Goal: Task Accomplishment & Management: Manage account settings

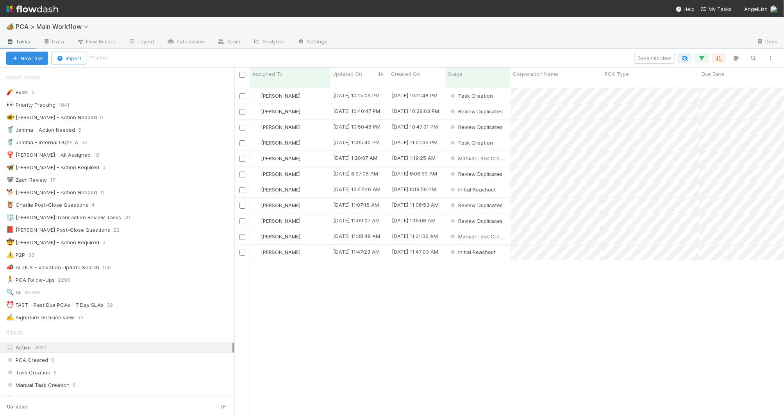
scroll to position [335, 550]
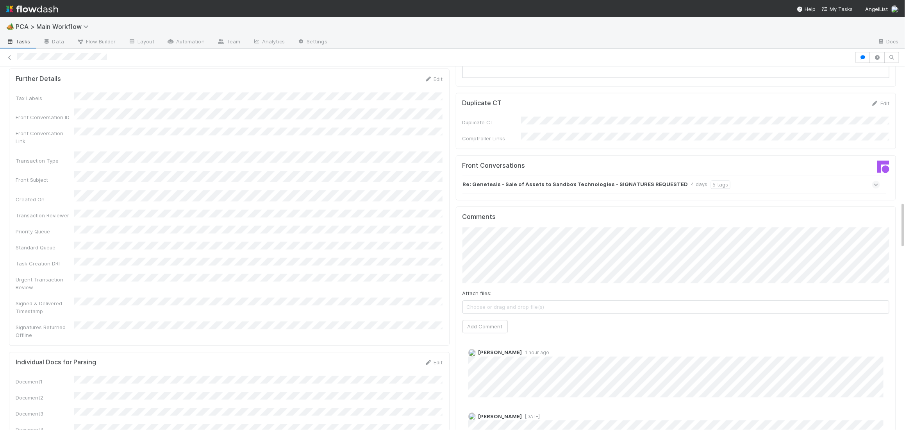
scroll to position [1039, 0]
click at [587, 176] on strong "Re: Genetesis - Sale of Assets to Sandbox Technologies - SIGNATURES REQUESTED" at bounding box center [575, 180] width 225 height 9
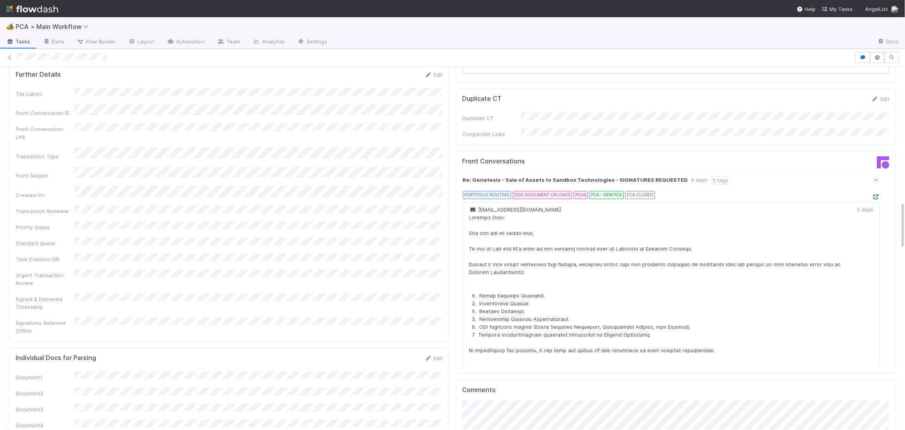
click at [784, 194] on icon at bounding box center [877, 196] width 8 height 5
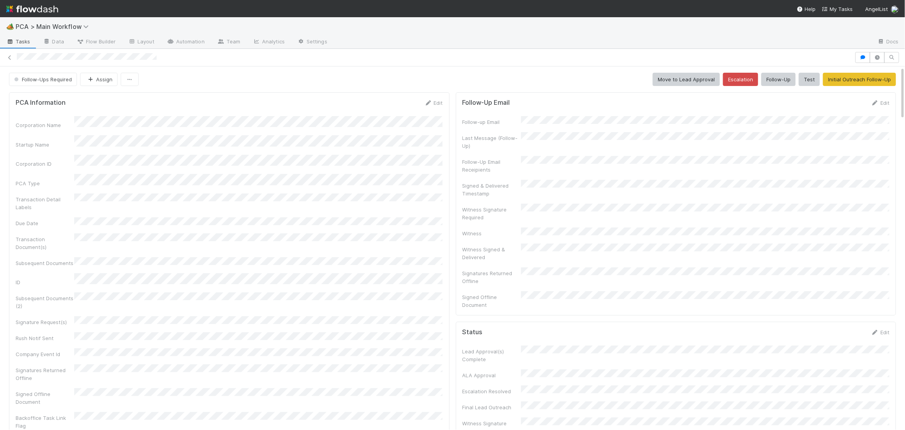
click at [433, 108] on form "PCA Information Edit Corporation Name Startup Name Corporation ID PCA Type Tran…" at bounding box center [229, 272] width 427 height 347
drag, startPoint x: 432, startPoint y: 104, endPoint x: 398, endPoint y: 114, distance: 35.4
click at [432, 104] on icon at bounding box center [429, 102] width 8 height 5
click at [398, 101] on button "Save" at bounding box center [401, 105] width 22 height 13
click at [39, 81] on span "Follow-Ups Required" at bounding box center [42, 79] width 59 height 6
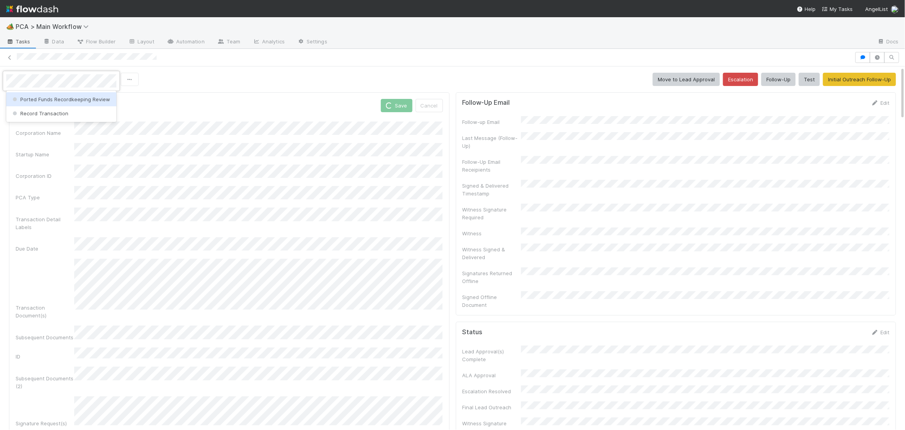
click at [40, 105] on div "Ported Funds Recordkeeping Review" at bounding box center [61, 99] width 110 height 14
click at [55, 82] on span "Follow-Ups Required" at bounding box center [42, 79] width 59 height 6
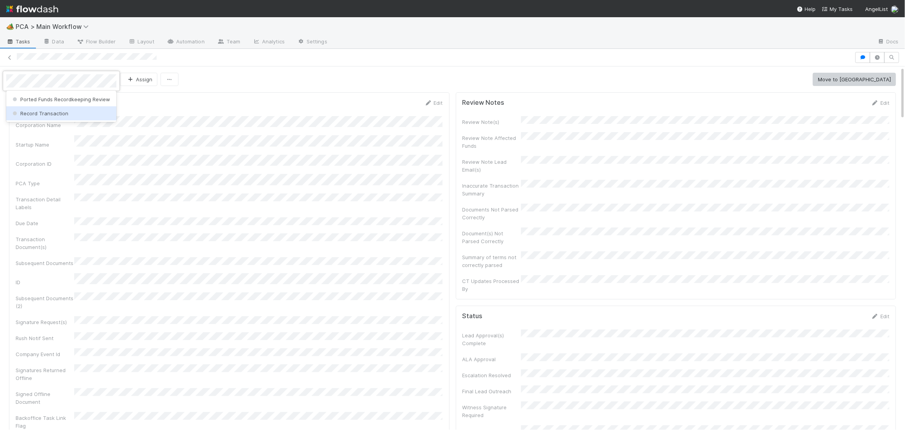
click at [45, 107] on div "Record Transaction" at bounding box center [61, 113] width 110 height 14
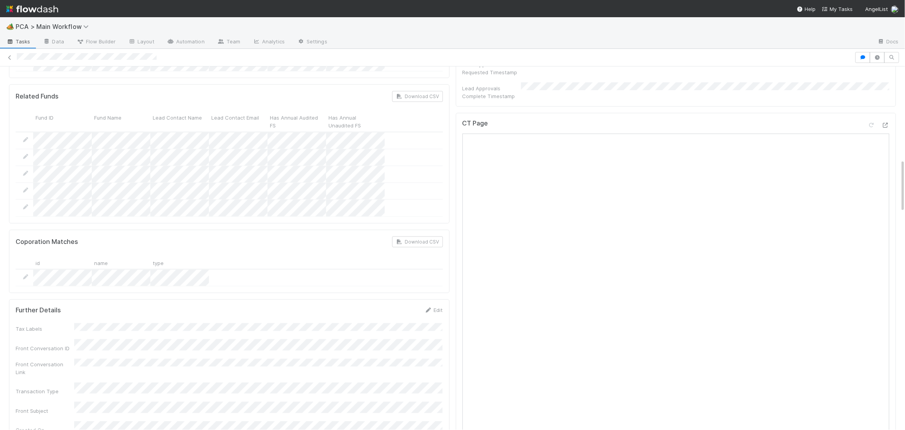
scroll to position [636, 0]
click at [887, 132] on icon at bounding box center [886, 134] width 8 height 5
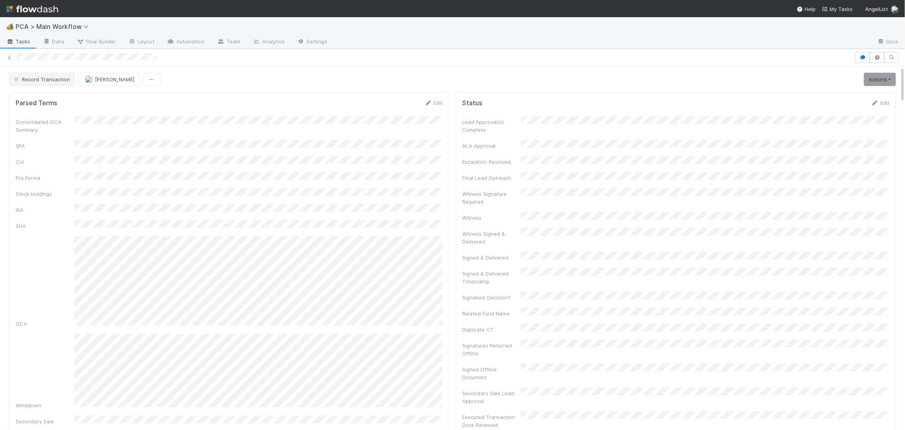
drag, startPoint x: 69, startPoint y: 84, endPoint x: 55, endPoint y: 80, distance: 14.5
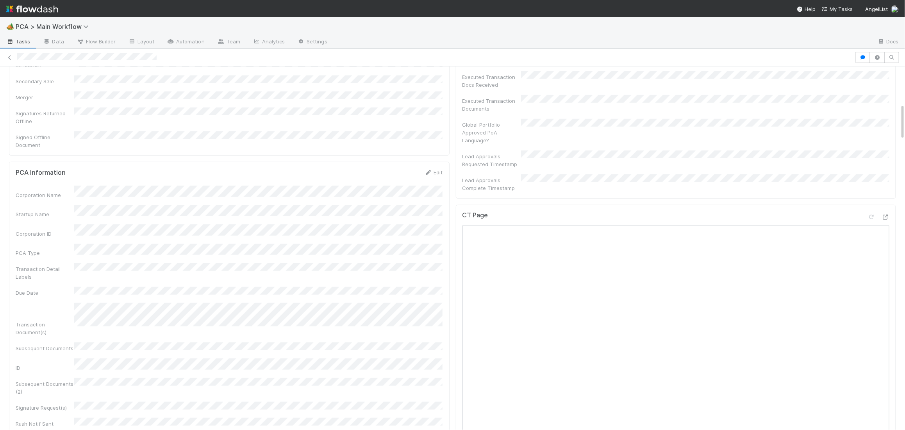
scroll to position [329, 0]
click at [435, 179] on form "PCA Information Edit Corporation Name Startup Name Corporation ID PCA Type Tran…" at bounding box center [229, 360] width 427 height 362
drag, startPoint x: 431, startPoint y: 158, endPoint x: 336, endPoint y: 173, distance: 96.5
click at [431, 181] on icon at bounding box center [429, 183] width 8 height 5
click at [388, 179] on div "PCA Information Save Cancel" at bounding box center [229, 185] width 427 height 13
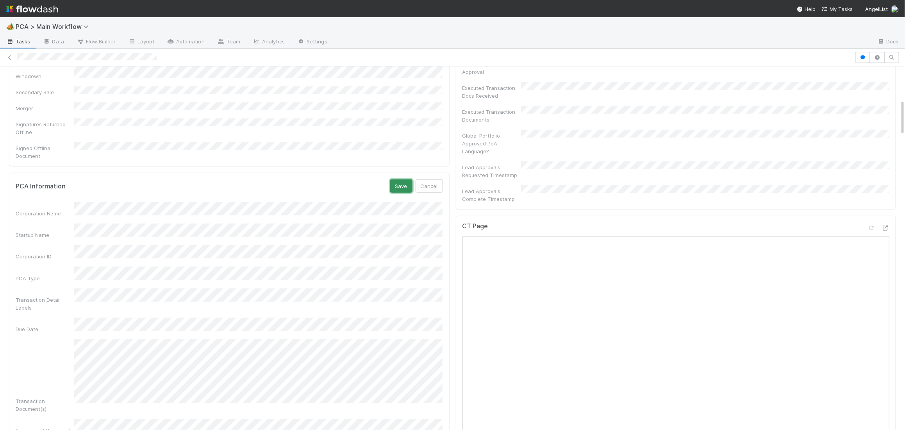
click at [395, 179] on button "Save" at bounding box center [401, 185] width 22 height 13
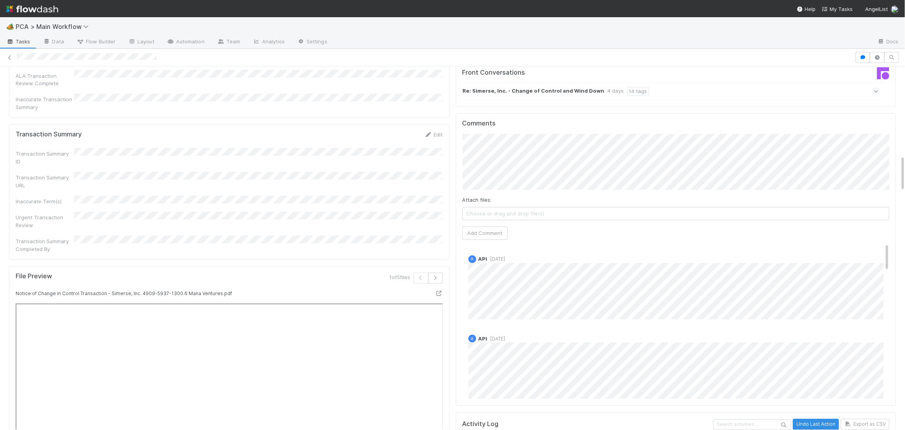
scroll to position [893, 0]
click at [476, 227] on button "Add Comment" at bounding box center [485, 233] width 45 height 13
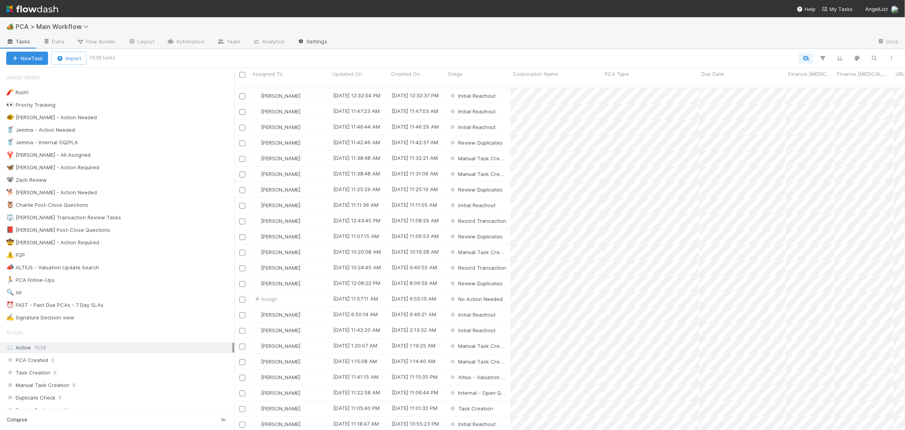
scroll to position [349, 671]
click at [131, 192] on div "🐕 Charlie - Action Needed 11" at bounding box center [120, 193] width 228 height 10
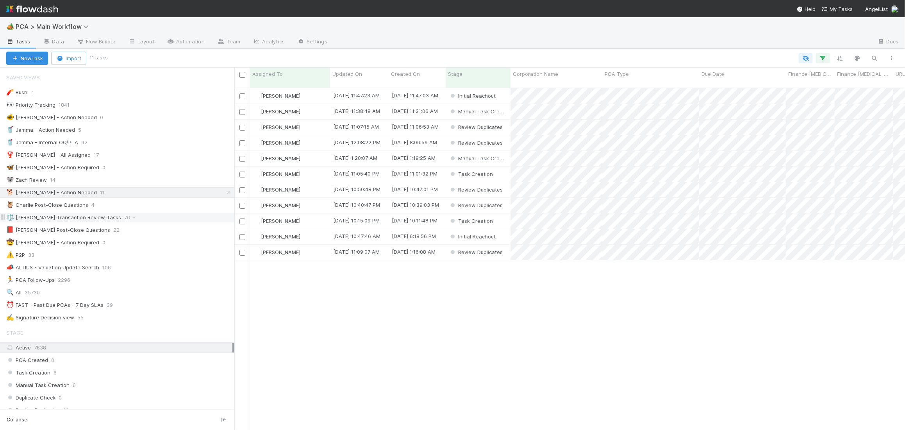
scroll to position [349, 671]
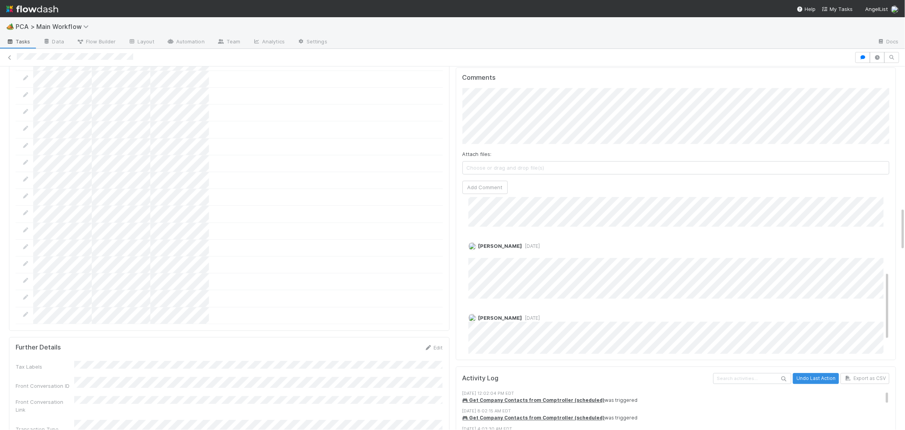
scroll to position [191, 0]
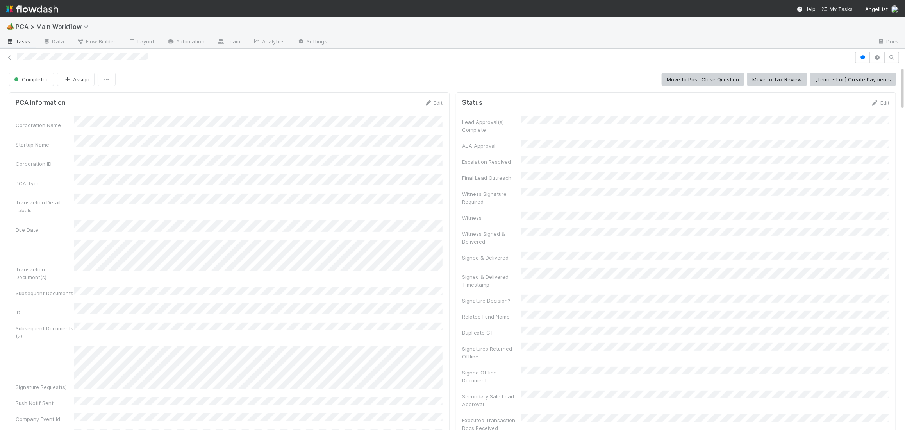
drag, startPoint x: 880, startPoint y: 103, endPoint x: 809, endPoint y: 115, distance: 71.8
click at [880, 103] on link "Edit" at bounding box center [880, 103] width 18 height 6
click at [846, 106] on button "Save" at bounding box center [848, 105] width 22 height 13
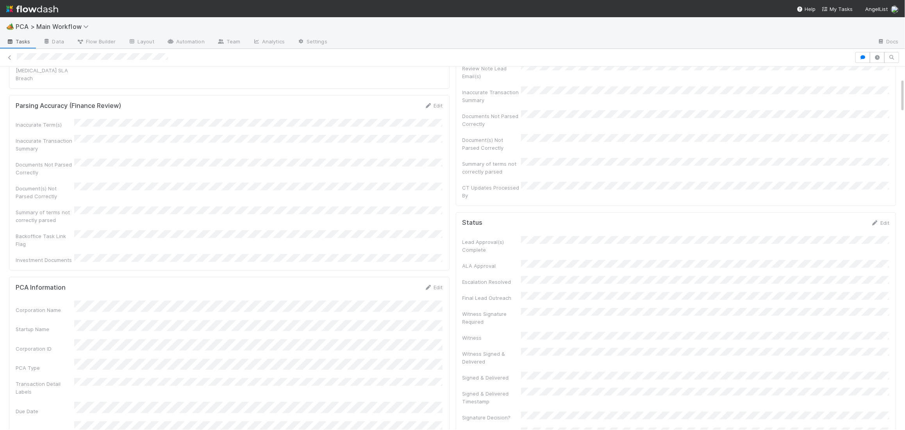
scroll to position [133, 0]
drag, startPoint x: 874, startPoint y: 202, endPoint x: 862, endPoint y: 201, distance: 12.2
click at [875, 216] on icon at bounding box center [875, 218] width 8 height 5
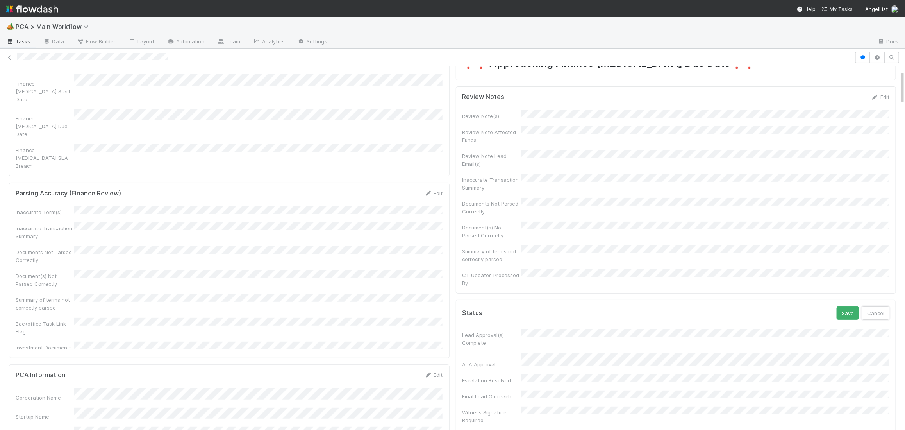
drag, startPoint x: 871, startPoint y: 297, endPoint x: 856, endPoint y: 296, distance: 14.1
click at [870, 306] on button "Cancel" at bounding box center [875, 312] width 27 height 13
click at [854, 306] on div "Status Edit" at bounding box center [676, 310] width 427 height 8
click at [876, 309] on link "Edit" at bounding box center [880, 312] width 18 height 6
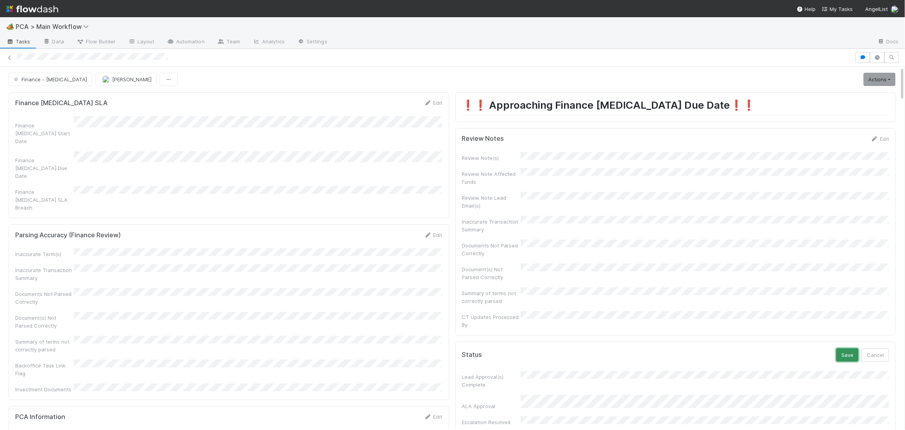
click at [839, 348] on button "Save" at bounding box center [848, 354] width 22 height 13
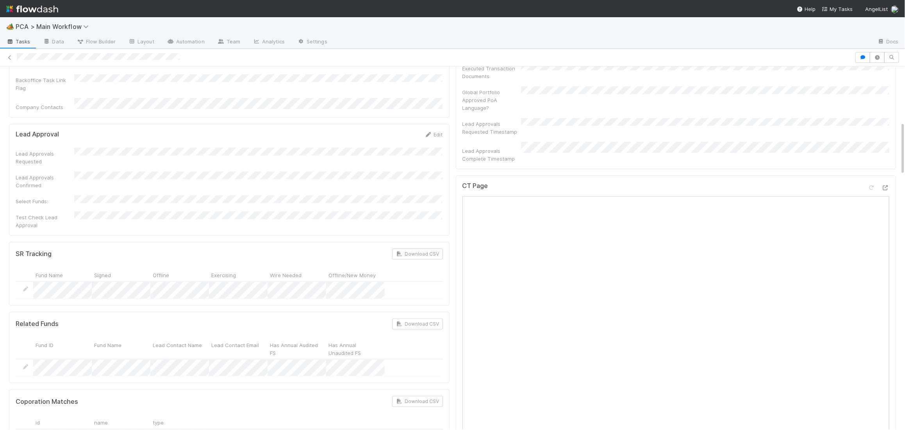
scroll to position [974, 0]
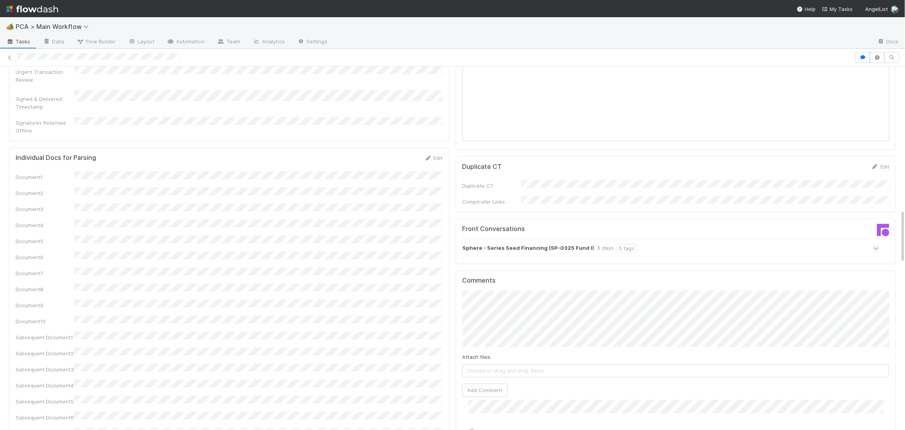
click at [617, 244] on div "5 tags" at bounding box center [627, 248] width 20 height 9
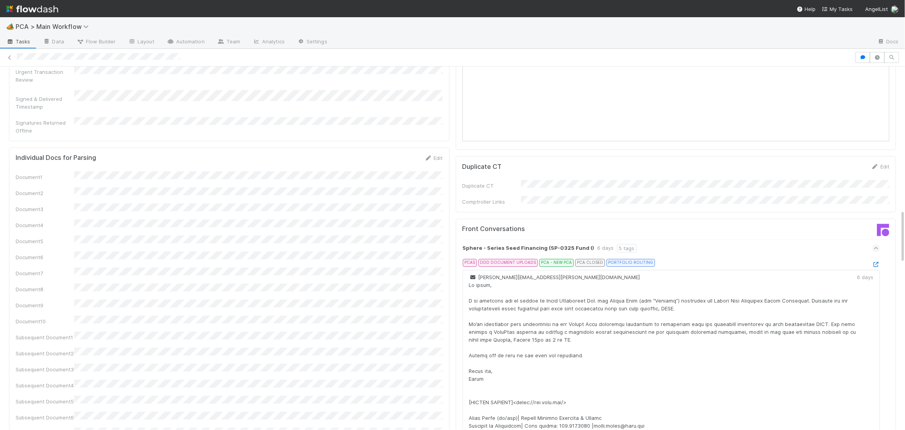
click at [878, 259] on div "PCAS DDD DOCUMENT UPLOADS PCA - NEW PCA PCA CLOSED PORTFOLIO ROUTING" at bounding box center [675, 264] width 412 height 11
click at [878, 262] on icon at bounding box center [877, 264] width 8 height 5
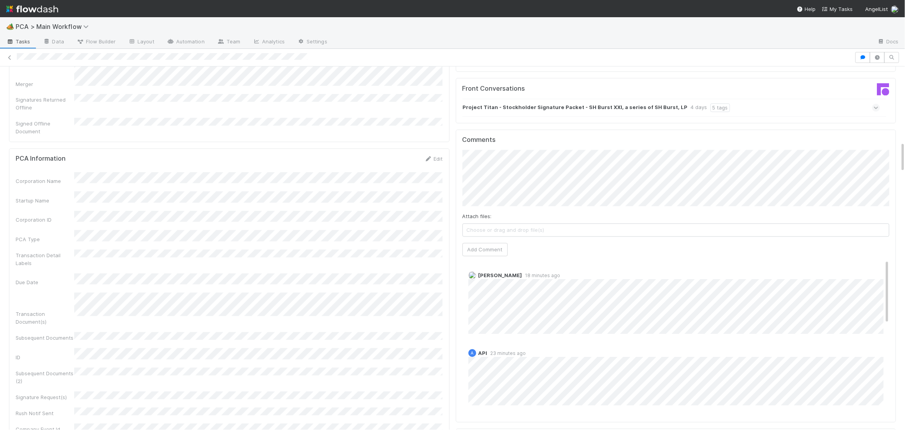
scroll to position [880, 0]
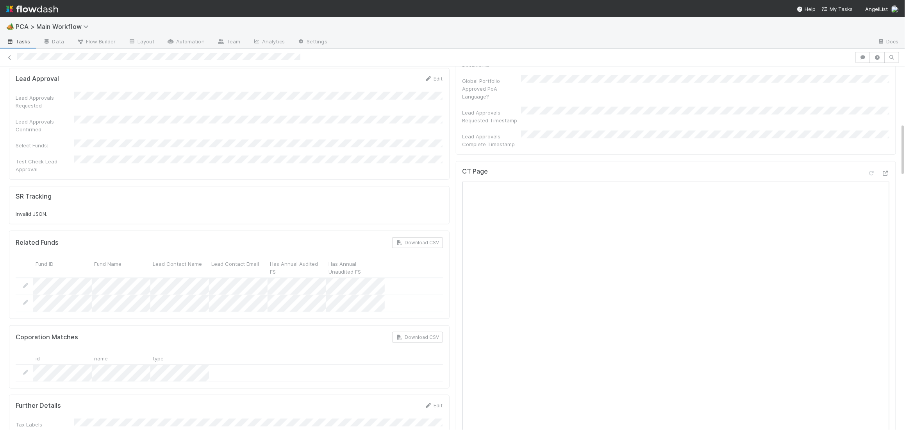
scroll to position [871, 0]
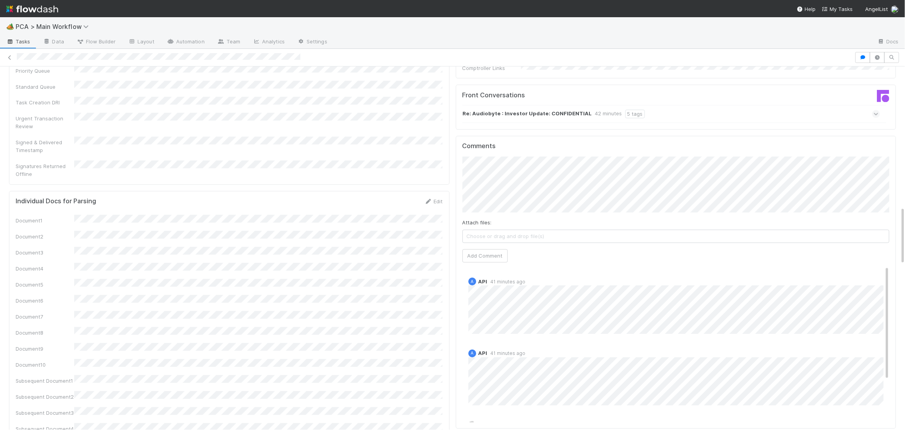
click at [29, 1] on link at bounding box center [32, 9] width 52 height 18
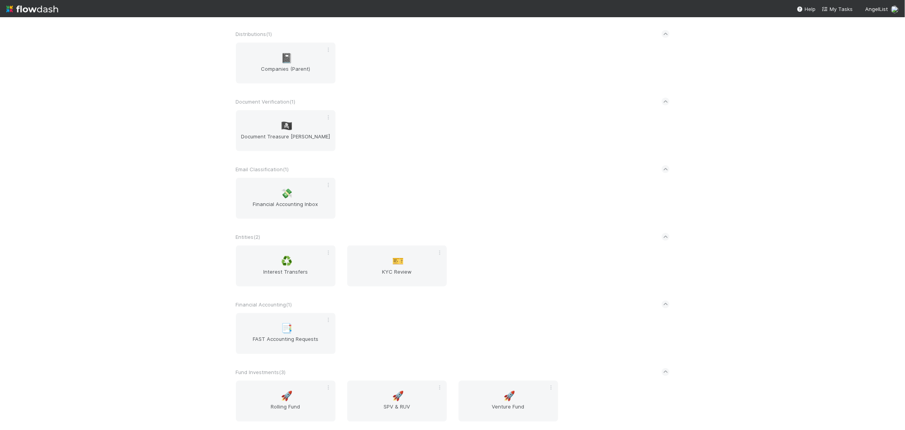
scroll to position [1348, 0]
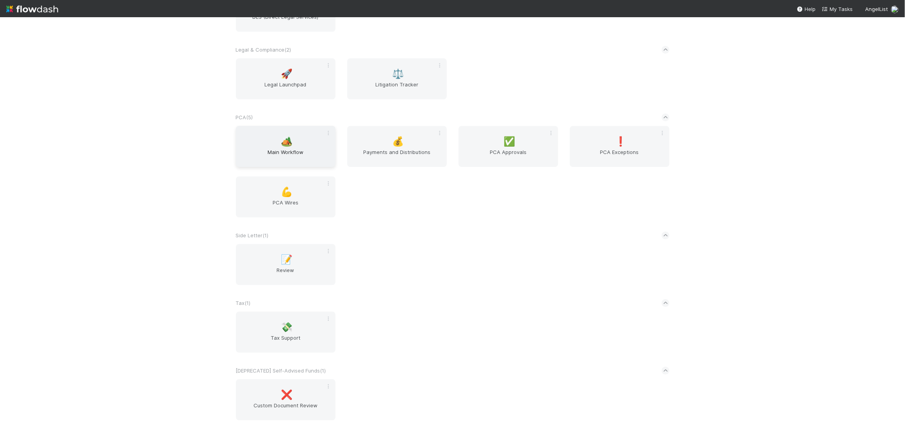
click at [291, 152] on span "Main Workflow" at bounding box center [285, 156] width 93 height 16
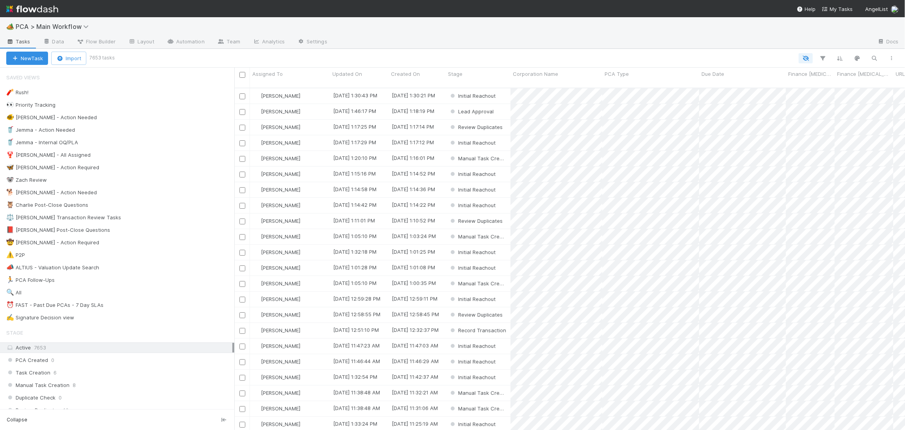
scroll to position [349, 671]
click at [168, 200] on div "🧨 Rush! 0 👀 Priority Tracking 1850 🐠 Chris - Action Needed 0 🥤 Jemma - Action N…" at bounding box center [117, 205] width 234 height 236
click at [167, 195] on div "🐕 Charlie - Action Needed 17" at bounding box center [120, 193] width 228 height 10
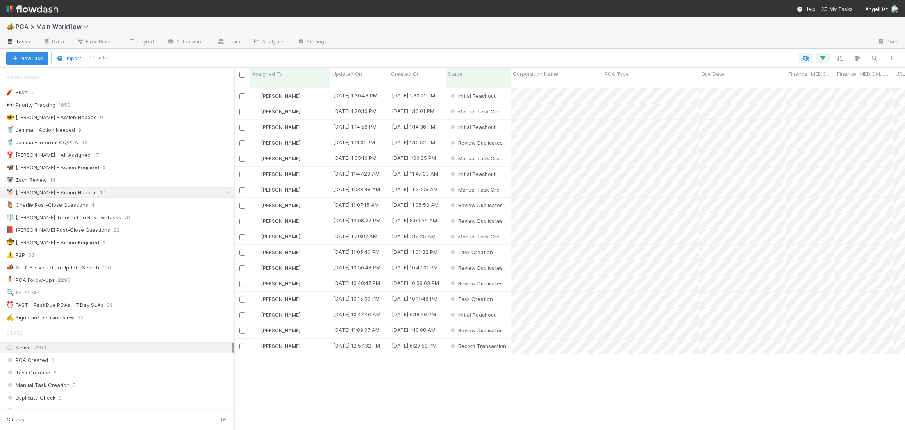
scroll to position [349, 671]
click at [354, 73] on span "Updated On" at bounding box center [348, 74] width 30 height 8
click at [364, 88] on div "Sort Oldest → Newest" at bounding box center [377, 89] width 89 height 12
drag, startPoint x: 130, startPoint y: 295, endPoint x: 133, endPoint y: 291, distance: 4.7
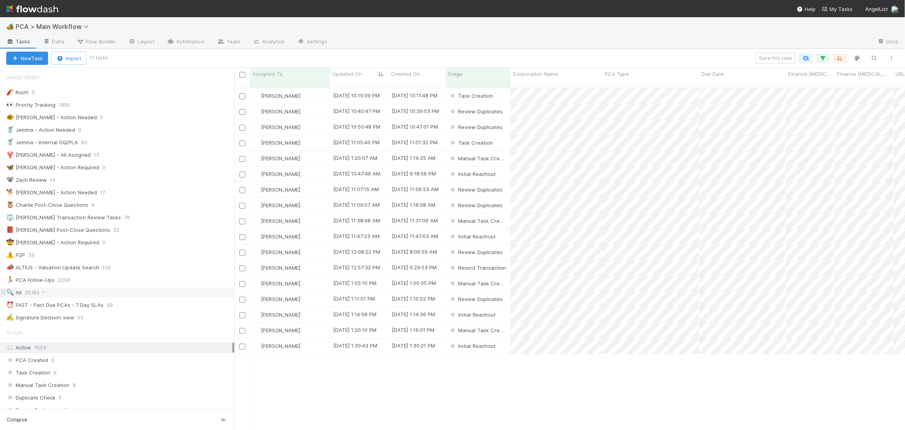
click at [130, 295] on div "🔍 All 35745" at bounding box center [120, 293] width 228 height 10
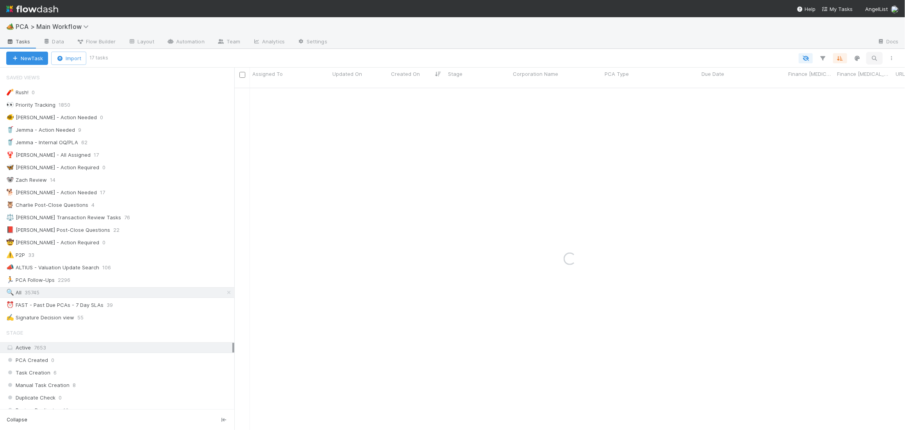
click at [876, 57] on icon "button" at bounding box center [875, 58] width 8 height 7
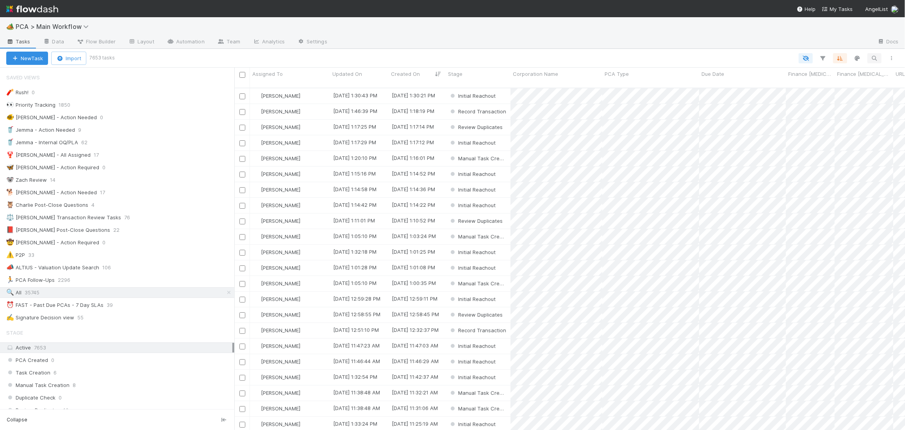
scroll to position [349, 671]
click at [874, 56] on icon "button" at bounding box center [875, 58] width 8 height 7
paste input "Audiobyte"
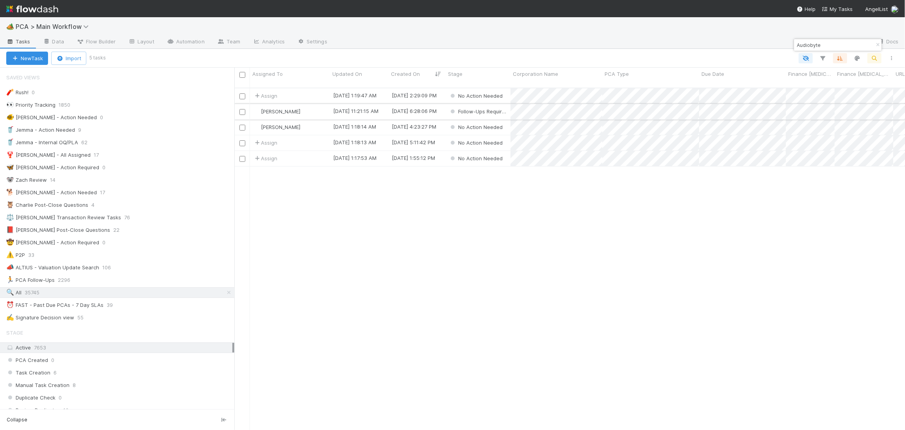
type input "Audiobyte"
click at [316, 104] on div "Roselyn de Villa" at bounding box center [290, 111] width 80 height 15
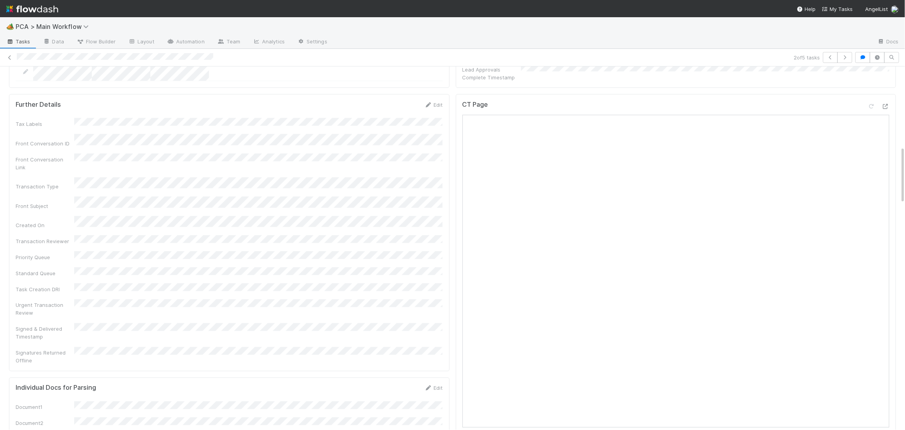
scroll to position [962, 0]
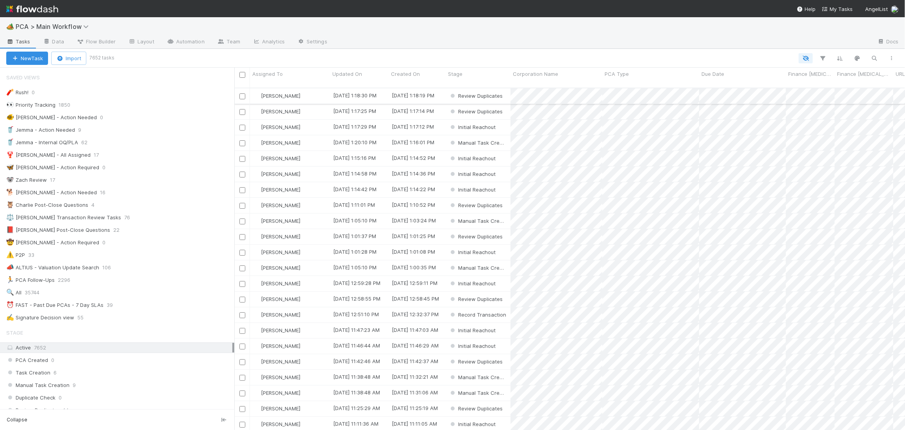
scroll to position [0, 0]
click at [117, 191] on div "🐕 Charlie - Action Needed 16" at bounding box center [120, 193] width 228 height 10
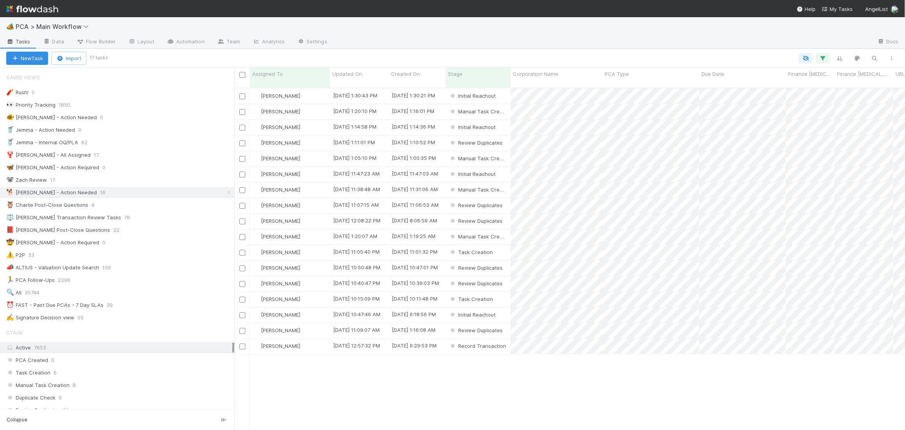
scroll to position [349, 671]
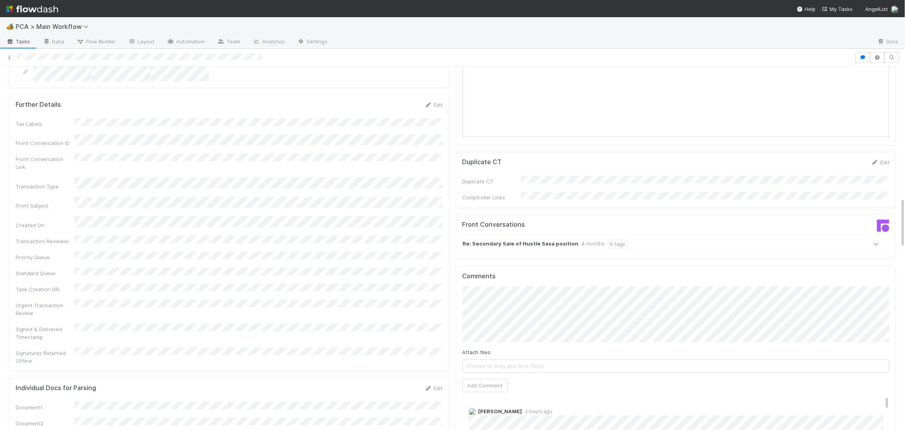
scroll to position [1009, 0]
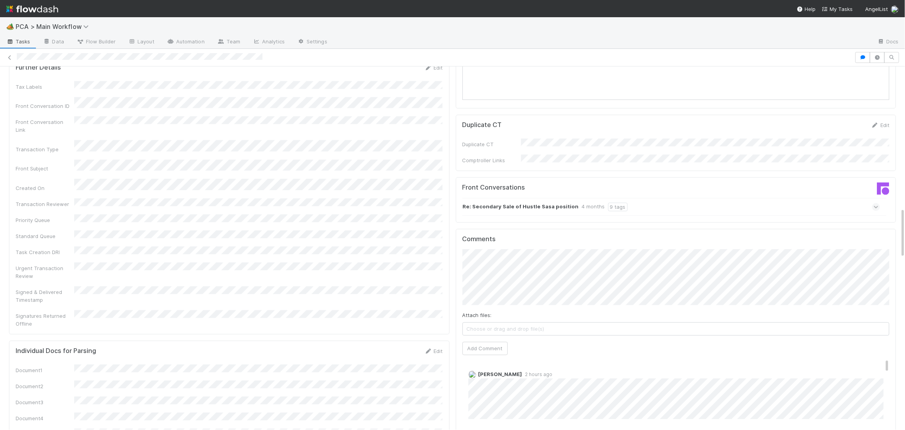
drag, startPoint x: 569, startPoint y: 166, endPoint x: 548, endPoint y: 165, distance: 21.1
click at [569, 202] on div "Re: Secondary Sale of Hustle Sasa position 4 months 9 tags" at bounding box center [545, 206] width 165 height 9
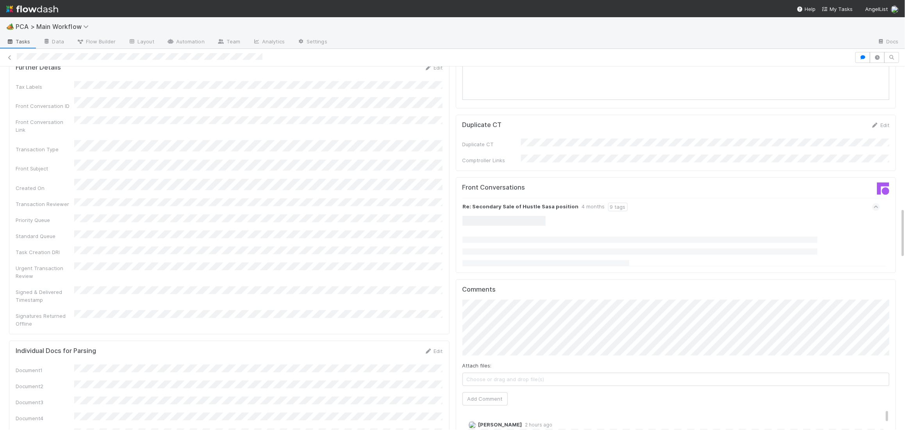
click at [548, 202] on strong "Re: Secondary Sale of Hustle Sasa position" at bounding box center [521, 206] width 116 height 9
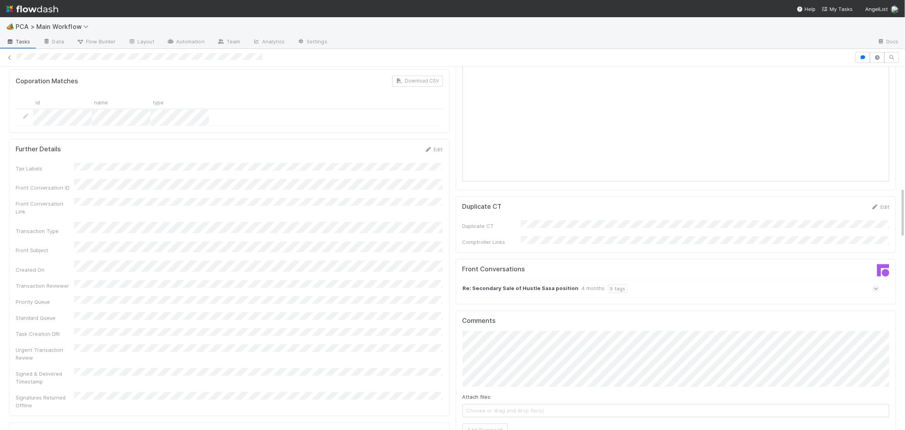
scroll to position [929, 0]
click at [493, 417] on button "Add Comment" at bounding box center [485, 427] width 45 height 13
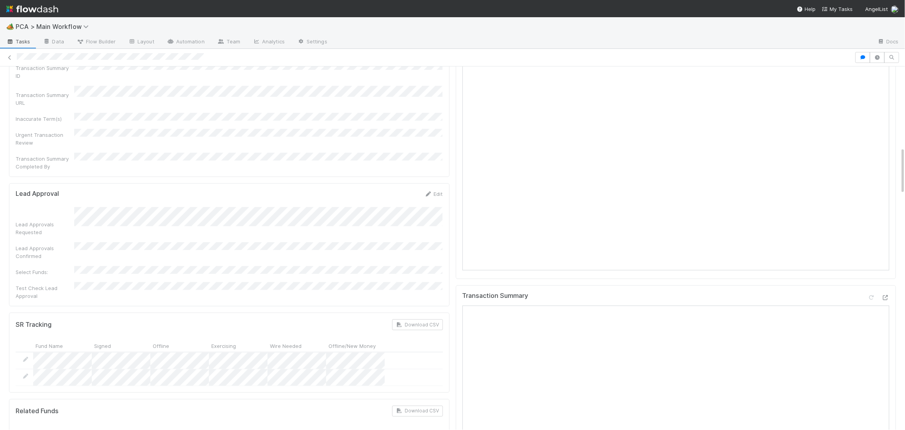
scroll to position [608, 0]
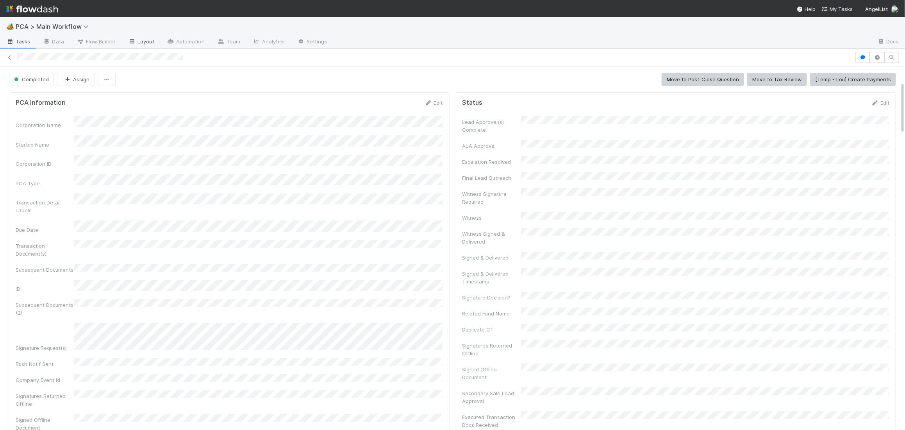
scroll to position [343, 0]
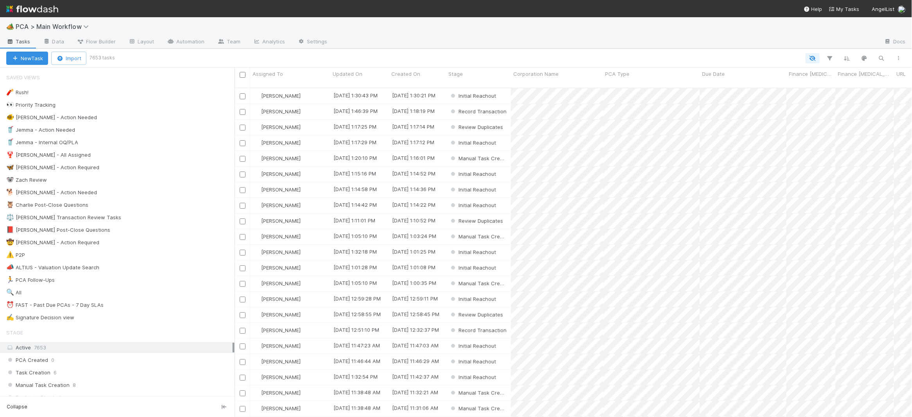
scroll to position [0, 0]
click at [73, 193] on div "🐕 Charlie - Action Needed 17" at bounding box center [120, 193] width 228 height 10
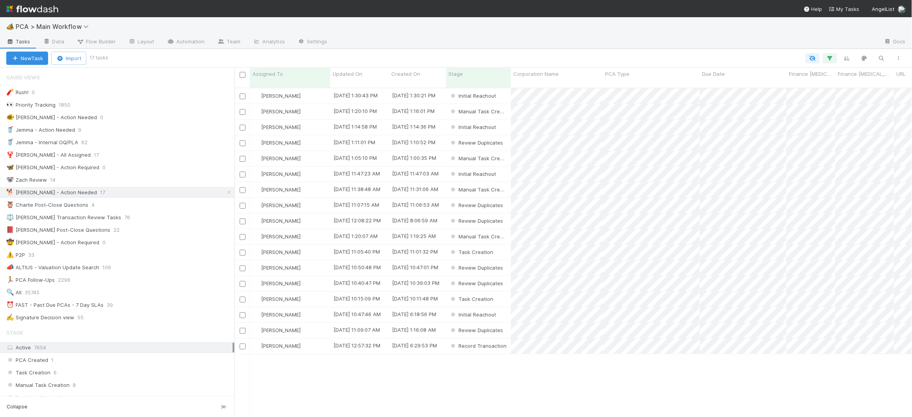
scroll to position [335, 677]
click at [346, 73] on span "Updated On" at bounding box center [348, 74] width 30 height 8
drag, startPoint x: 369, startPoint y: 85, endPoint x: 336, endPoint y: 71, distance: 36.1
click at [348, 72] on div "Assigned To Updated On Created On Stage Corporation Name PCA Type Due Date Fina…" at bounding box center [572, 242] width 677 height 349
click at [335, 71] on span "Updated On" at bounding box center [348, 74] width 30 height 8
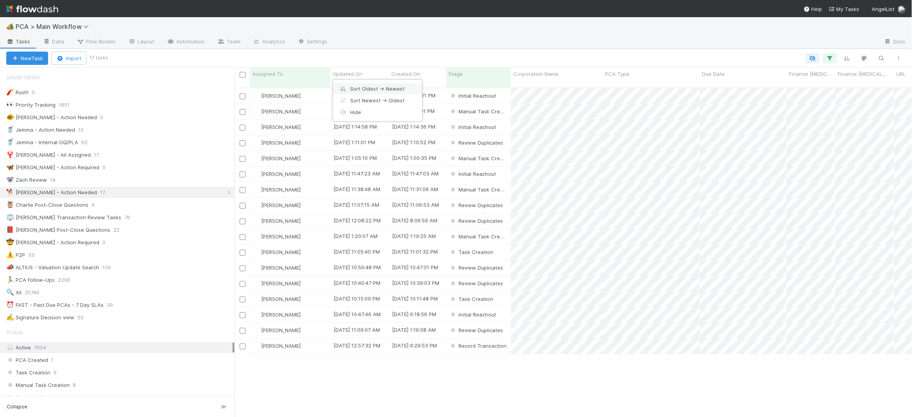
click at [370, 87] on div "Sort Oldest → Newest" at bounding box center [377, 89] width 89 height 12
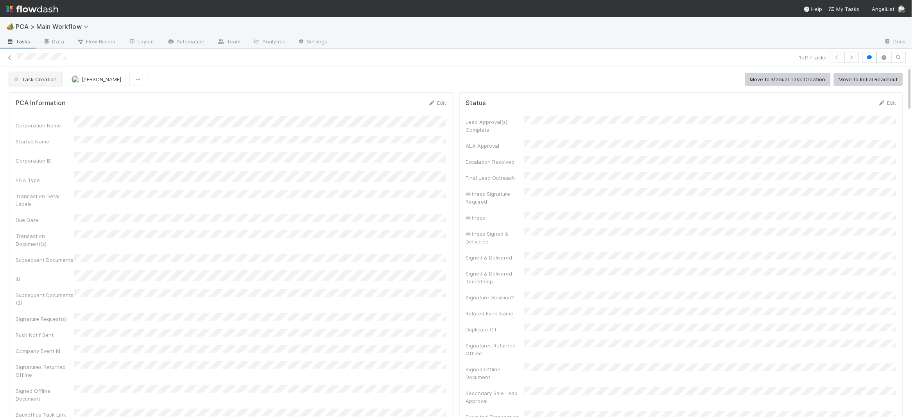
click at [43, 81] on span "Task Creation" at bounding box center [35, 79] width 44 height 6
click at [59, 100] on span "Altius - Valuation Update" at bounding box center [46, 99] width 70 height 6
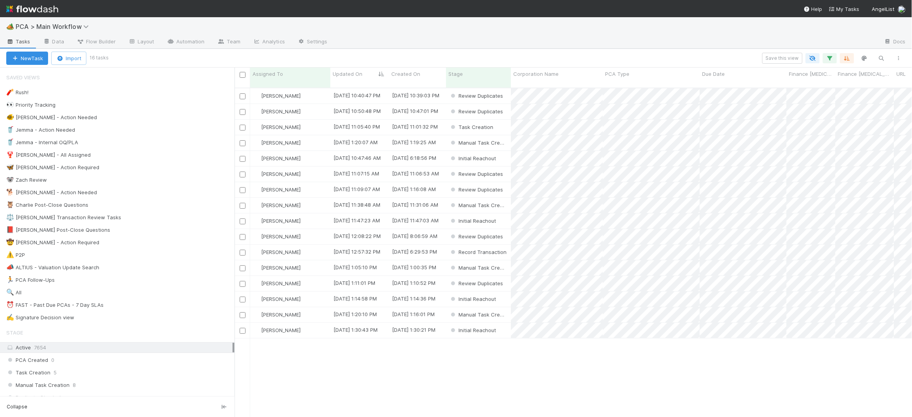
scroll to position [335, 677]
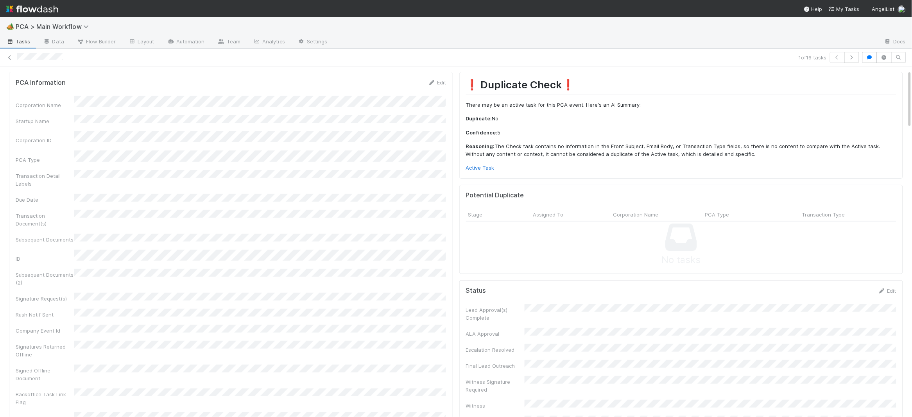
scroll to position [22, 0]
click at [488, 168] on link "Active Task" at bounding box center [480, 166] width 29 height 6
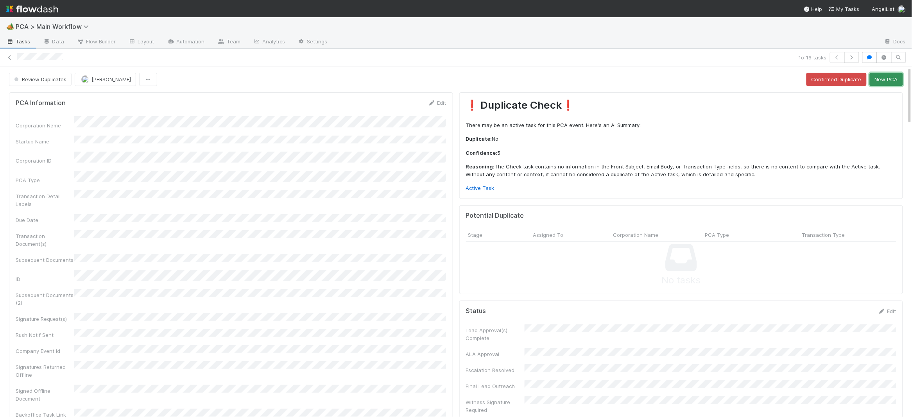
click at [887, 81] on button "New PCA" at bounding box center [885, 79] width 33 height 13
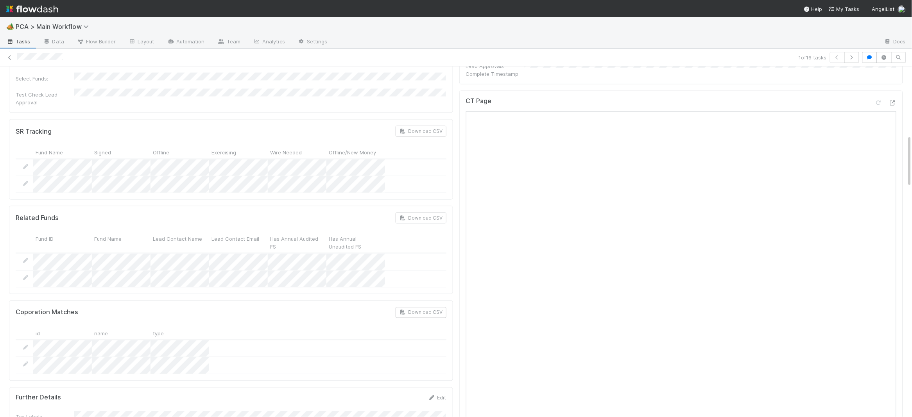
scroll to position [423, 0]
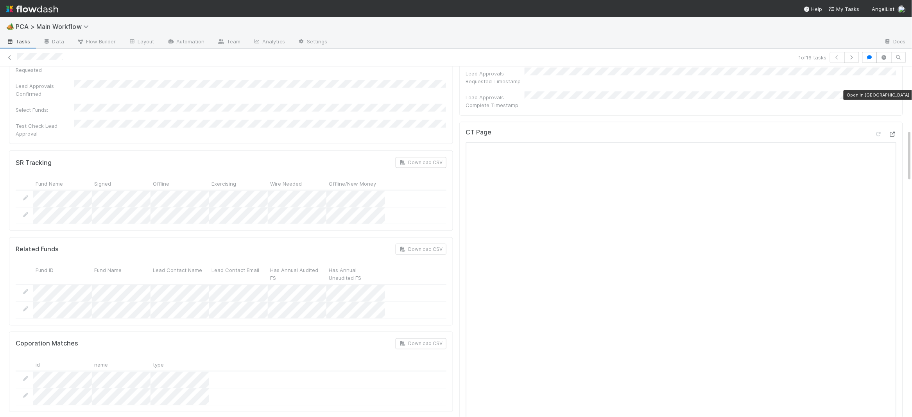
click at [891, 130] on div at bounding box center [892, 134] width 8 height 8
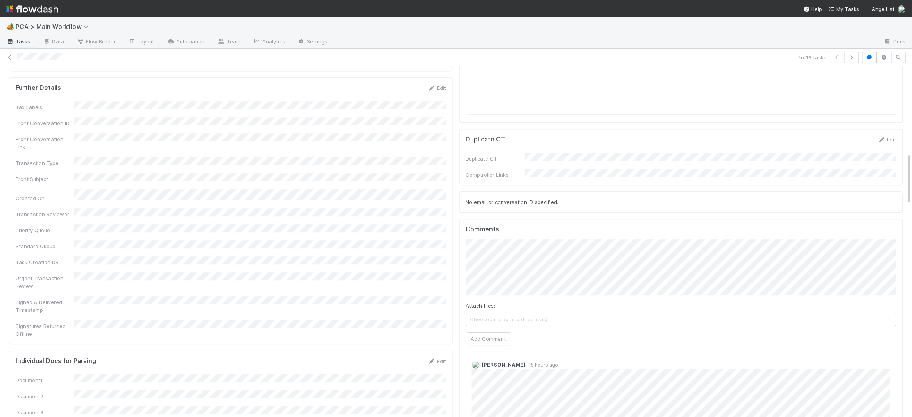
scroll to position [817, 0]
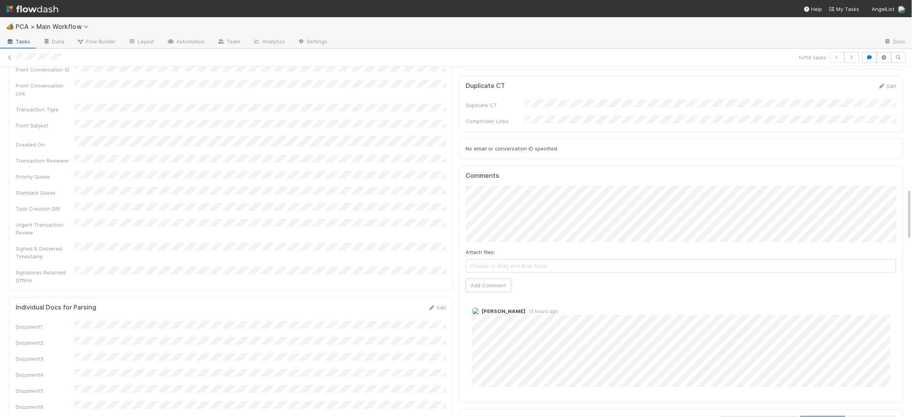
drag, startPoint x: 495, startPoint y: 240, endPoint x: 438, endPoint y: 227, distance: 58.0
click at [495, 279] on button "Add Comment" at bounding box center [488, 285] width 45 height 13
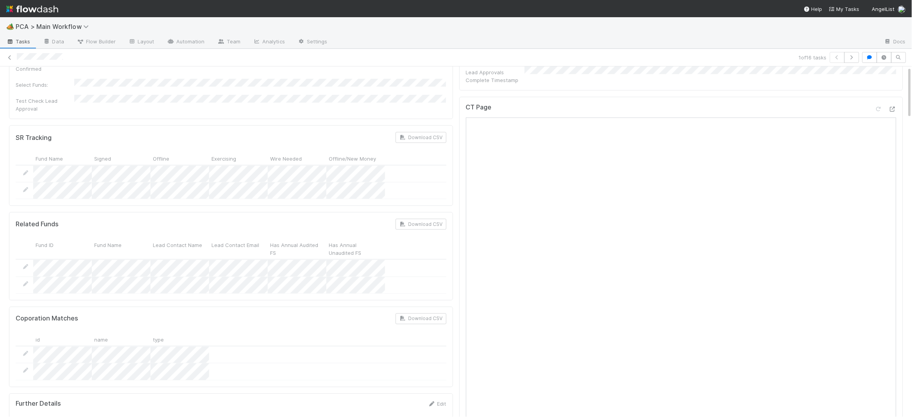
scroll to position [0, 0]
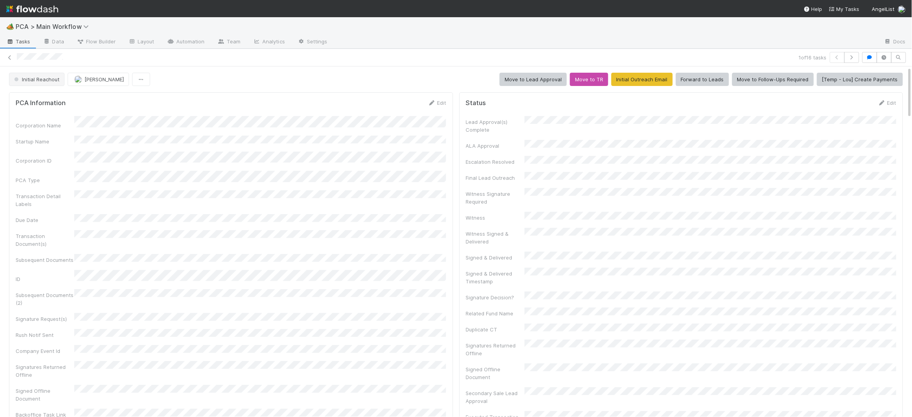
click at [16, 64] on div "1 of 16 tasks" at bounding box center [456, 58] width 912 height 18
click at [50, 84] on button "Initial Reachout" at bounding box center [36, 79] width 55 height 13
click at [56, 95] on div "Altius - Valuation Update" at bounding box center [61, 99] width 110 height 14
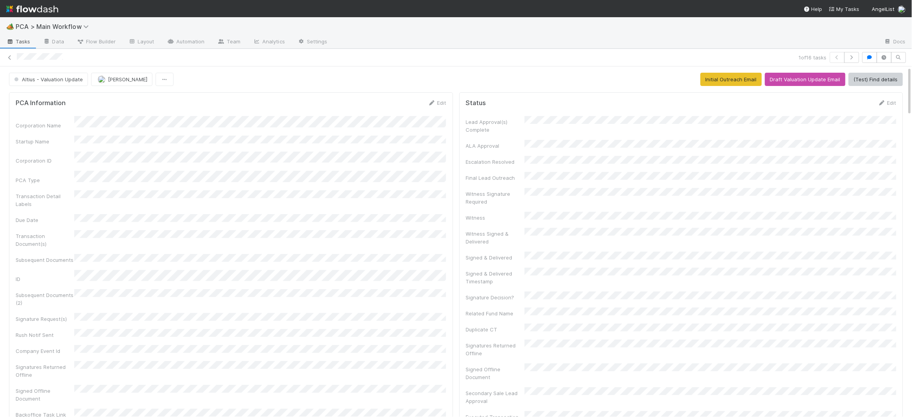
drag, startPoint x: 427, startPoint y: 98, endPoint x: 431, endPoint y: 99, distance: 3.9
click at [431, 99] on div "PCA Information Edit Corporation Name Startup Name Corporation ID PCA Type Tran…" at bounding box center [231, 270] width 444 height 357
click at [431, 102] on icon at bounding box center [432, 102] width 8 height 5
click at [404, 109] on button "Save" at bounding box center [404, 105] width 22 height 13
click at [54, 13] on img at bounding box center [32, 8] width 52 height 13
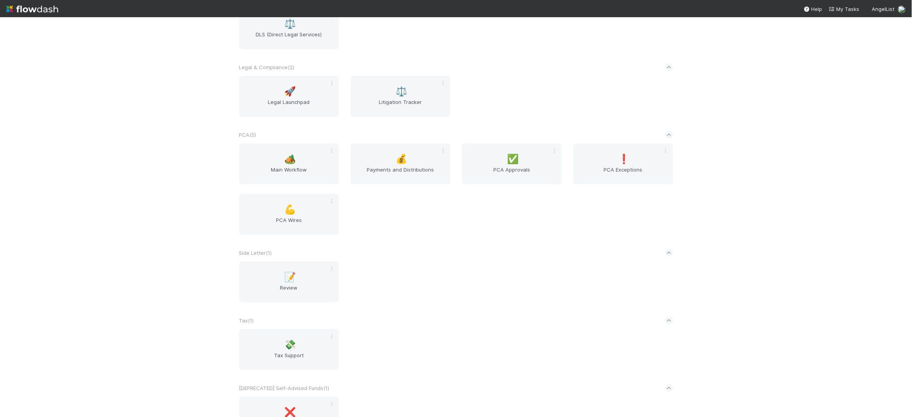
scroll to position [1341, 0]
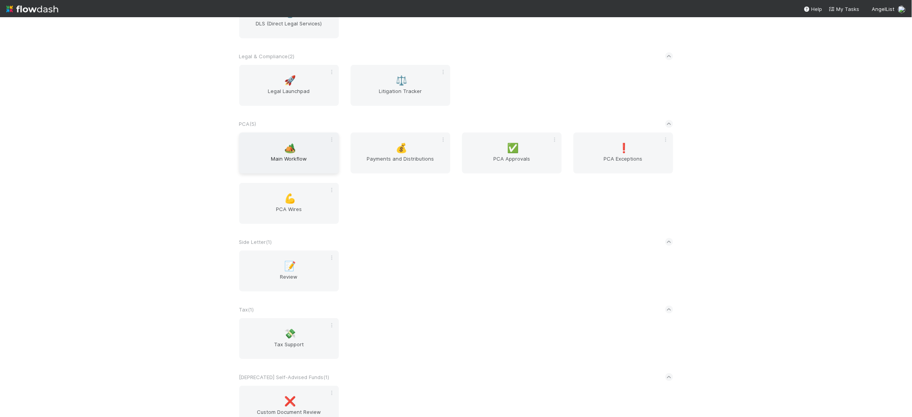
click at [297, 148] on div "🏕️ Main Workflow" at bounding box center [289, 152] width 100 height 41
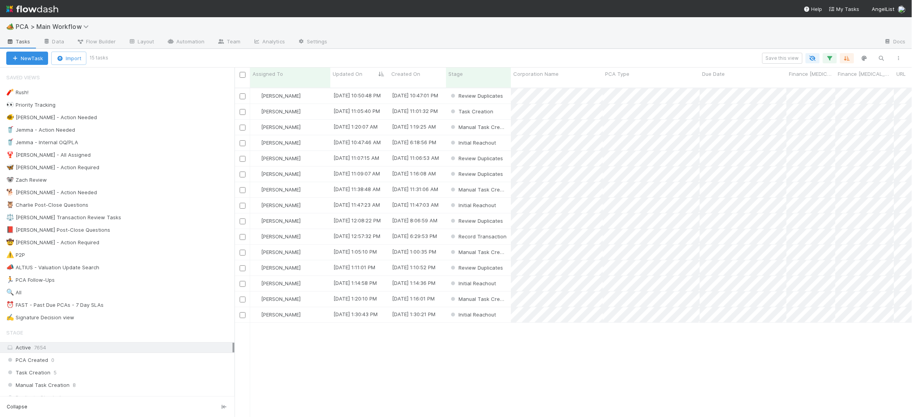
scroll to position [335, 677]
click at [150, 193] on div "🐕 Charlie - Action Needed" at bounding box center [120, 193] width 228 height 10
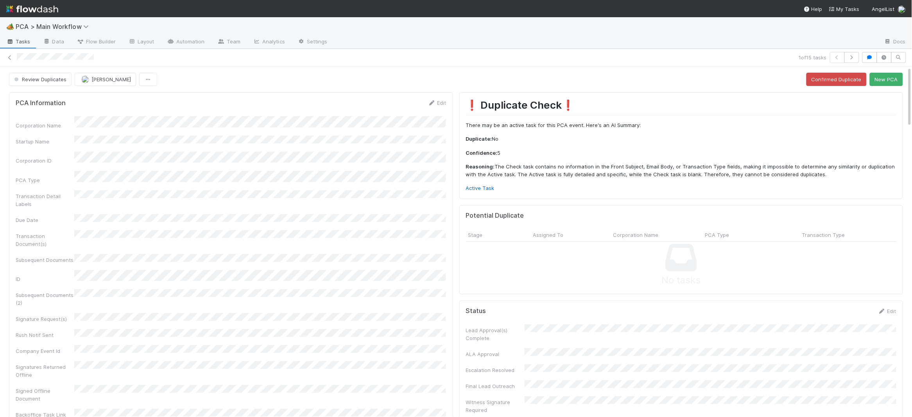
copy icon
click at [59, 57] on div "1 of 15 tasks" at bounding box center [456, 57] width 912 height 11
click at [61, 78] on span "Review Duplicates" at bounding box center [40, 79] width 54 height 6
click at [90, 95] on div "Altius - Valuation Update" at bounding box center [61, 99] width 110 height 14
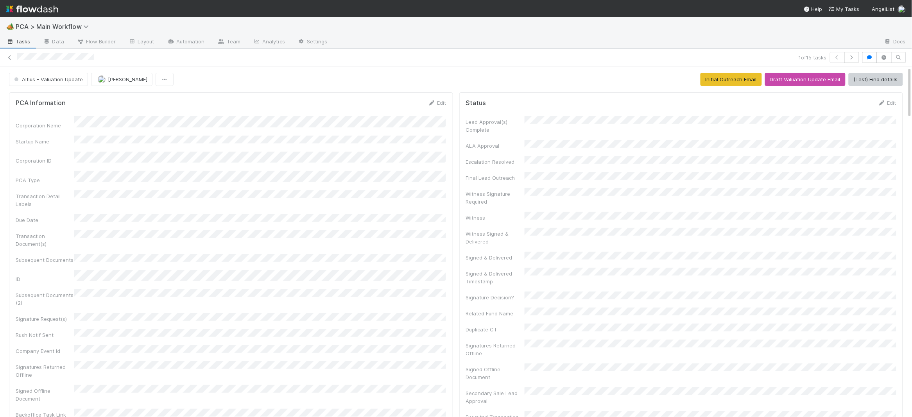
click at [32, 10] on img at bounding box center [32, 8] width 52 height 13
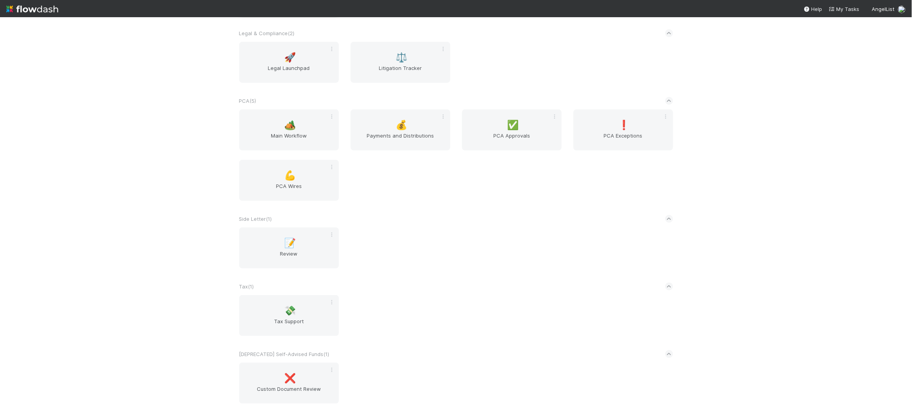
scroll to position [1377, 0]
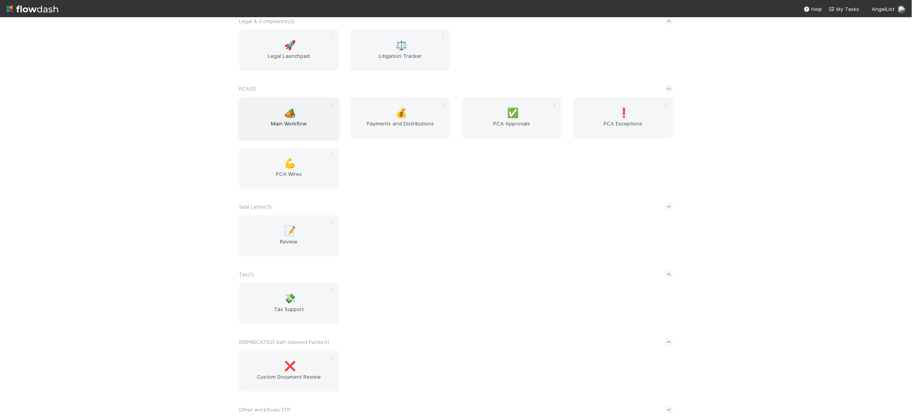
click at [279, 122] on span "Main Workflow" at bounding box center [288, 128] width 93 height 16
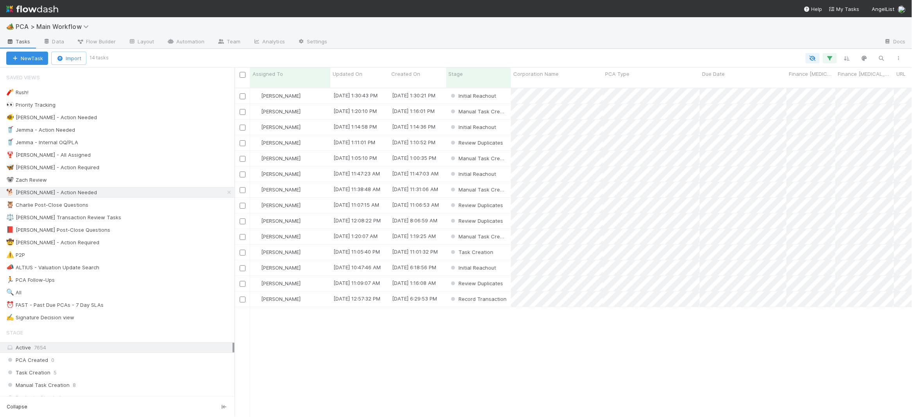
scroll to position [0, 0]
click at [354, 73] on span "Updated On" at bounding box center [348, 74] width 30 height 8
click at [363, 86] on div "Sort Oldest → Newest" at bounding box center [377, 89] width 89 height 12
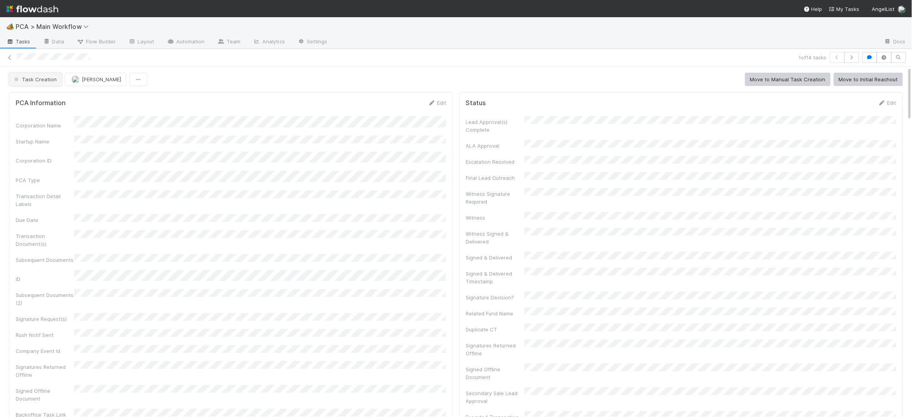
click at [59, 86] on button "Task Creation" at bounding box center [35, 79] width 53 height 13
click at [70, 98] on span "Altius - Valuation Update" at bounding box center [46, 99] width 70 height 6
click at [43, 7] on img at bounding box center [32, 8] width 52 height 13
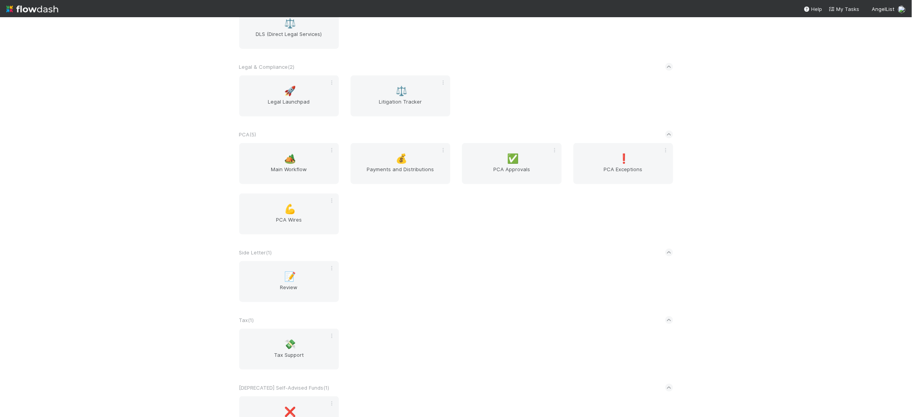
scroll to position [1377, 0]
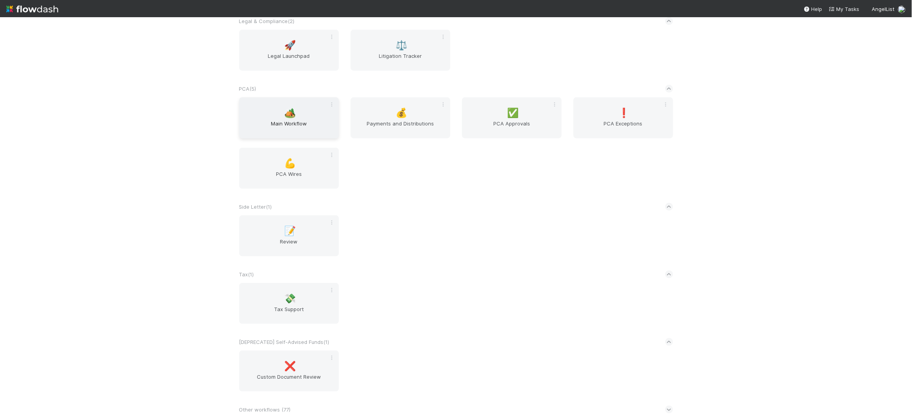
click at [293, 112] on span "🏕️" at bounding box center [290, 113] width 12 height 10
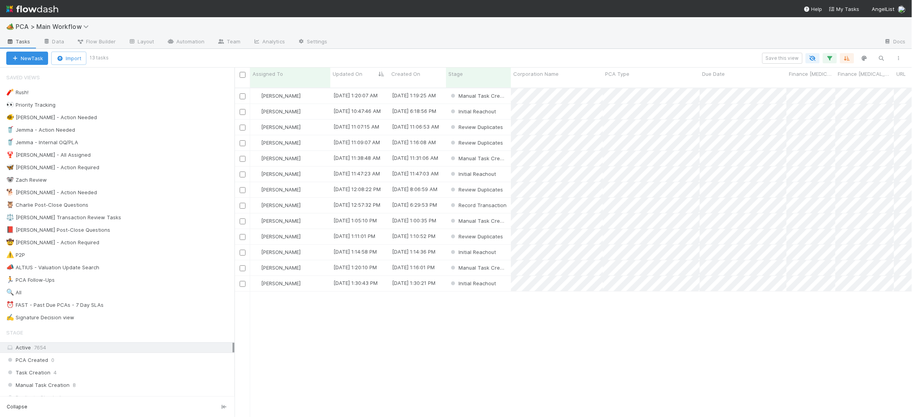
scroll to position [335, 677]
click at [156, 197] on div "🐕 Charlie - Action Needed 13" at bounding box center [120, 193] width 228 height 10
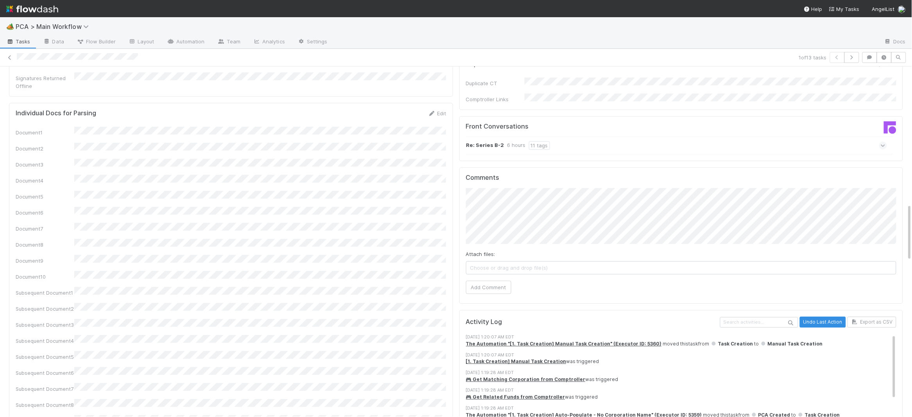
scroll to position [830, 0]
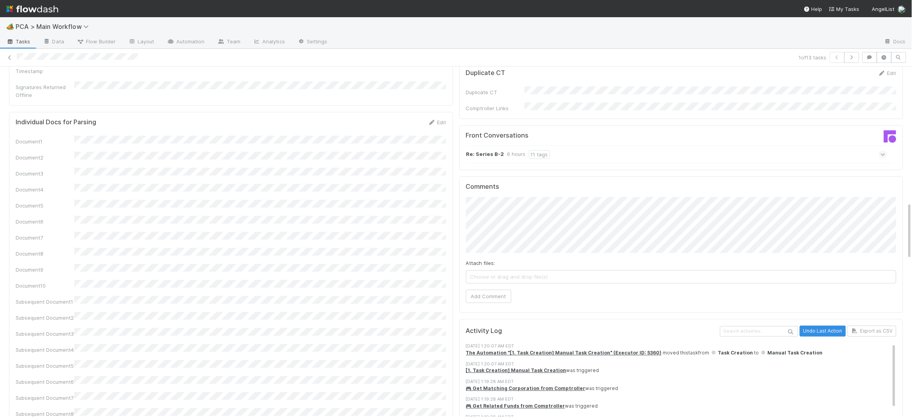
click at [527, 145] on div "Re: Series B-2 6 hours 11 tags" at bounding box center [676, 154] width 421 height 18
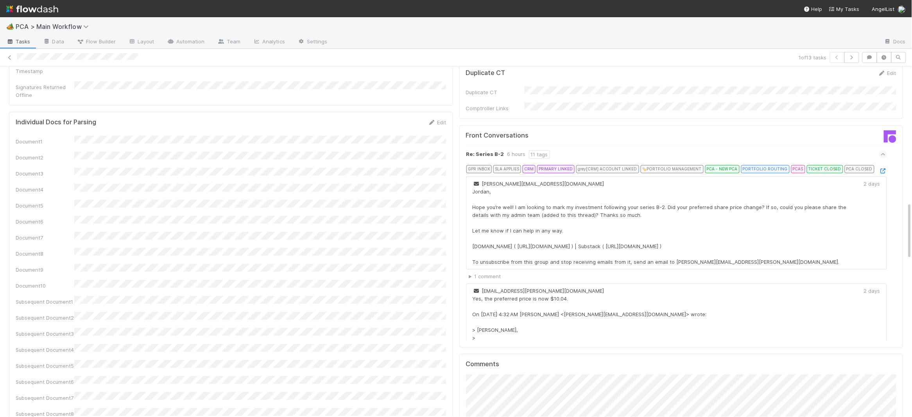
click at [883, 167] on div at bounding box center [883, 171] width 8 height 8
click at [882, 168] on icon at bounding box center [883, 170] width 8 height 5
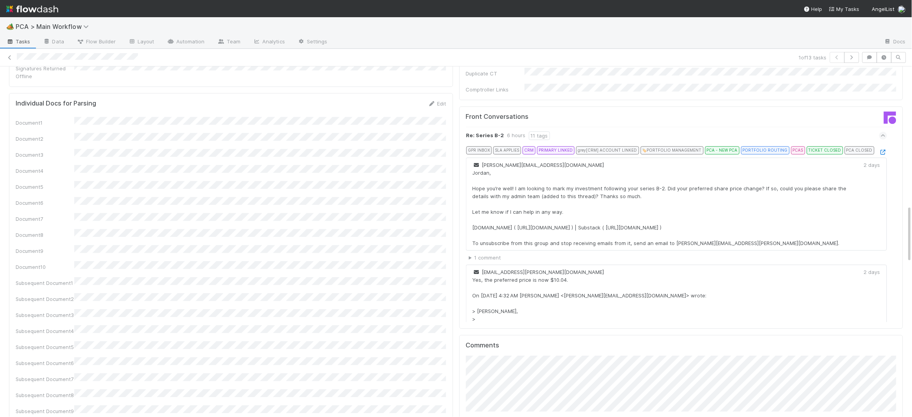
scroll to position [1018, 0]
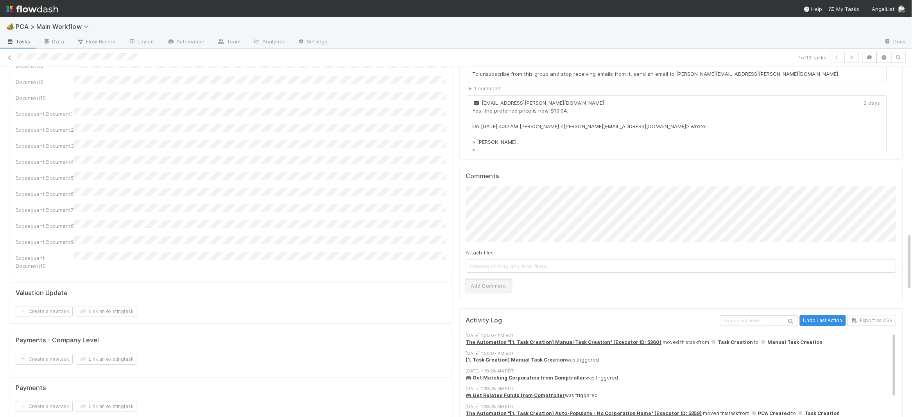
click at [488, 279] on button "Add Comment" at bounding box center [488, 285] width 45 height 13
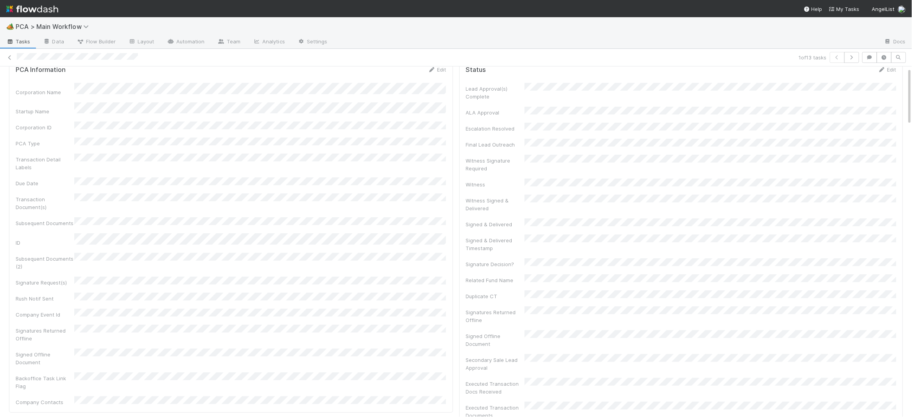
scroll to position [0, 0]
click at [41, 82] on span "Manual Task Creation" at bounding box center [44, 79] width 63 height 6
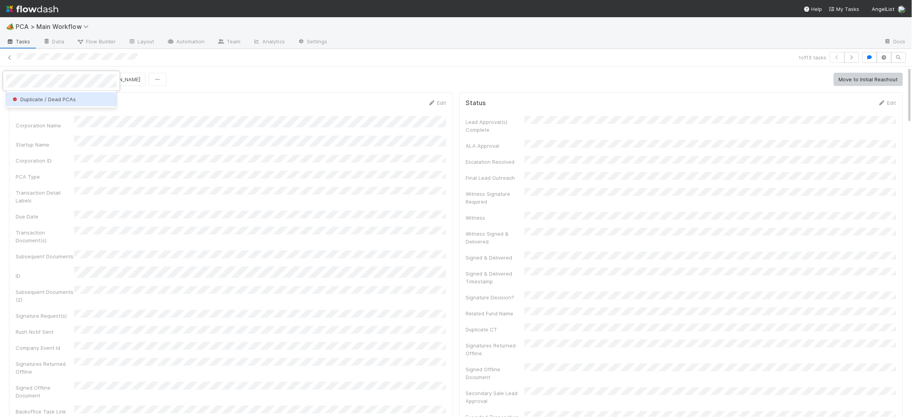
click at [48, 96] on span "Duplicate / Dead PCAs" at bounding box center [43, 99] width 65 height 6
click at [42, 10] on img at bounding box center [32, 8] width 52 height 13
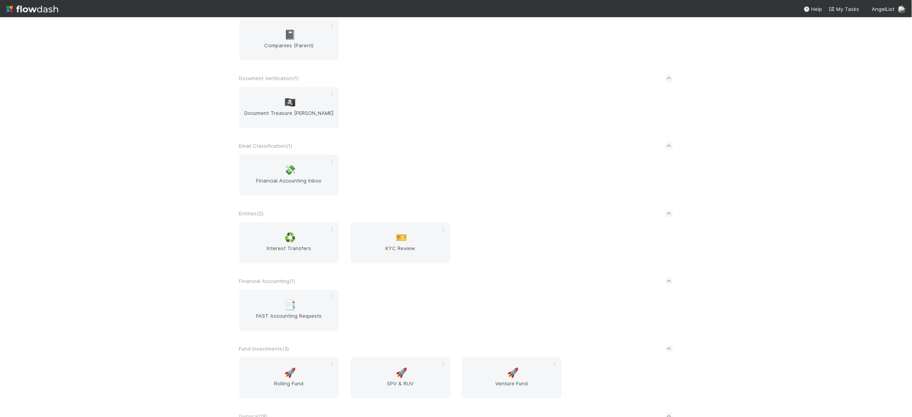
scroll to position [645, 0]
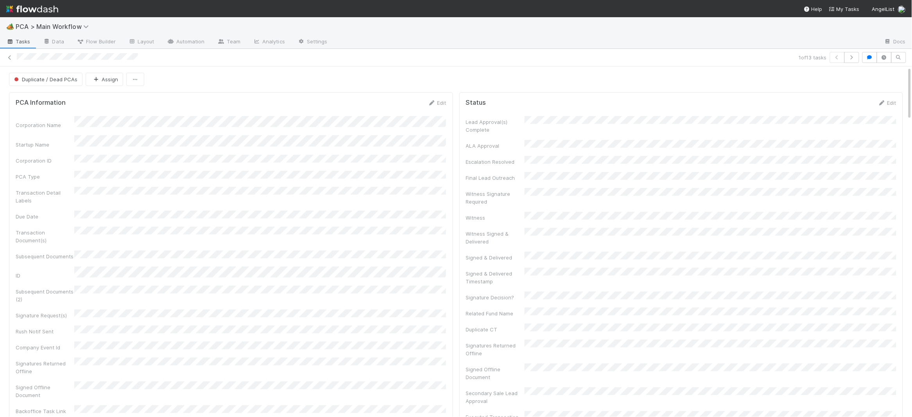
click at [42, 4] on img at bounding box center [32, 8] width 52 height 13
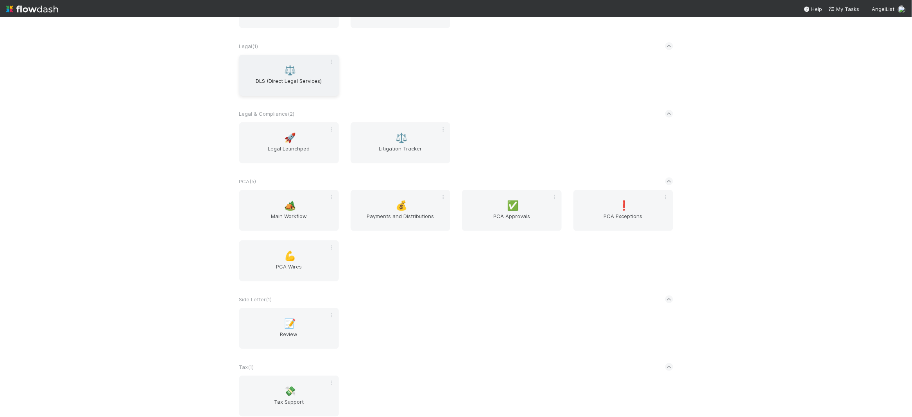
scroll to position [1311, 0]
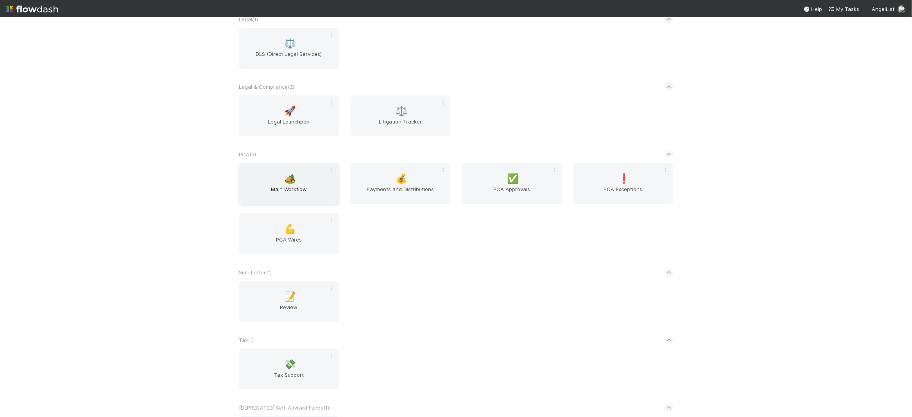
click at [304, 175] on div "🏕️ Main Workflow" at bounding box center [289, 183] width 100 height 41
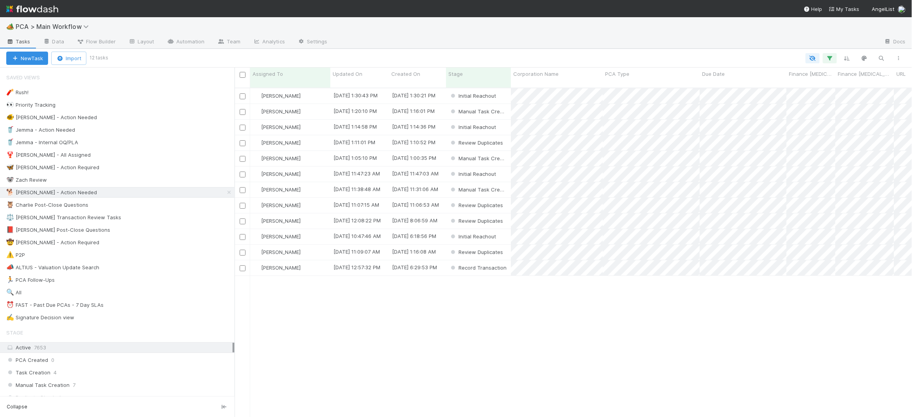
scroll to position [335, 677]
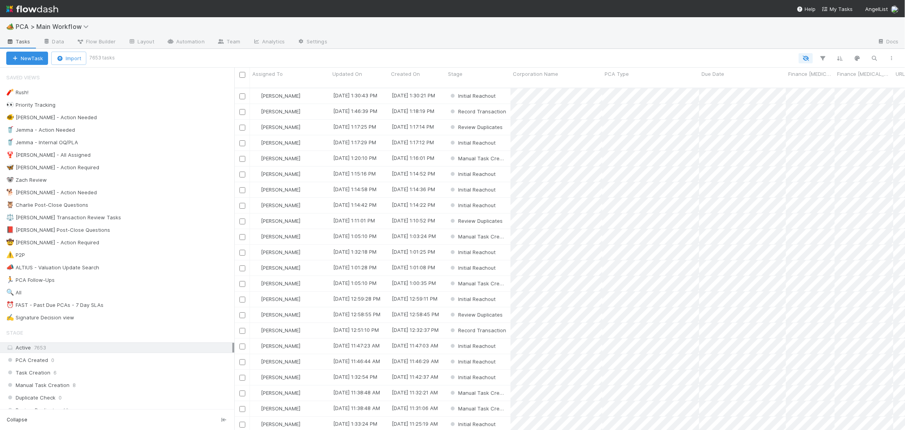
scroll to position [349, 671]
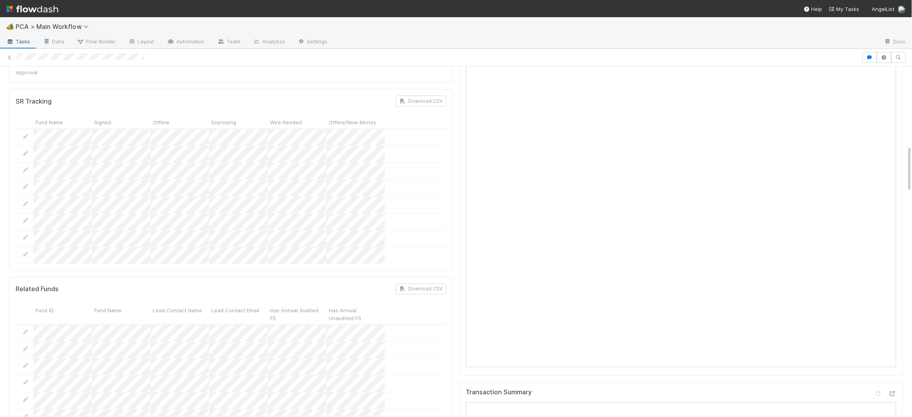
scroll to position [470, 0]
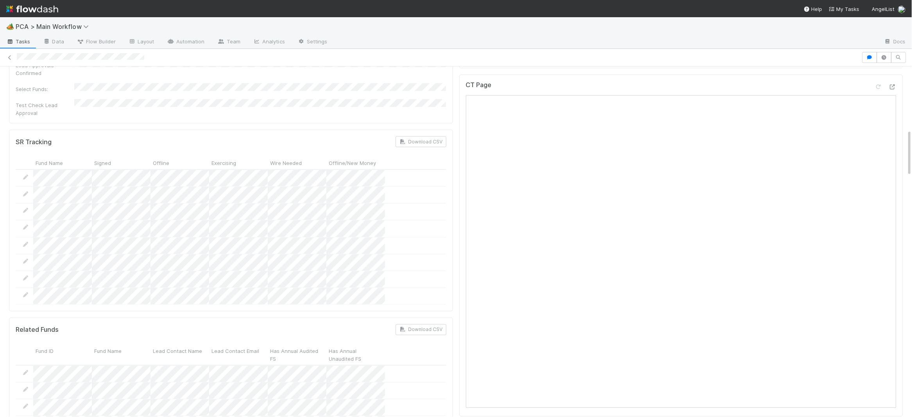
click at [46, 5] on img at bounding box center [32, 8] width 52 height 13
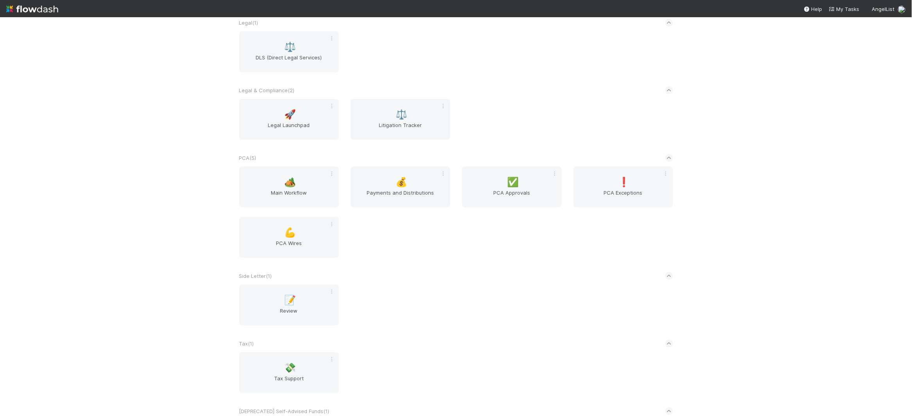
scroll to position [1318, 0]
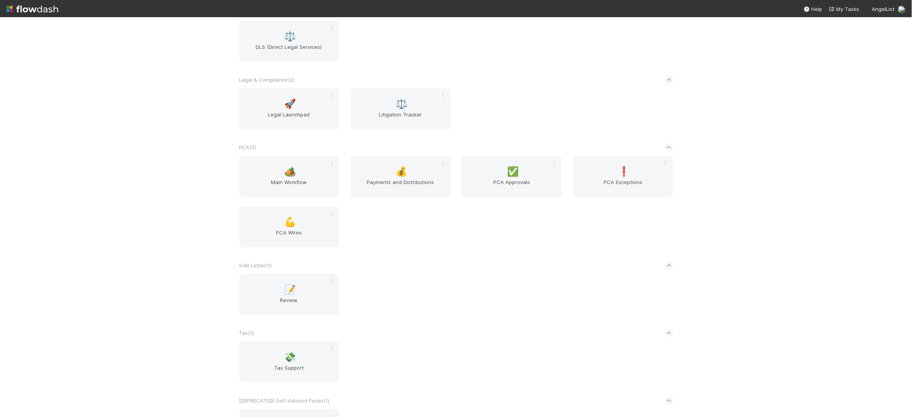
click at [314, 199] on div "🏕️ Main Workflow 💰 Payments and Distributions ✅ PCA Approvals ❗ PCA Exceptions …" at bounding box center [455, 206] width 445 height 101
click at [318, 184] on span "Main Workflow" at bounding box center [288, 186] width 93 height 16
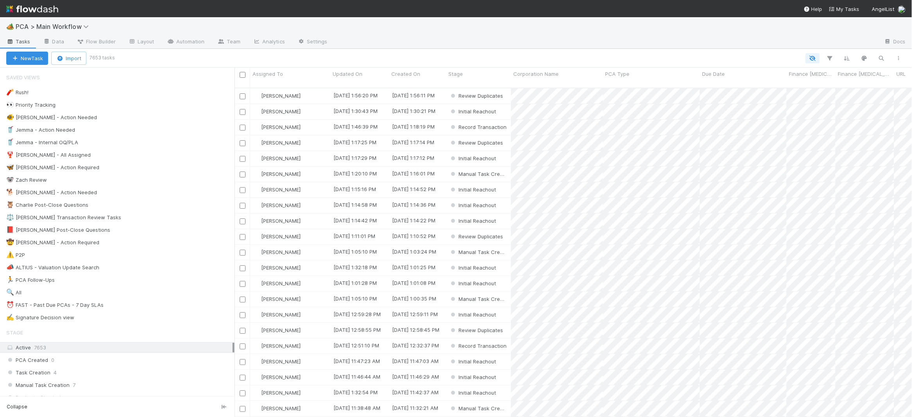
scroll to position [335, 677]
click at [182, 194] on div "🐕 Charlie - Action Needed 12" at bounding box center [120, 193] width 228 height 10
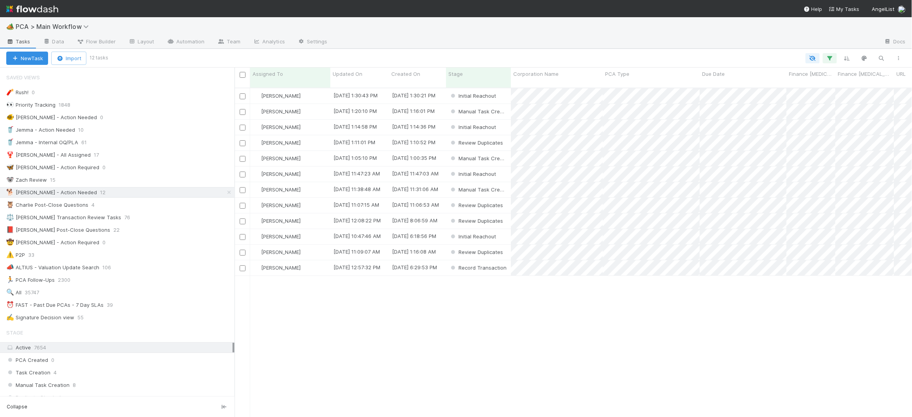
scroll to position [335, 677]
click at [344, 71] on span "Updated On" at bounding box center [348, 74] width 30 height 8
click at [366, 86] on div "Sort Oldest → Newest" at bounding box center [377, 89] width 89 height 12
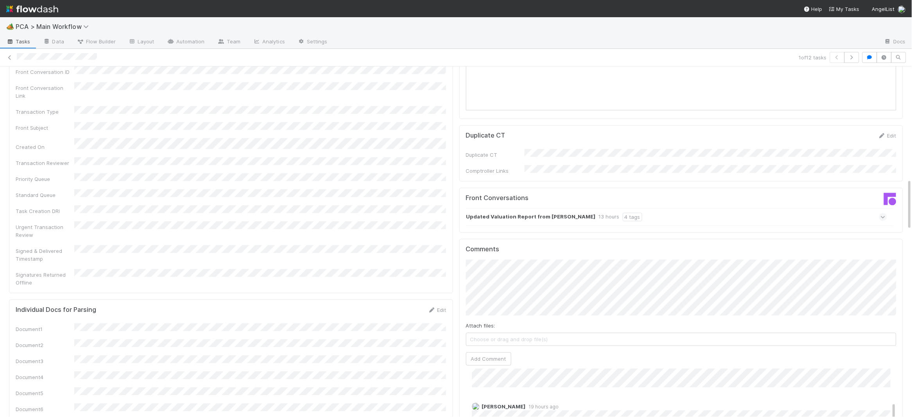
scroll to position [759, 0]
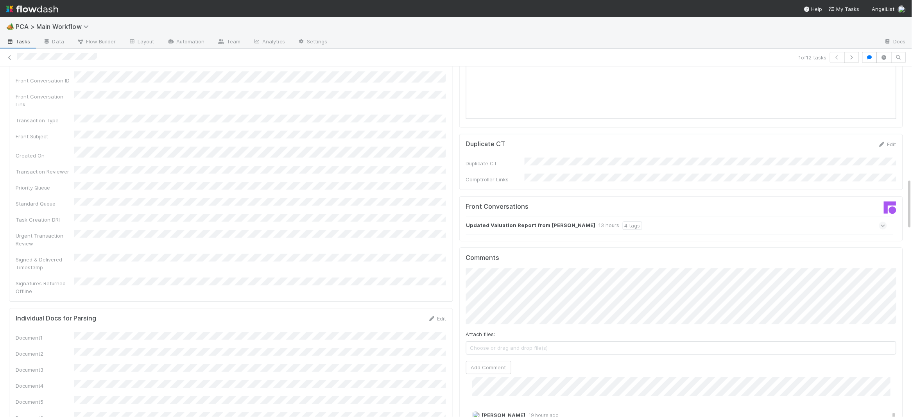
click at [496, 221] on strong "Updated Valuation Report from Helen Min" at bounding box center [530, 225] width 129 height 9
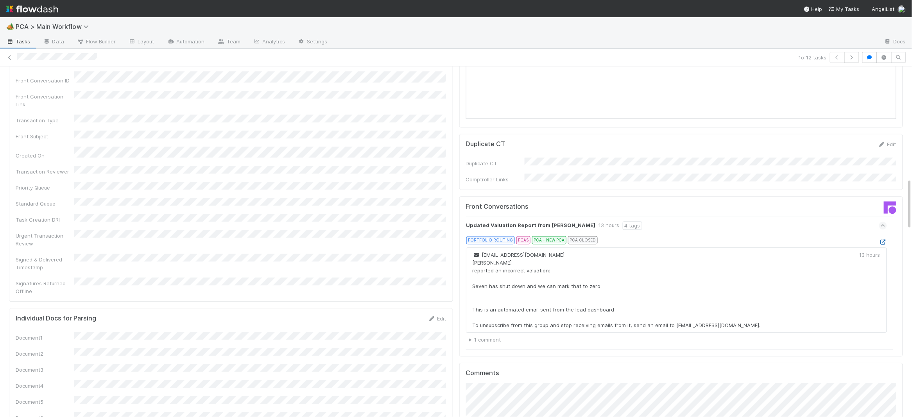
click at [881, 240] on icon at bounding box center [883, 242] width 8 height 5
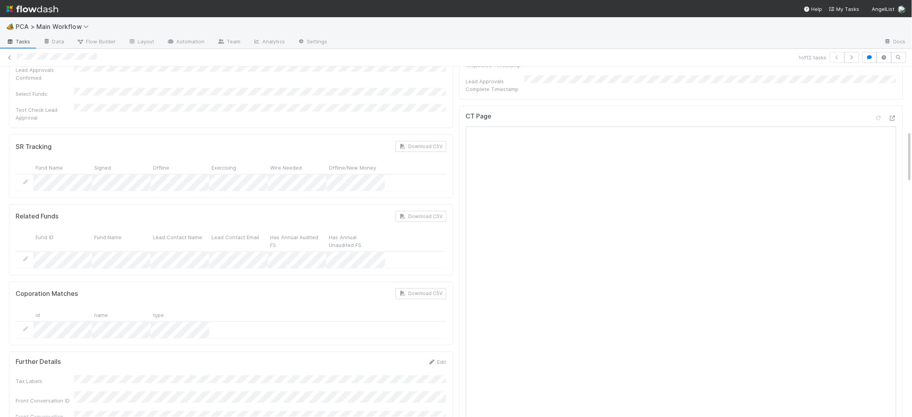
scroll to position [436, 0]
copy div
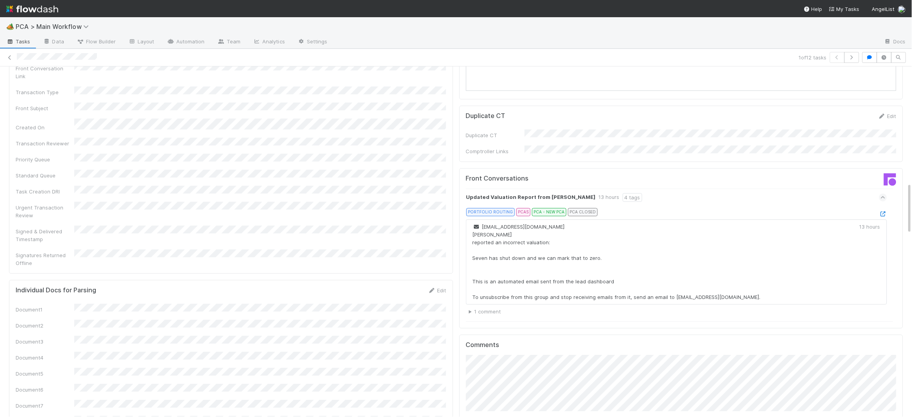
scroll to position [788, 0]
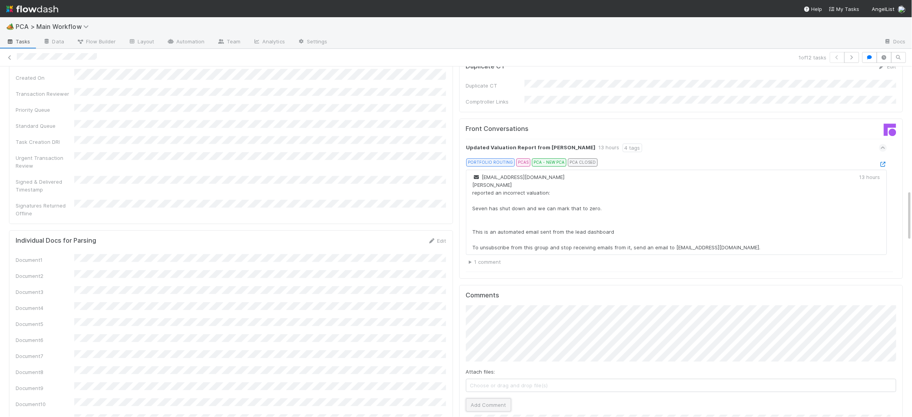
click at [484, 398] on button "Add Comment" at bounding box center [488, 404] width 45 height 13
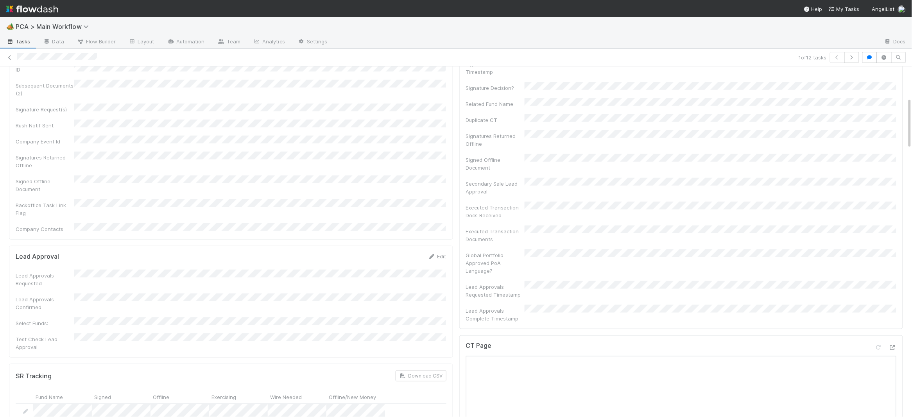
scroll to position [0, 0]
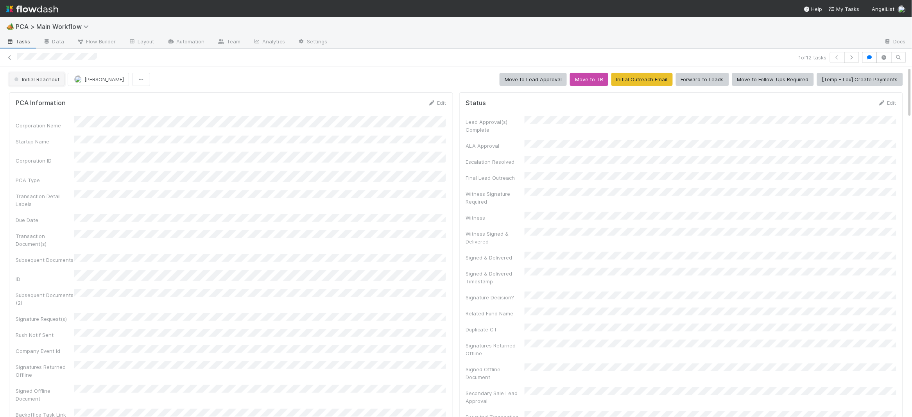
click at [43, 80] on span "Initial Reachout" at bounding box center [36, 79] width 47 height 6
click at [52, 100] on span "Follow-Ups Required" at bounding box center [40, 99] width 59 height 6
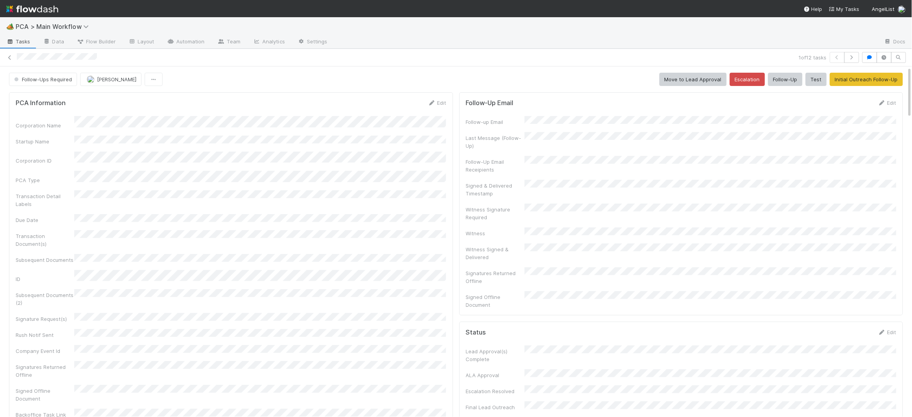
click at [39, 11] on img at bounding box center [32, 8] width 52 height 13
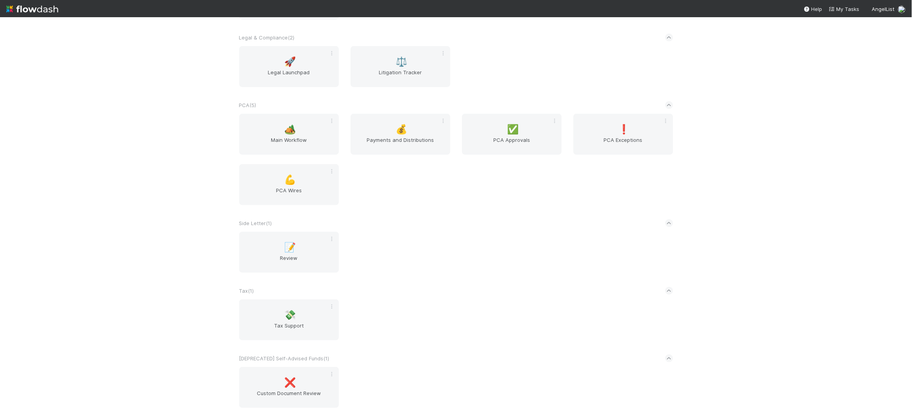
scroll to position [1377, 0]
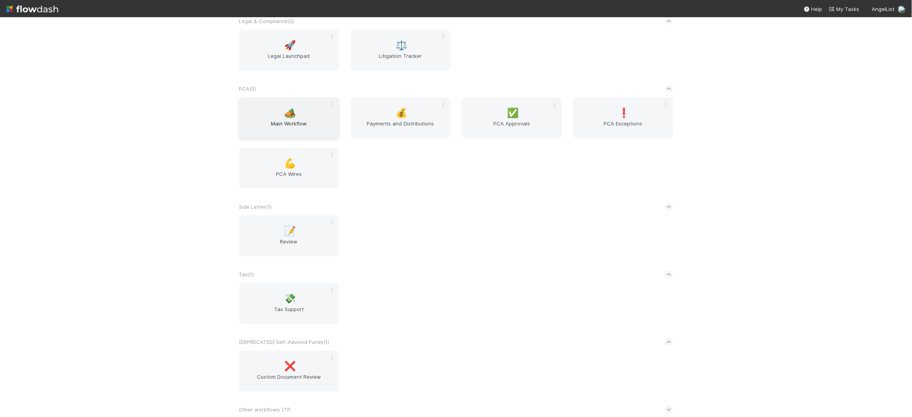
click at [312, 120] on span "Main Workflow" at bounding box center [288, 128] width 93 height 16
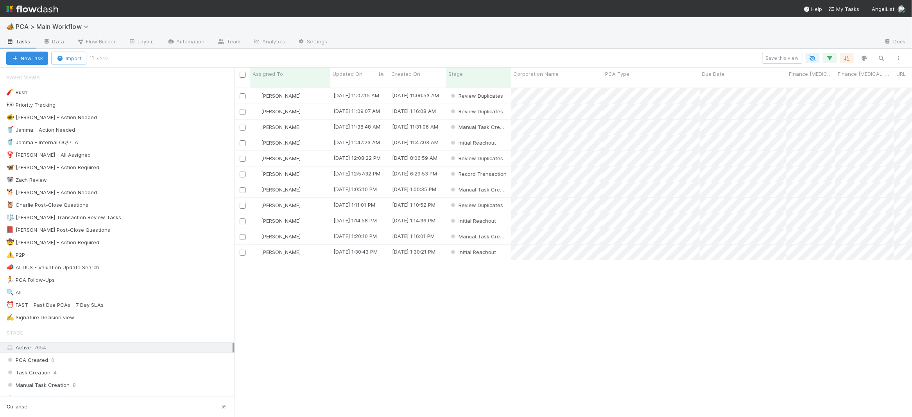
scroll to position [335, 677]
click at [193, 194] on div "🐕 Charlie - Action Needed 11" at bounding box center [120, 193] width 228 height 10
click at [349, 73] on span "Updated On" at bounding box center [348, 74] width 30 height 8
drag, startPoint x: 418, startPoint y: 263, endPoint x: 425, endPoint y: 250, distance: 14.9
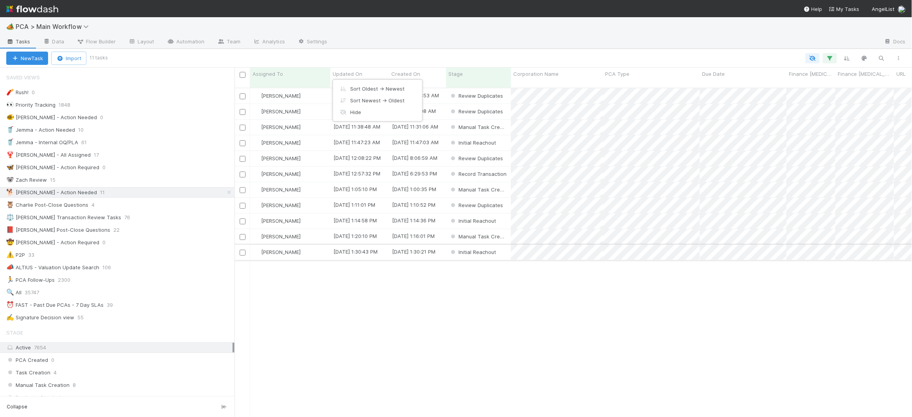
click at [418, 263] on div "Sort Oldest → Newest Sort Newest → Oldest Hide" at bounding box center [456, 208] width 912 height 417
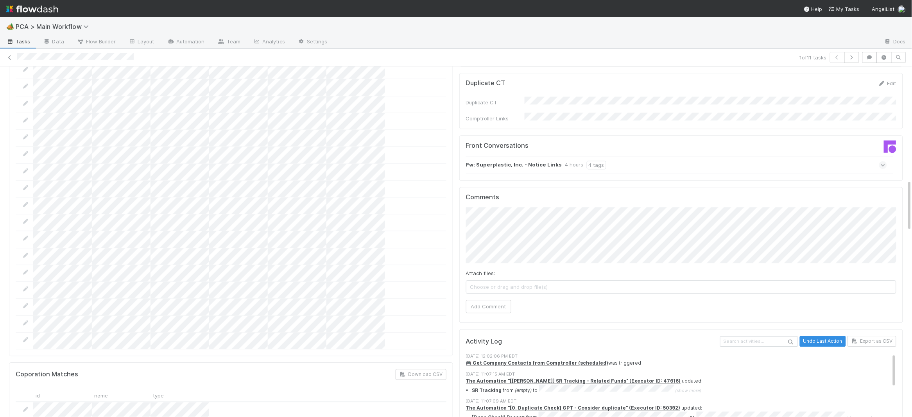
scroll to position [681, 0]
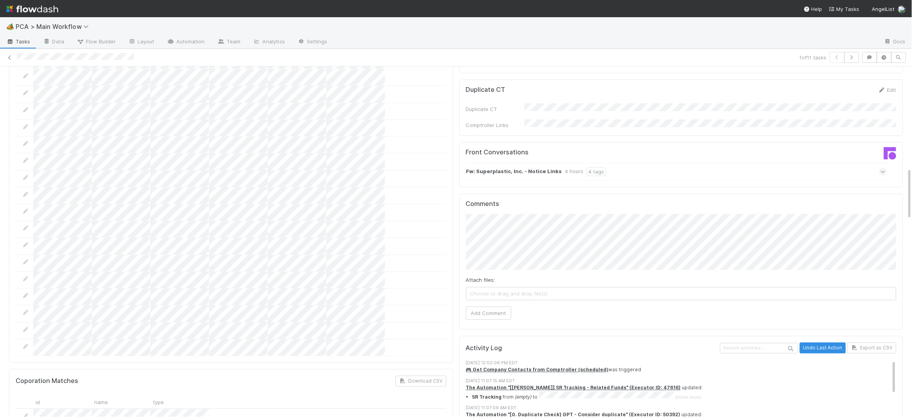
click at [534, 167] on strong "Fw: Superplastic, Inc. - Notice Links" at bounding box center [514, 171] width 96 height 9
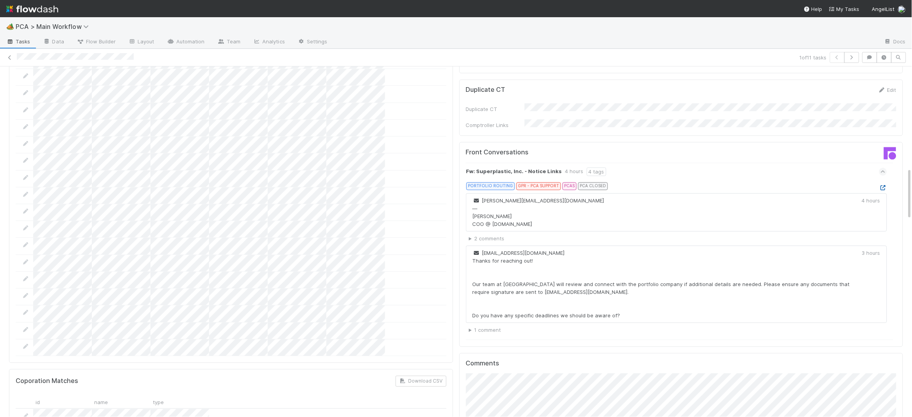
click at [880, 185] on icon at bounding box center [883, 187] width 8 height 5
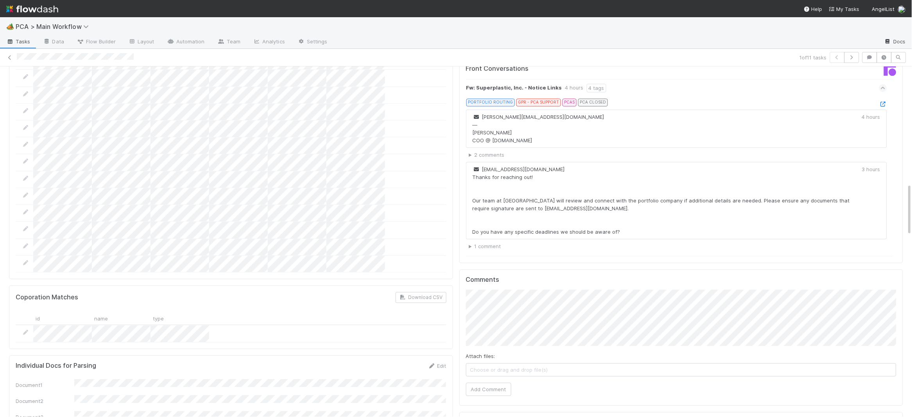
scroll to position [787, 0]
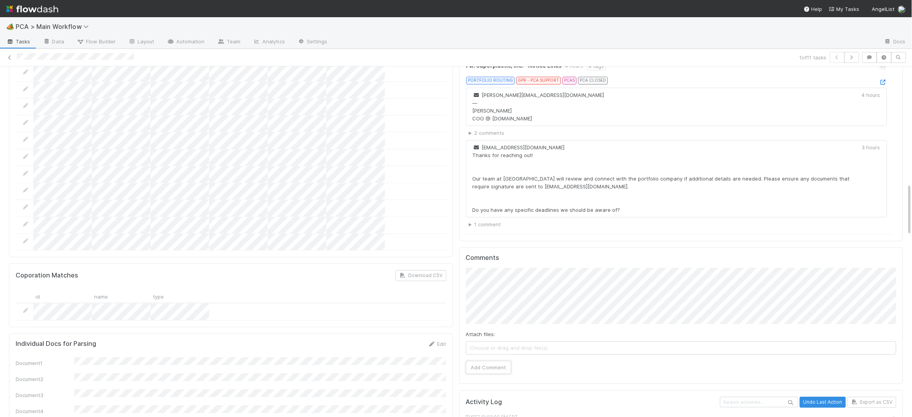
drag, startPoint x: 496, startPoint y: 330, endPoint x: 361, endPoint y: 250, distance: 157.0
click at [495, 361] on button "Add Comment" at bounding box center [488, 367] width 45 height 13
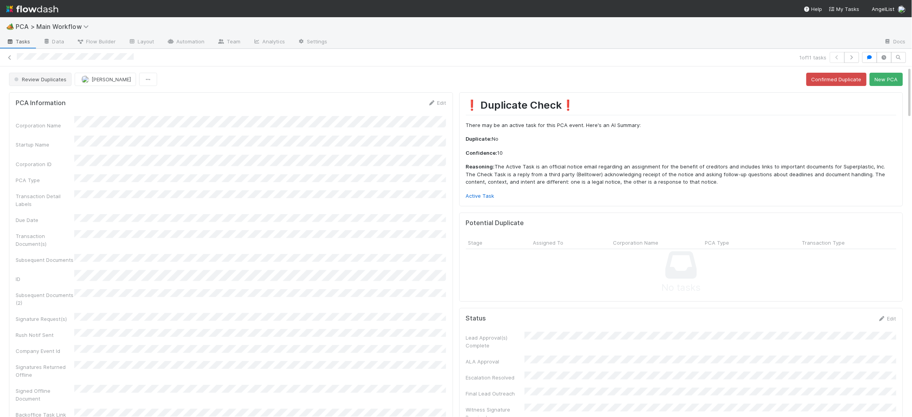
drag, startPoint x: 56, startPoint y: 88, endPoint x: 54, endPoint y: 81, distance: 7.0
click at [54, 81] on span "Review Duplicates" at bounding box center [40, 79] width 54 height 6
click at [55, 97] on span "Duplicate / Dead PCAs" at bounding box center [43, 99] width 65 height 6
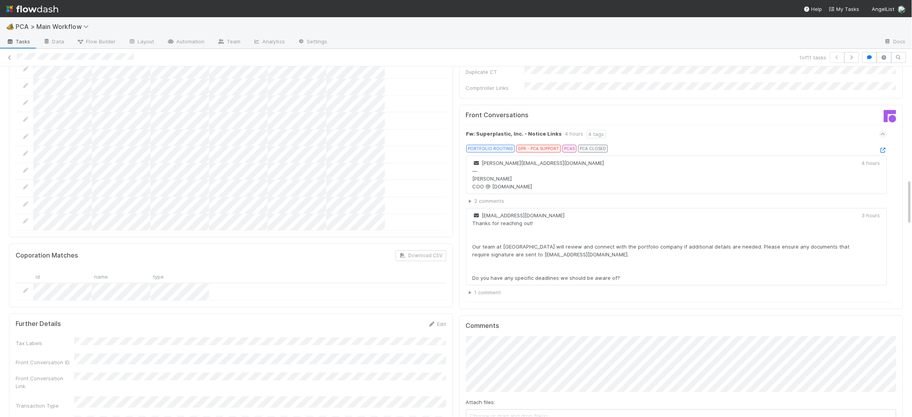
scroll to position [850, 0]
click at [880, 148] on icon at bounding box center [883, 150] width 8 height 5
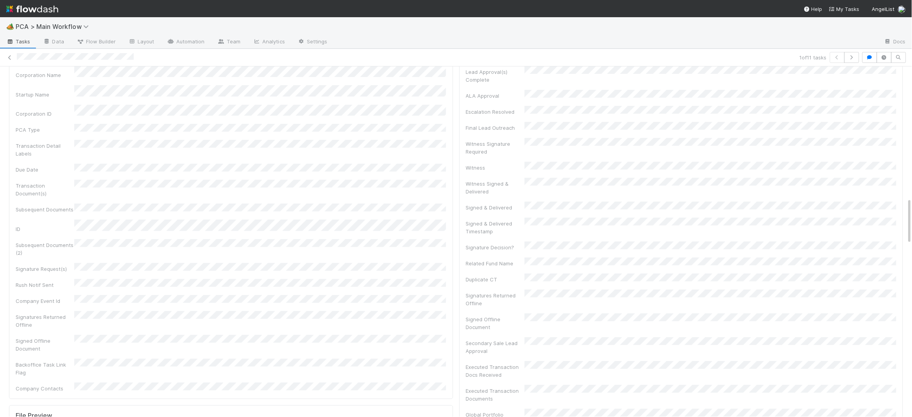
scroll to position [0, 0]
click at [36, 8] on img at bounding box center [32, 8] width 52 height 13
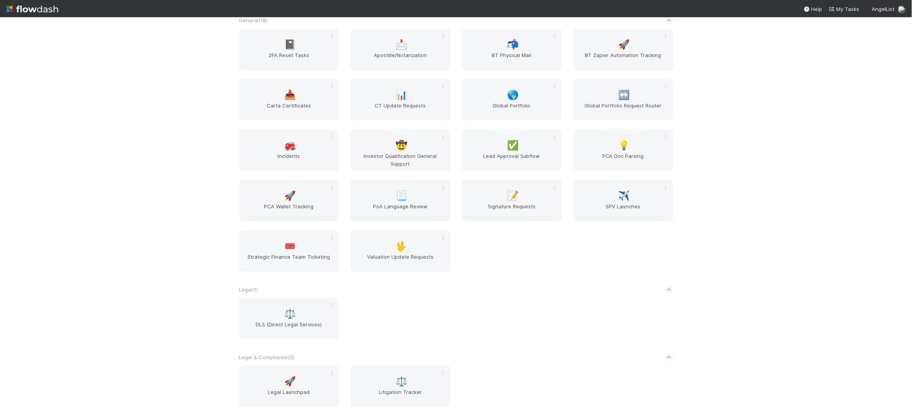
scroll to position [1377, 0]
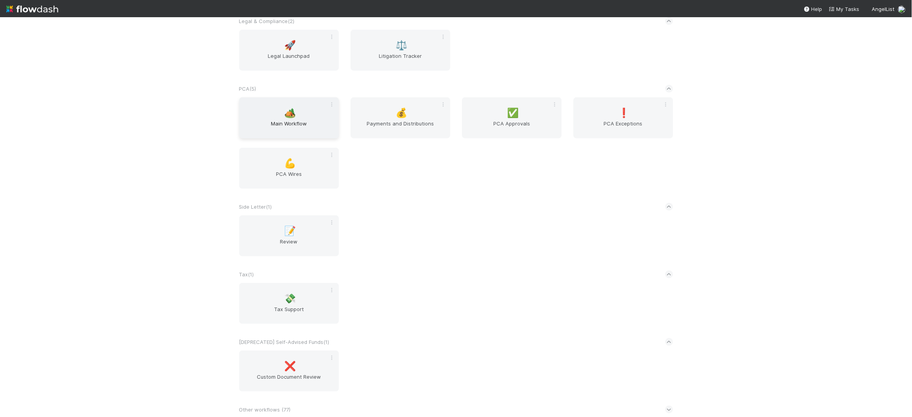
click at [283, 118] on div "🏕️ Main Workflow" at bounding box center [289, 117] width 100 height 41
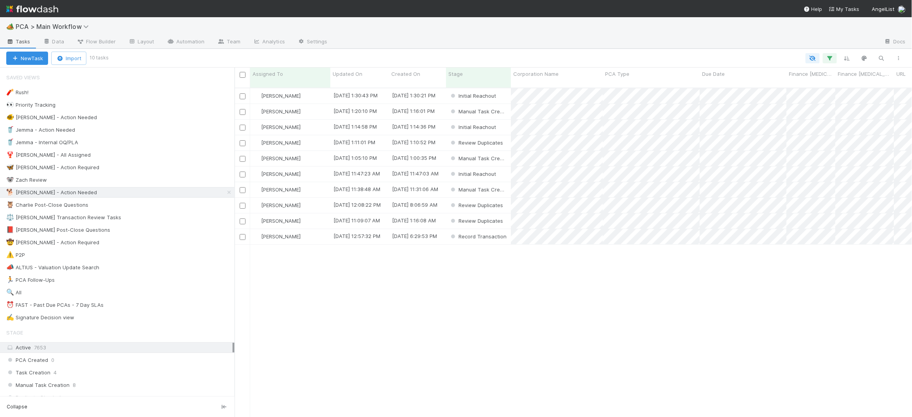
scroll to position [335, 677]
click at [357, 72] on span "Updated On" at bounding box center [348, 74] width 30 height 8
click at [386, 85] on div "Sort Oldest → Newest" at bounding box center [377, 89] width 89 height 12
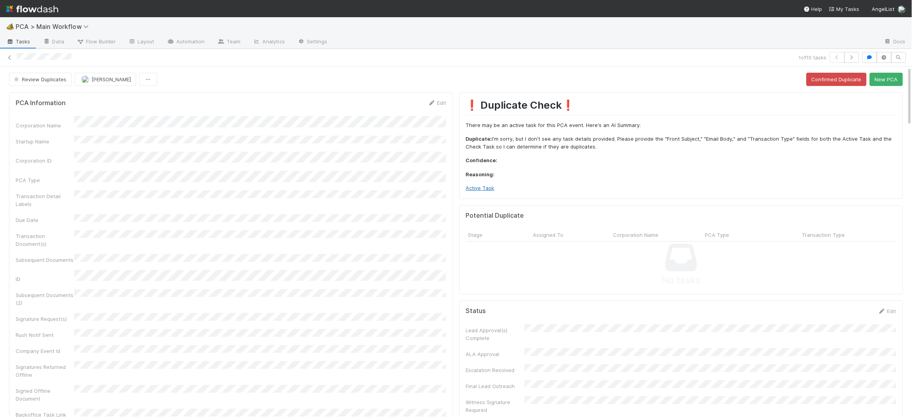
click at [485, 186] on link "Active Task" at bounding box center [480, 188] width 29 height 6
drag, startPoint x: 882, startPoint y: 79, endPoint x: 779, endPoint y: 68, distance: 103.3
click at [882, 79] on button "New PCA" at bounding box center [885, 79] width 33 height 13
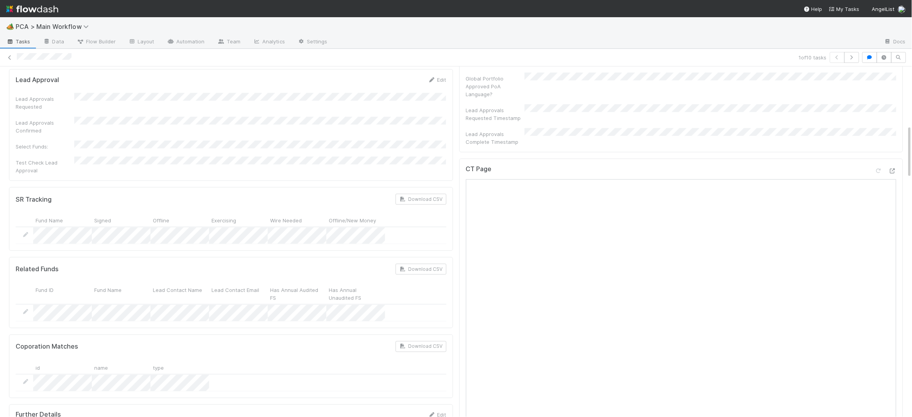
scroll to position [385, 0]
click at [898, 159] on div "CT Page Open in New Tab" at bounding box center [681, 330] width 444 height 342
click at [896, 169] on icon at bounding box center [892, 171] width 8 height 5
copy div
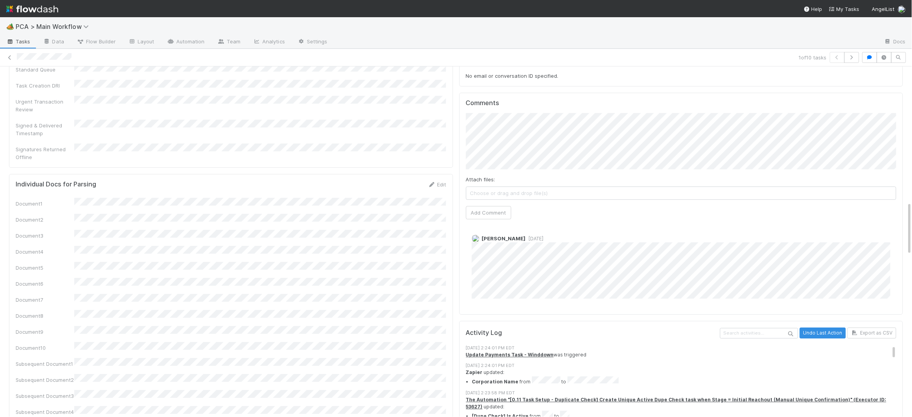
scroll to position [898, 0]
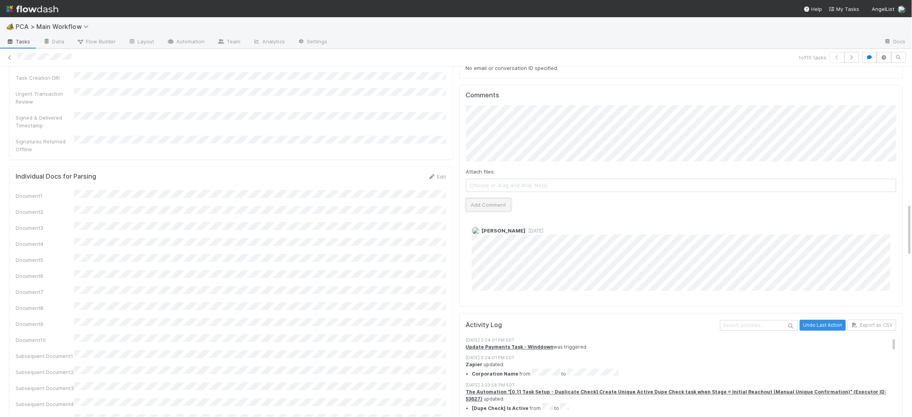
click at [485, 198] on button "Add Comment" at bounding box center [488, 204] width 45 height 13
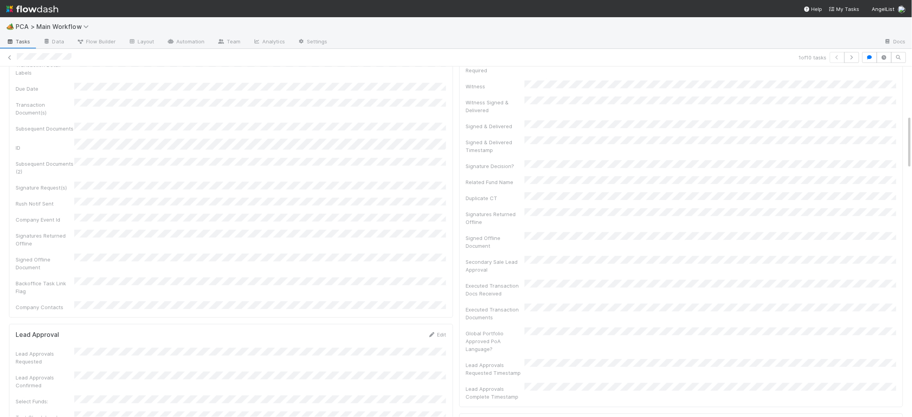
scroll to position [0, 0]
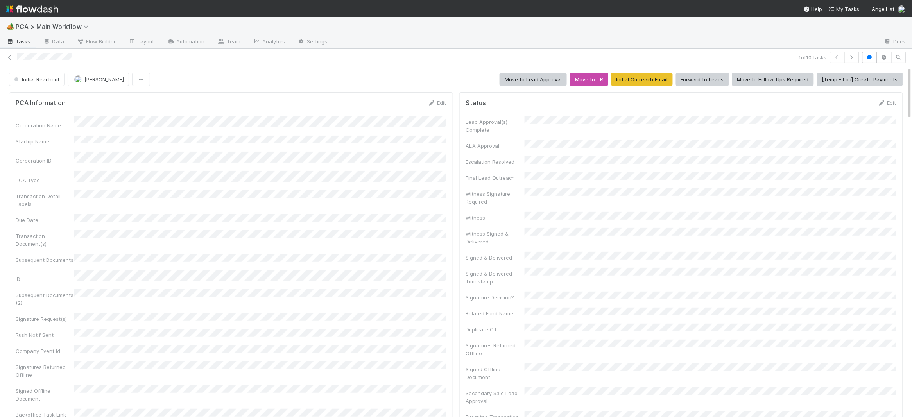
click at [60, 93] on div "PCA Information Edit Corporation Name Startup Name Corporation ID PCA Type Tran…" at bounding box center [231, 270] width 444 height 357
click at [38, 78] on span "Initial Reachout" at bounding box center [36, 79] width 47 height 6
click at [39, 100] on span "Altius - Valuation Update" at bounding box center [46, 99] width 70 height 6
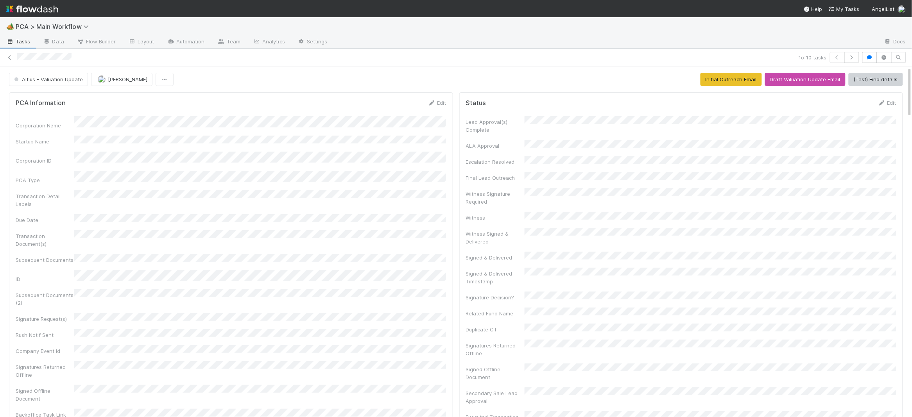
click at [30, 8] on img at bounding box center [32, 8] width 52 height 13
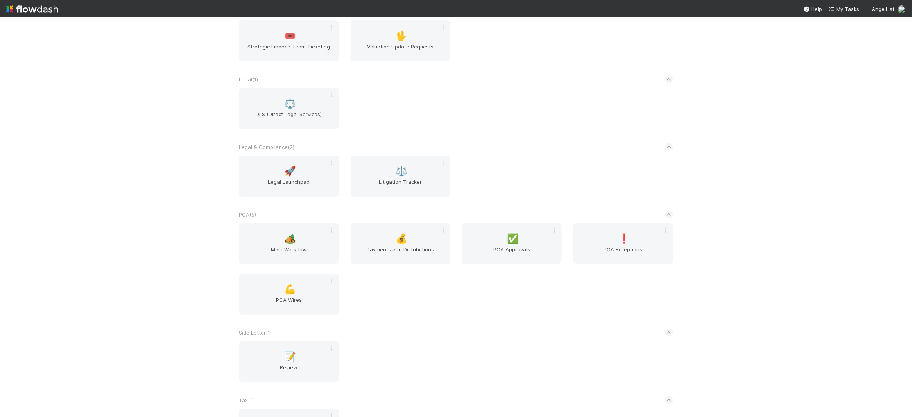
scroll to position [1253, 0]
click at [298, 239] on div "🏕️ Main Workflow" at bounding box center [289, 241] width 100 height 41
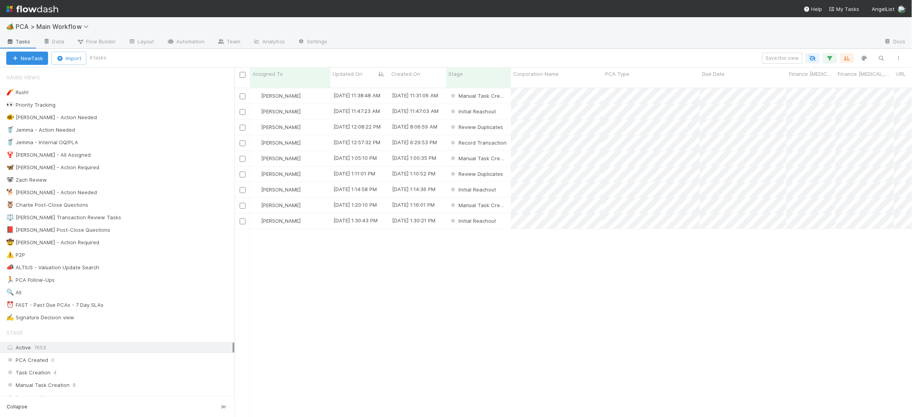
scroll to position [335, 677]
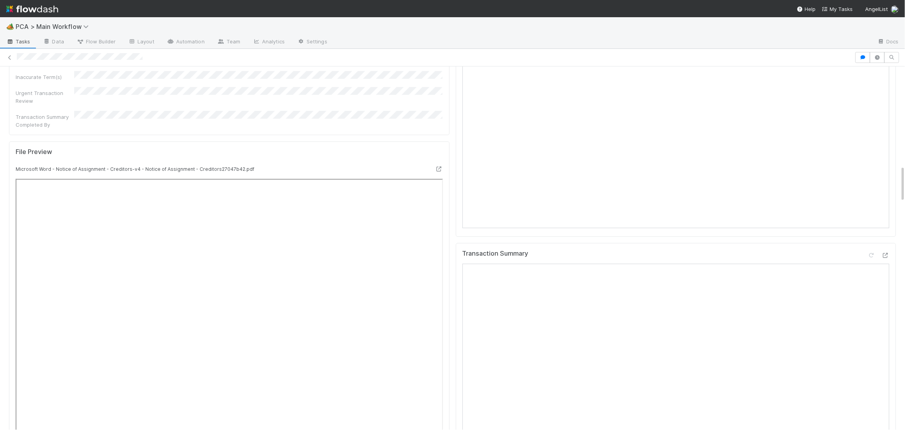
scroll to position [983, 0]
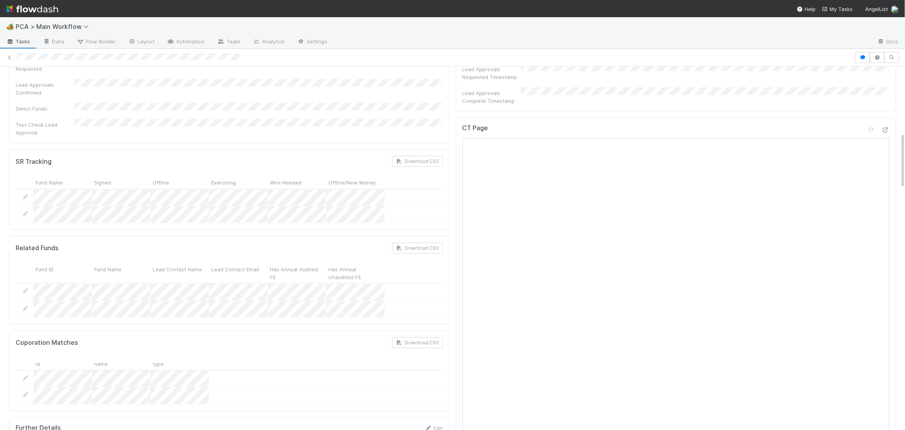
scroll to position [412, 0]
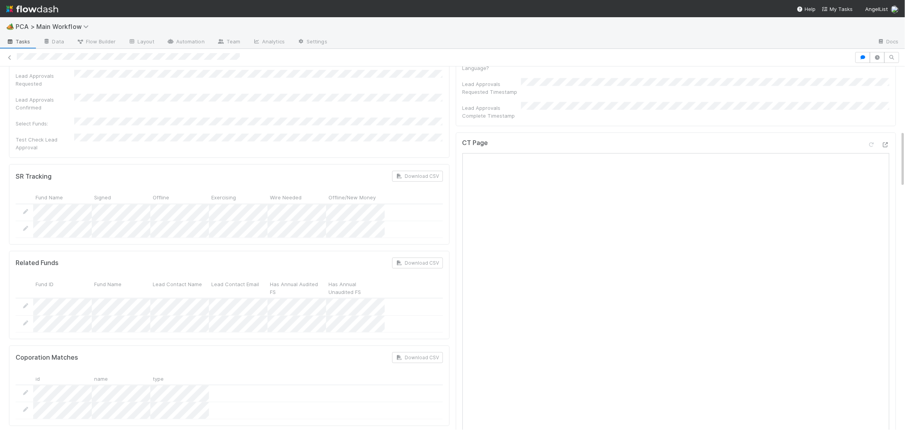
click at [888, 139] on div "CT Page" at bounding box center [676, 146] width 427 height 14
click at [888, 142] on icon at bounding box center [886, 144] width 8 height 5
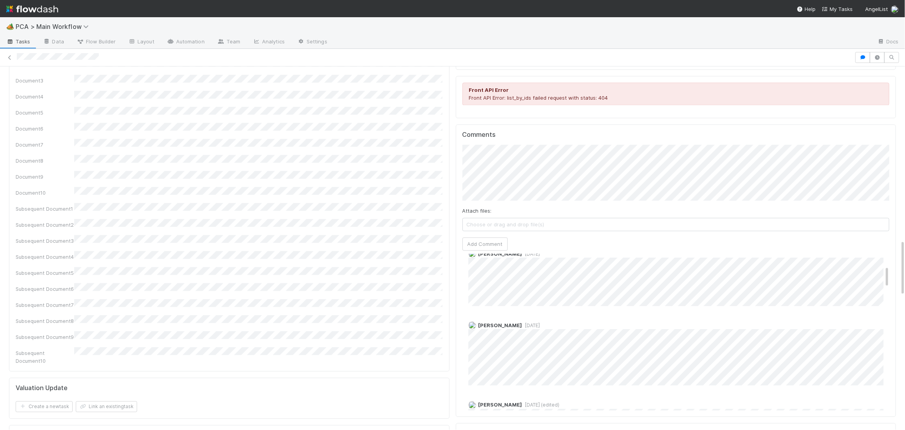
scroll to position [79, 0]
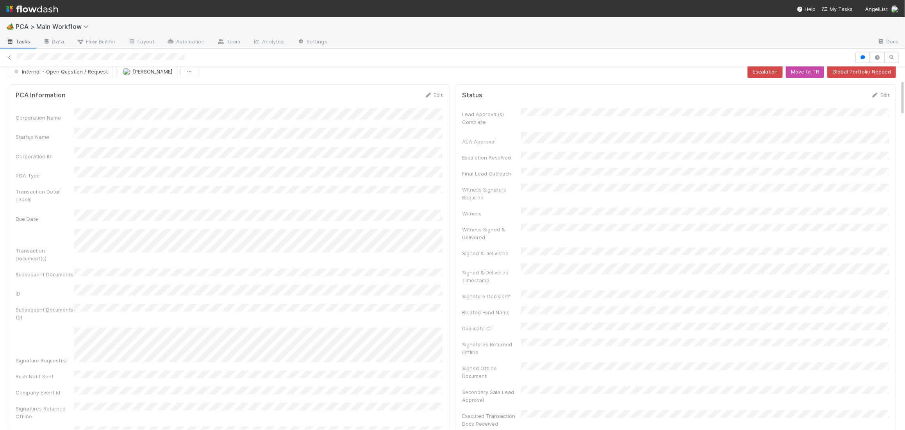
scroll to position [6, 0]
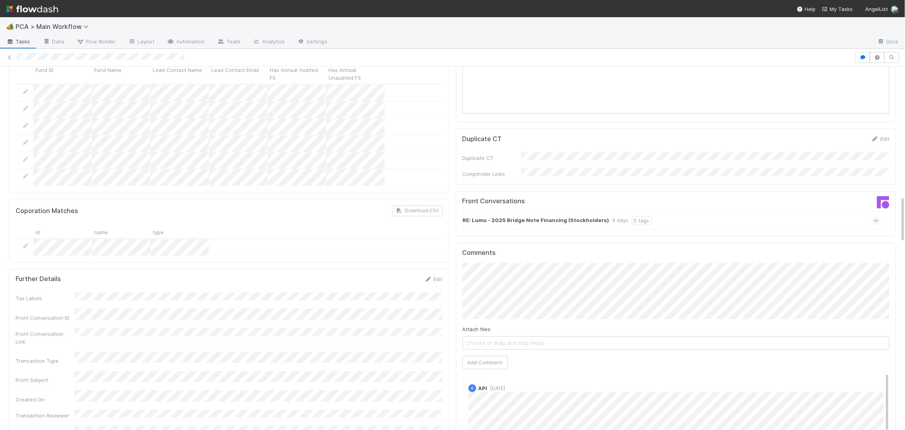
click at [632, 216] on div "5 tags" at bounding box center [642, 220] width 20 height 9
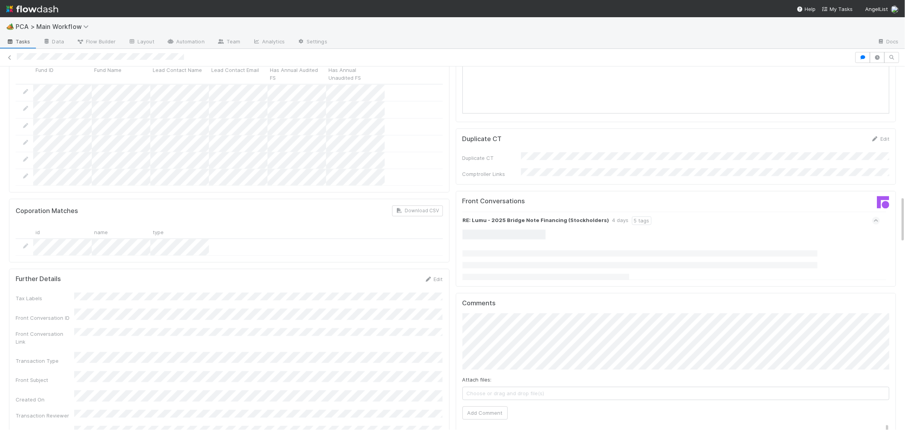
scroll to position [998, 0]
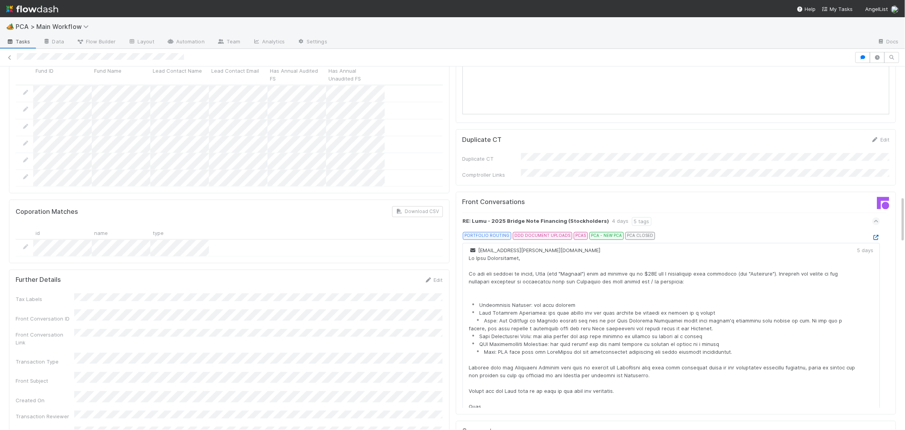
click at [874, 235] on icon at bounding box center [877, 237] width 8 height 5
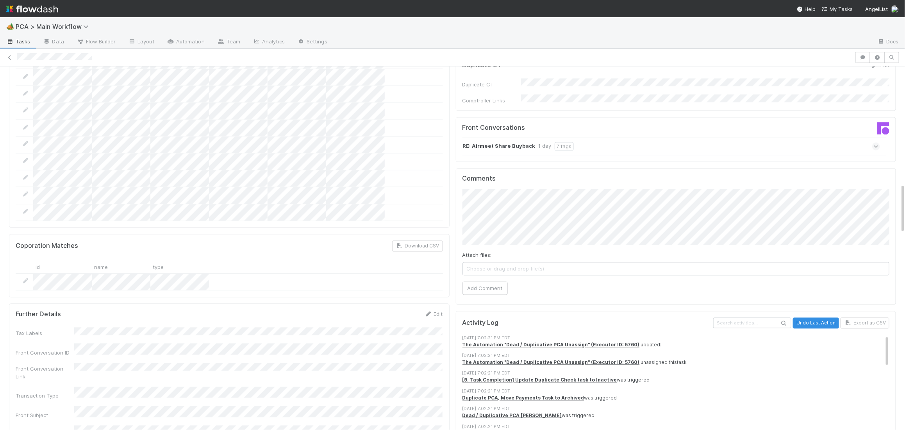
scroll to position [837, 0]
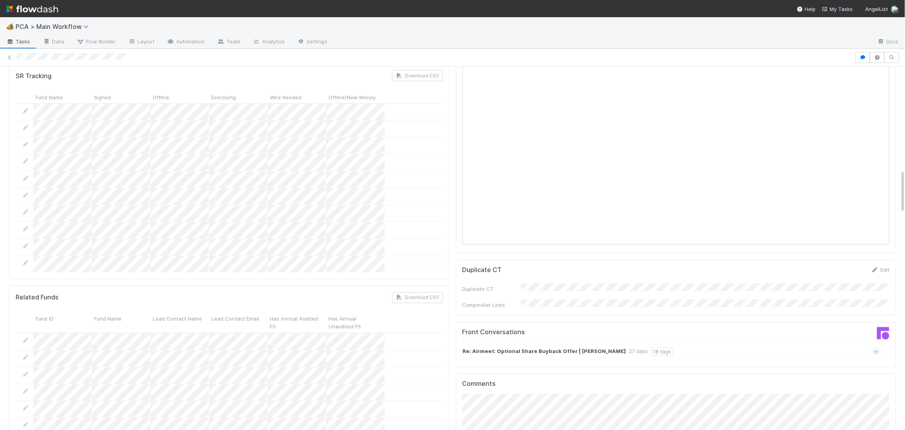
scroll to position [871, 0]
click at [528, 342] on div "Re: Airmeet: Optional Share Buyback Offer | Anand C 27 days 18 tags" at bounding box center [672, 351] width 418 height 18
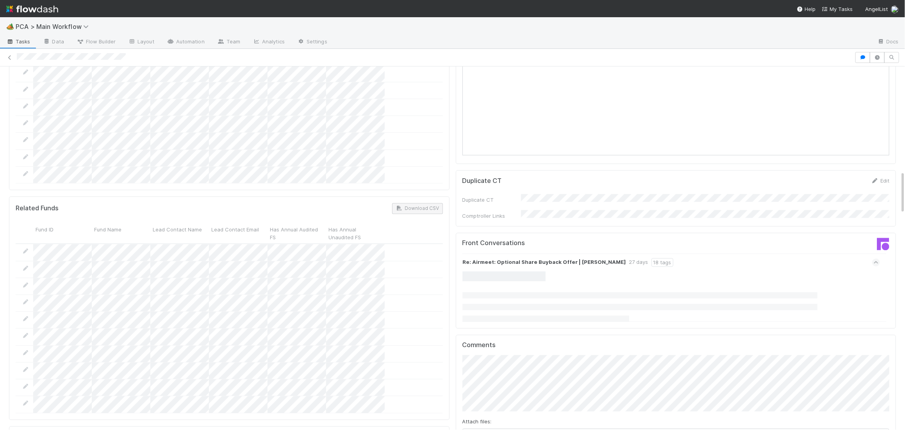
scroll to position [963, 0]
click at [535, 255] on strong "Re: Airmeet: Optional Share Buyback Offer | Anand C" at bounding box center [544, 259] width 163 height 9
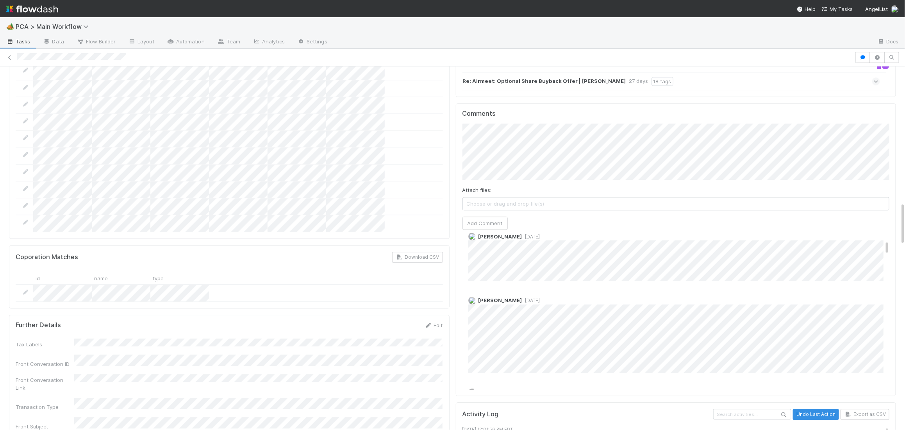
scroll to position [1143, 0]
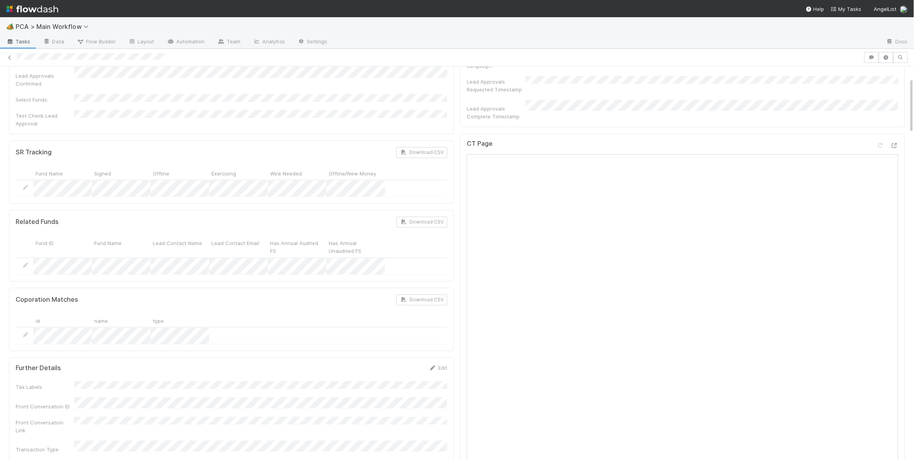
scroll to position [667, 0]
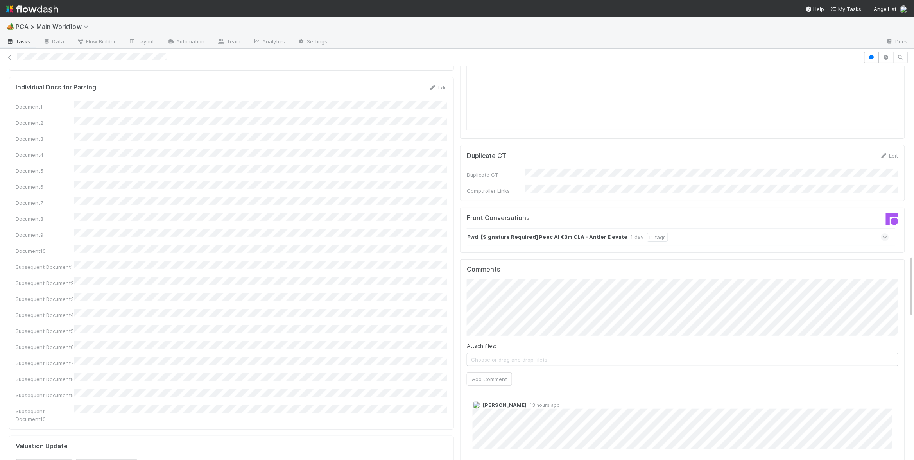
click at [583, 228] on div "Fwd: [Signature Required] Peec AI €3m CLA - Antler Elevate 1 day 11 tags" at bounding box center [678, 237] width 422 height 18
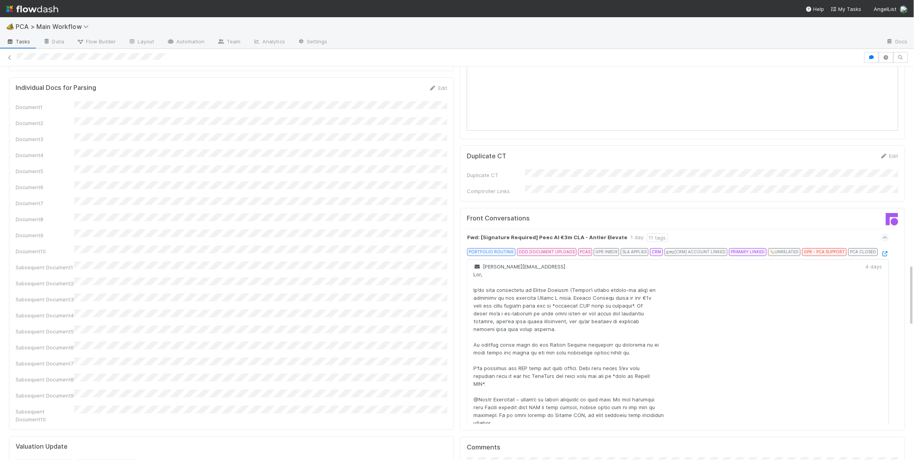
scroll to position [1277, 0]
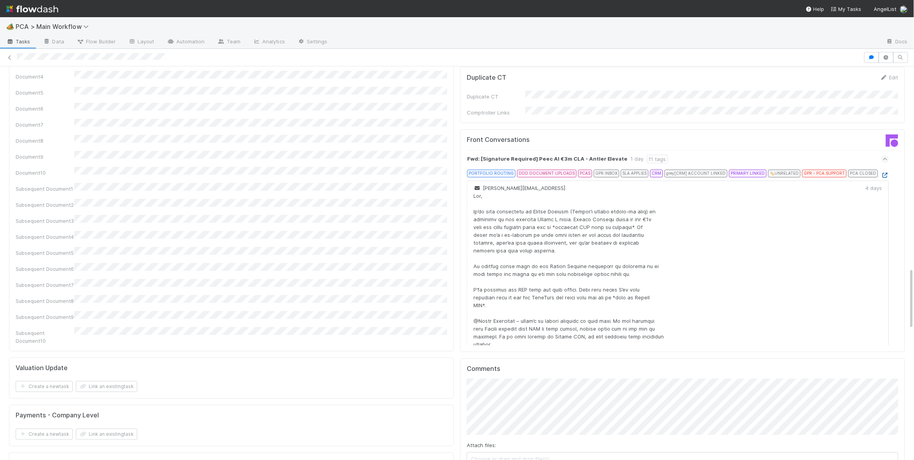
click at [885, 173] on icon at bounding box center [885, 175] width 8 height 5
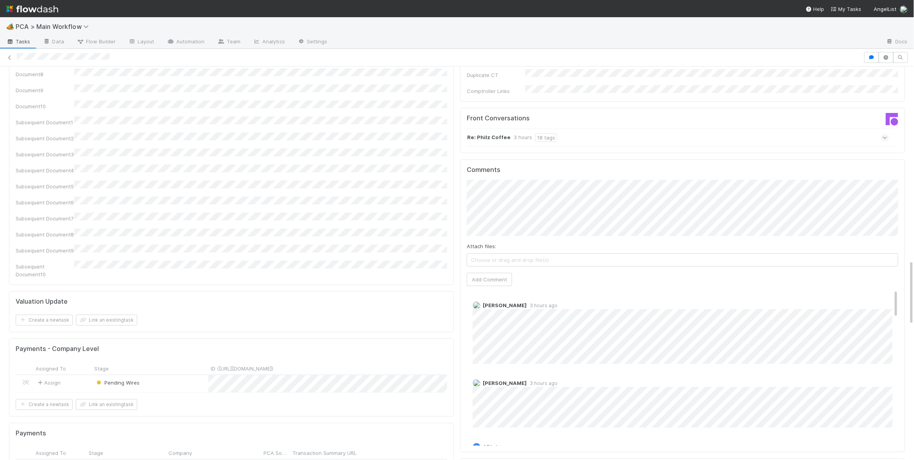
scroll to position [1166, 0]
click at [495, 271] on button "Add Comment" at bounding box center [489, 277] width 45 height 13
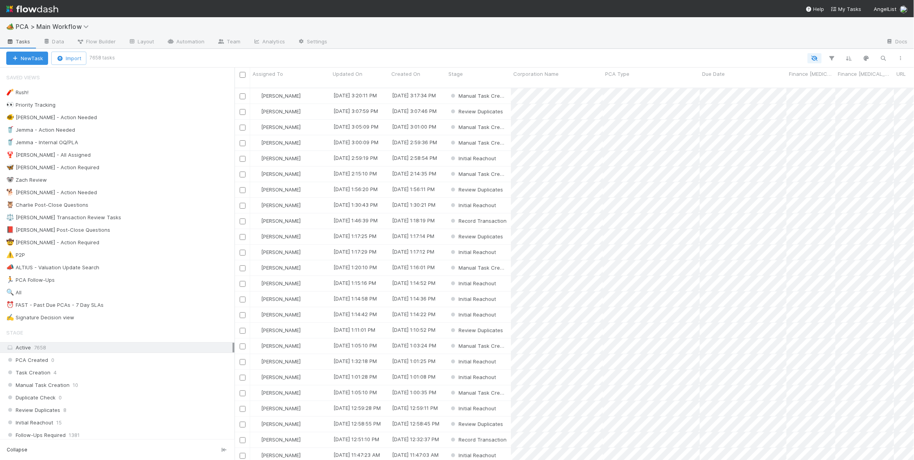
scroll to position [378, 679]
click at [169, 190] on div "🐕 Charlie - Action Needed 11" at bounding box center [120, 193] width 228 height 10
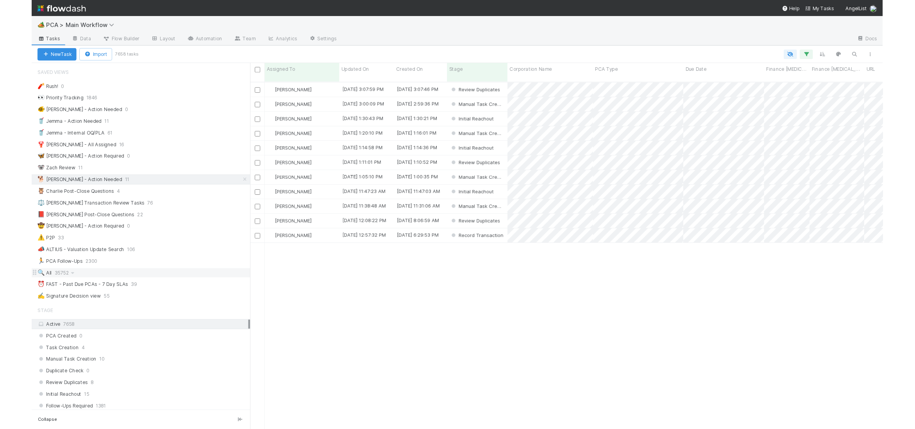
scroll to position [378, 679]
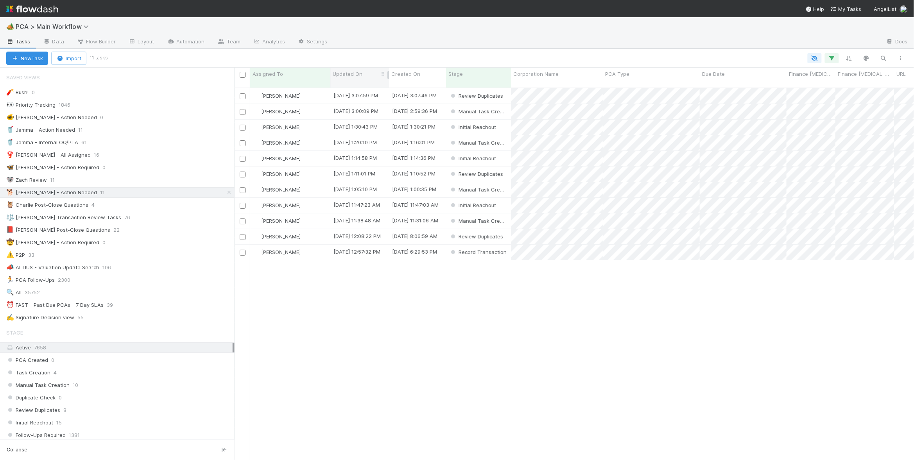
click at [350, 74] on span "Updated On" at bounding box center [348, 74] width 30 height 8
click at [373, 85] on div "Sort Oldest → Newest" at bounding box center [377, 89] width 89 height 12
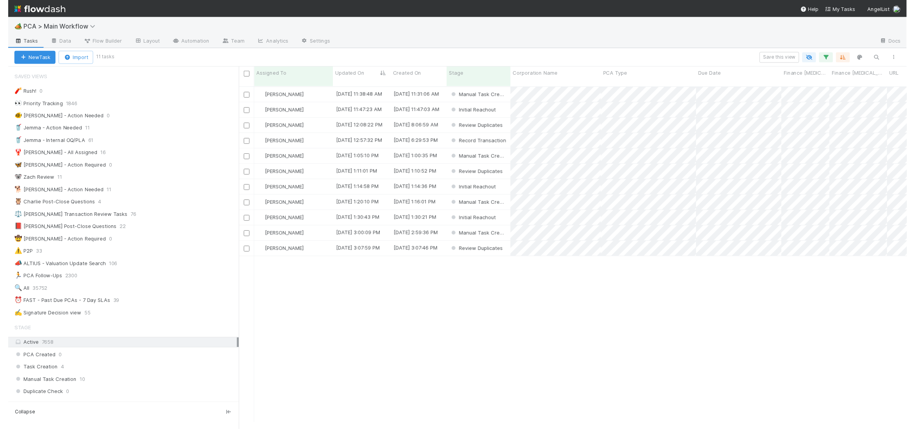
scroll to position [0, 0]
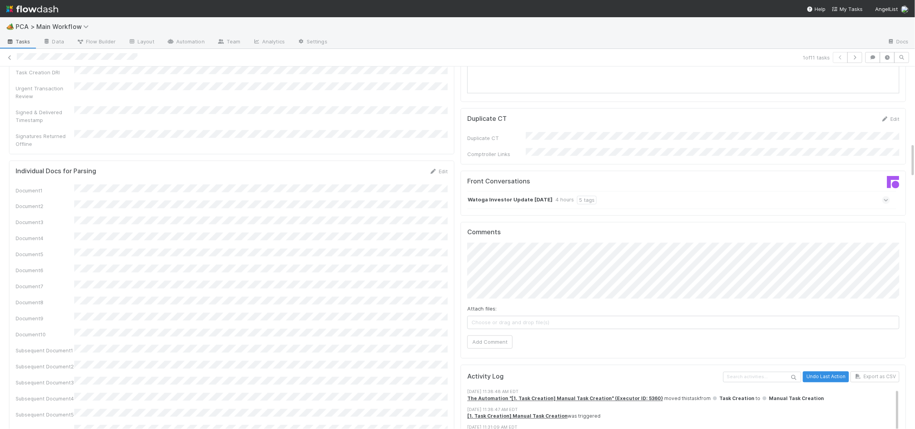
scroll to position [794, 0]
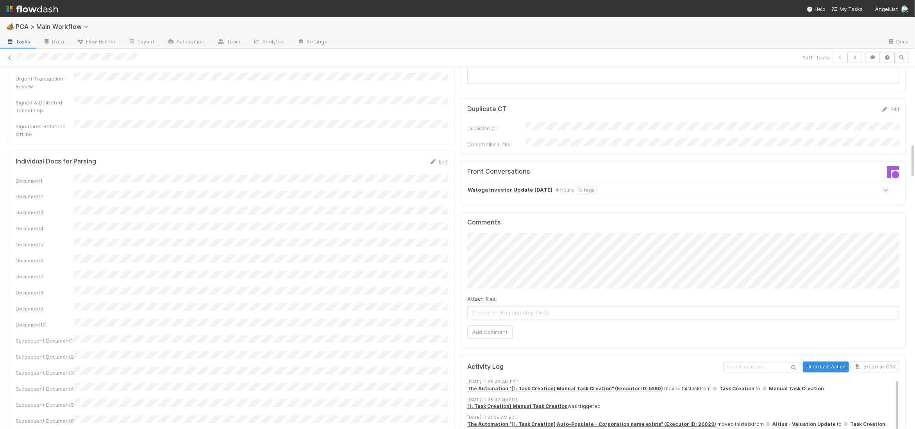
click at [490, 181] on div "Watoga Investor Update August 2025 4 hours 5 tags" at bounding box center [678, 190] width 423 height 18
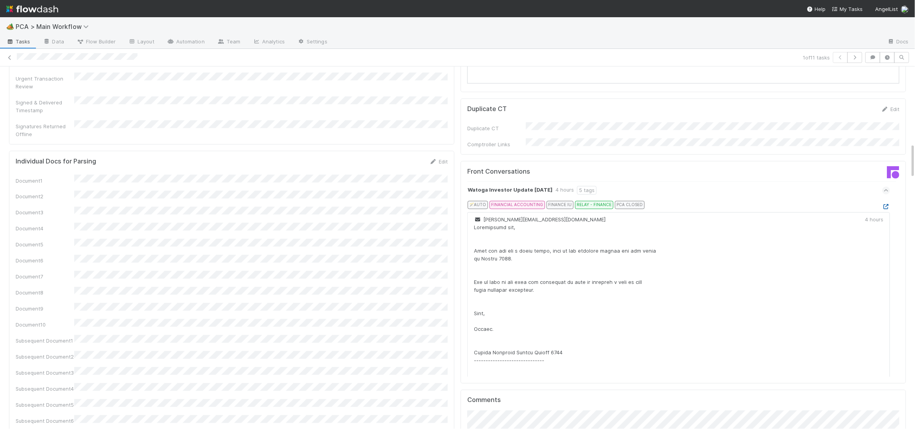
click at [883, 204] on icon at bounding box center [886, 206] width 8 height 5
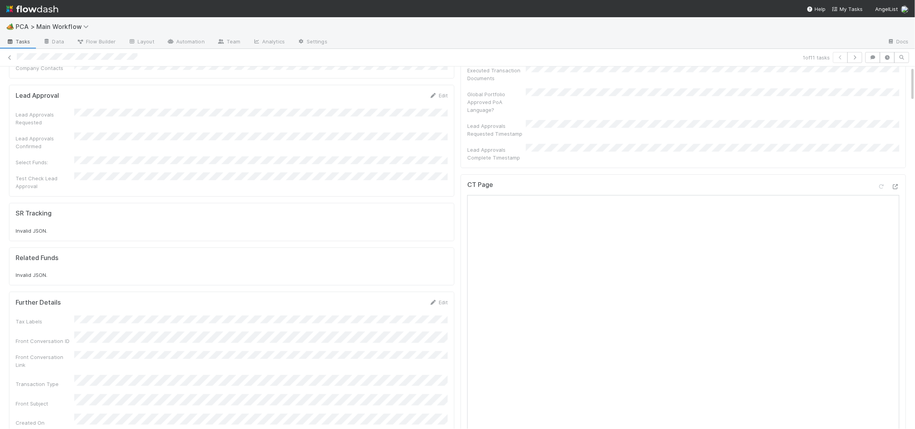
scroll to position [0, 0]
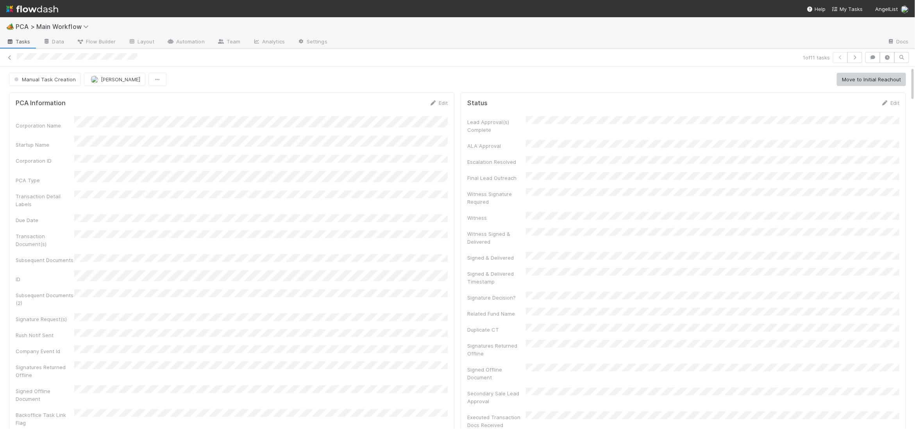
drag, startPoint x: 434, startPoint y: 103, endPoint x: 331, endPoint y: 122, distance: 104.5
click at [434, 103] on icon at bounding box center [433, 102] width 8 height 5
click at [399, 103] on button "Save" at bounding box center [406, 105] width 22 height 13
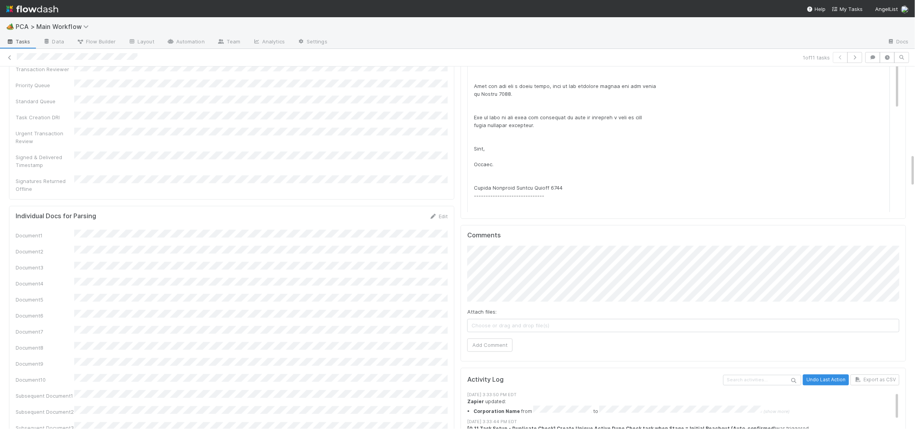
scroll to position [964, 0]
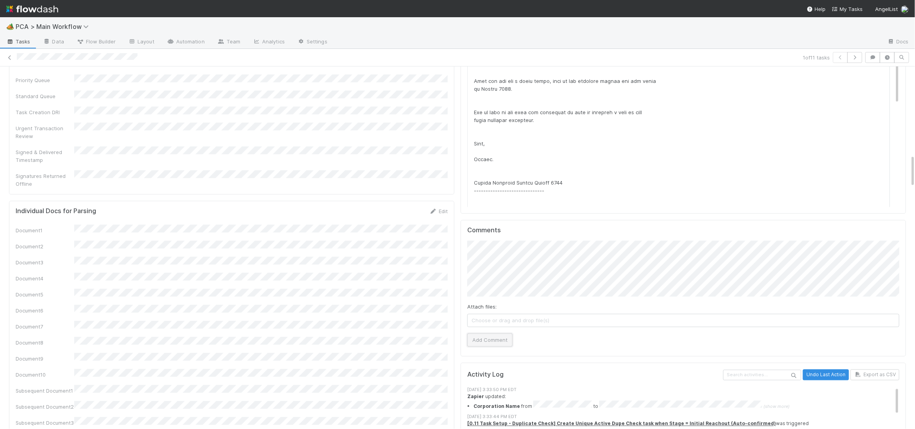
click at [498, 333] on button "Add Comment" at bounding box center [489, 339] width 45 height 13
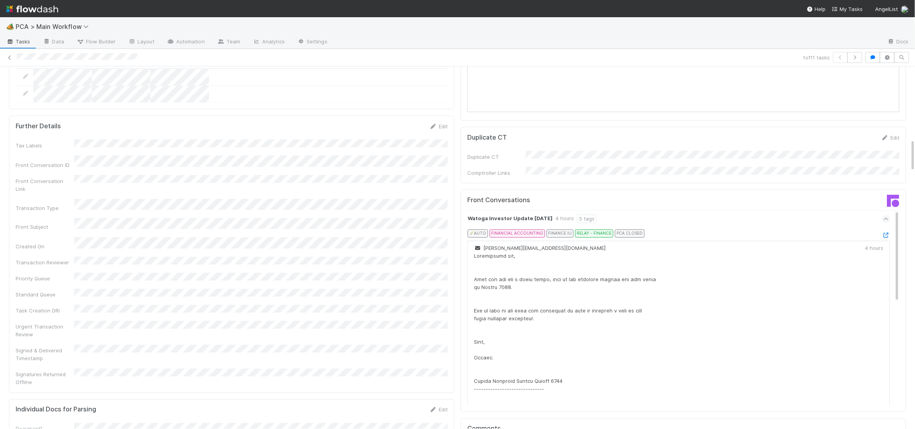
scroll to position [765, 0]
click at [887, 128] on div "Duplicate CT Edit Duplicate CT Comptroller Links" at bounding box center [683, 156] width 445 height 56
click at [887, 136] on icon at bounding box center [885, 138] width 8 height 5
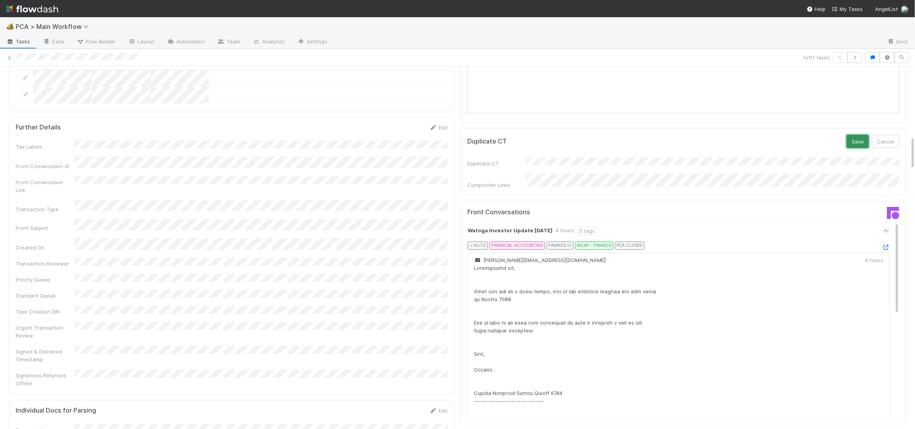
click at [848, 135] on button "Save" at bounding box center [858, 141] width 22 height 13
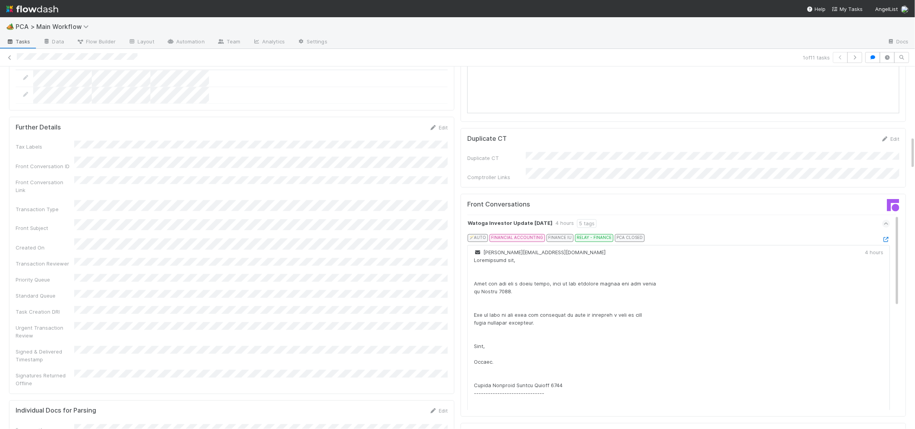
scroll to position [0, 0]
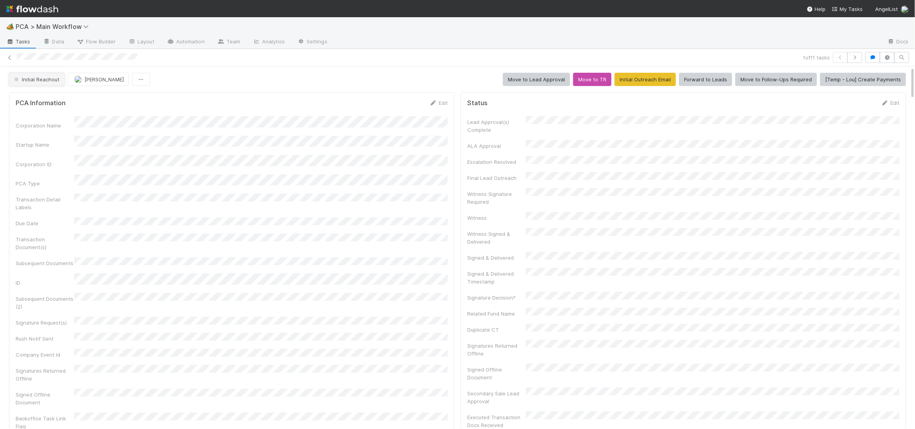
click at [48, 82] on span "Initial Reachout" at bounding box center [36, 79] width 47 height 6
click at [55, 97] on div "[MEDICAL_DATA]" at bounding box center [61, 99] width 110 height 14
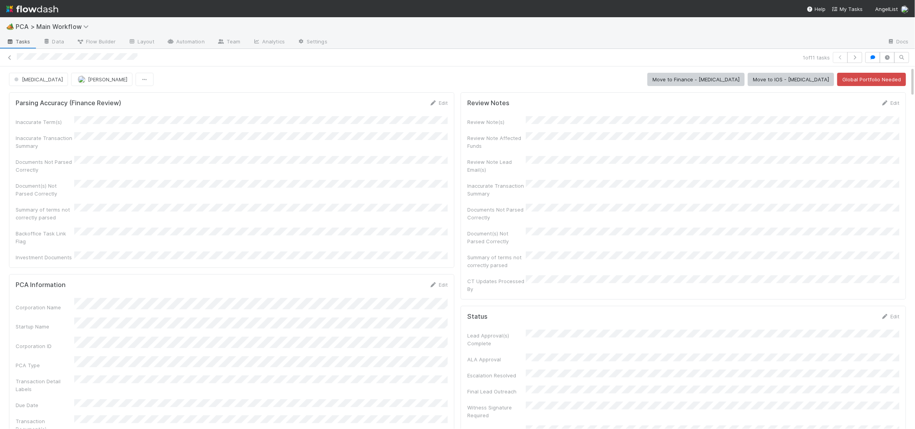
click at [41, 12] on img at bounding box center [32, 8] width 52 height 13
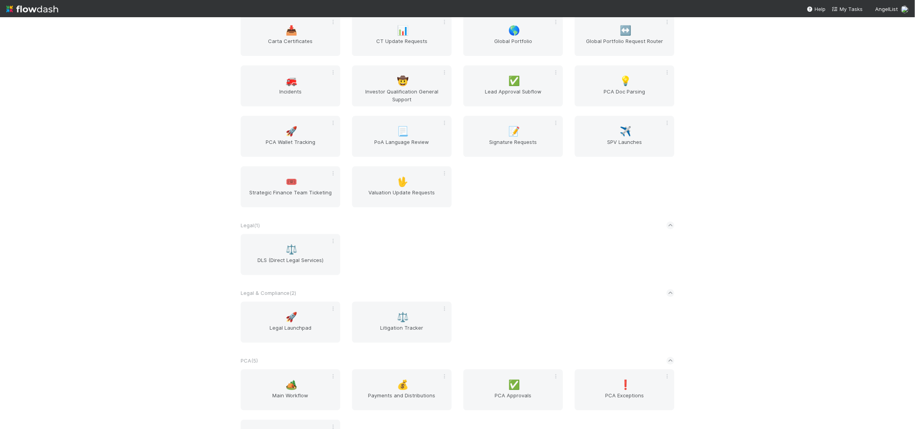
scroll to position [1242, 0]
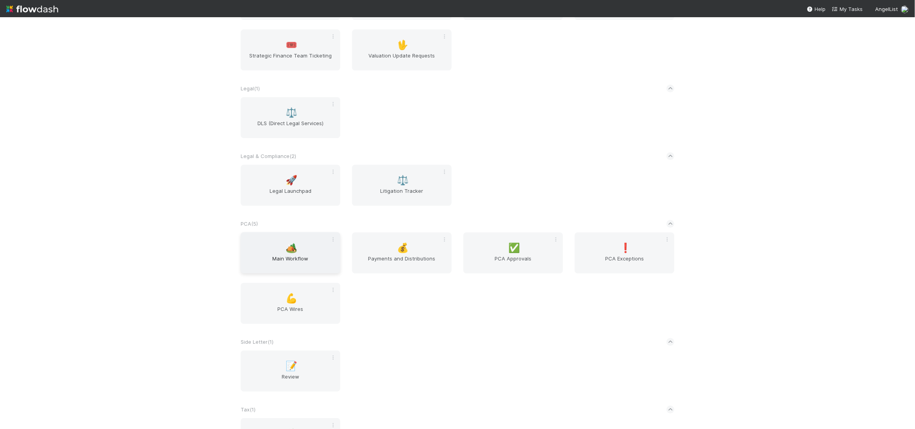
click at [310, 246] on div "🏕️ Main Workflow" at bounding box center [291, 252] width 100 height 41
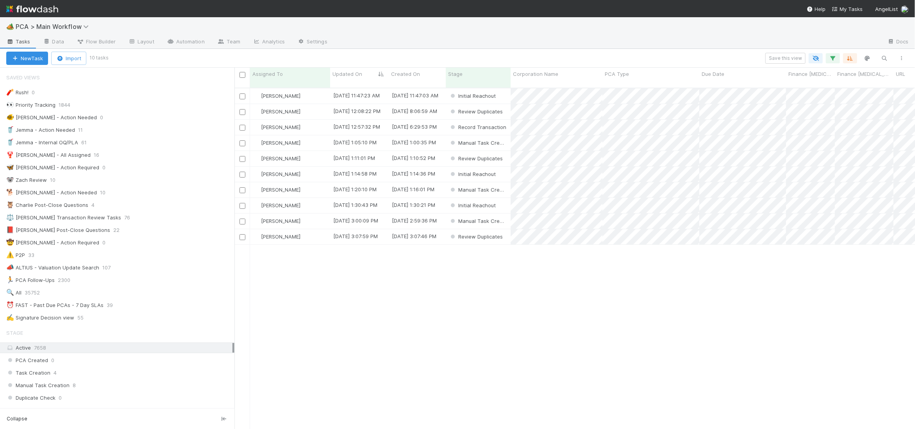
scroll to position [0, 0]
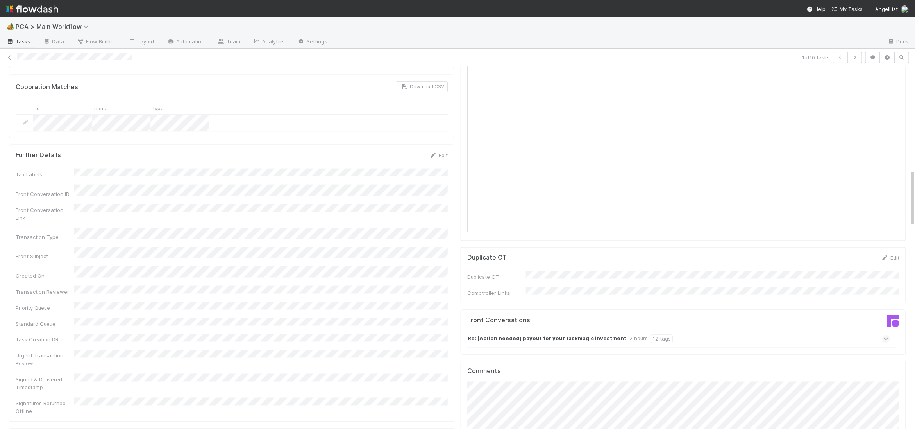
click at [608, 330] on div "Re: [Action needed] payout for your taskmagic investment 2 hours 12 tags" at bounding box center [678, 339] width 423 height 18
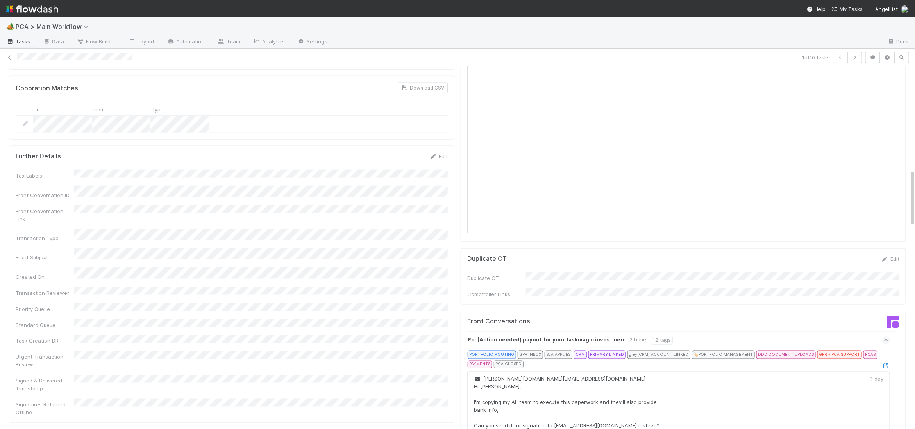
click at [887, 350] on div "PORTFOLIO ROUTING GPR INBOX SLA APPLIES CRM PRIMARY LINKED grey [CRM] ACCOUNT L…" at bounding box center [678, 359] width 420 height 19
click at [886, 350] on div "PORTFOLIO ROUTING GPR INBOX SLA APPLIES CRM PRIMARY LINKED grey [CRM] ACCOUNT L…" at bounding box center [678, 359] width 420 height 19
click at [886, 363] on link at bounding box center [886, 366] width 8 height 6
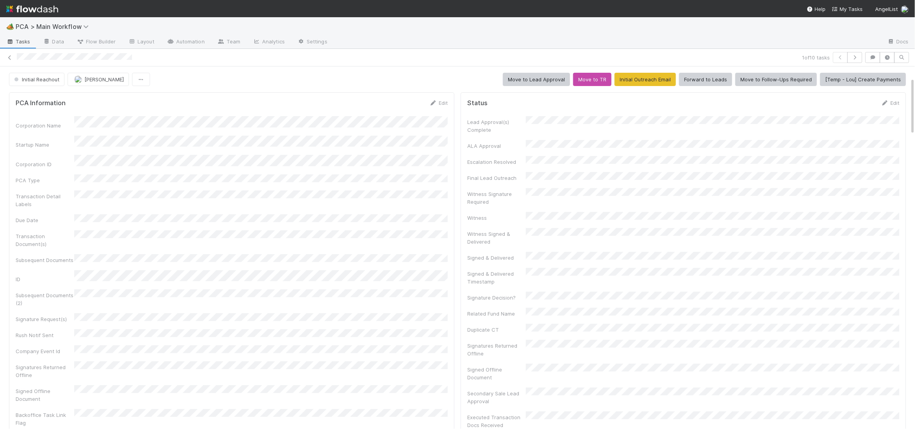
scroll to position [329, 0]
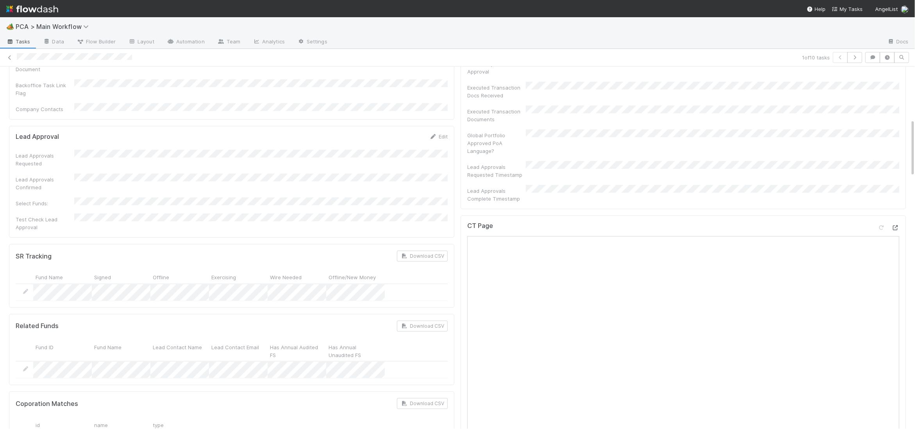
click at [896, 225] on icon at bounding box center [896, 227] width 8 height 5
click at [0, 0] on div "🏕️ PCA > Main Workflow Tasks Data Flow Builder Layout Automation Team Analytics…" at bounding box center [457, 214] width 915 height 429
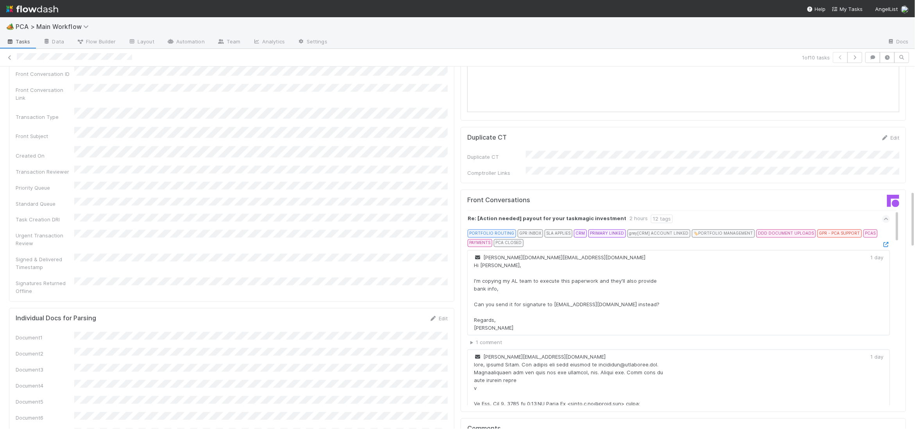
scroll to position [765, 0]
drag, startPoint x: 885, startPoint y: 101, endPoint x: 697, endPoint y: 109, distance: 187.3
click at [885, 136] on icon at bounding box center [885, 138] width 8 height 5
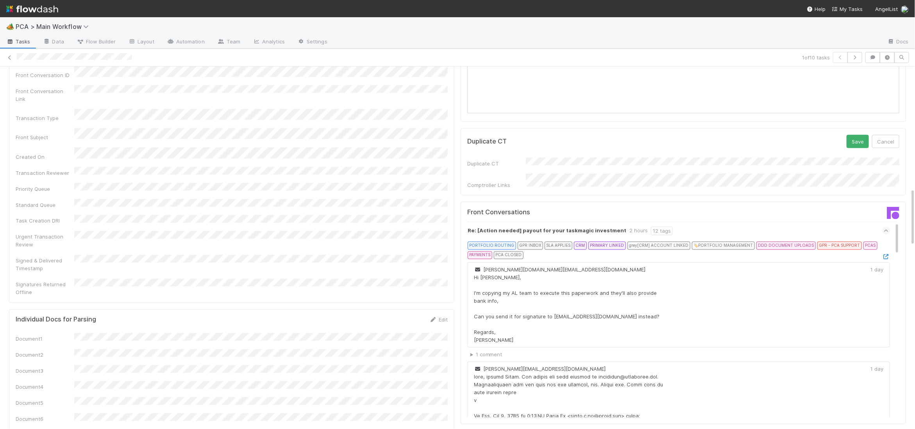
click at [858, 135] on form "Duplicate CT Save Cancel Duplicate CT Comptroller Links" at bounding box center [683, 162] width 432 height 54
drag, startPoint x: 858, startPoint y: 105, endPoint x: 804, endPoint y: 129, distance: 59.6
click at [858, 135] on button "Save" at bounding box center [858, 141] width 22 height 13
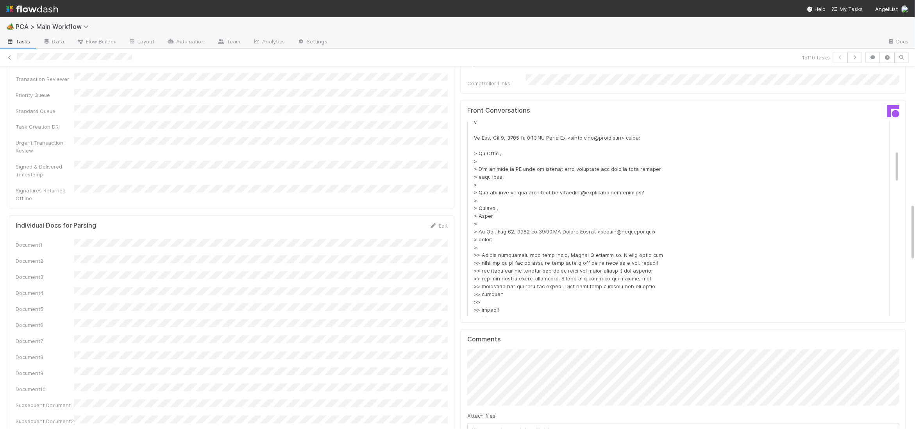
scroll to position [861, 0]
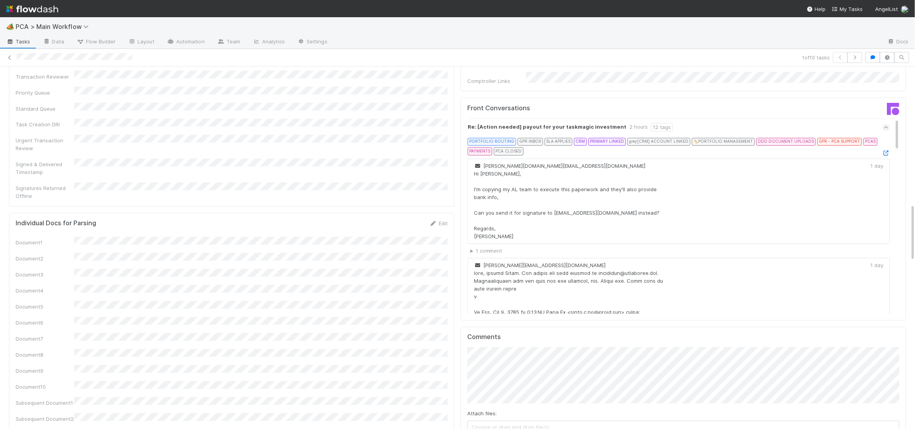
scroll to position [0, 0]
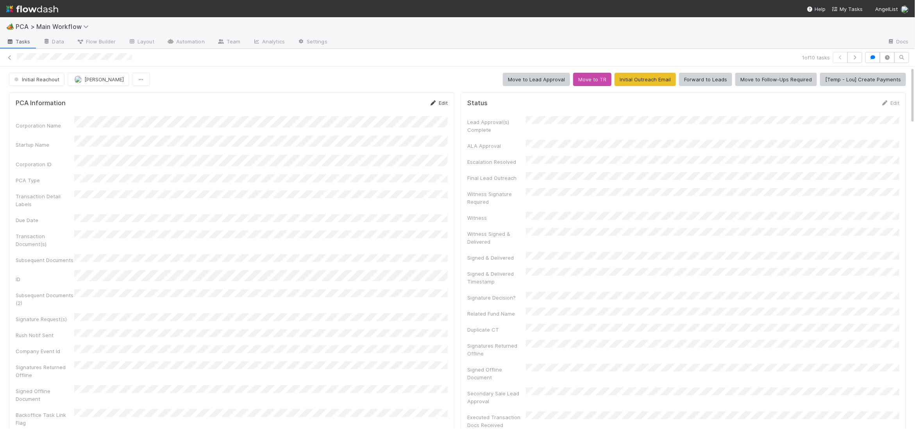
click at [435, 101] on icon at bounding box center [433, 102] width 8 height 5
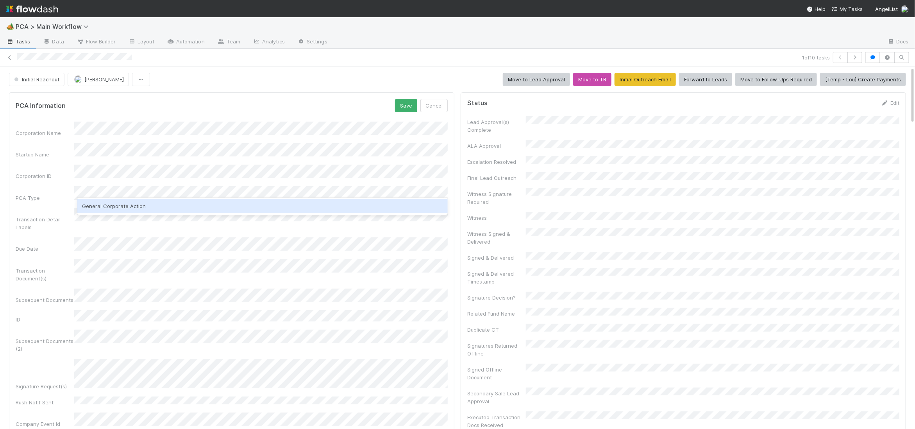
click at [236, 202] on div "General Corporate Action" at bounding box center [262, 206] width 370 height 14
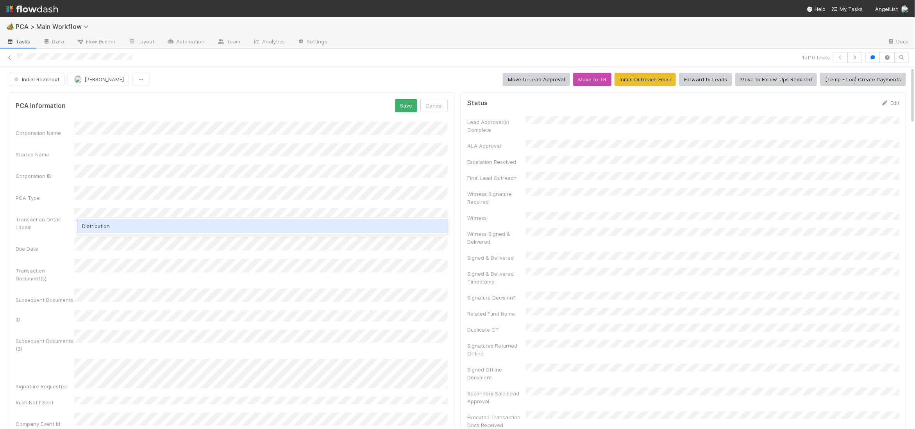
click at [116, 223] on div "Distribution" at bounding box center [262, 226] width 370 height 14
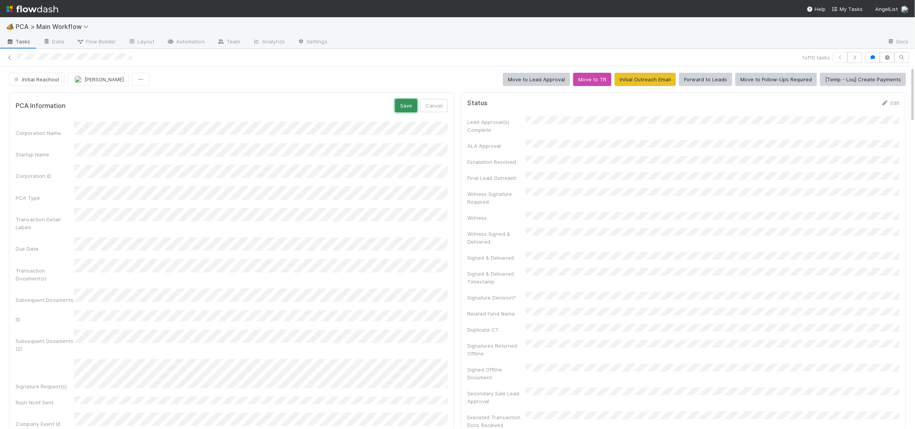
click at [404, 101] on button "Save" at bounding box center [406, 105] width 22 height 13
click at [429, 101] on icon at bounding box center [433, 102] width 8 height 5
click at [401, 105] on button "Save" at bounding box center [406, 105] width 22 height 13
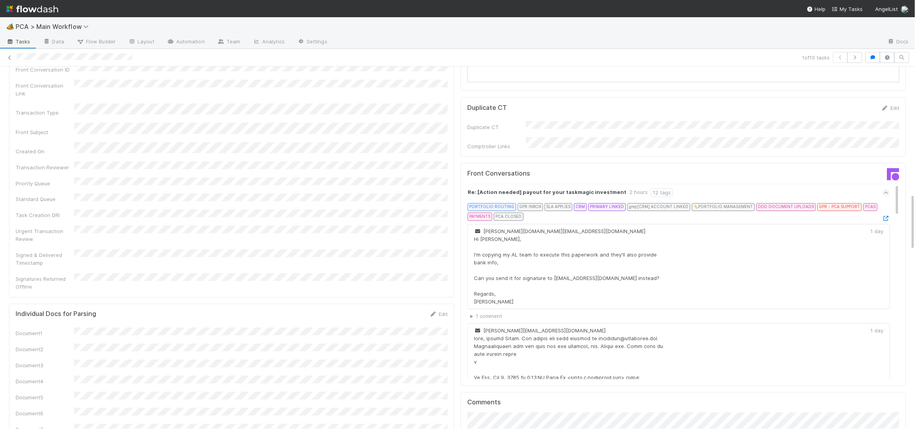
scroll to position [790, 0]
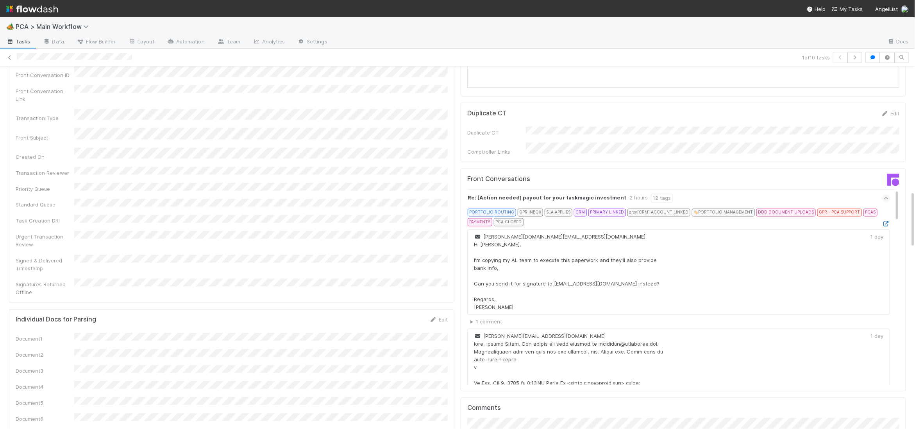
click at [890, 222] on icon at bounding box center [886, 224] width 8 height 5
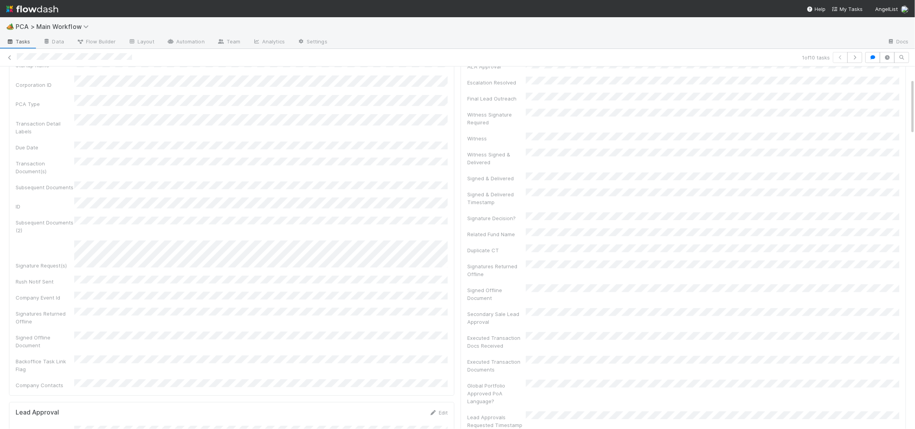
scroll to position [0, 0]
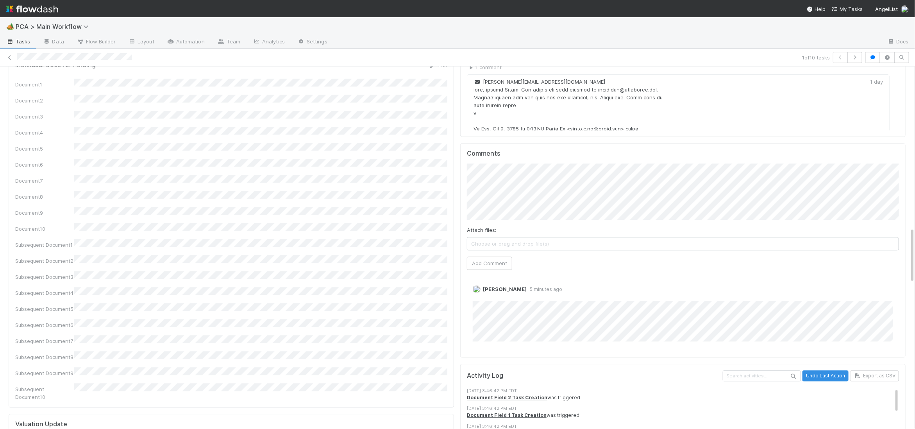
drag, startPoint x: 595, startPoint y: 182, endPoint x: 587, endPoint y: 180, distance: 7.9
click at [595, 182] on div "Attach files: Choose or drag and drop file(s) Add Comment" at bounding box center [683, 216] width 432 height 106
click at [173, 385] on div "Subsequent Document10" at bounding box center [229, 394] width 432 height 18
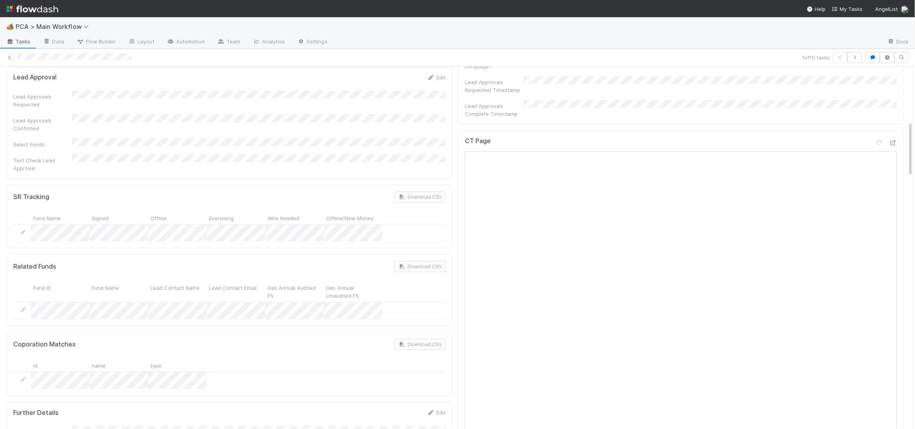
click at [175, 283] on div "Related Funds Download CSV Fund ID Fund Name Lead Contact Name Lead Contact Ema…" at bounding box center [229, 290] width 445 height 72
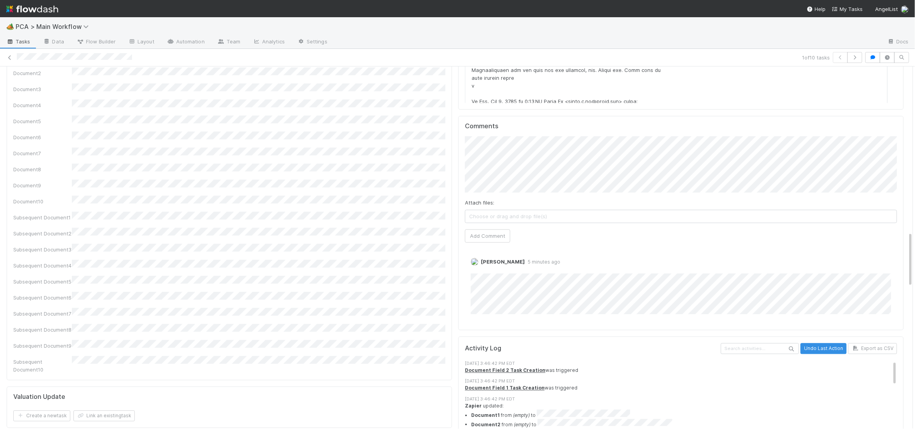
scroll to position [1071, 0]
click at [458, 127] on div "Comments Attach files: Choose or drag and drop file(s) Add Comment Charlie Bell…" at bounding box center [680, 223] width 445 height 214
drag, startPoint x: 485, startPoint y: 193, endPoint x: 451, endPoint y: 188, distance: 34.5
click at [471, 229] on button "Add Comment" at bounding box center [487, 235] width 45 height 13
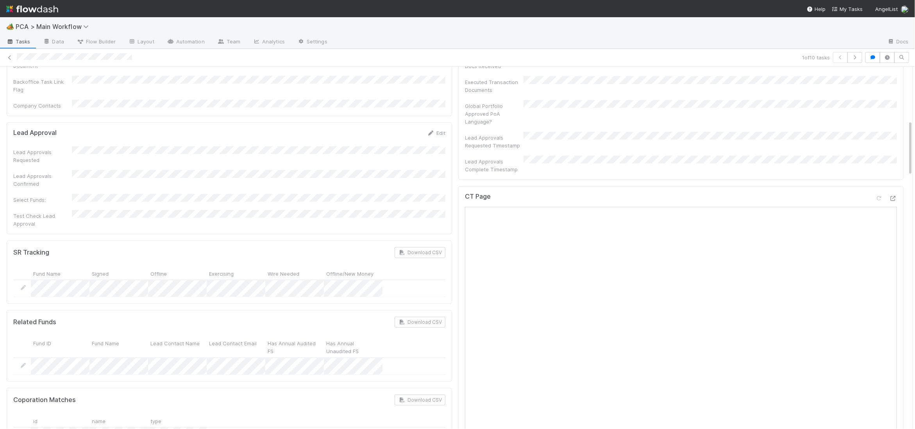
scroll to position [349, 0]
drag, startPoint x: 428, startPoint y: 117, endPoint x: 431, endPoint y: 109, distance: 7.8
click at [428, 139] on form "Lead Approval Edit Lead Approvals Requested Lead Approvals Confirmed Select Fun…" at bounding box center [229, 188] width 432 height 98
click at [431, 141] on icon at bounding box center [431, 143] width 8 height 5
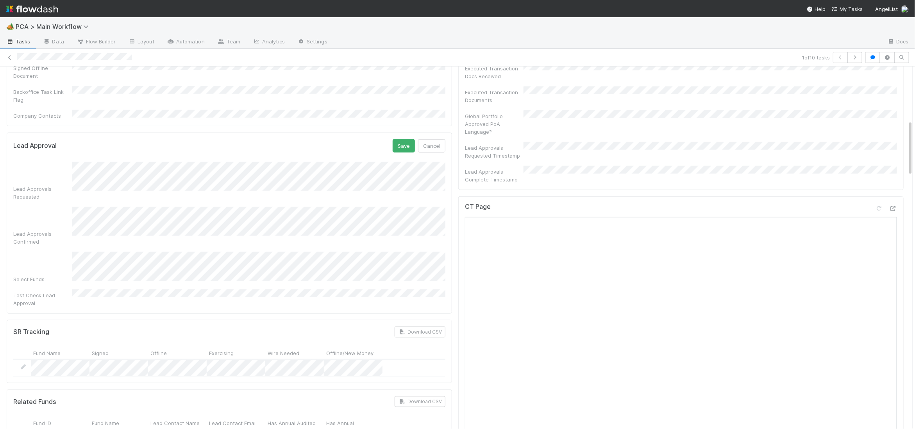
scroll to position [349, 0]
click at [409, 139] on button "Save" at bounding box center [404, 145] width 22 height 13
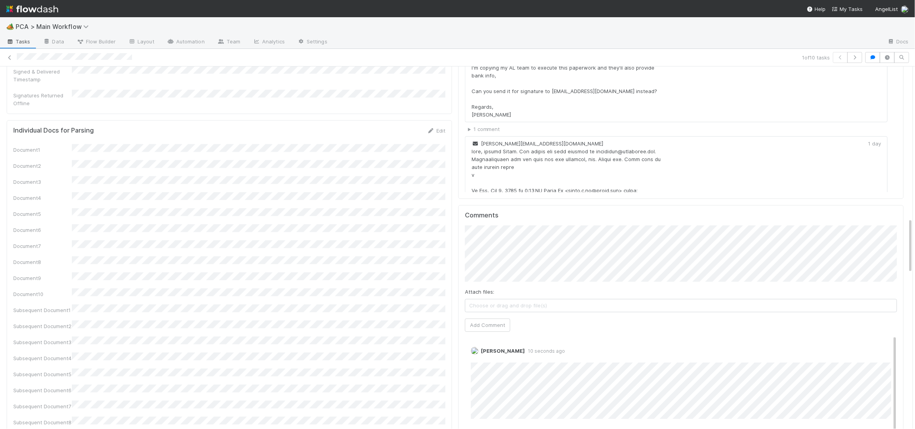
scroll to position [1017, 0]
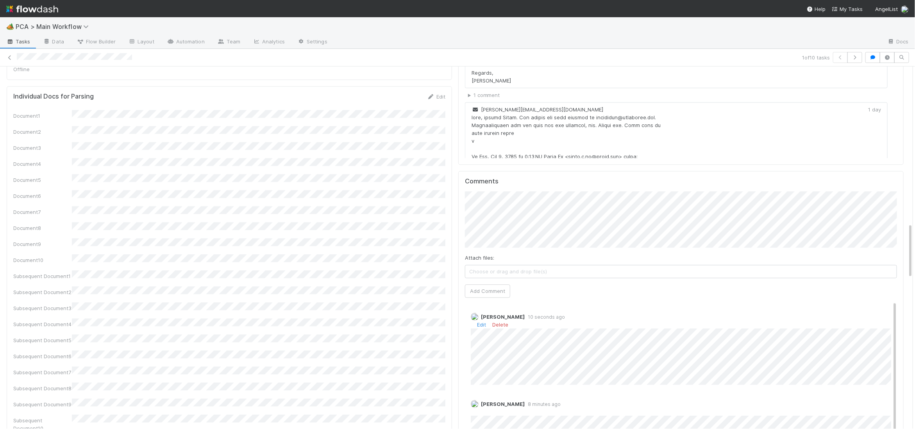
click at [476, 320] on div "Edit Delete" at bounding box center [681, 324] width 420 height 8
click at [482, 321] on link "Edit" at bounding box center [481, 324] width 9 height 6
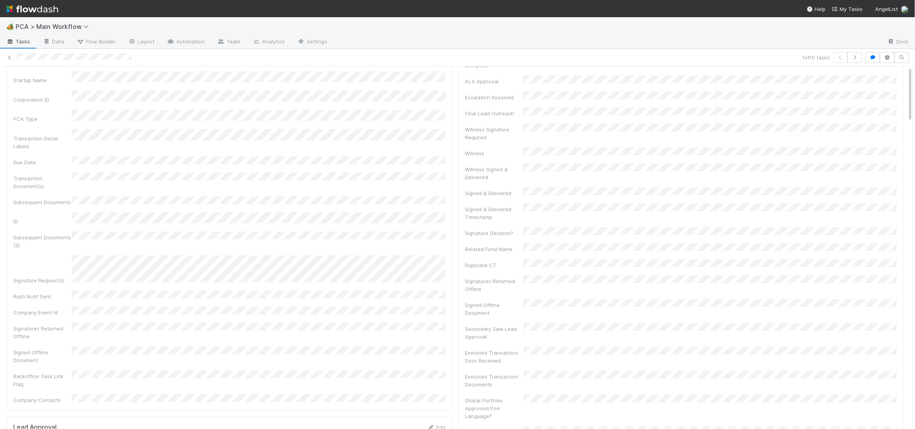
scroll to position [0, 0]
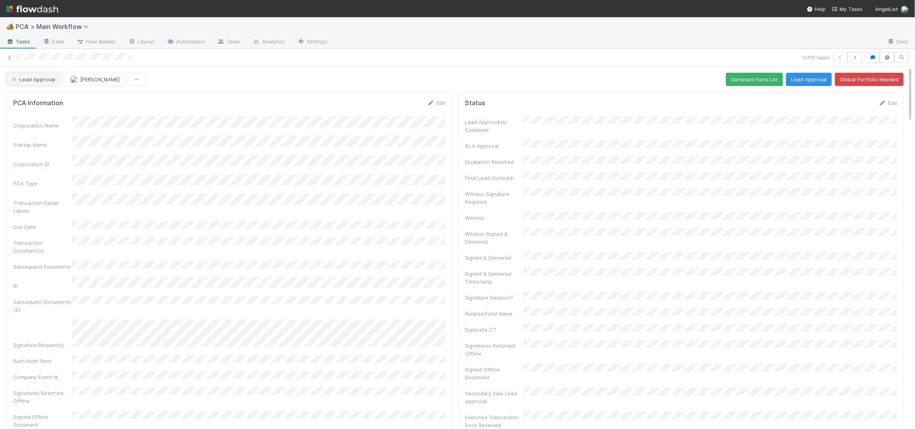
click at [45, 81] on span "Lead Approval" at bounding box center [32, 79] width 45 height 6
click at [54, 109] on div "Record Transaction" at bounding box center [59, 113] width 110 height 14
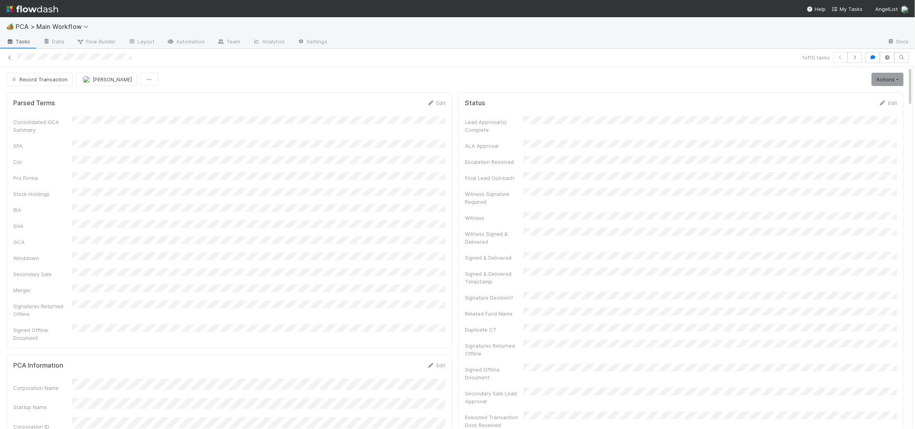
click at [55, 11] on img at bounding box center [32, 8] width 52 height 13
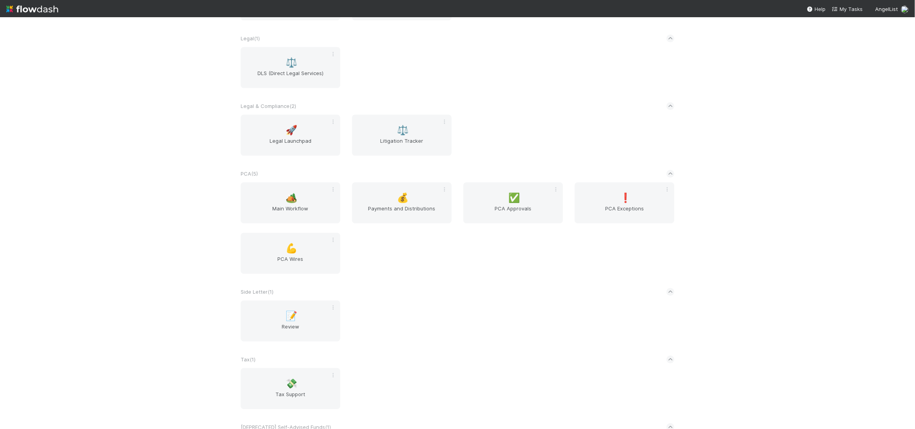
scroll to position [1365, 0]
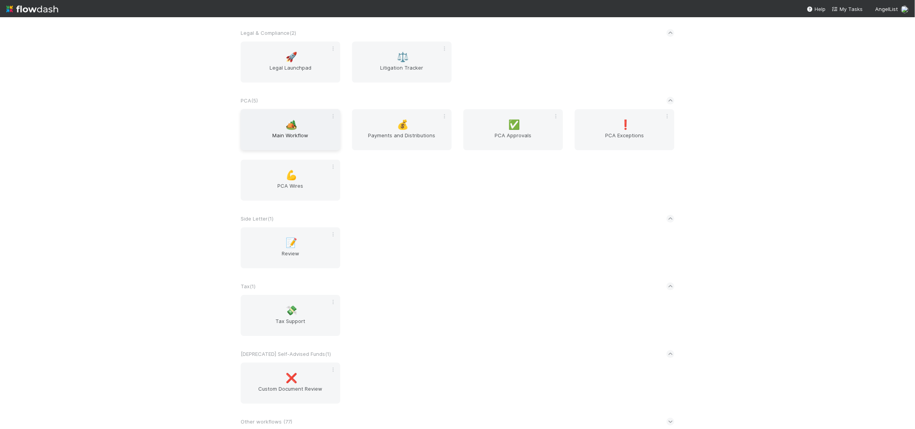
click at [300, 111] on div "🏕️ Main Workflow" at bounding box center [291, 129] width 100 height 41
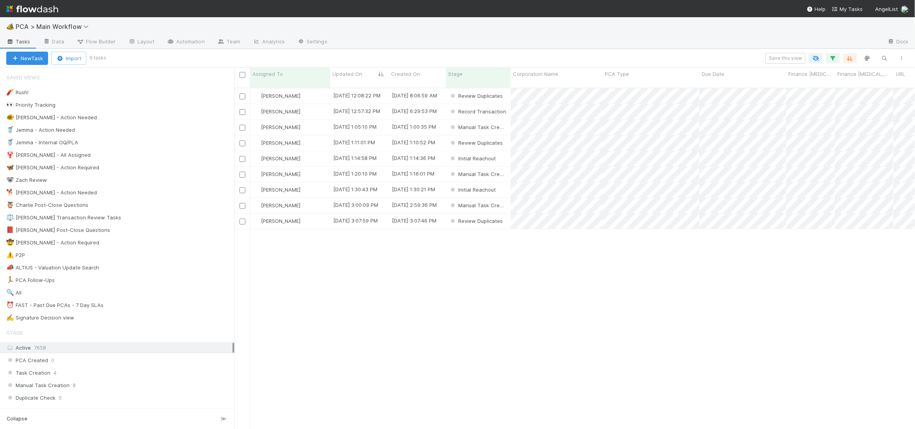
scroll to position [347, 681]
click at [179, 198] on div "🐕 Charlie - Action Needed 9" at bounding box center [117, 192] width 234 height 11
click at [181, 197] on div "🐕 Charlie - Action Needed 9" at bounding box center [120, 193] width 228 height 10
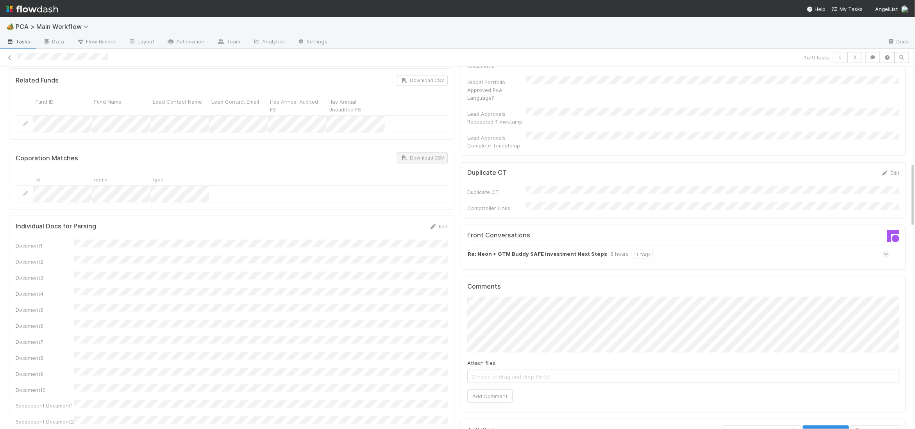
scroll to position [584, 0]
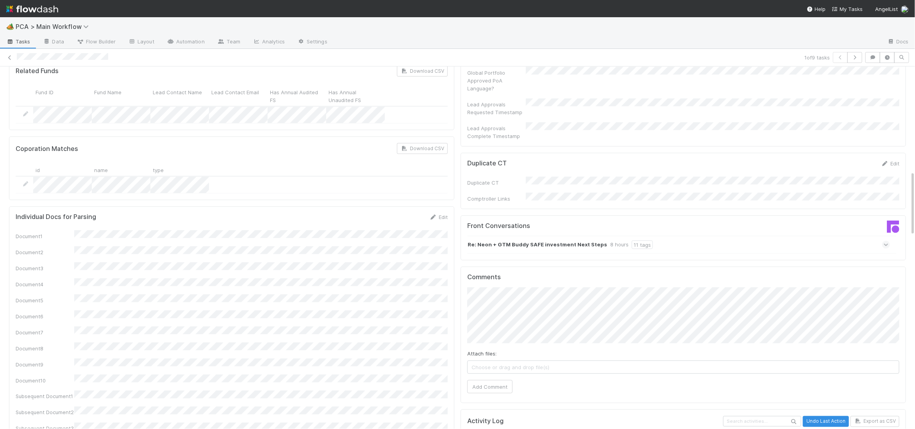
click at [489, 236] on div "Re: Neon + GTM Buddy SAFE investment Next Steps 8 hours 11 tags" at bounding box center [678, 245] width 423 height 18
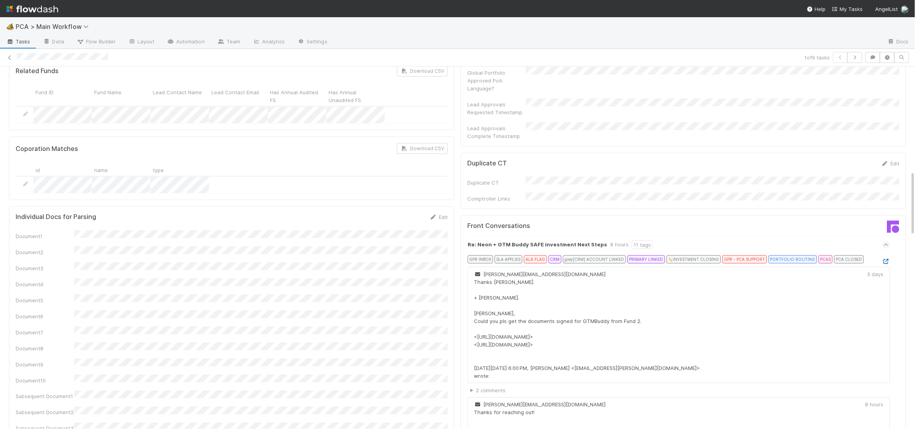
click at [886, 259] on icon at bounding box center [886, 261] width 8 height 5
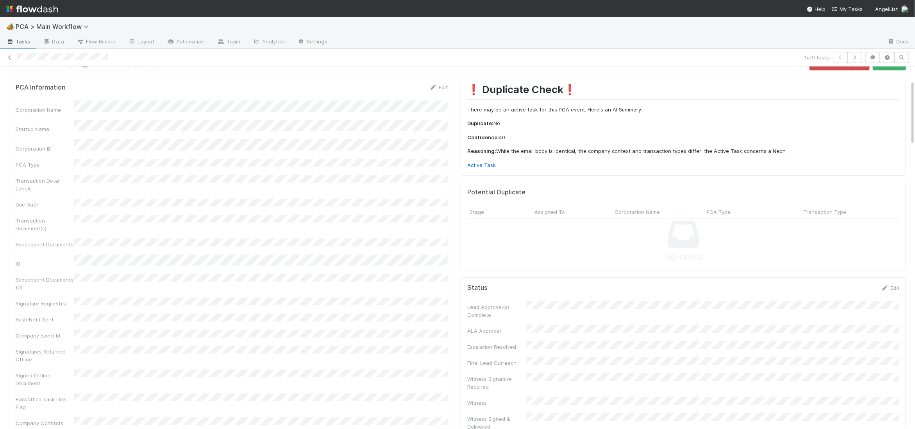
scroll to position [0, 0]
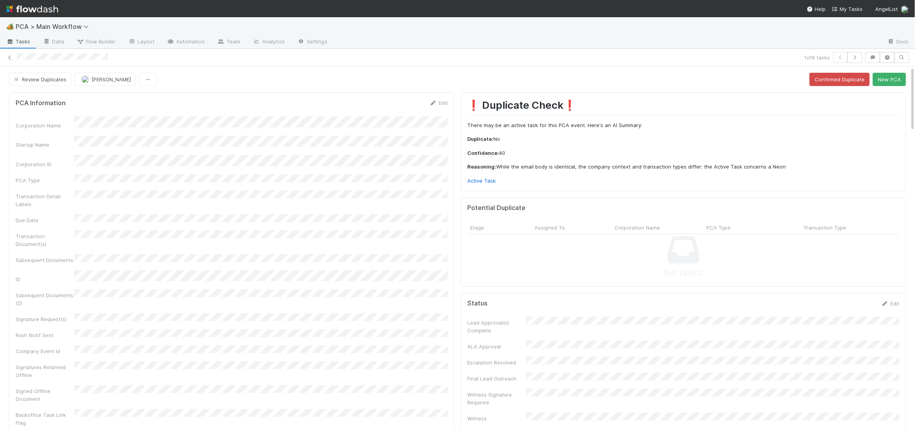
click at [483, 173] on div "❗ Duplicate Check❗️ There may be an active task for this PCA event. Here's an A…" at bounding box center [683, 142] width 432 height 86
click at [480, 178] on link "Active Task" at bounding box center [481, 180] width 29 height 6
click at [880, 78] on button "New PCA" at bounding box center [889, 79] width 33 height 13
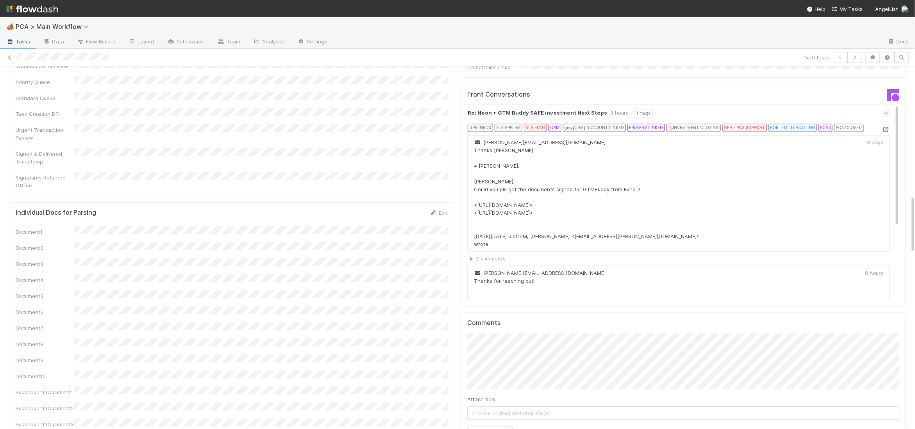
scroll to position [883, 0]
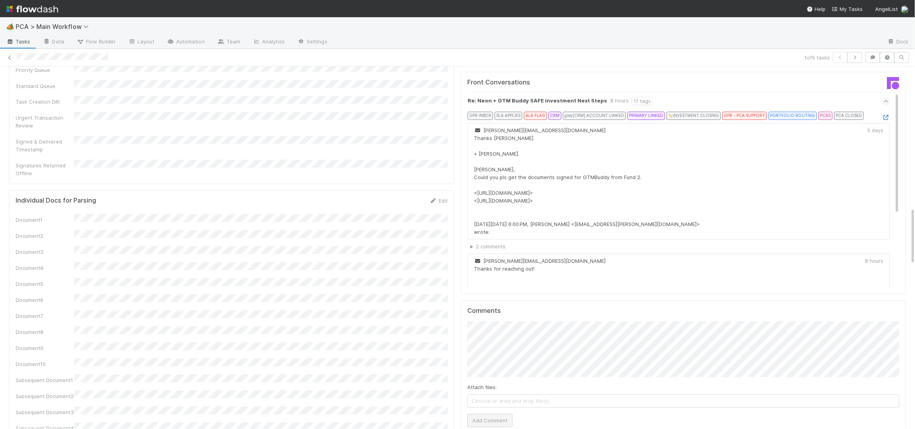
drag, startPoint x: 488, startPoint y: 390, endPoint x: 488, endPoint y: 386, distance: 4.3
click at [488, 387] on div "Comments Attach files: Choose or drag and drop file(s) Add Comment" at bounding box center [683, 368] width 445 height 136
click at [487, 414] on button "Add Comment" at bounding box center [489, 420] width 45 height 13
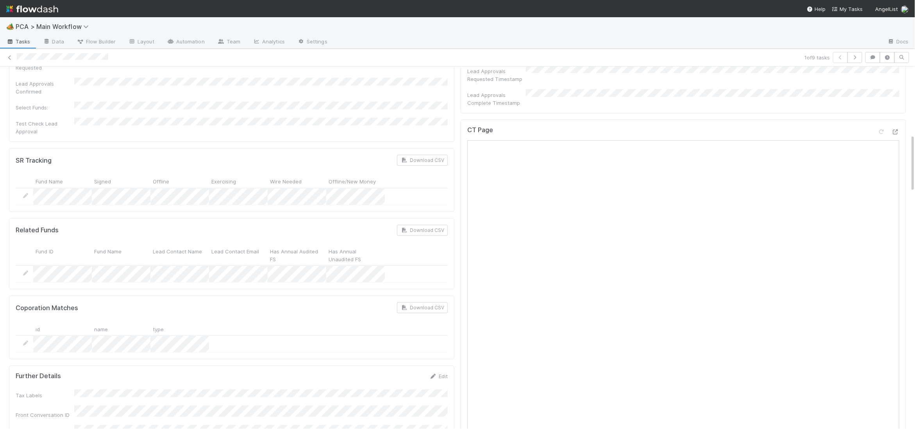
scroll to position [0, 0]
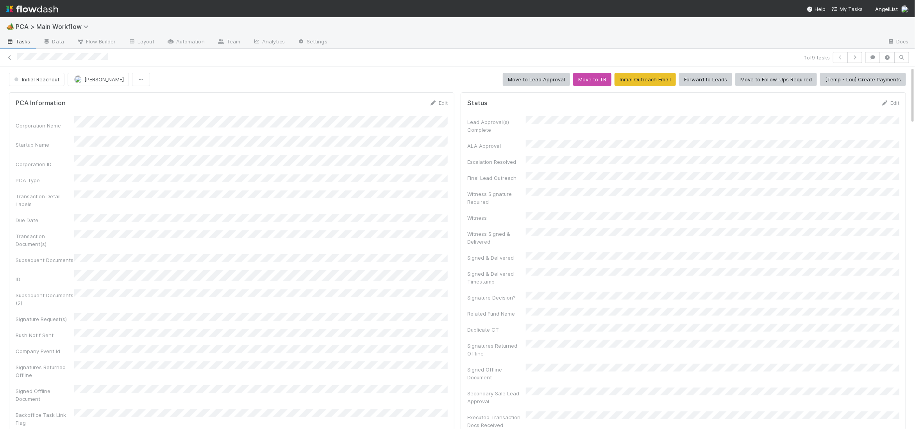
drag, startPoint x: 425, startPoint y: 113, endPoint x: 432, endPoint y: 109, distance: 7.9
click at [428, 111] on form "PCA Information Edit Corporation Name Startup Name Corporation ID PCA Type Tran…" at bounding box center [232, 270] width 432 height 343
click at [438, 100] on link "Edit" at bounding box center [438, 103] width 18 height 6
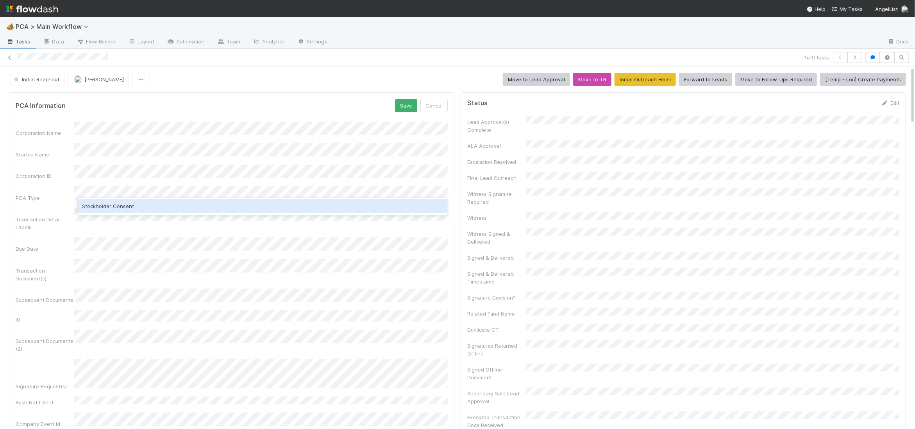
click at [182, 207] on div "Stockholder Consent" at bounding box center [262, 206] width 370 height 14
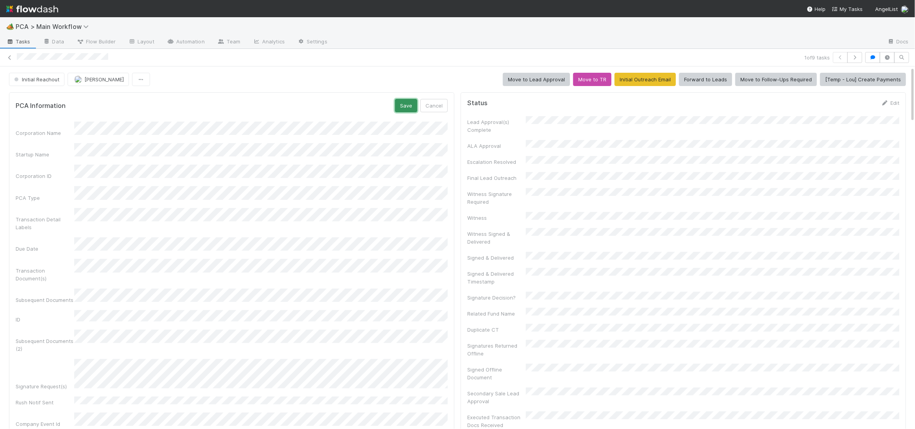
click at [408, 108] on button "Save" at bounding box center [406, 105] width 22 height 13
click at [28, 7] on img at bounding box center [32, 8] width 52 height 13
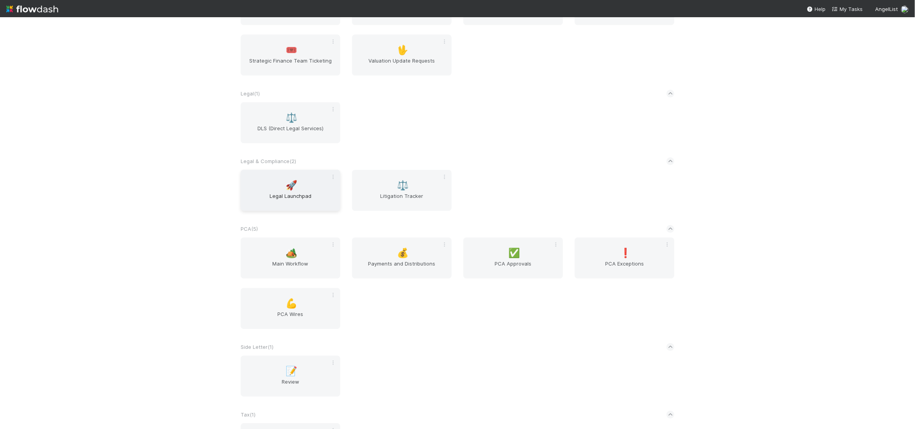
scroll to position [1350, 0]
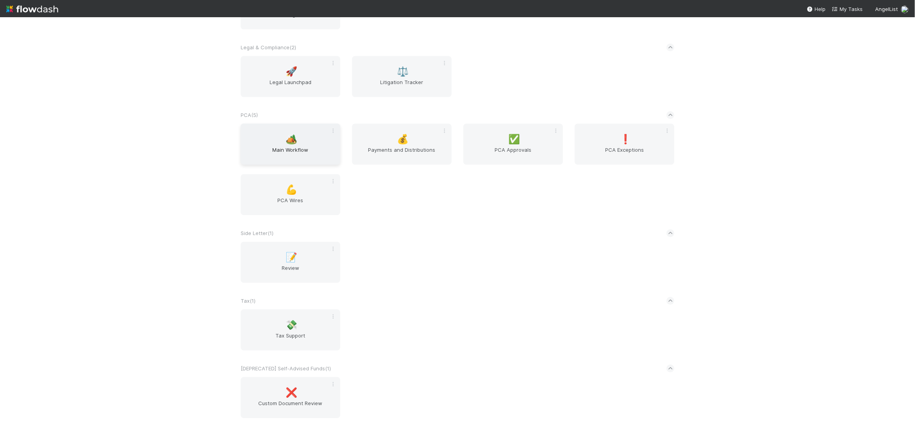
click at [296, 144] on div "🏕️ Main Workflow" at bounding box center [291, 143] width 100 height 41
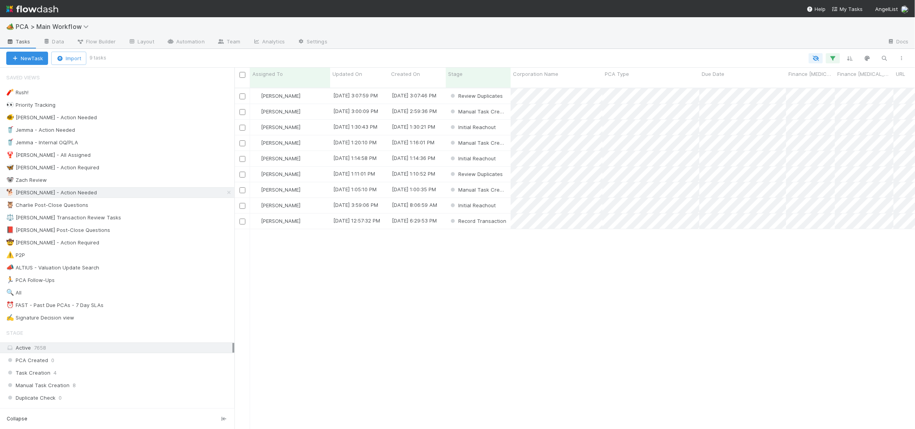
scroll to position [347, 681]
click at [323, 213] on div "[PERSON_NAME]" at bounding box center [290, 220] width 80 height 15
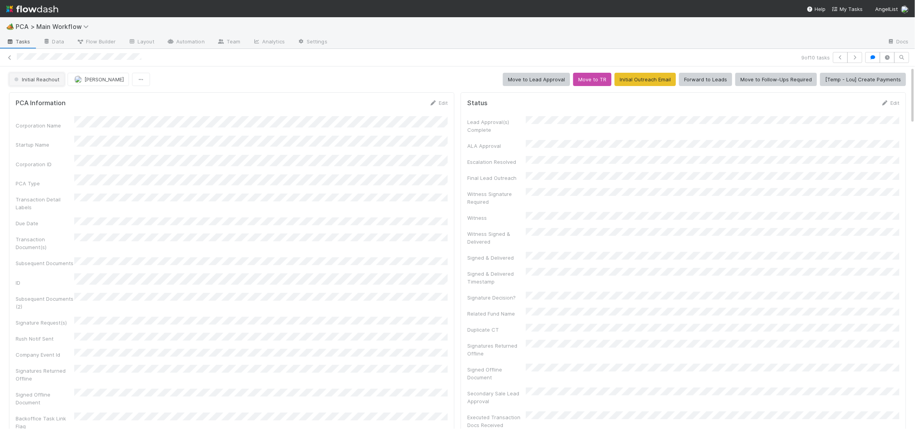
click at [39, 85] on button "Initial Reachout" at bounding box center [36, 79] width 55 height 13
click at [41, 92] on div "Follow-Ups Required" at bounding box center [61, 99] width 110 height 14
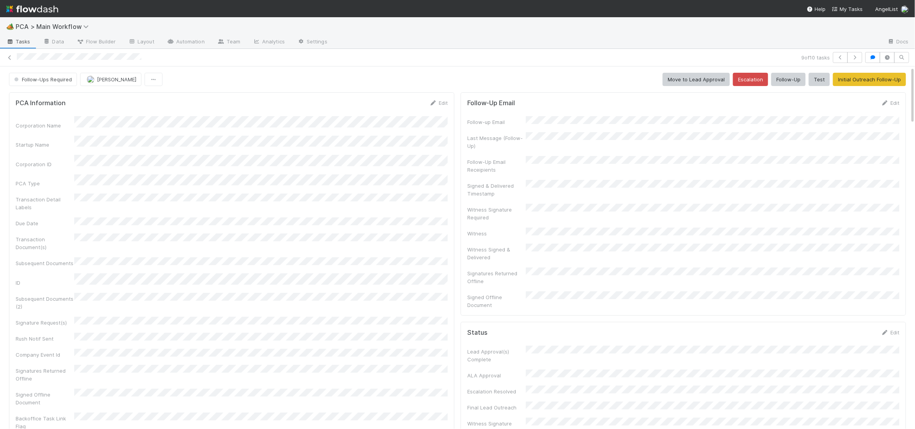
click at [46, 9] on img at bounding box center [32, 8] width 52 height 13
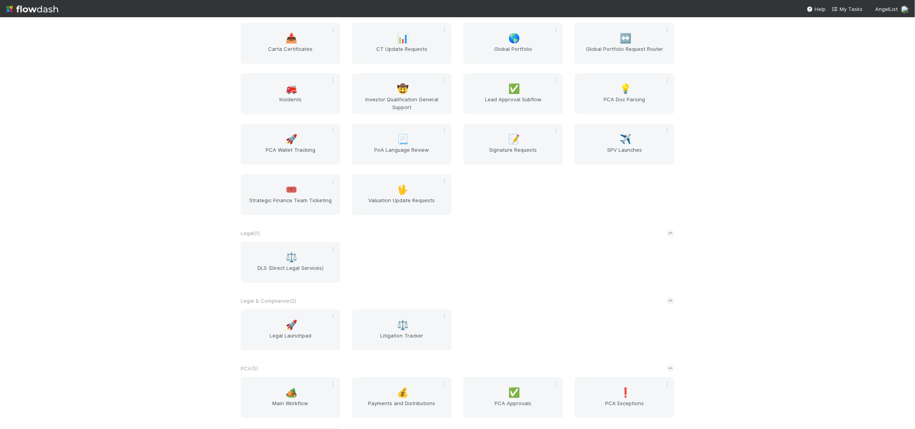
scroll to position [1365, 0]
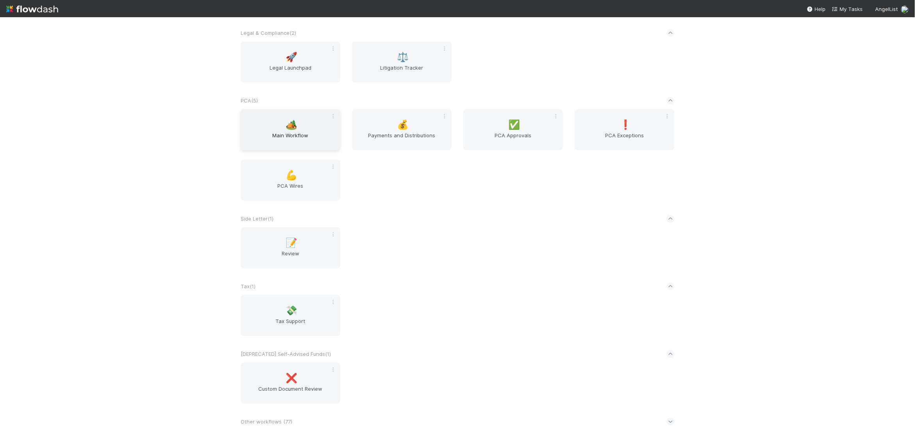
click at [292, 128] on span "🏕️" at bounding box center [292, 125] width 12 height 10
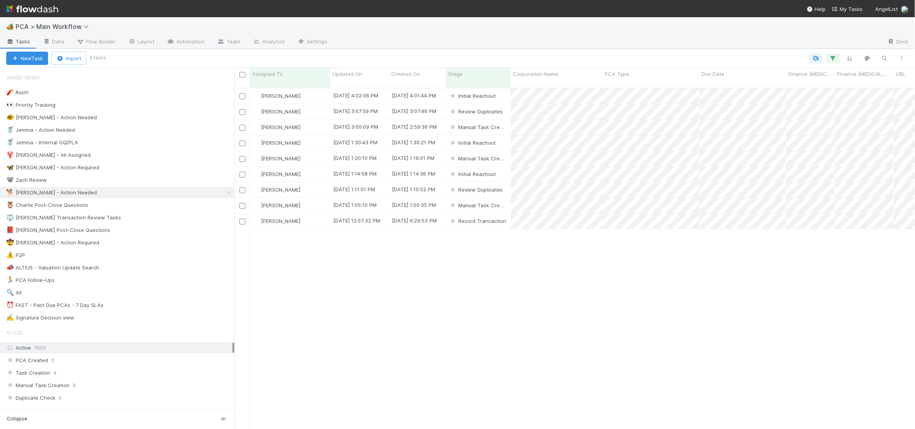
scroll to position [347, 681]
click at [346, 77] on span "Updated On" at bounding box center [348, 74] width 30 height 8
click at [379, 88] on div "Sort Oldest → Newest" at bounding box center [377, 89] width 89 height 12
click at [309, 104] on div "Charlie Bell" at bounding box center [290, 111] width 80 height 15
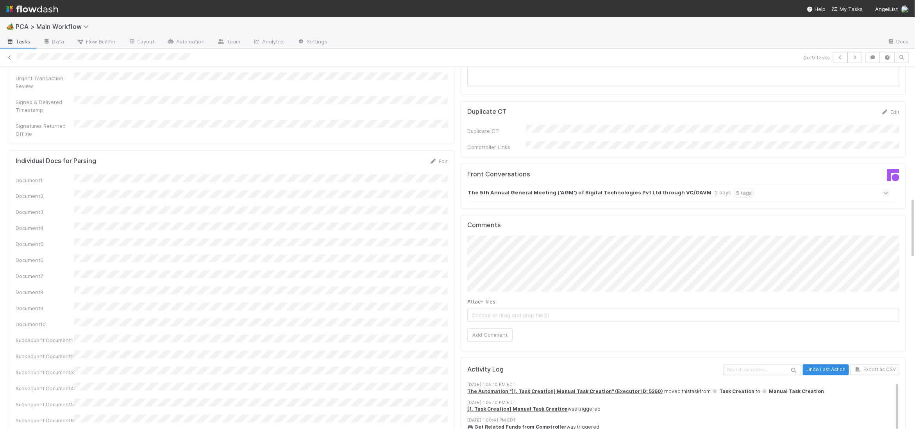
scroll to position [796, 0]
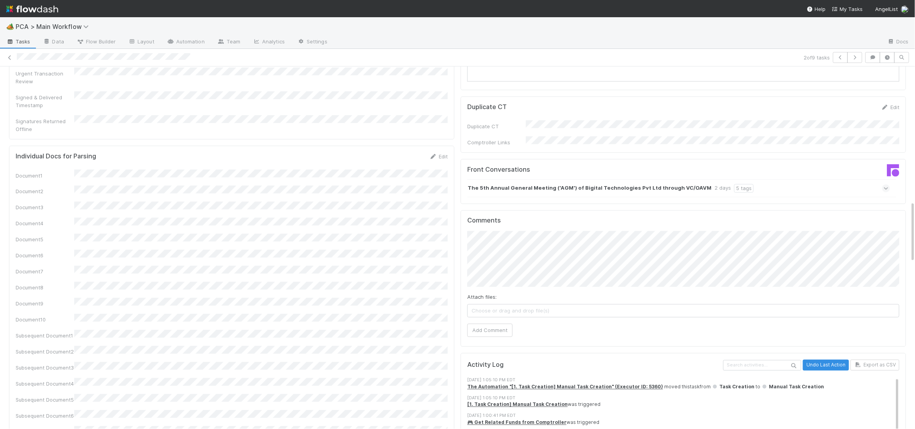
click at [521, 184] on strong "The 5th Annual General Meeting ('AGM') of Bigital Technologies Pvt Ltd through …" at bounding box center [590, 188] width 244 height 9
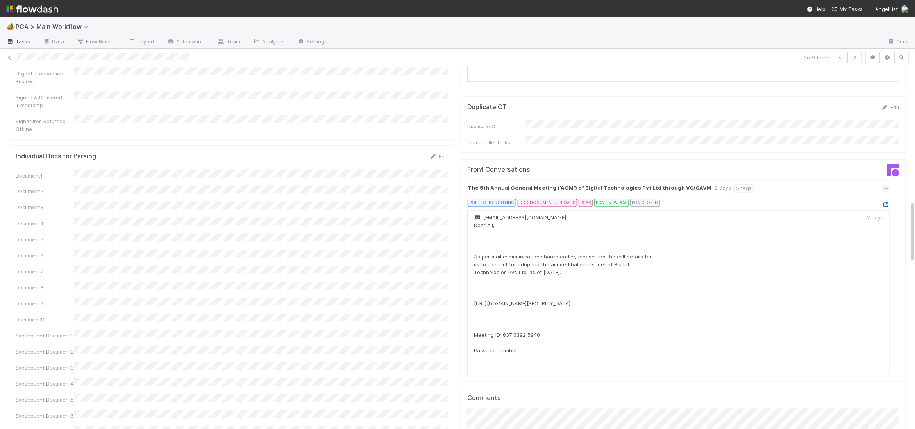
click at [889, 202] on icon at bounding box center [886, 204] width 8 height 5
click at [885, 202] on icon at bounding box center [886, 204] width 8 height 5
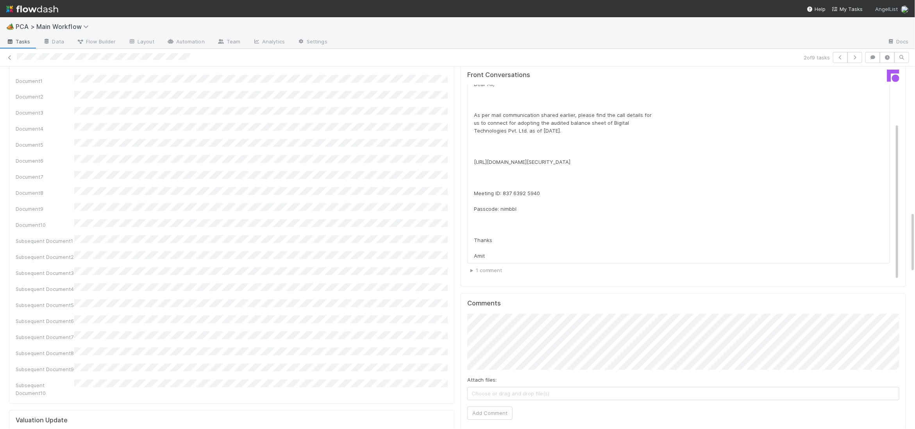
scroll to position [891, 0]
click at [528, 329] on div "Attach files: Choose or drag and drop file(s) Add Comment" at bounding box center [683, 366] width 432 height 106
drag, startPoint x: 496, startPoint y: 371, endPoint x: 501, endPoint y: 370, distance: 5.6
click at [496, 406] on button "Add Comment" at bounding box center [489, 412] width 45 height 13
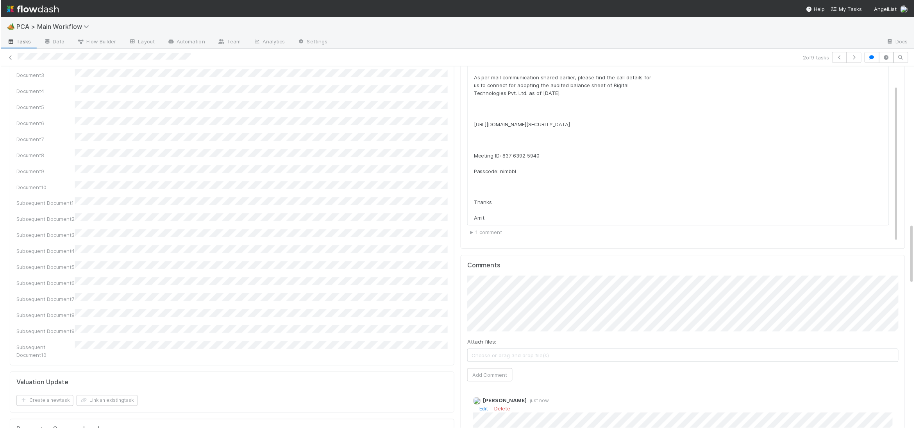
scroll to position [939, 0]
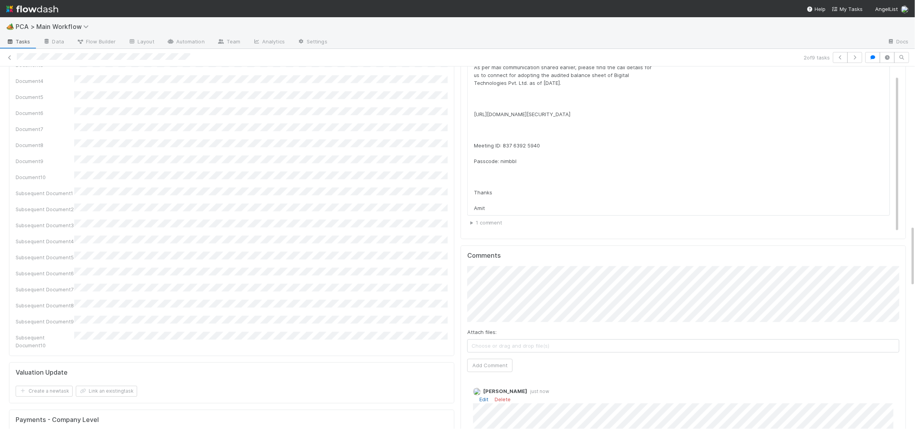
click at [487, 396] on link "Edit" at bounding box center [483, 399] width 9 height 6
click at [472, 390] on div "Charlie Bell 16 seconds ago" at bounding box center [683, 425] width 432 height 89
click at [474, 414] on div "Charlie Bell 21 seconds ago" at bounding box center [683, 425] width 432 height 89
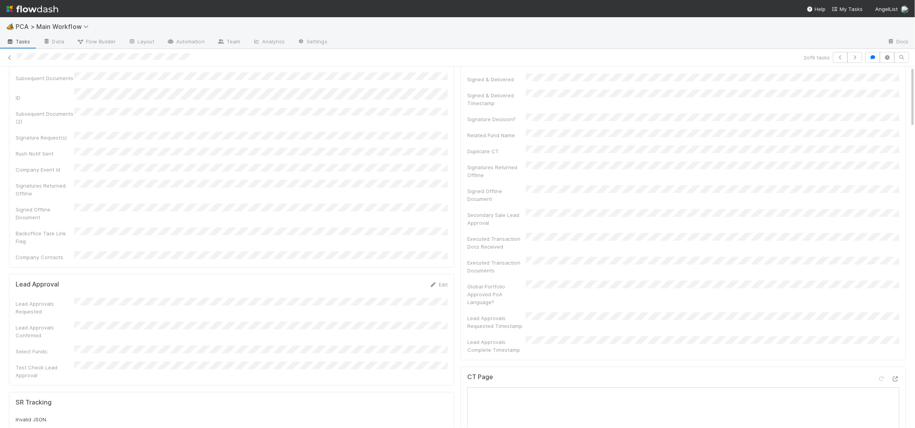
scroll to position [0, 0]
drag, startPoint x: 29, startPoint y: 67, endPoint x: 40, endPoint y: 73, distance: 12.8
click at [40, 73] on button "Manual Task Creation" at bounding box center [45, 79] width 72 height 13
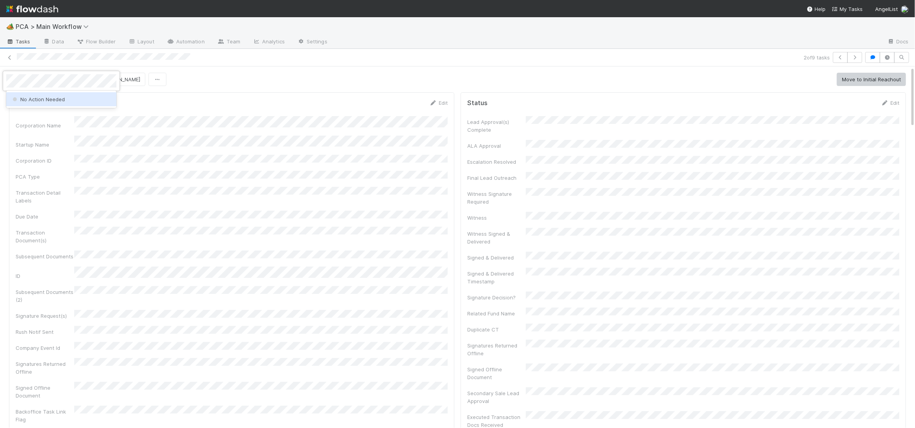
click at [44, 98] on span "No Action Needed" at bounding box center [38, 99] width 54 height 6
click at [45, 12] on img at bounding box center [32, 8] width 52 height 13
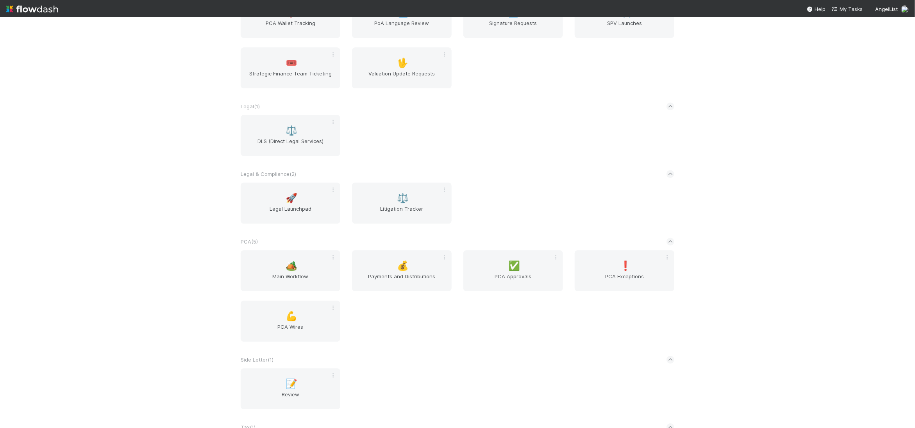
scroll to position [1232, 0]
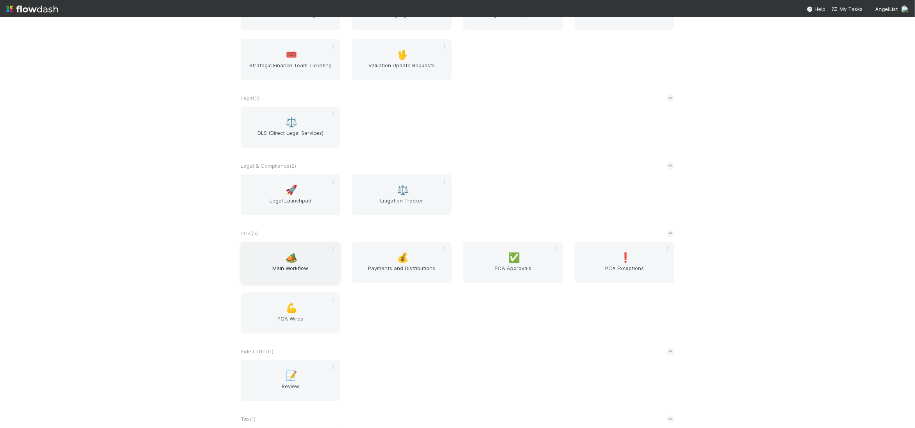
click at [322, 251] on div "🏕️ Main Workflow" at bounding box center [291, 262] width 100 height 41
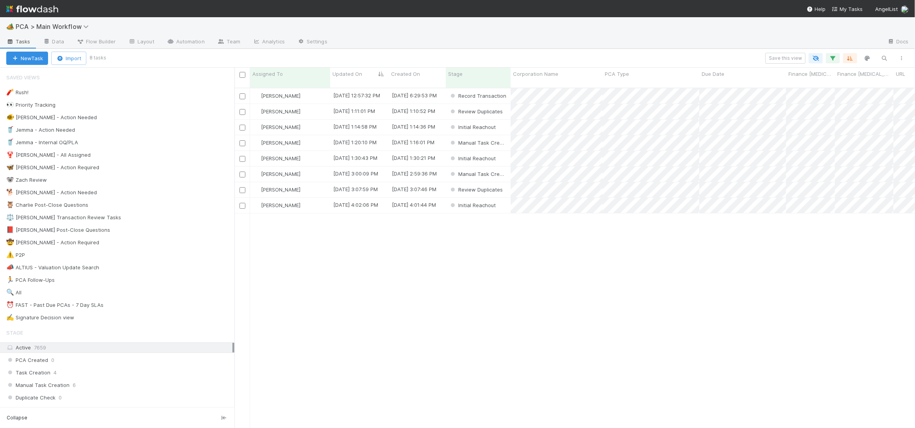
scroll to position [0, 0]
click at [168, 188] on div "🐕 Charlie - Action Needed 8" at bounding box center [117, 192] width 234 height 11
click at [188, 195] on div "🐕 Charlie - Action Needed 8" at bounding box center [120, 193] width 228 height 10
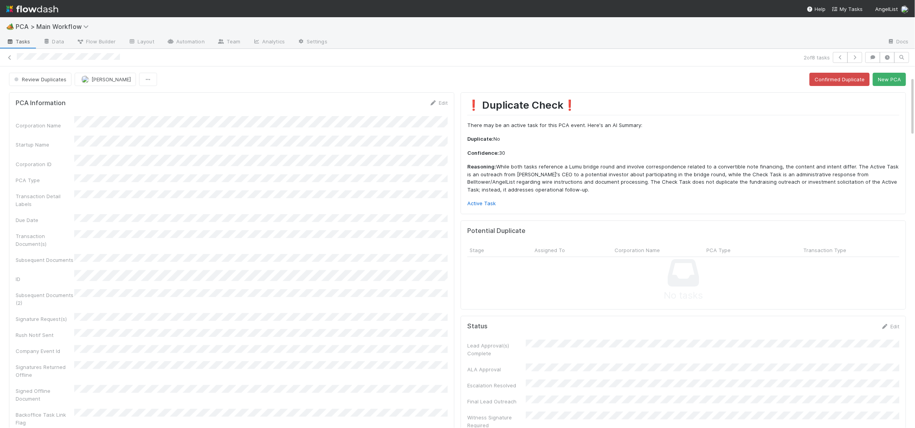
scroll to position [644, 0]
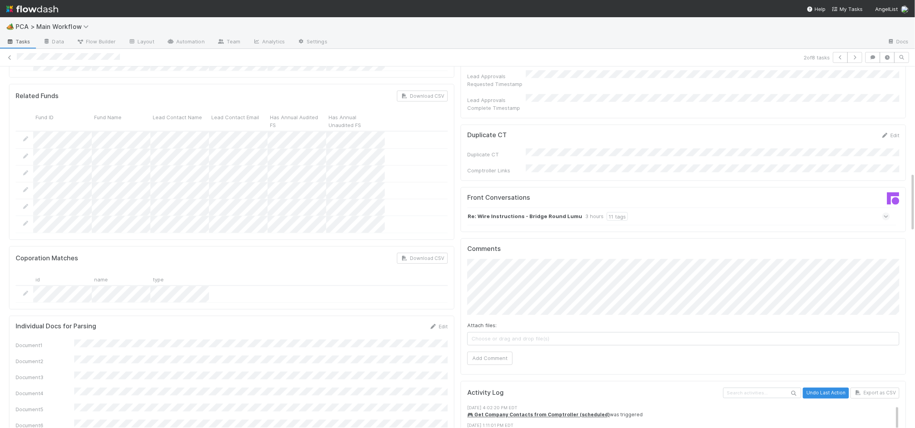
click at [501, 212] on strong "Re: Wire Instructions - Bridge Round Lumu" at bounding box center [525, 216] width 114 height 9
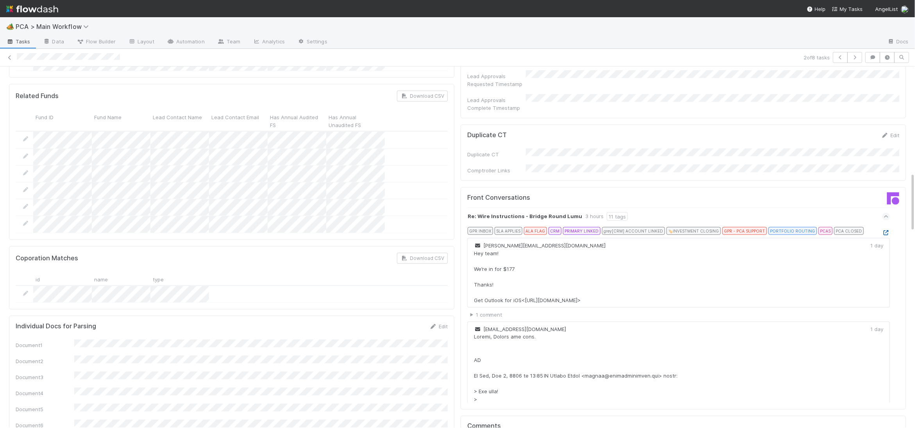
click at [889, 230] on icon at bounding box center [886, 232] width 8 height 5
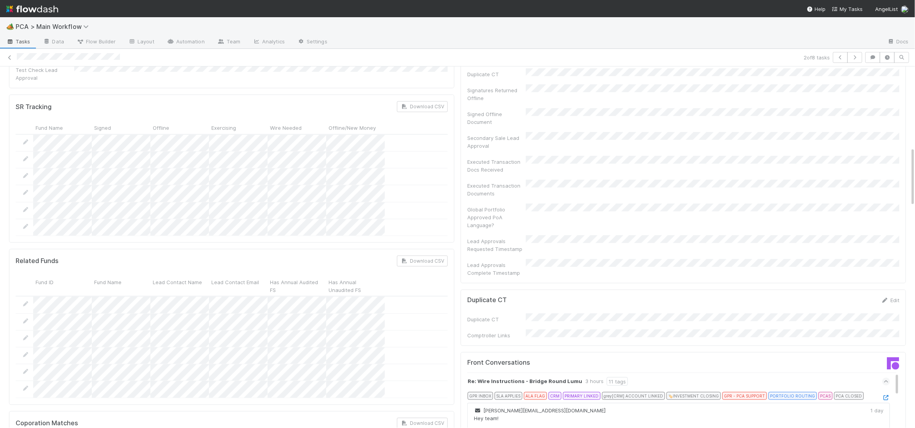
scroll to position [788, 0]
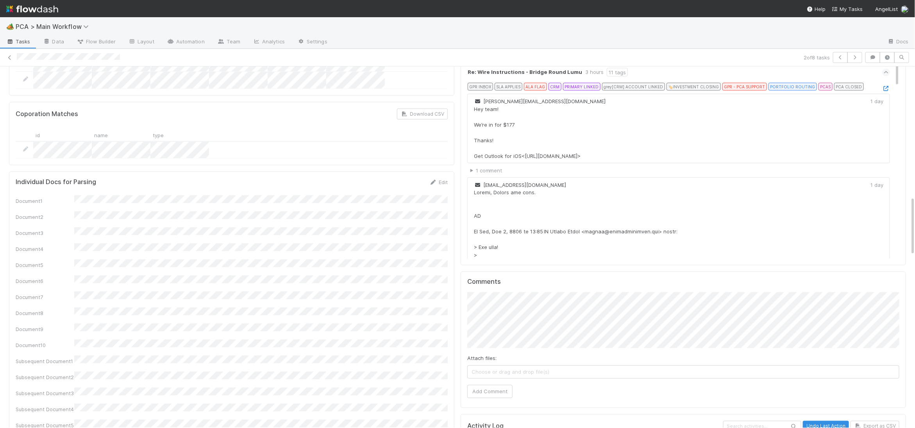
drag, startPoint x: 488, startPoint y: 363, endPoint x: 486, endPoint y: 359, distance: 4.8
click at [488, 363] on div "Comments Attach files: Choose or drag and drop file(s) Add Comment" at bounding box center [683, 340] width 445 height 136
drag, startPoint x: 485, startPoint y: 349, endPoint x: 321, endPoint y: 224, distance: 206.9
click at [484, 385] on button "Add Comment" at bounding box center [489, 391] width 45 height 13
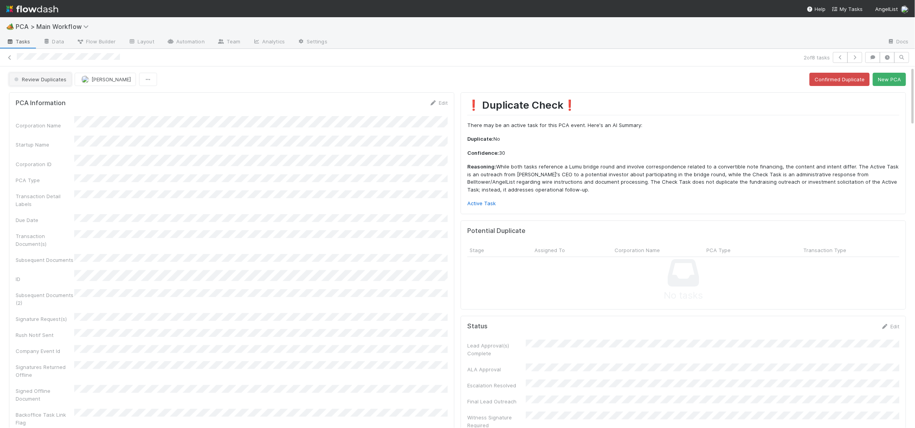
click at [39, 75] on button "Review Duplicates" at bounding box center [40, 79] width 63 height 13
drag, startPoint x: 51, startPoint y: 94, endPoint x: 75, endPoint y: 91, distance: 24.4
click at [51, 94] on div "Duplicate / Dead PCAs" at bounding box center [61, 99] width 110 height 14
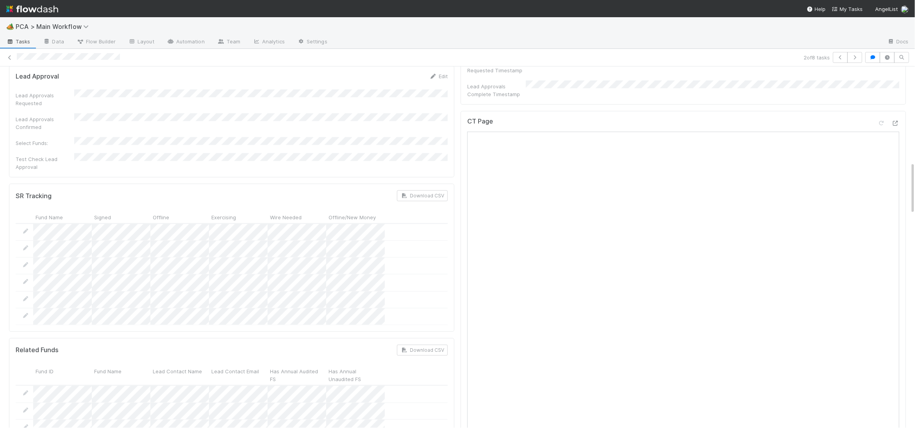
scroll to position [656, 0]
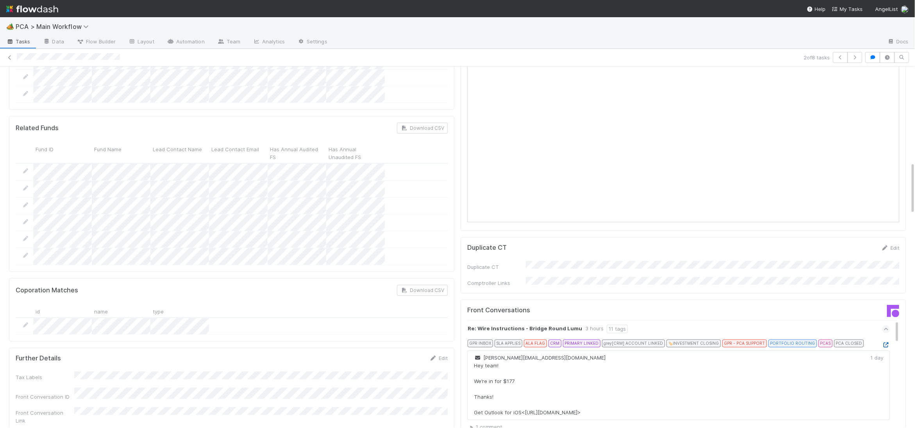
click at [883, 343] on icon at bounding box center [886, 345] width 8 height 5
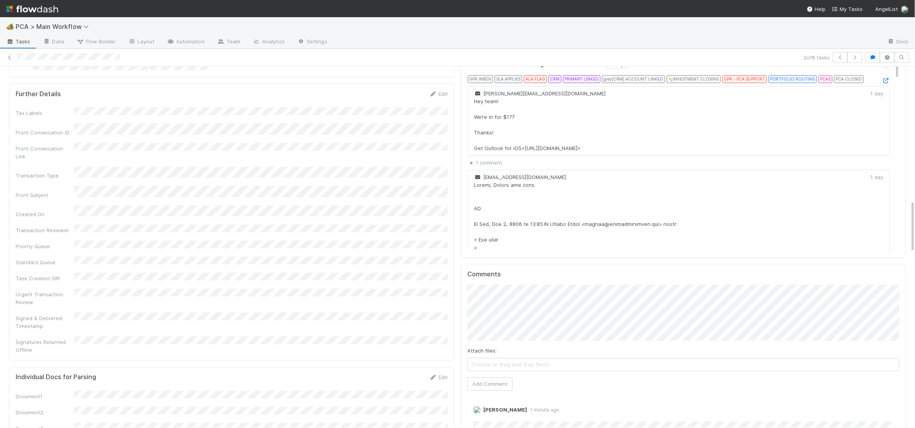
scroll to position [0, 0]
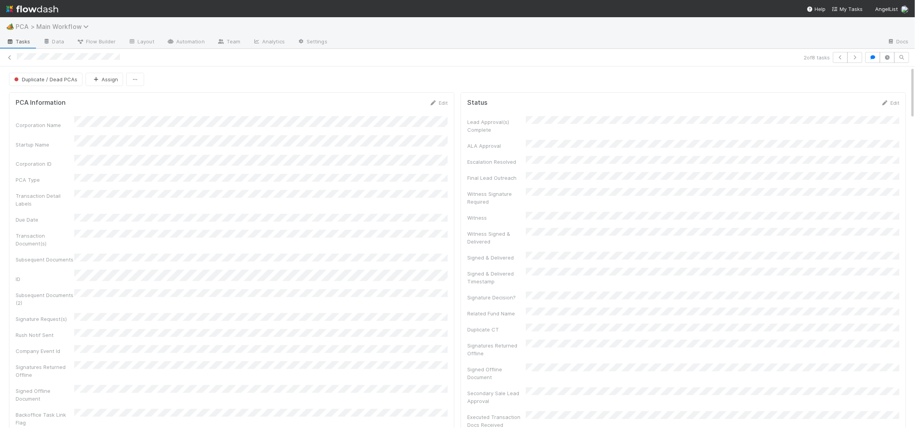
click at [31, 23] on span "PCA > Main Workflow" at bounding box center [54, 27] width 77 height 8
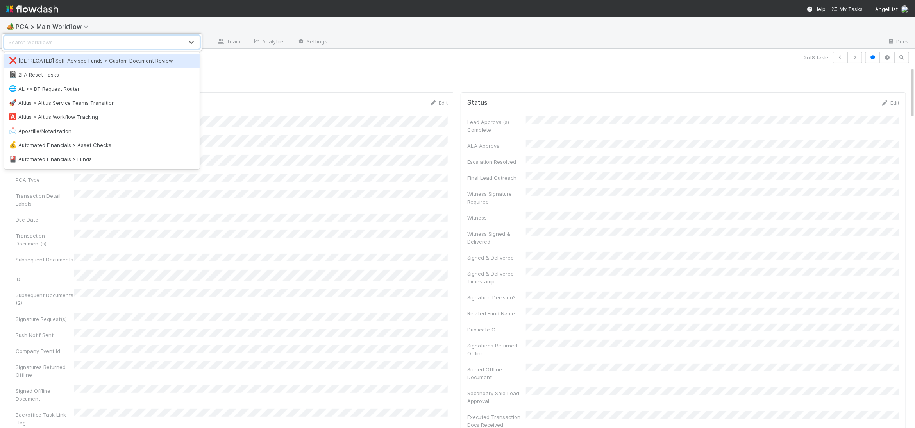
click at [36, 15] on div "option [DEPRECATED] Self-Advised Funds > Custom Document Review focused, 1 of 5…" at bounding box center [457, 214] width 915 height 428
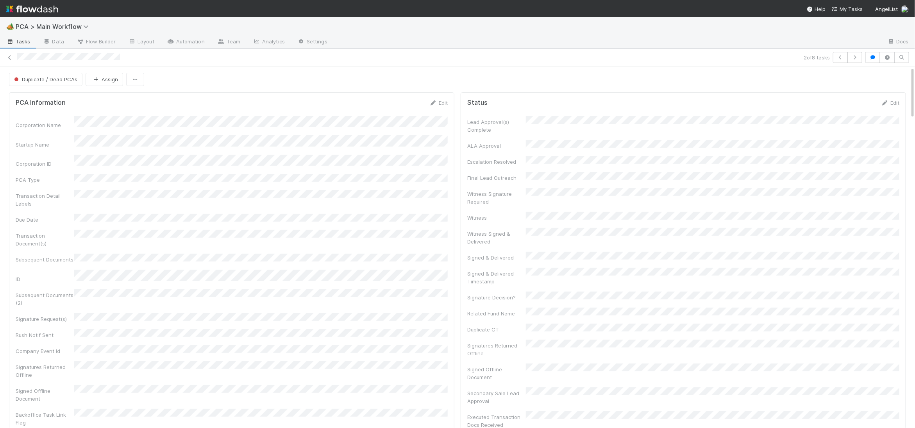
click at [43, 7] on img at bounding box center [32, 8] width 52 height 13
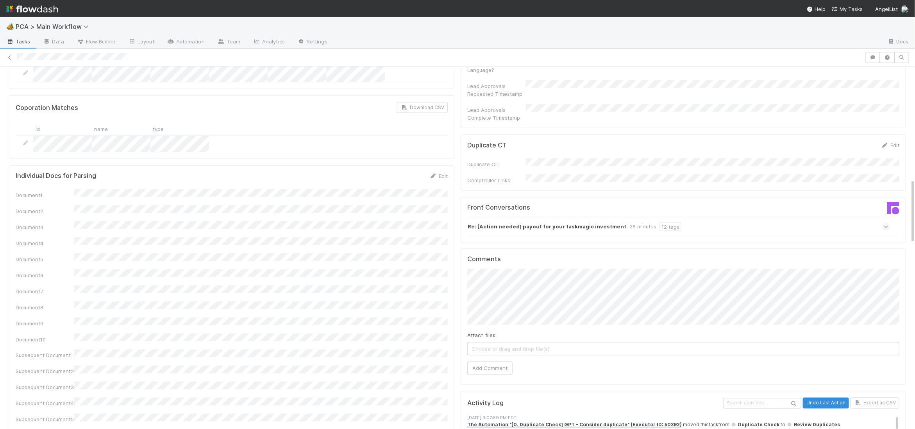
scroll to position [628, 0]
drag, startPoint x: 492, startPoint y: 324, endPoint x: 471, endPoint y: 305, distance: 27.9
click at [492, 359] on button "Add Comment" at bounding box center [489, 365] width 45 height 13
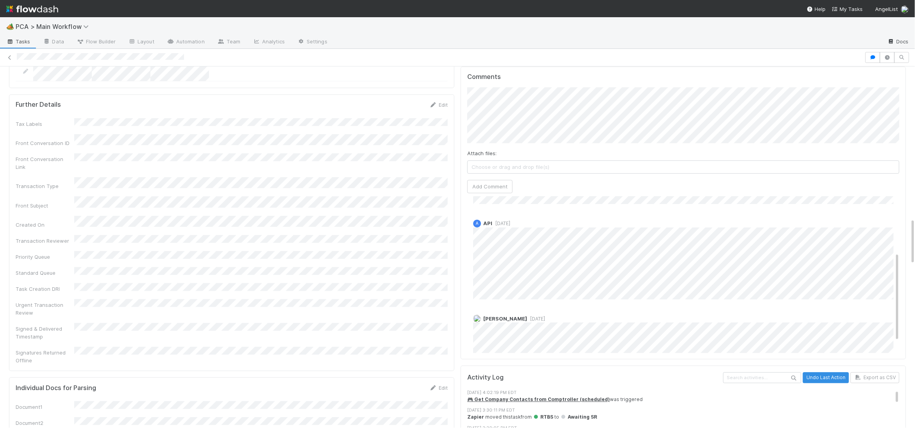
scroll to position [118, 0]
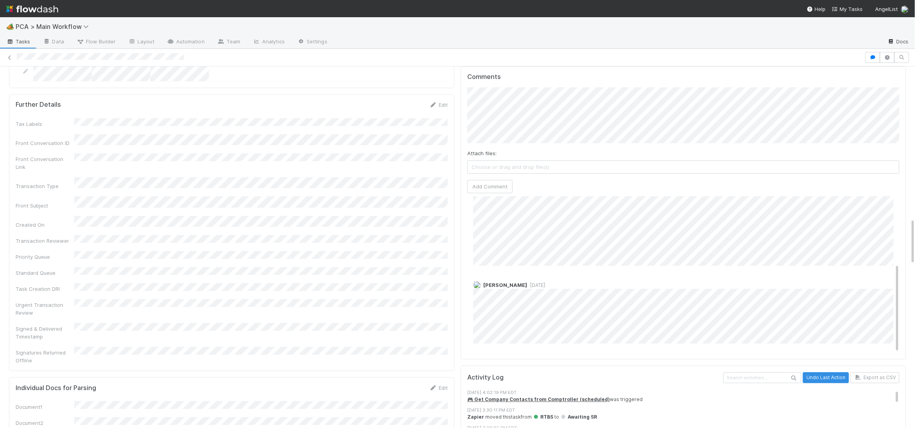
click at [0, 0] on div "🏕️ PCA > Main Workflow Tasks Data Flow Builder Layout Automation Team Analytics…" at bounding box center [457, 214] width 915 height 428
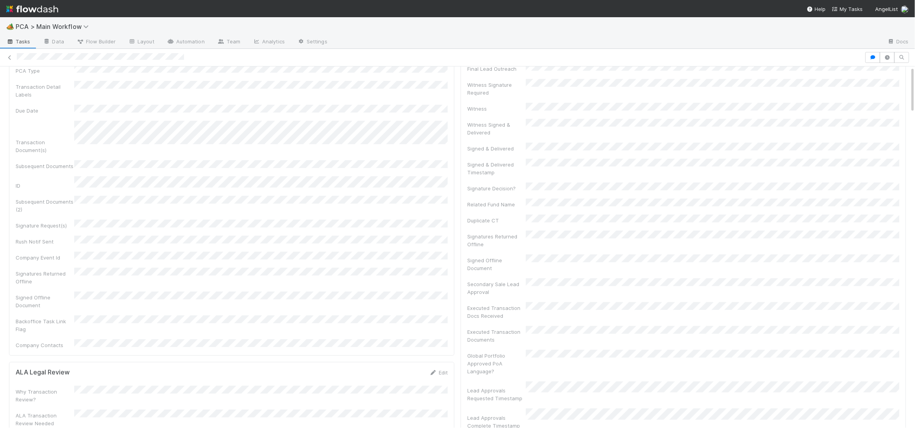
scroll to position [0, 0]
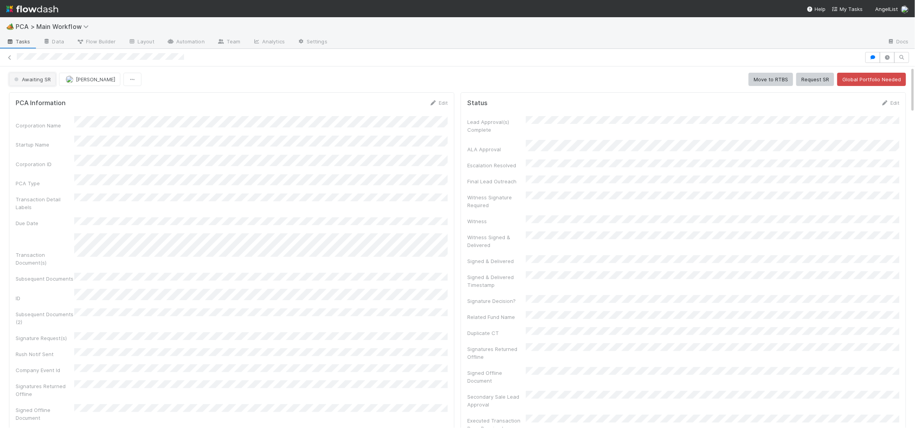
click at [48, 79] on span "Awaiting SR" at bounding box center [32, 79] width 38 height 6
click at [48, 93] on div "RTBS" at bounding box center [61, 99] width 110 height 14
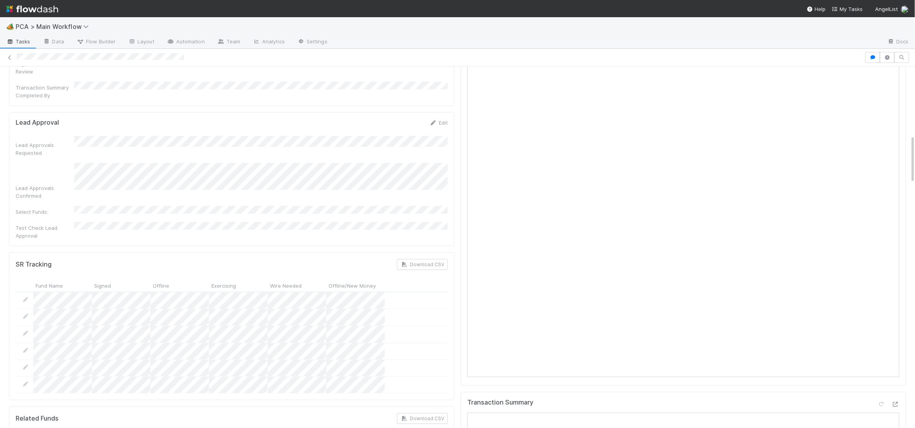
scroll to position [932, 0]
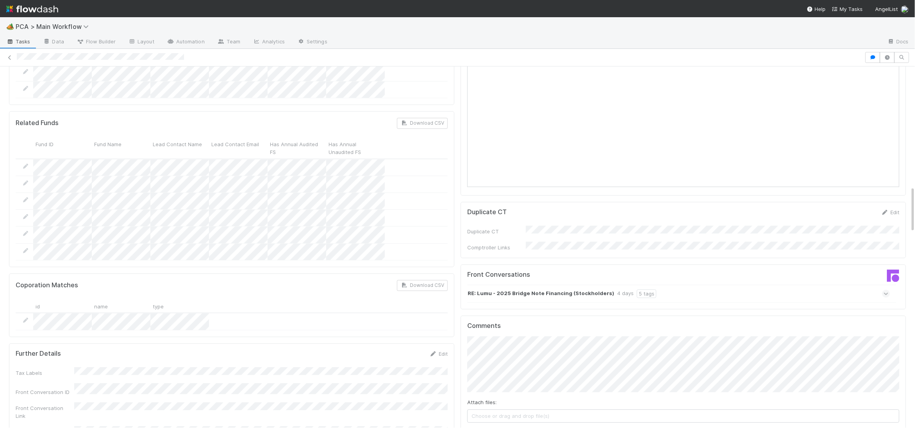
drag, startPoint x: 491, startPoint y: 391, endPoint x: 460, endPoint y: 361, distance: 43.1
click at [491, 428] on button "Add Comment" at bounding box center [489, 435] width 45 height 13
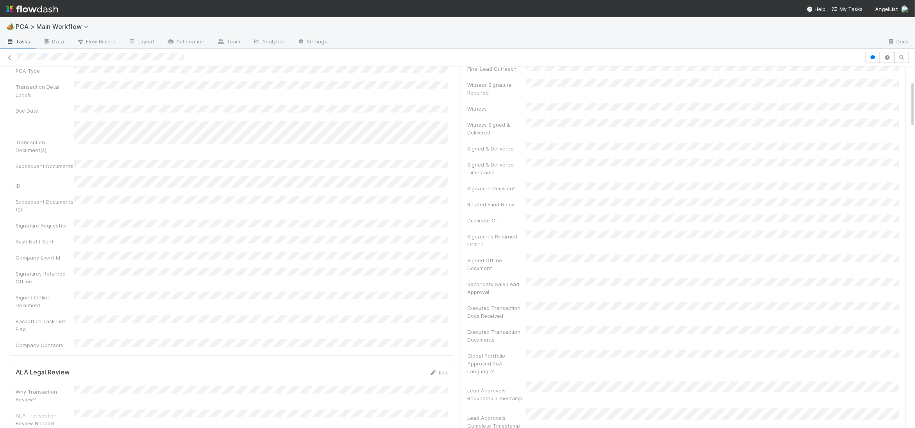
scroll to position [0, 0]
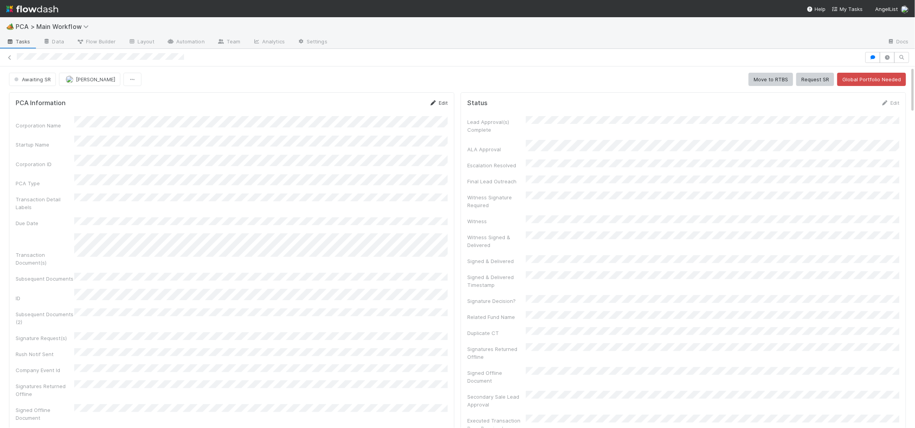
click at [444, 102] on link "Edit" at bounding box center [438, 103] width 18 height 6
drag, startPoint x: 410, startPoint y: 108, endPoint x: 452, endPoint y: 109, distance: 42.6
click at [409, 108] on button "Save" at bounding box center [406, 105] width 22 height 13
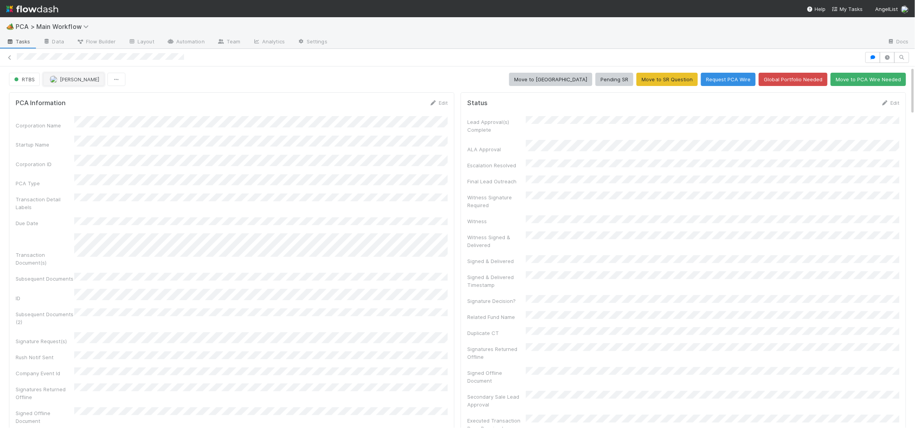
click at [69, 81] on span "[PERSON_NAME]" at bounding box center [79, 79] width 39 height 6
click at [89, 126] on span "[PERSON_NAME]" at bounding box center [74, 128] width 39 height 6
click at [28, 5] on img at bounding box center [32, 8] width 52 height 13
click at [19, 12] on img at bounding box center [32, 8] width 52 height 13
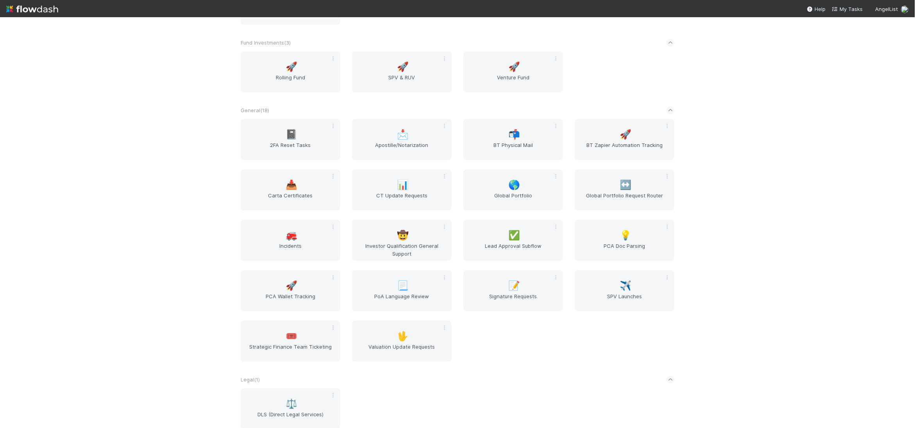
scroll to position [1222, 0]
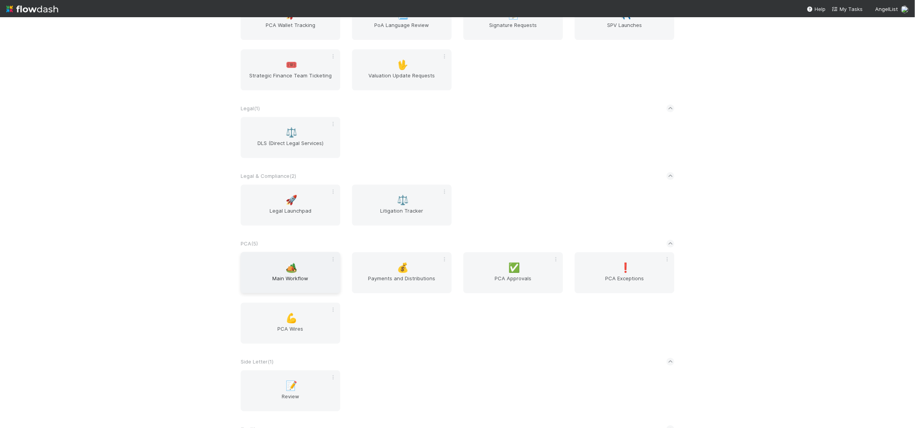
click at [327, 275] on span "Main Workflow" at bounding box center [290, 282] width 93 height 16
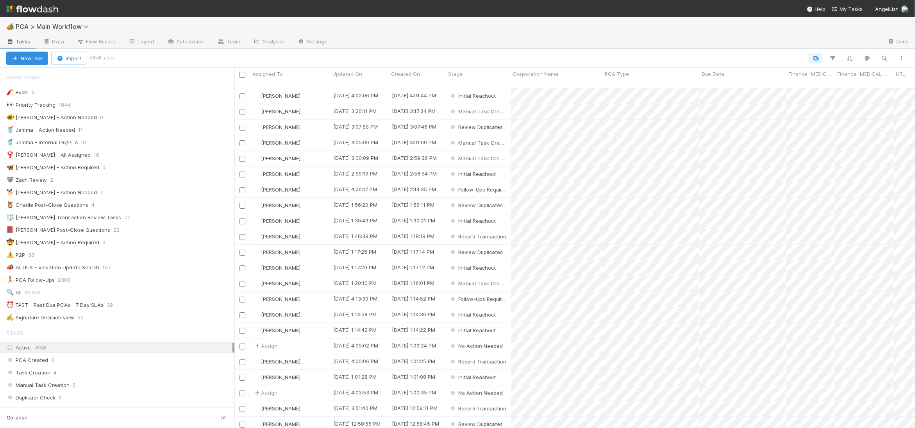
scroll to position [347, 681]
click at [163, 193] on div "🐕 [PERSON_NAME] - Action Needed 7" at bounding box center [120, 193] width 228 height 10
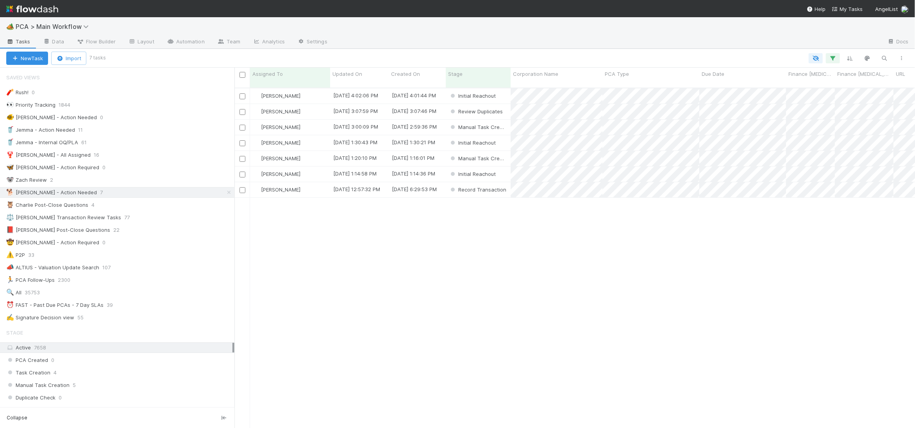
scroll to position [347, 681]
click at [358, 75] on span "Updated On" at bounding box center [348, 74] width 30 height 8
click at [374, 88] on div "Sort Oldest → Newest" at bounding box center [377, 89] width 89 height 12
click at [316, 104] on div "[PERSON_NAME]" at bounding box center [290, 111] width 80 height 15
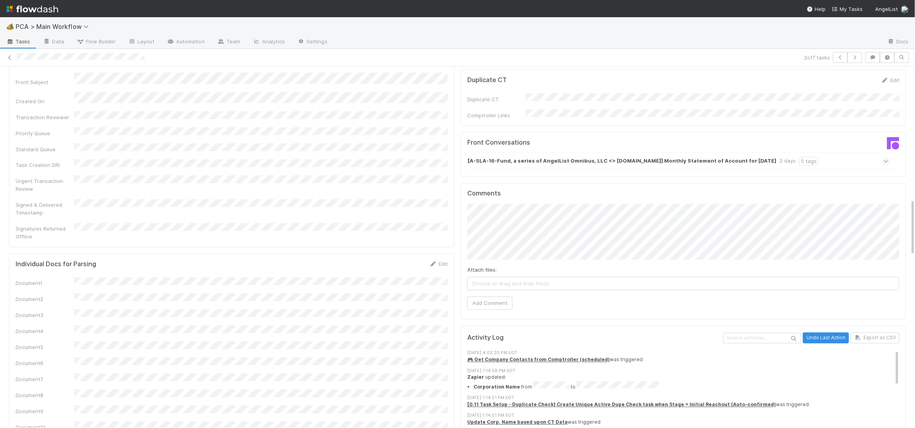
scroll to position [826, 0]
click at [513, 155] on strong "[A-SLA-16-Fund, a series of AngelList Omnibus, LLC <> [DOMAIN_NAME]] Monthly St…" at bounding box center [622, 159] width 309 height 9
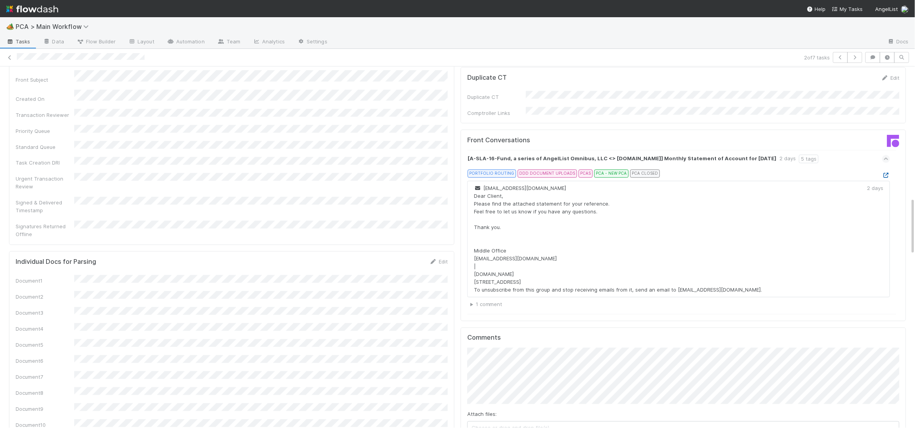
click at [888, 173] on icon at bounding box center [886, 175] width 8 height 5
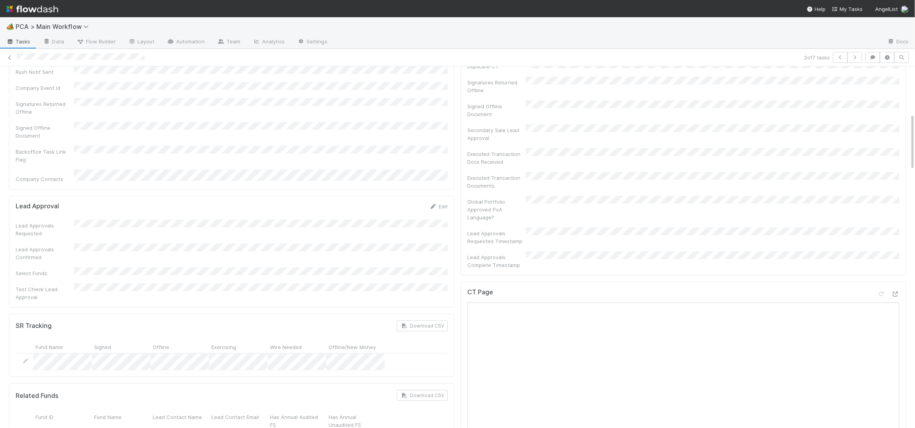
scroll to position [309, 0]
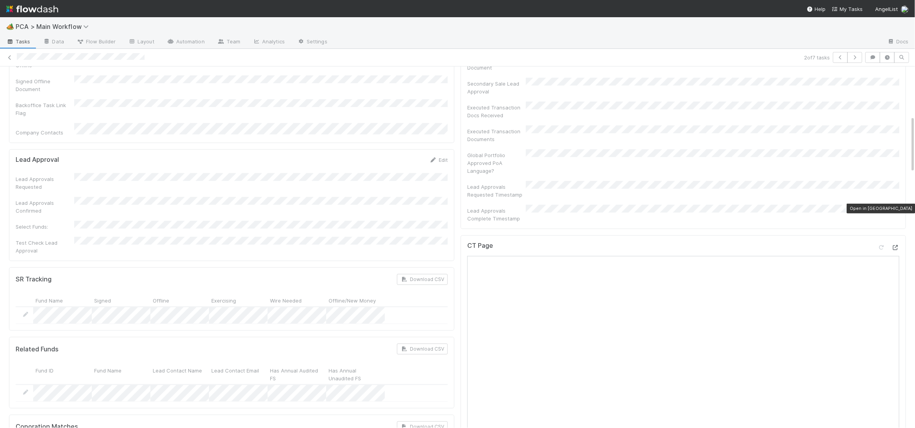
click at [893, 245] on icon at bounding box center [896, 247] width 8 height 5
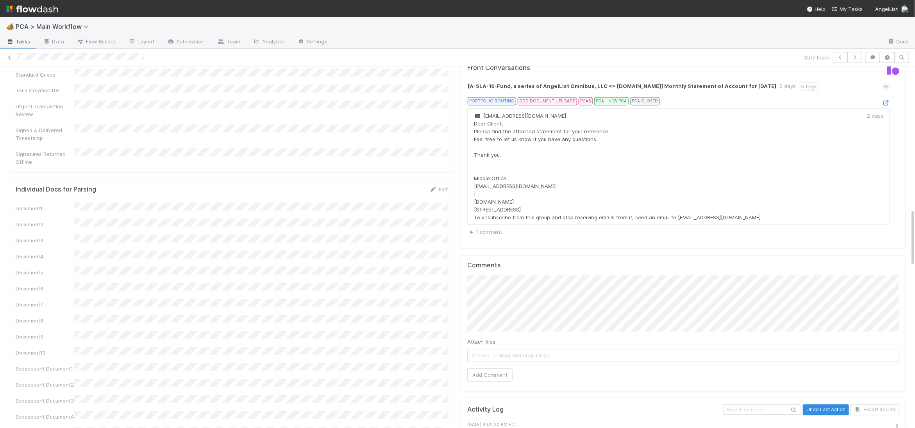
scroll to position [898, 0]
click at [508, 325] on div "Attach files: Choose or drag and drop file(s) Add Comment" at bounding box center [683, 329] width 432 height 106
drag, startPoint x: 505, startPoint y: 328, endPoint x: 500, endPoint y: 327, distance: 5.6
click at [506, 369] on button "Add Comment" at bounding box center [489, 375] width 45 height 13
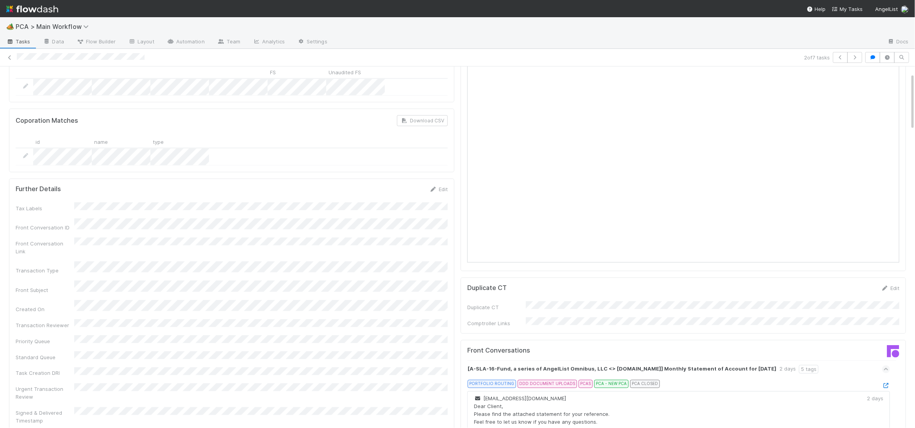
scroll to position [0, 0]
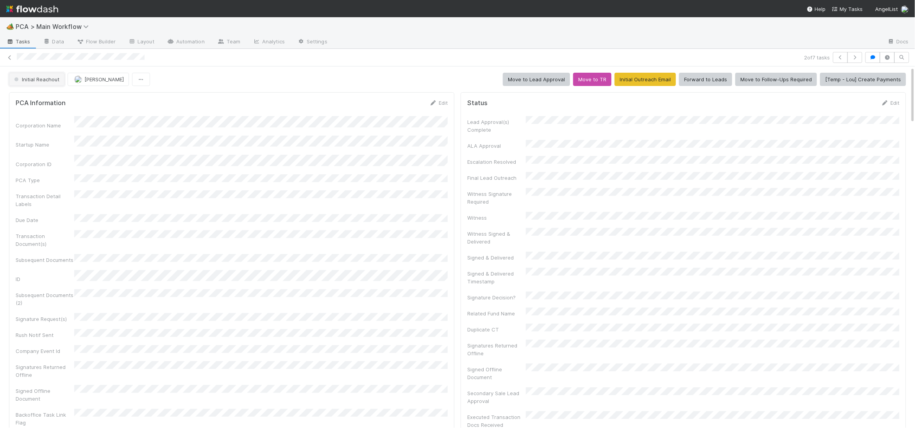
click at [40, 80] on span "Initial Reachout" at bounding box center [36, 79] width 47 height 6
drag, startPoint x: 268, startPoint y: 96, endPoint x: 172, endPoint y: 95, distance: 96.1
click at [253, 96] on div at bounding box center [457, 214] width 915 height 428
click at [42, 82] on button "Initial Reachout" at bounding box center [36, 79] width 55 height 13
drag, startPoint x: 72, startPoint y: 131, endPoint x: 72, endPoint y: 126, distance: 5.5
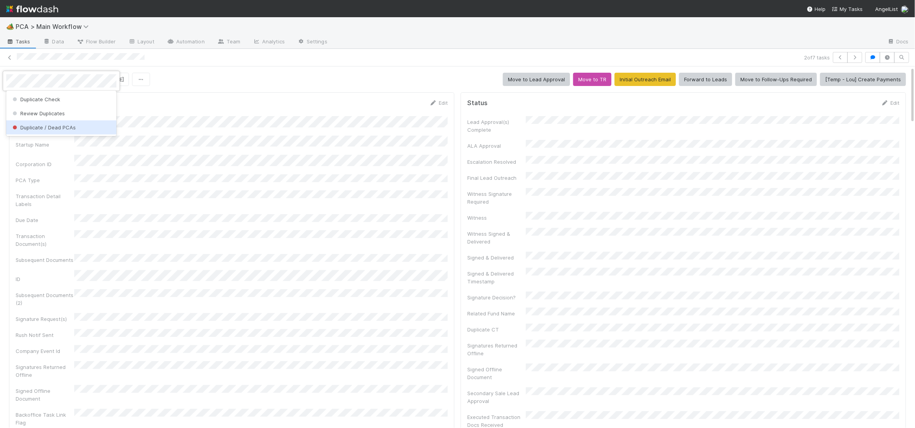
click at [71, 129] on div "Duplicate / Dead PCAs" at bounding box center [61, 127] width 110 height 14
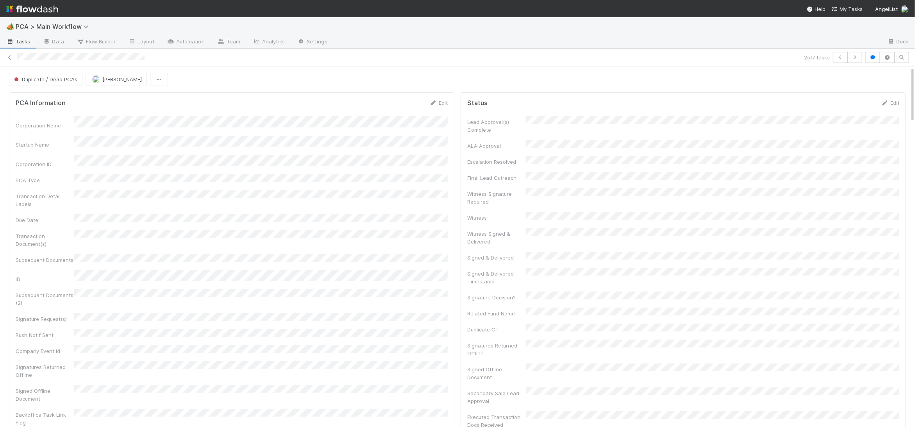
click at [36, 11] on img at bounding box center [32, 8] width 52 height 13
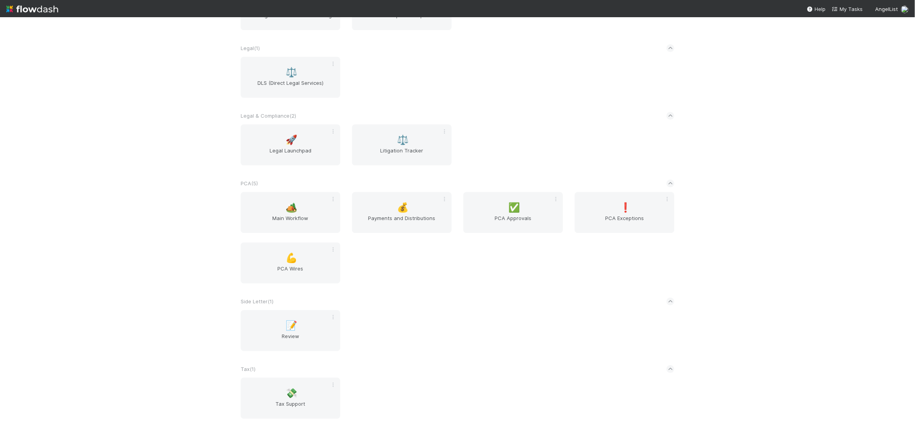
scroll to position [1366, 0]
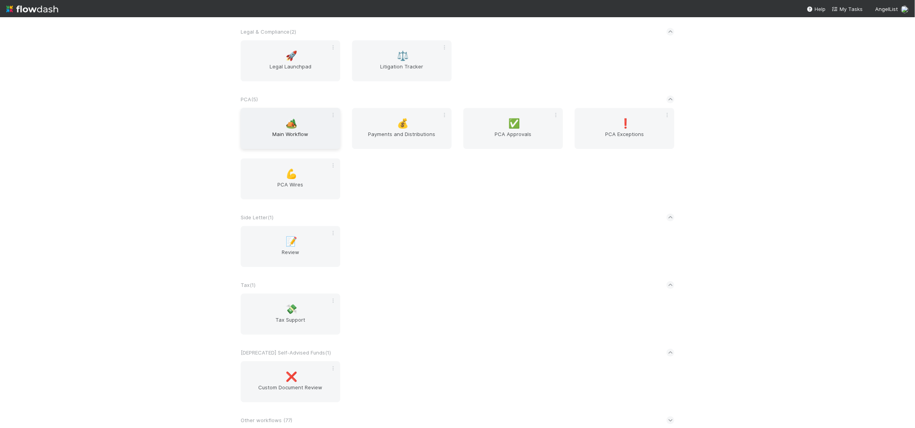
click at [298, 127] on div "🏕️ Main Workflow" at bounding box center [291, 128] width 100 height 41
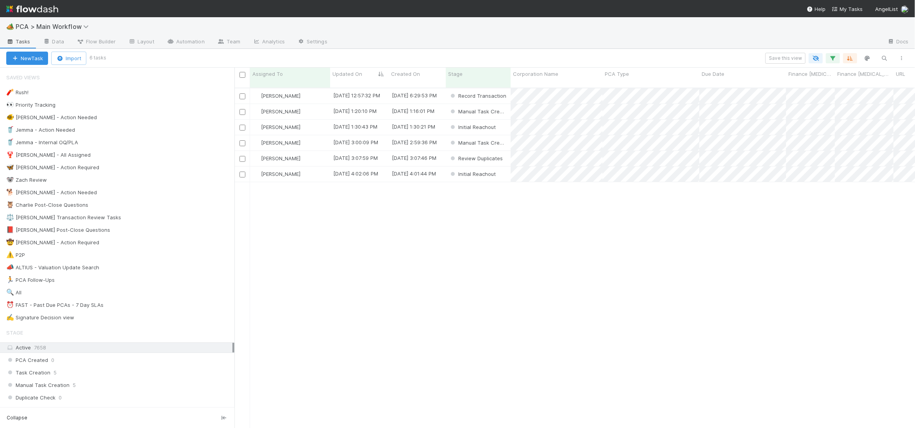
scroll to position [347, 681]
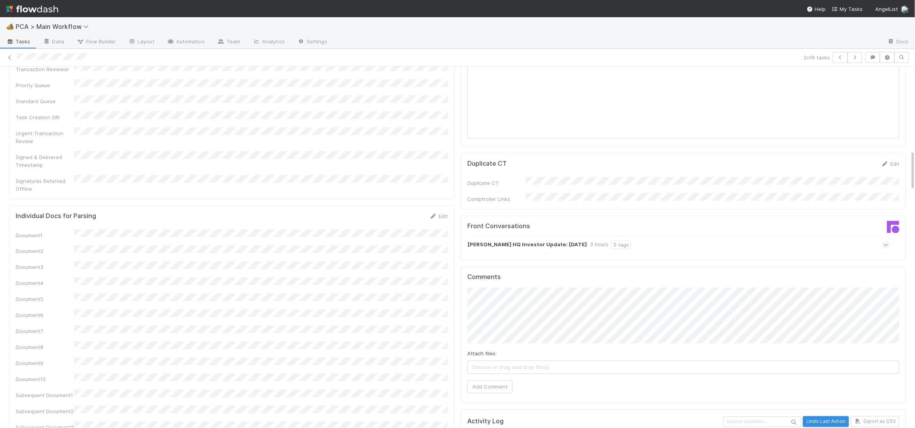
scroll to position [747, 0]
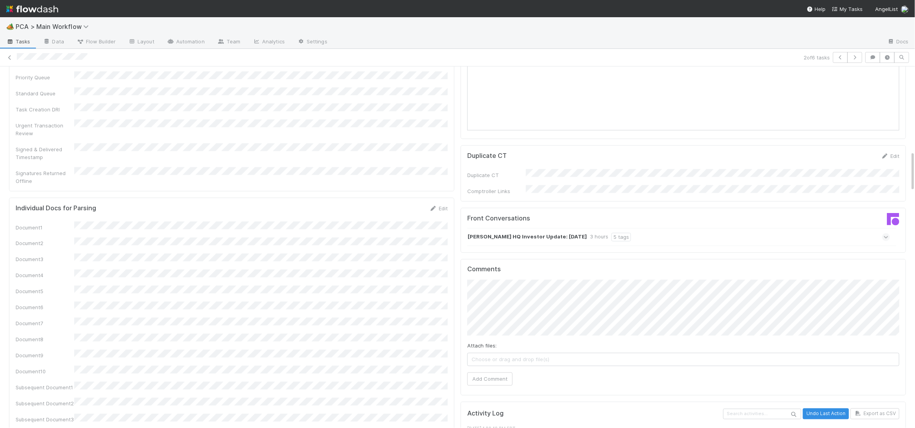
click at [535, 233] on strong "[PERSON_NAME] HQ Investor Update: [DATE]" at bounding box center [527, 237] width 119 height 9
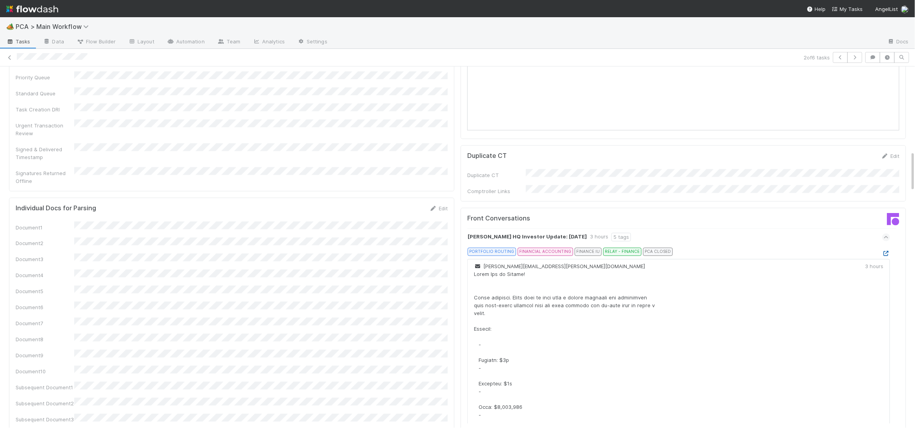
click at [885, 251] on icon at bounding box center [886, 253] width 8 height 5
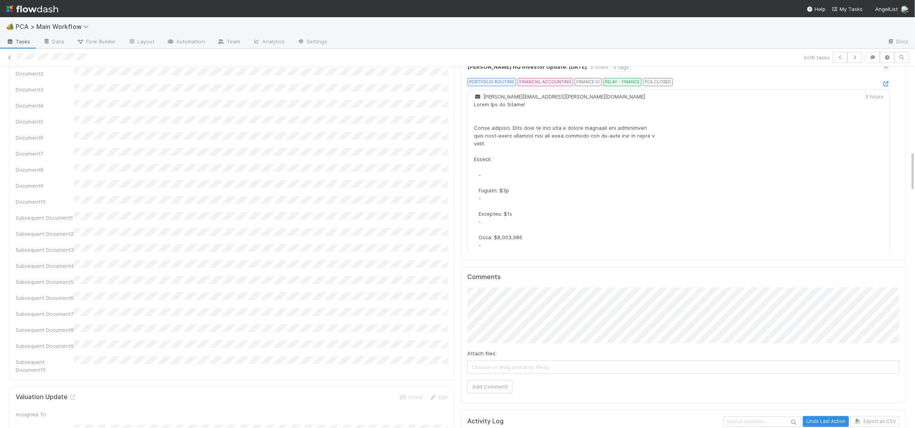
scroll to position [923, 0]
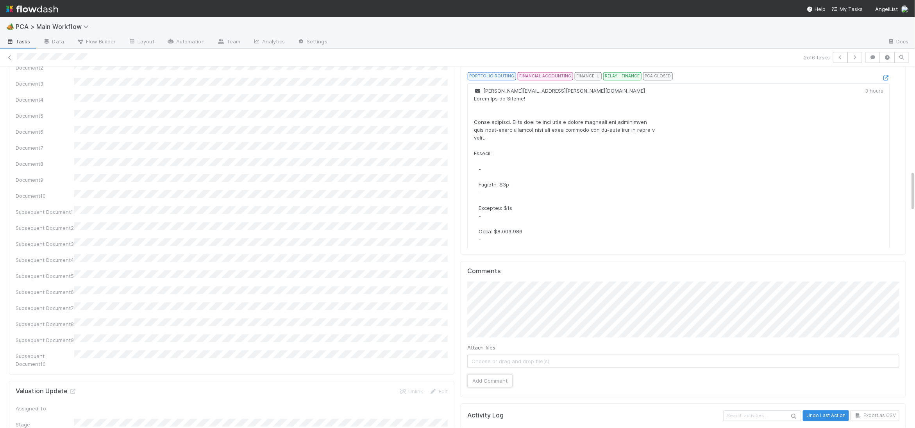
drag, startPoint x: 493, startPoint y: 336, endPoint x: 481, endPoint y: 329, distance: 14.3
click at [493, 374] on button "Add Comment" at bounding box center [489, 380] width 45 height 13
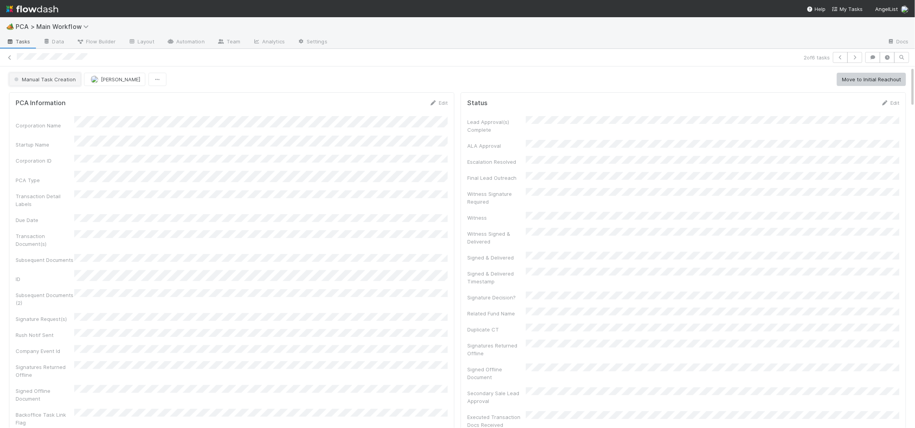
click at [69, 86] on button "Manual Task Creation" at bounding box center [45, 79] width 72 height 13
click at [59, 96] on span "No Action Needed" at bounding box center [38, 99] width 54 height 6
click at [37, 7] on img at bounding box center [32, 8] width 52 height 13
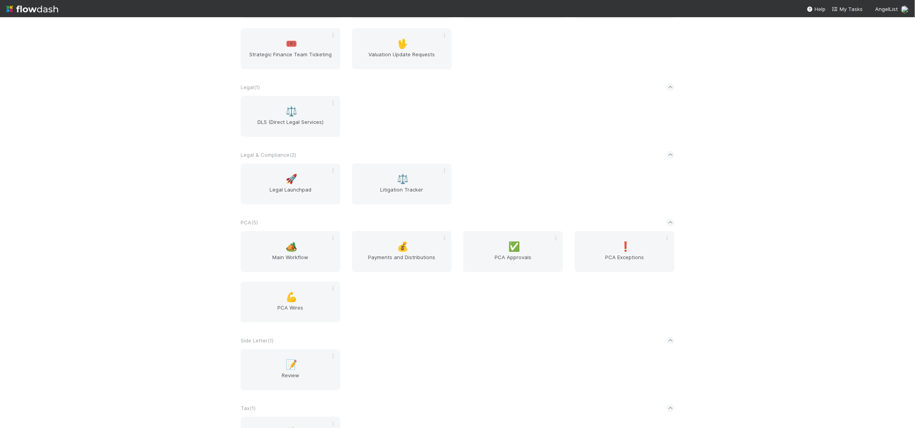
scroll to position [1366, 0]
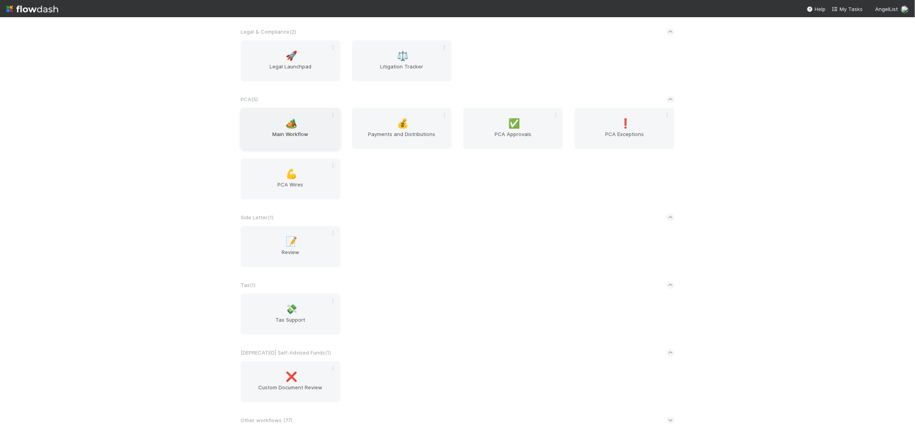
click at [291, 123] on span "🏕️" at bounding box center [292, 123] width 12 height 10
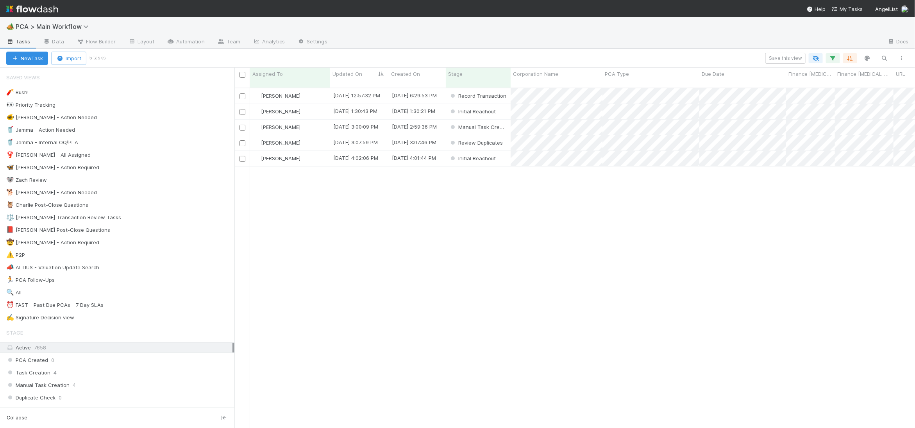
scroll to position [0, 0]
click at [308, 89] on div "[PERSON_NAME]" at bounding box center [290, 95] width 80 height 15
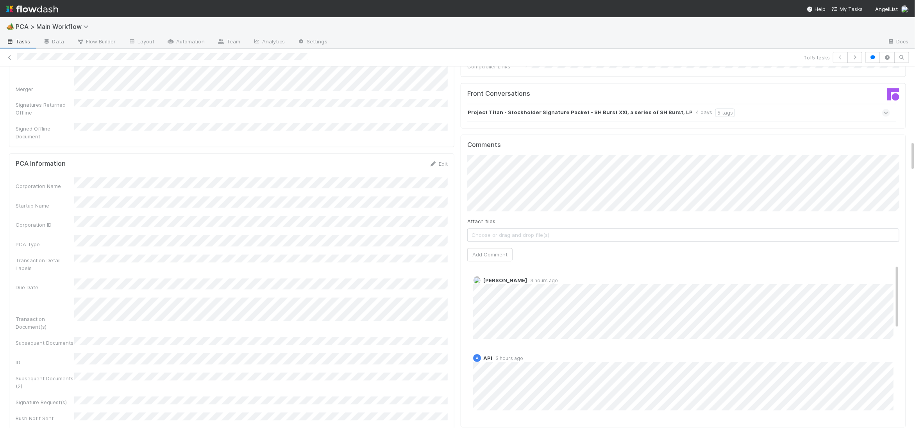
scroll to position [806, 0]
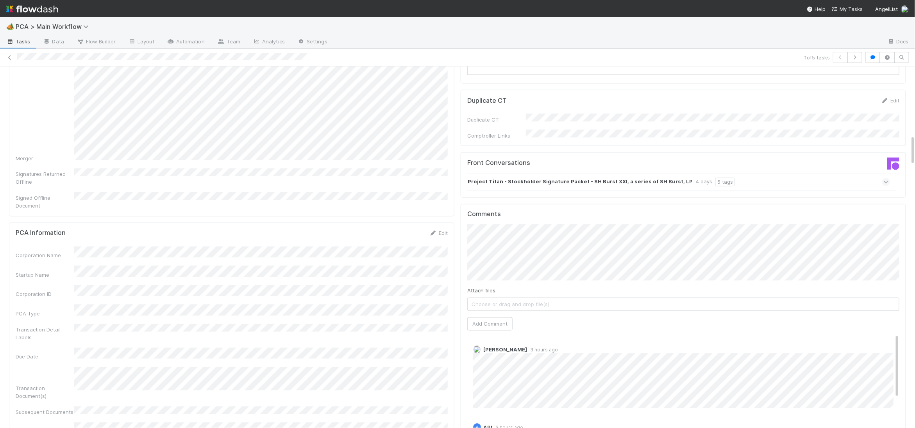
click at [537, 178] on strong "Project Titan - Stockholder Signature Packet - SH Burst XXI, a series of SH Bur…" at bounding box center [580, 182] width 225 height 9
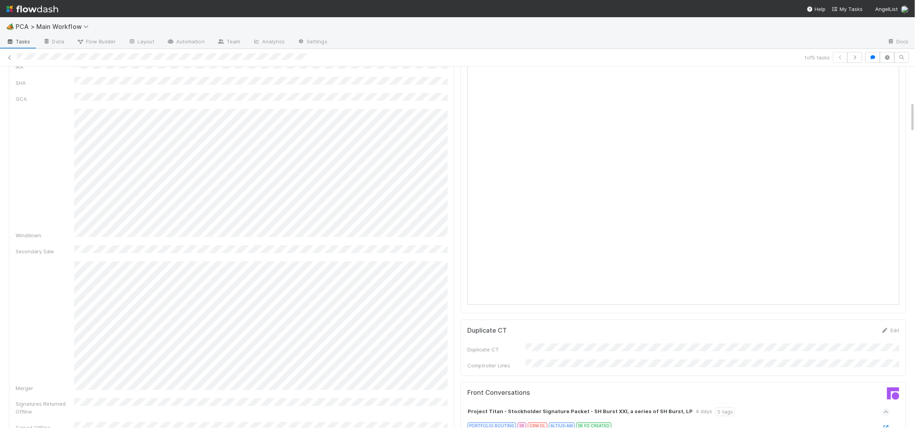
scroll to position [214, 0]
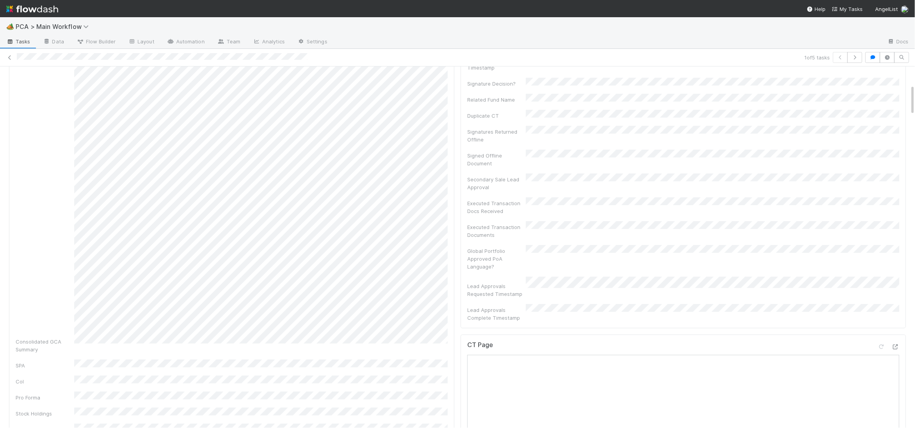
click at [39, 9] on img at bounding box center [32, 8] width 52 height 13
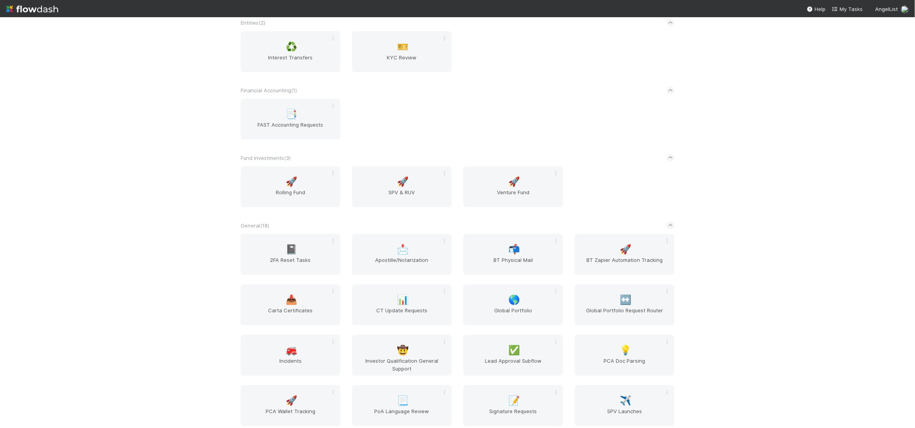
scroll to position [1366, 0]
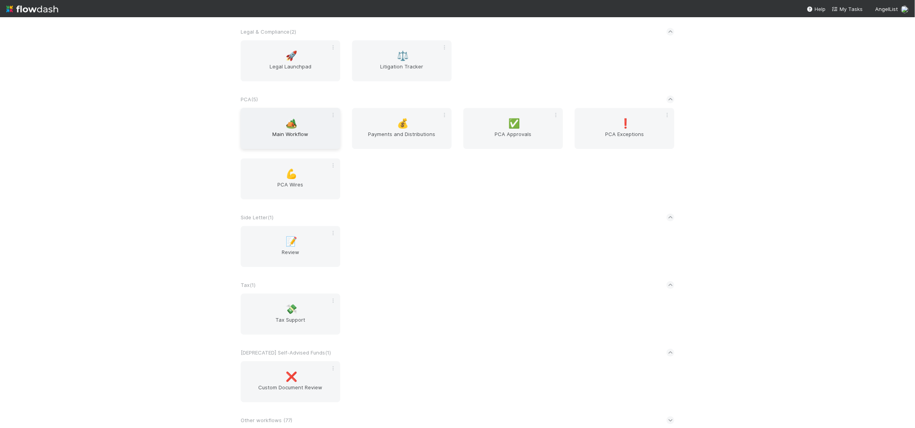
click at [311, 120] on div "🏕️ Main Workflow" at bounding box center [291, 128] width 100 height 41
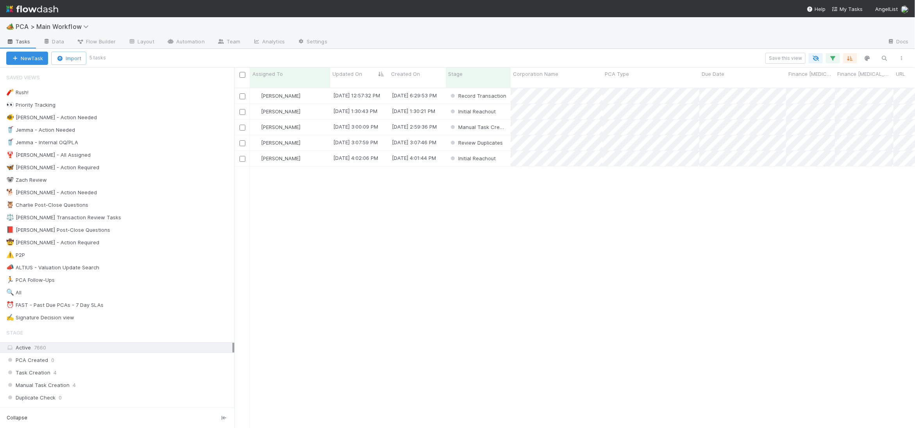
scroll to position [0, 0]
click at [140, 191] on div "🐕 [PERSON_NAME] - Action Needed 5" at bounding box center [120, 193] width 228 height 10
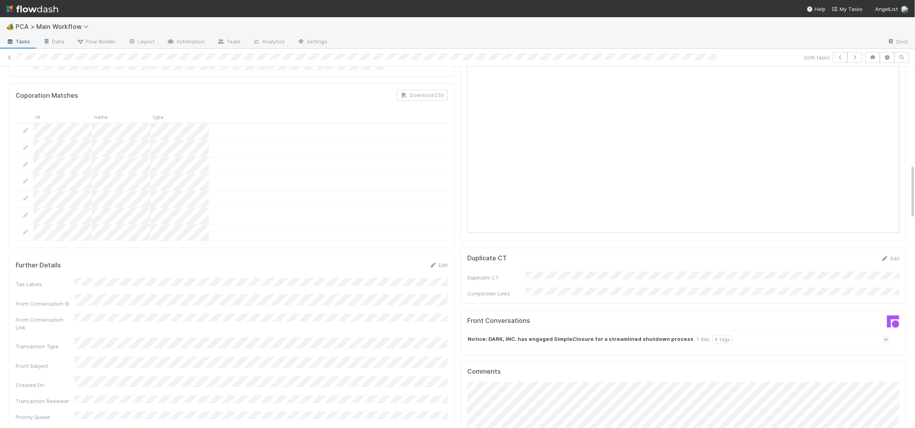
scroll to position [646, 0]
click at [521, 334] on strong "Notice: DARK, INC. has engaged SimpleClosure for a streamlined shutdown process" at bounding box center [581, 338] width 226 height 9
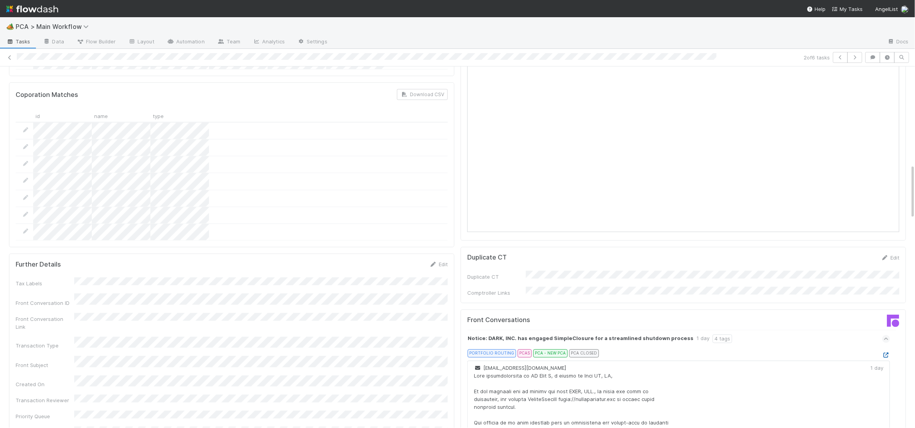
click at [888, 353] on icon at bounding box center [886, 355] width 8 height 5
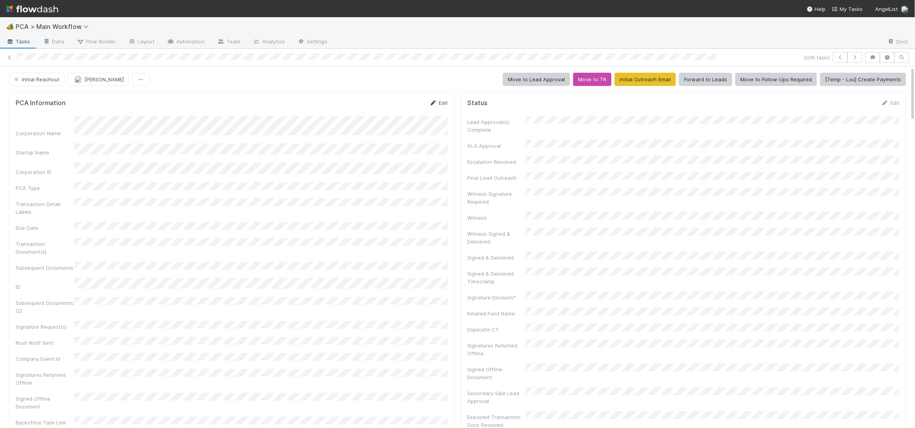
click at [439, 100] on link "Edit" at bounding box center [438, 103] width 18 height 6
click at [254, 139] on div "Corporation Name Startup Name Corporation ID PCA Type Transaction Detail Labels…" at bounding box center [232, 324] width 432 height 404
click at [254, 140] on div "Corporation Name Startup Name Corporation ID PCA Type Transaction Detail Labels…" at bounding box center [232, 324] width 432 height 404
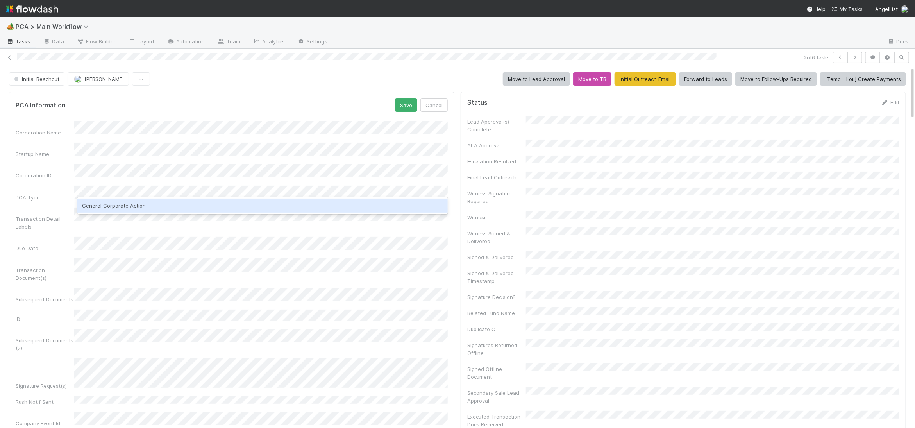
click at [197, 201] on div "General Corporate Action" at bounding box center [262, 205] width 370 height 14
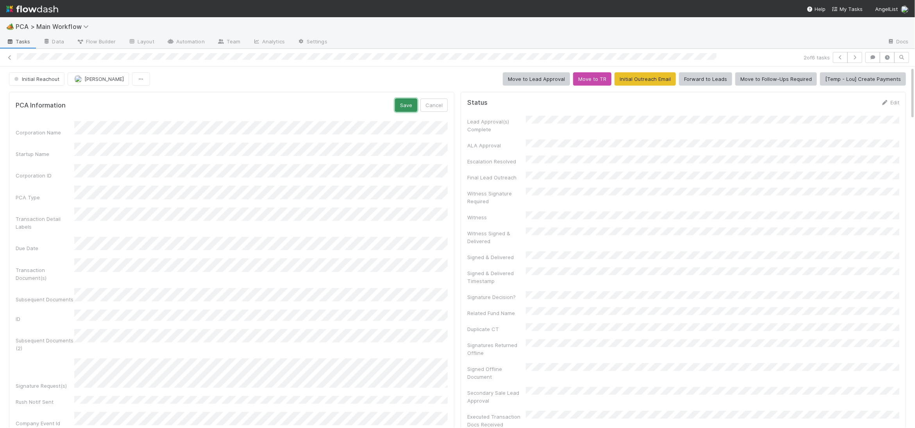
click at [405, 101] on button "Save" at bounding box center [406, 104] width 22 height 13
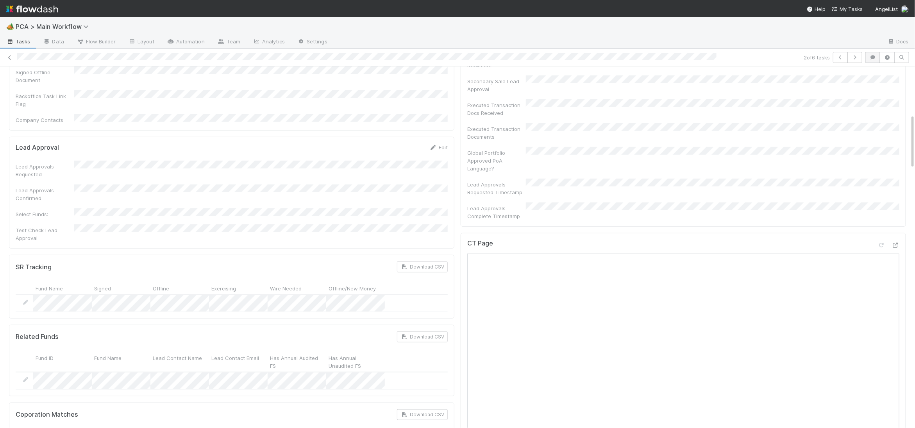
scroll to position [0, 0]
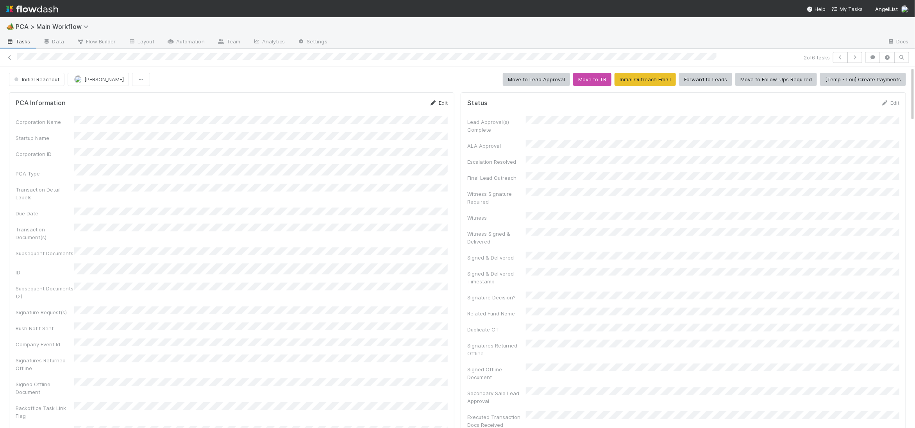
click at [438, 105] on link "Edit" at bounding box center [438, 103] width 18 height 6
click at [397, 98] on div "PCA Information Save Cancel Corporation Name Startup Name Corporation ID PCA Ty…" at bounding box center [231, 312] width 445 height 440
click at [402, 100] on button "Save" at bounding box center [406, 105] width 22 height 13
click at [434, 100] on link "Edit" at bounding box center [438, 103] width 18 height 6
click at [403, 106] on button "Save" at bounding box center [406, 105] width 22 height 13
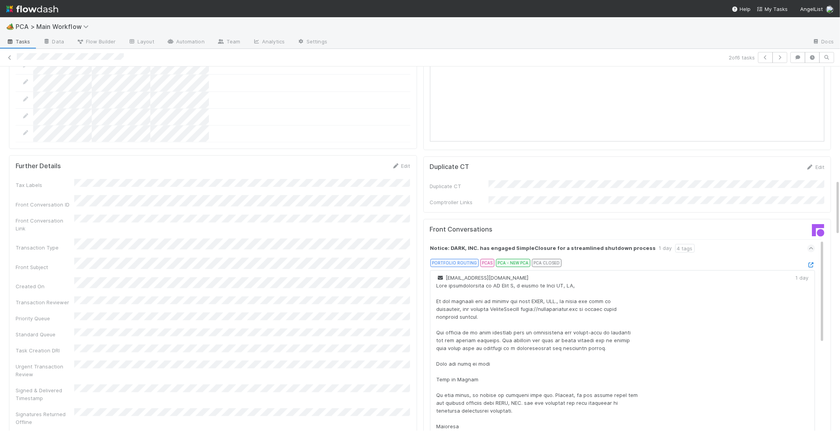
scroll to position [736, 0]
click at [819, 240] on div "Notice: DARK, INC. has engaged SimpleClosure for a streamlined shutdown process…" at bounding box center [627, 423] width 395 height 367
click at [816, 240] on div "Notice: DARK, INC. has engaged SimpleClosure for a streamlined shutdown process…" at bounding box center [627, 423] width 395 height 367
click at [815, 263] on icon at bounding box center [812, 265] width 8 height 5
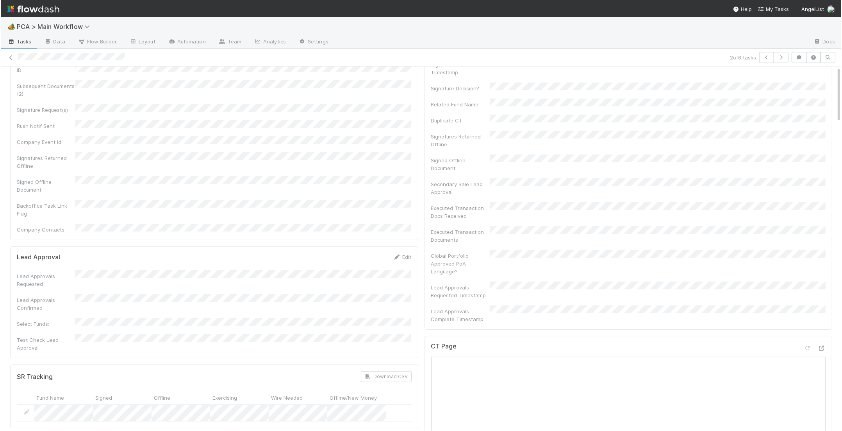
scroll to position [0, 0]
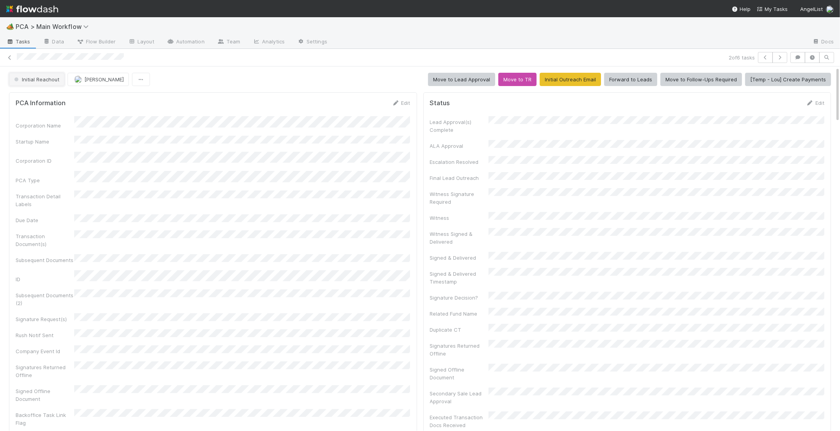
click at [38, 77] on span "Initial Reachout" at bounding box center [36, 79] width 47 height 6
click at [379, 107] on div at bounding box center [421, 215] width 842 height 431
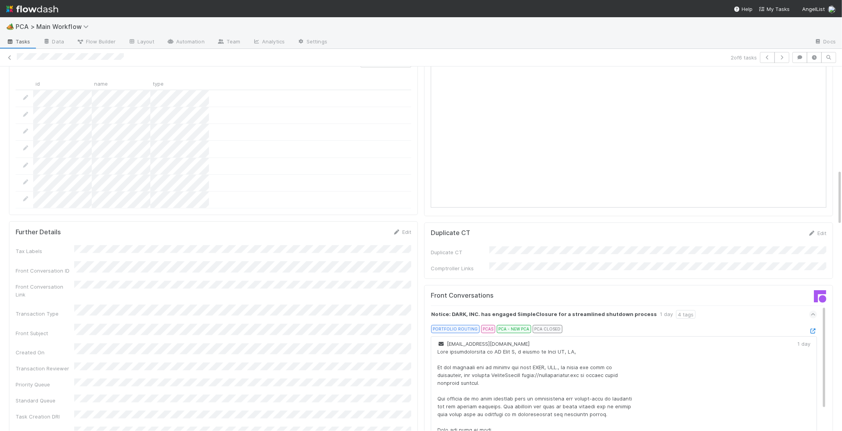
scroll to position [676, 0]
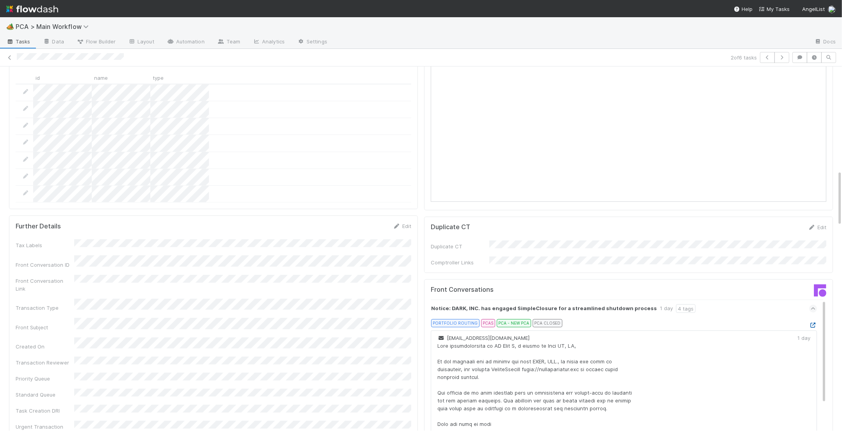
click at [812, 322] on icon at bounding box center [814, 324] width 8 height 5
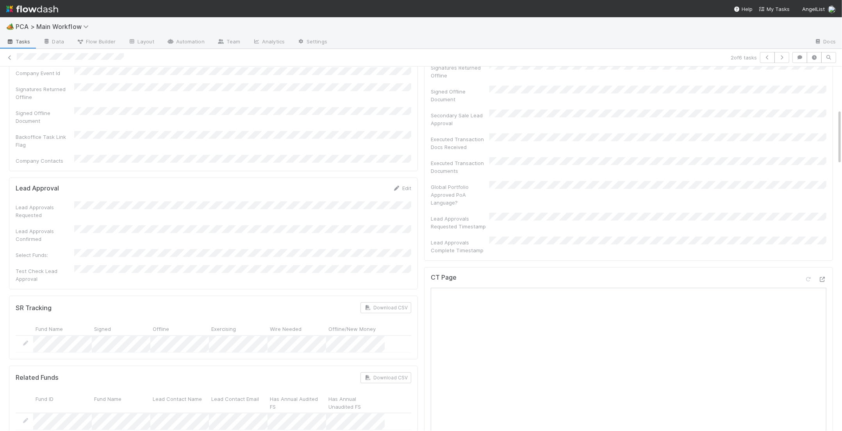
scroll to position [0, 0]
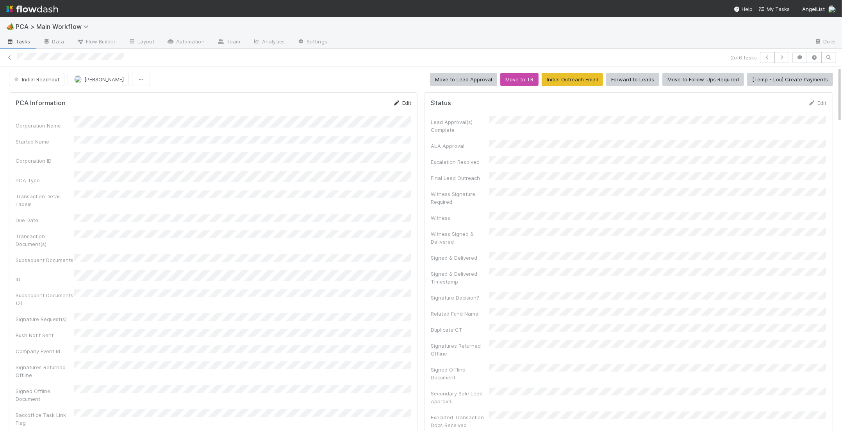
click at [398, 100] on link "Edit" at bounding box center [402, 103] width 18 height 6
click at [176, 159] on div "Corporation Name Startup Name Corporation ID PCA Type Transaction Detail Labels…" at bounding box center [214, 324] width 396 height 404
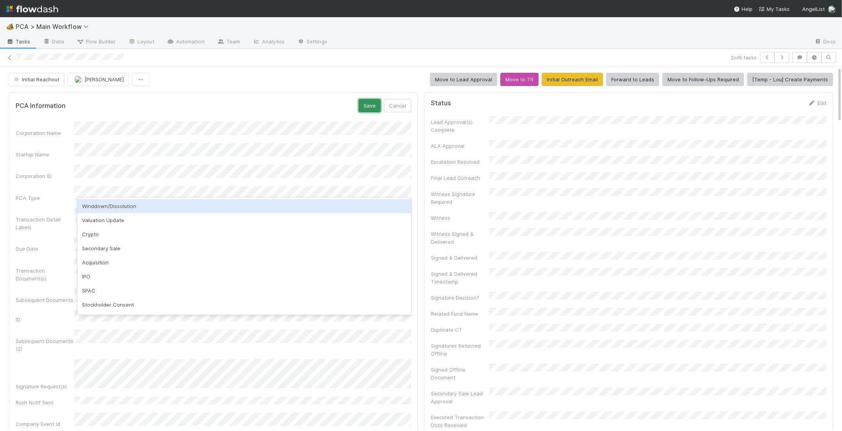
click at [363, 99] on button "Save" at bounding box center [370, 105] width 22 height 13
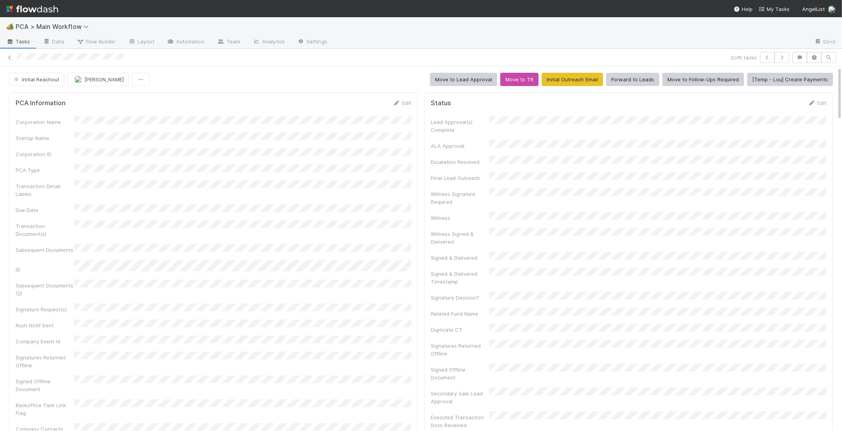
drag, startPoint x: 396, startPoint y: 103, endPoint x: 296, endPoint y: 115, distance: 100.4
click at [395, 103] on icon at bounding box center [397, 102] width 8 height 5
click at [373, 102] on button "Save" at bounding box center [370, 105] width 22 height 13
drag, startPoint x: 399, startPoint y: 88, endPoint x: 401, endPoint y: 94, distance: 6.2
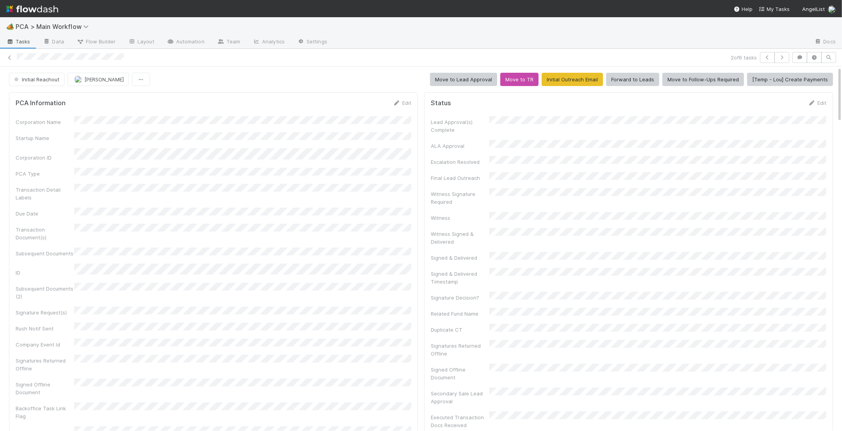
click at [402, 99] on div "Edit" at bounding box center [402, 103] width 18 height 8
click at [402, 102] on link "Edit" at bounding box center [402, 103] width 18 height 6
drag, startPoint x: 371, startPoint y: 105, endPoint x: 399, endPoint y: 107, distance: 28.2
click at [371, 105] on button "Save" at bounding box center [370, 105] width 22 height 13
click at [37, 79] on span "Initial Reachout" at bounding box center [36, 79] width 47 height 6
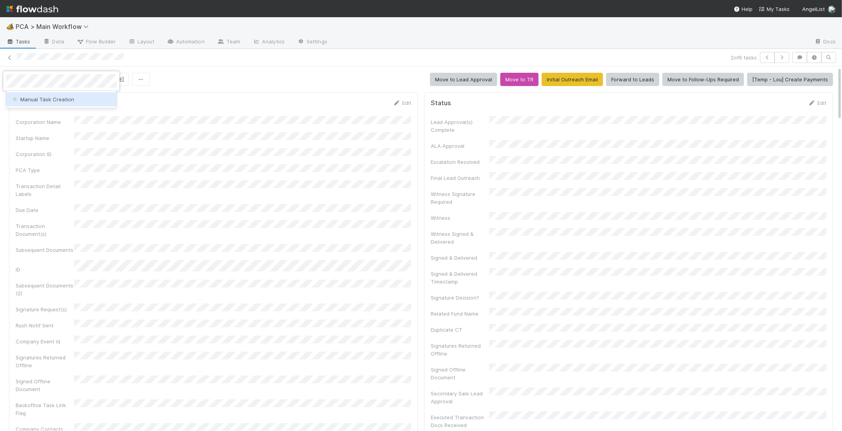
click at [44, 94] on div "Manual Task Creation" at bounding box center [61, 99] width 110 height 14
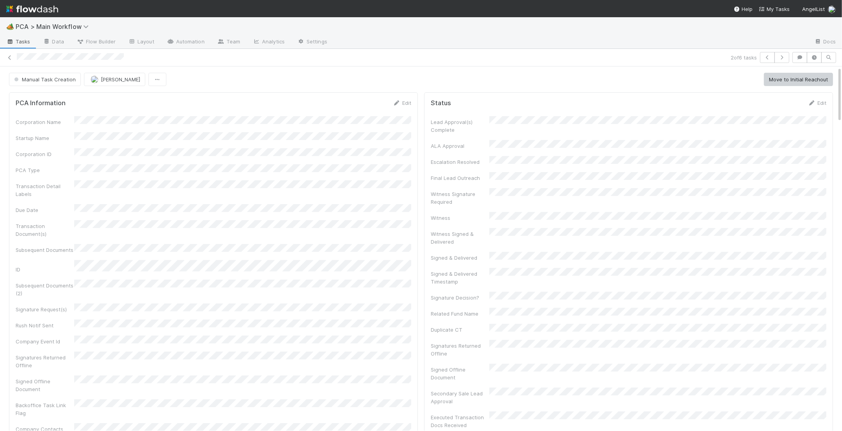
drag, startPoint x: 392, startPoint y: 130, endPoint x: 393, endPoint y: 112, distance: 18.0
click at [392, 129] on div "Corporation Name Startup Name Corporation ID PCA Type Transaction Detail Labels…" at bounding box center [214, 274] width 396 height 316
click at [393, 104] on icon at bounding box center [397, 102] width 8 height 5
click at [380, 99] on div "PCA Information Save Cancel Corporation Name Startup Name Corporation ID PCA Ty…" at bounding box center [213, 312] width 409 height 440
click at [377, 101] on button "Save" at bounding box center [370, 105] width 22 height 13
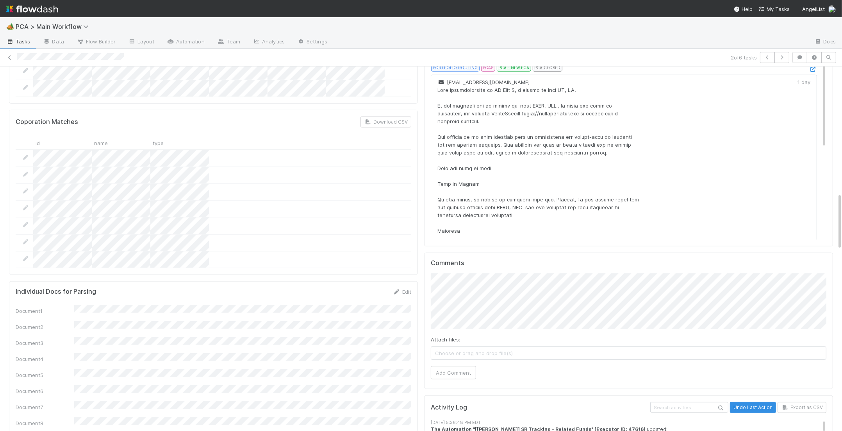
scroll to position [830, 0]
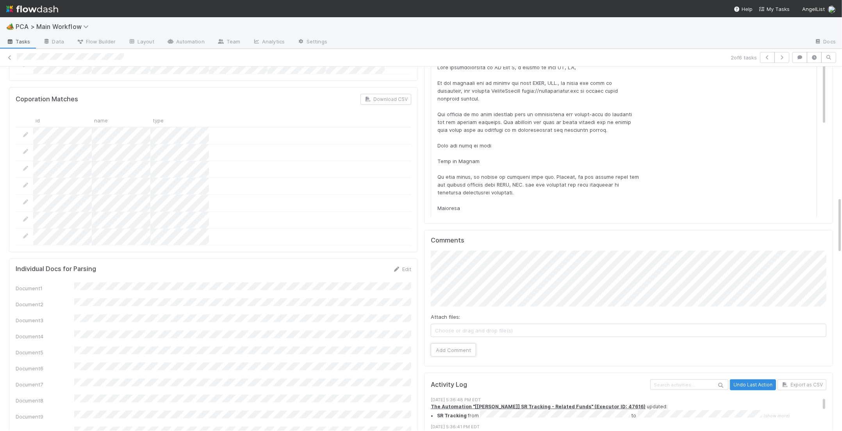
drag, startPoint x: 460, startPoint y: 297, endPoint x: 306, endPoint y: 234, distance: 166.3
click at [460, 343] on button "Add Comment" at bounding box center [453, 349] width 45 height 13
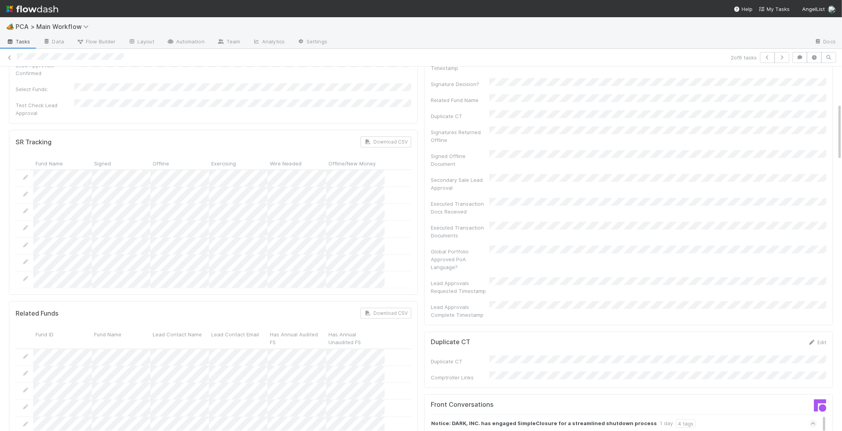
scroll to position [0, 0]
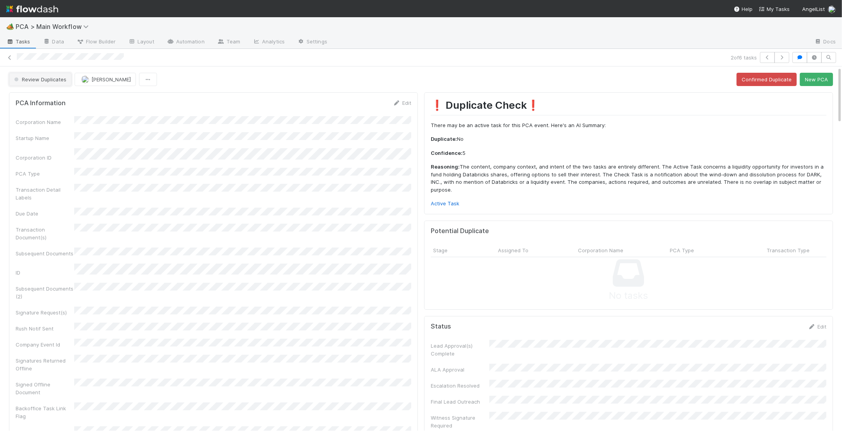
click at [62, 82] on span "Review Duplicates" at bounding box center [40, 79] width 54 height 6
click at [58, 101] on span "Duplicate / Dead PCAs" at bounding box center [43, 99] width 65 height 6
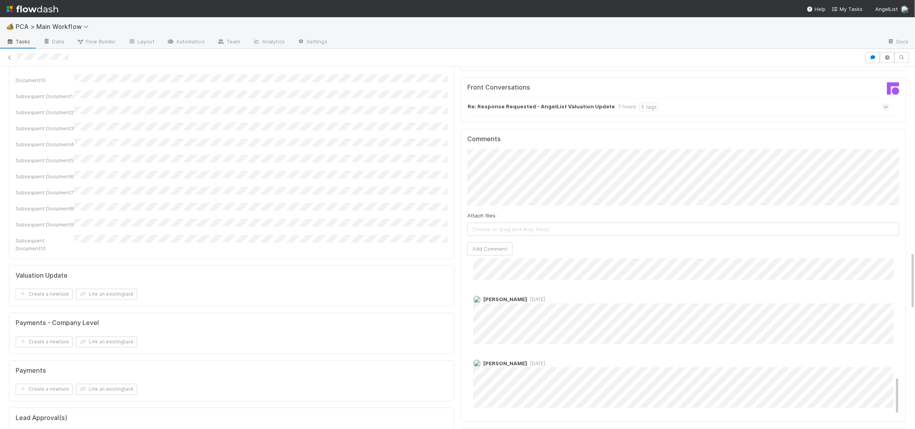
scroll to position [472, 0]
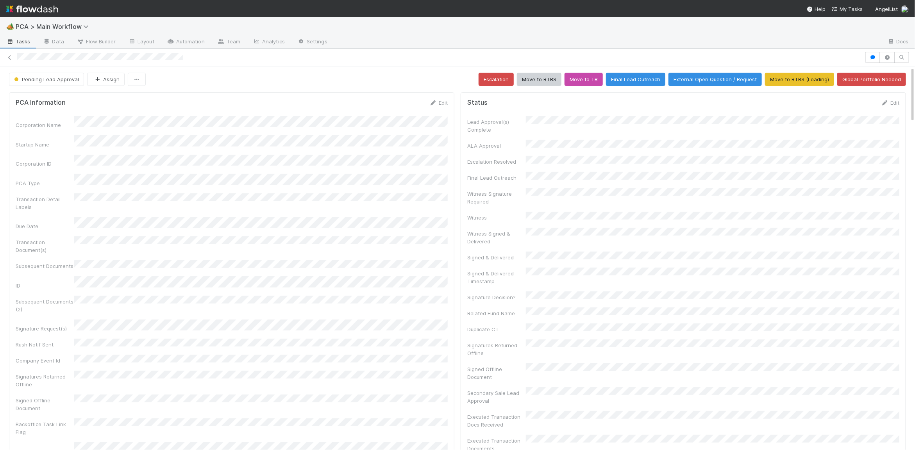
drag, startPoint x: 148, startPoint y: 237, endPoint x: 152, endPoint y: 236, distance: 4.6
click at [150, 237] on div "Transaction Document(s)" at bounding box center [232, 245] width 432 height 18
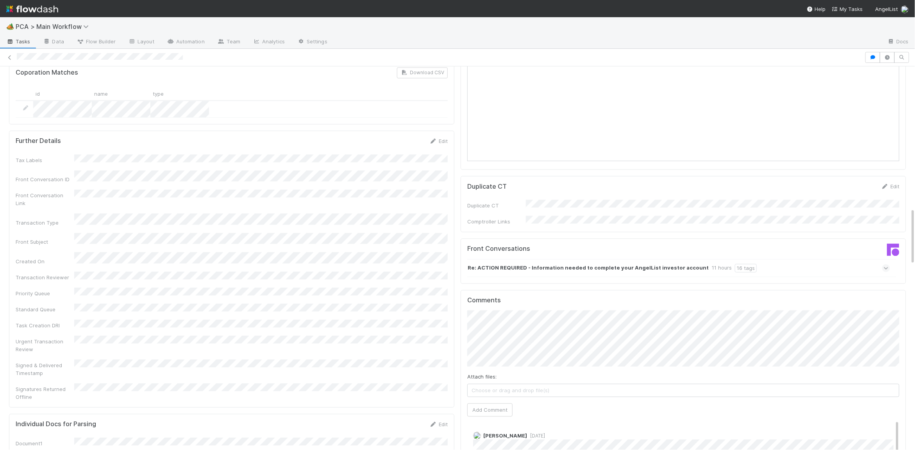
scroll to position [952, 0]
click at [597, 263] on strong "Re: ACTION REQUIRED - Information needed to complete your AngelList investor ac…" at bounding box center [588, 267] width 241 height 9
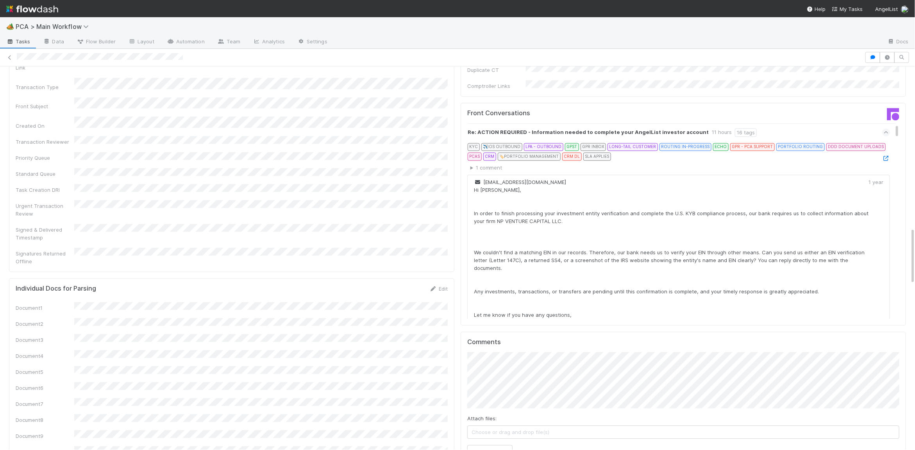
scroll to position [1082, 0]
click at [887, 160] on icon at bounding box center [886, 162] width 8 height 5
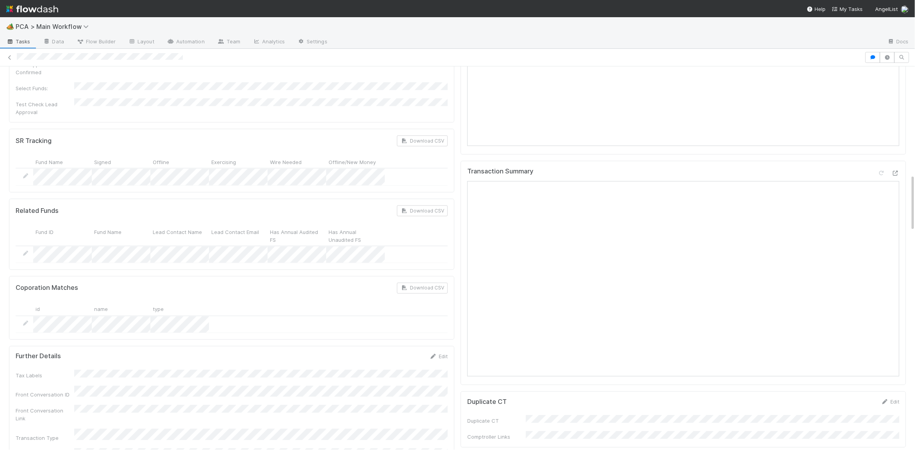
scroll to position [753, 0]
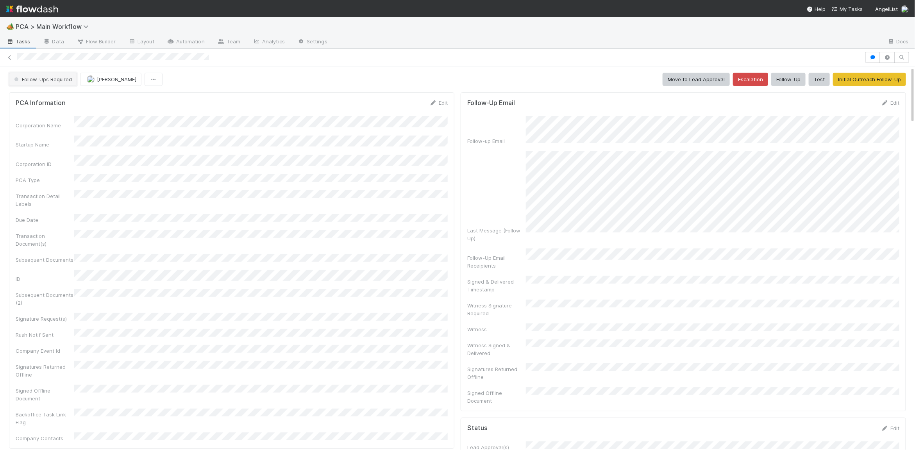
click at [53, 77] on span "Follow-Ups Required" at bounding box center [42, 79] width 59 height 6
click at [54, 98] on span "Lead Approval" at bounding box center [33, 99] width 45 height 6
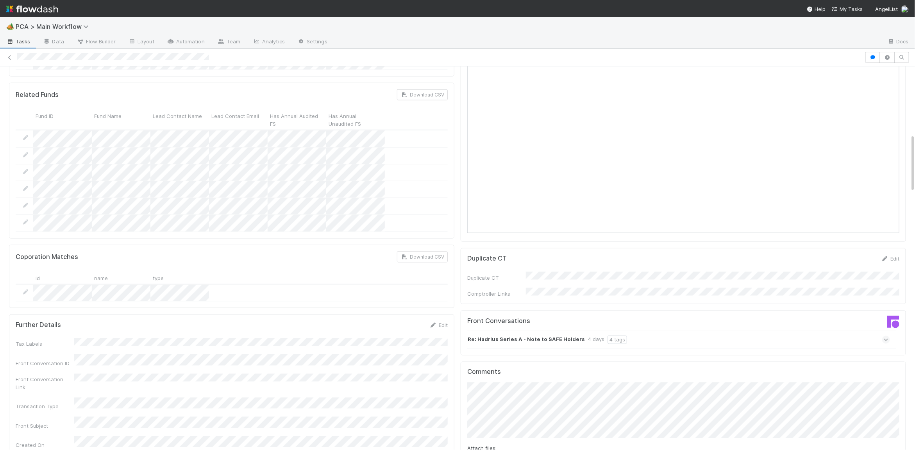
scroll to position [702, 0]
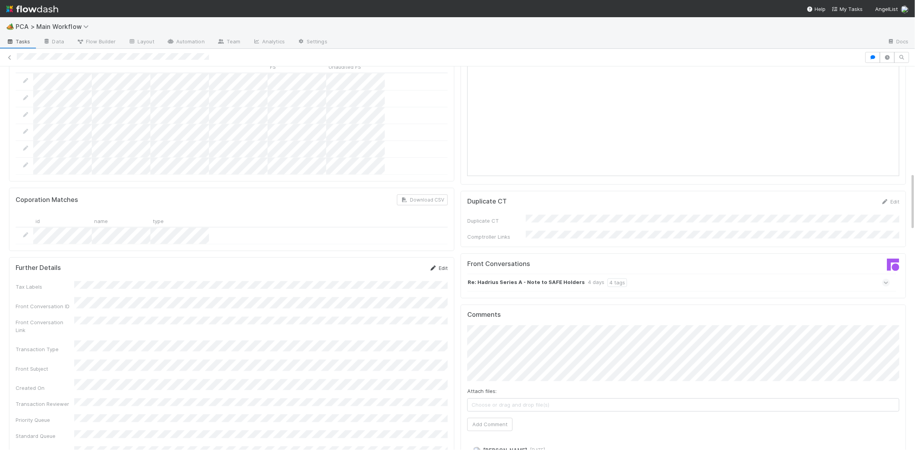
click at [431, 266] on icon at bounding box center [433, 268] width 8 height 5
click at [403, 264] on button "Save" at bounding box center [406, 270] width 22 height 13
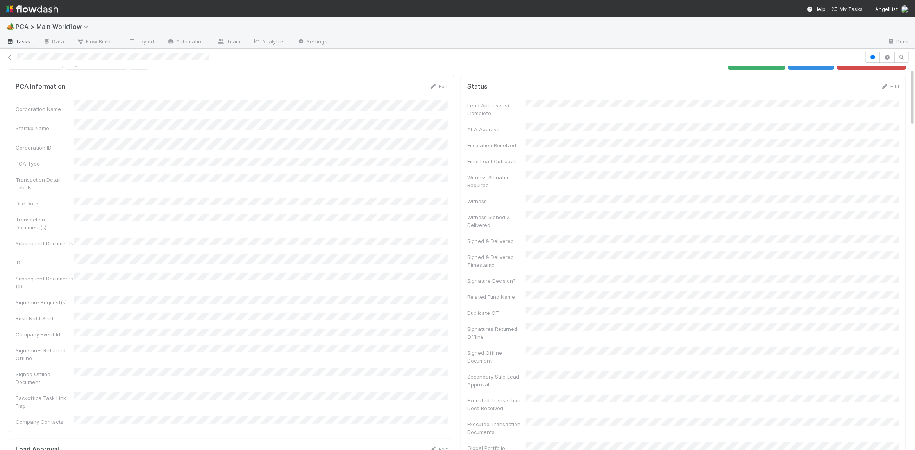
scroll to position [0, 0]
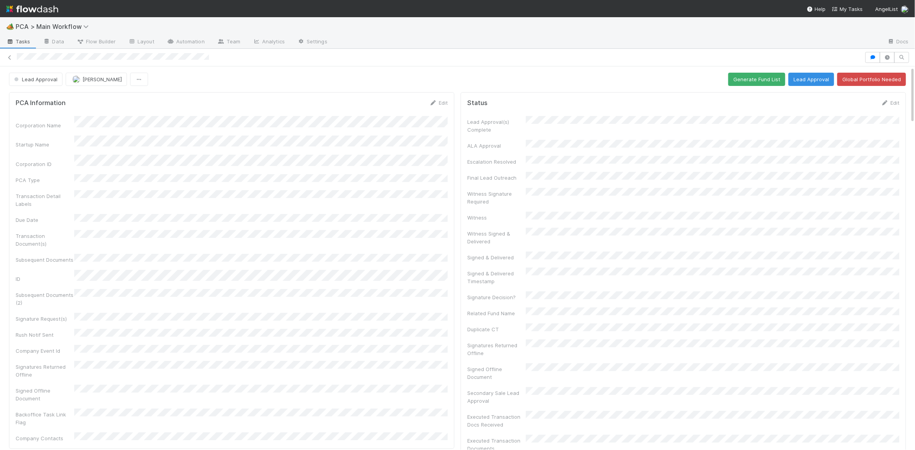
click at [417, 105] on div "PCA Information Edit" at bounding box center [232, 103] width 432 height 8
click at [440, 102] on link "Edit" at bounding box center [438, 103] width 18 height 6
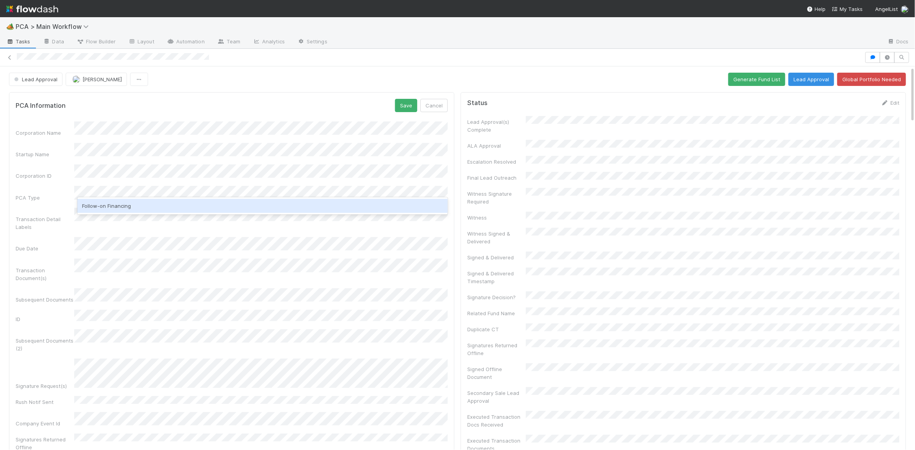
click at [118, 204] on div "Follow-on Financing" at bounding box center [262, 206] width 370 height 14
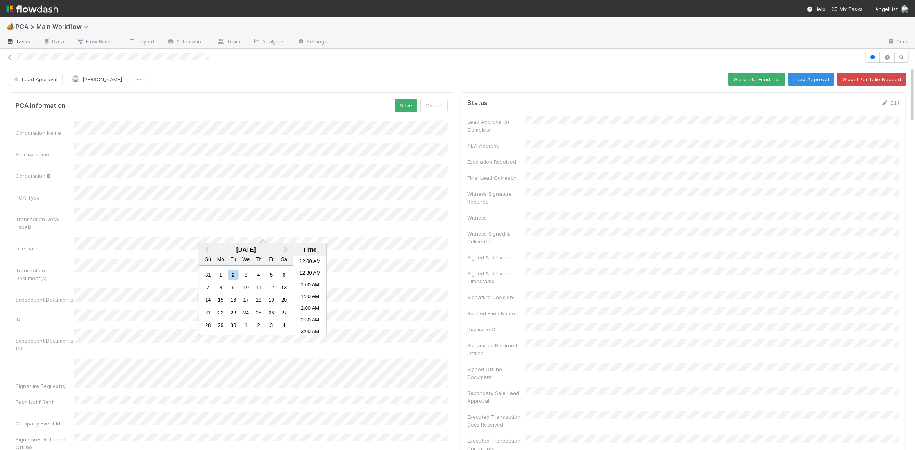
scroll to position [365, 0]
click at [245, 275] on div "3" at bounding box center [246, 275] width 11 height 11
click at [311, 315] on li "7:30 PM" at bounding box center [309, 316] width 33 height 12
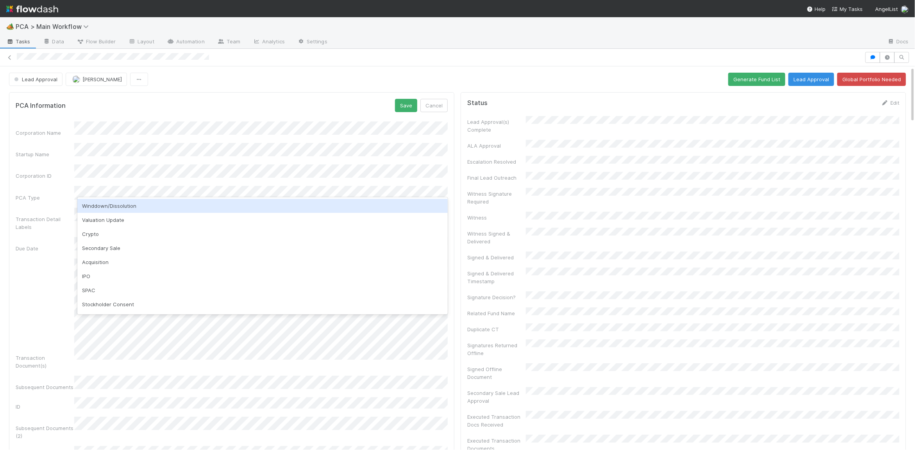
click at [165, 202] on div "Winddown/Dissolution" at bounding box center [262, 206] width 370 height 14
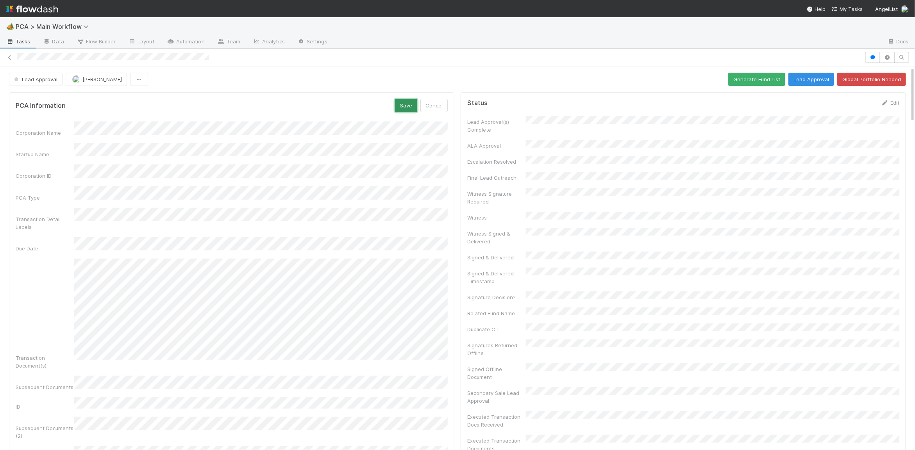
click at [416, 108] on button "Save" at bounding box center [406, 105] width 22 height 13
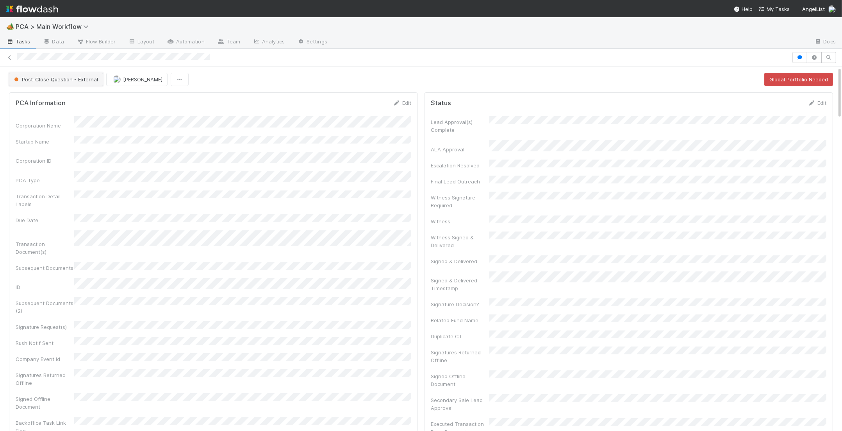
click at [72, 83] on button "Post-Close Question - External" at bounding box center [56, 79] width 94 height 13
click at [70, 98] on div "Follow-Ups Required" at bounding box center [61, 99] width 110 height 14
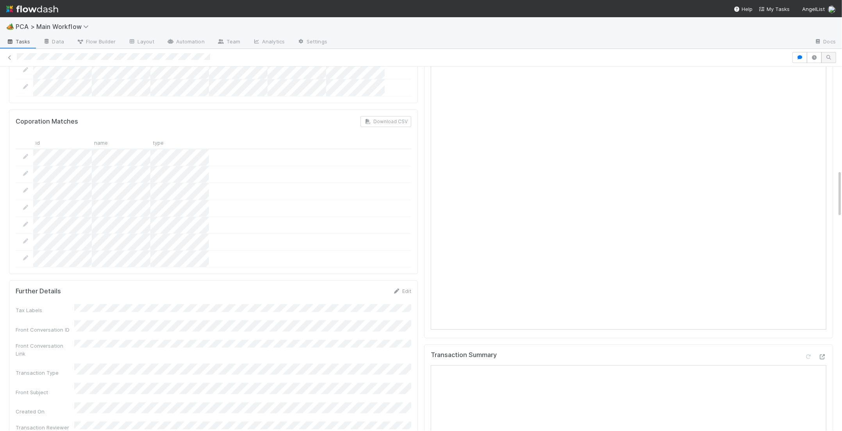
scroll to position [789, 0]
click at [401, 285] on div "Edit" at bounding box center [402, 289] width 18 height 8
drag, startPoint x: 401, startPoint y: 226, endPoint x: 224, endPoint y: 240, distance: 177.1
click at [399, 286] on link "Edit" at bounding box center [402, 289] width 18 height 6
click at [371, 285] on button "Save" at bounding box center [370, 291] width 22 height 13
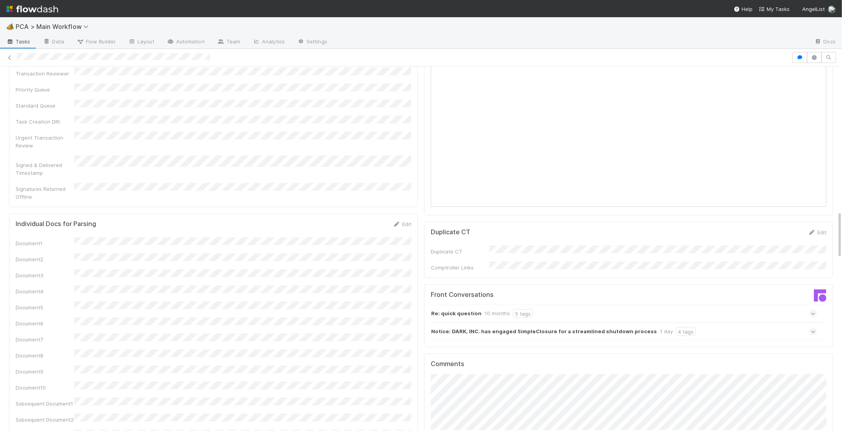
scroll to position [1143, 0]
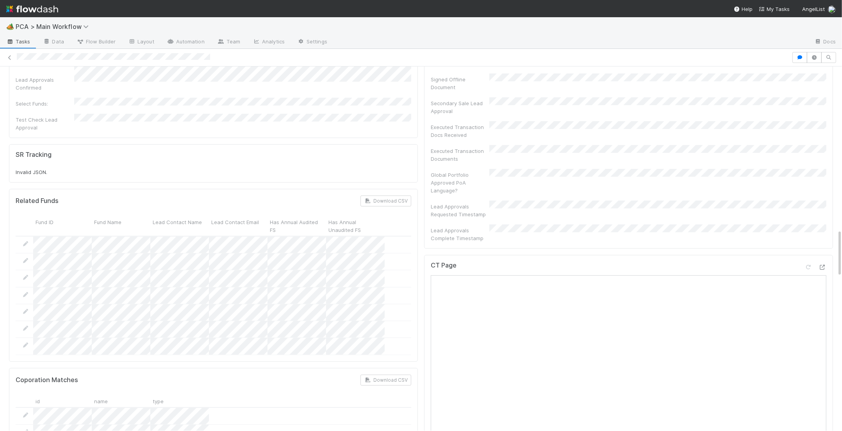
scroll to position [0, 0]
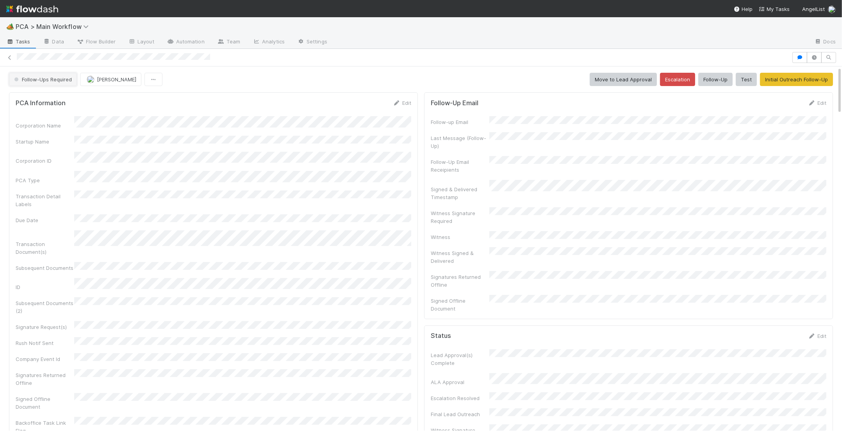
click at [58, 80] on span "Follow-Ups Required" at bounding box center [42, 79] width 59 height 6
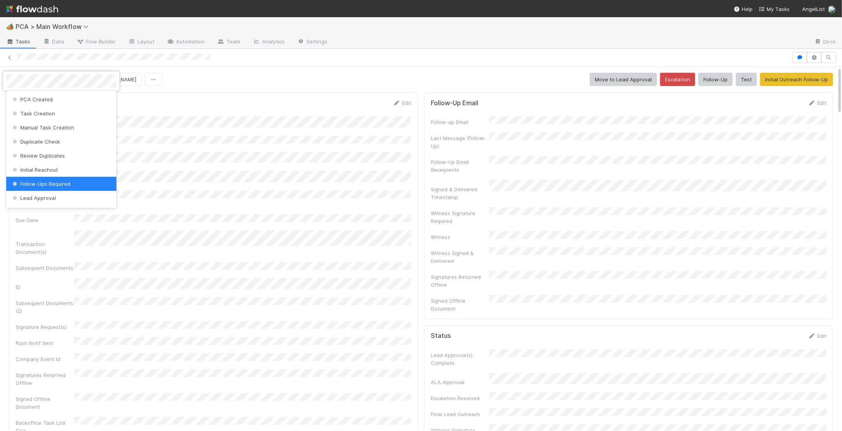
drag, startPoint x: 194, startPoint y: 111, endPoint x: 32, endPoint y: 20, distance: 185.8
click at [161, 103] on div at bounding box center [421, 215] width 842 height 431
click at [34, 8] on img at bounding box center [32, 8] width 52 height 13
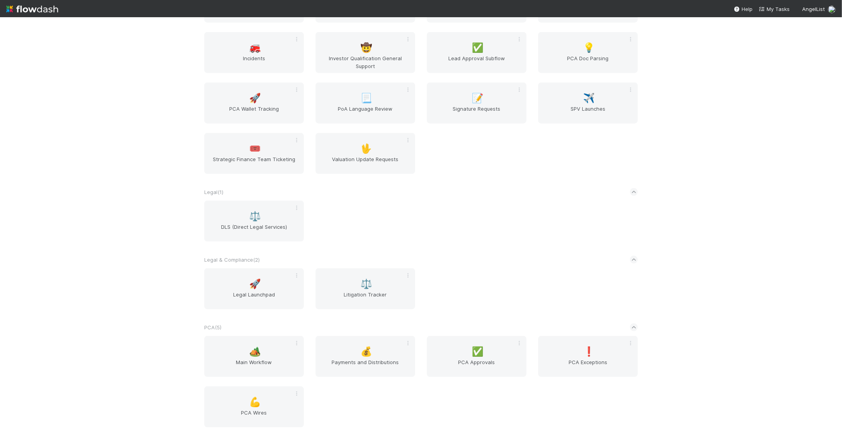
scroll to position [1337, 0]
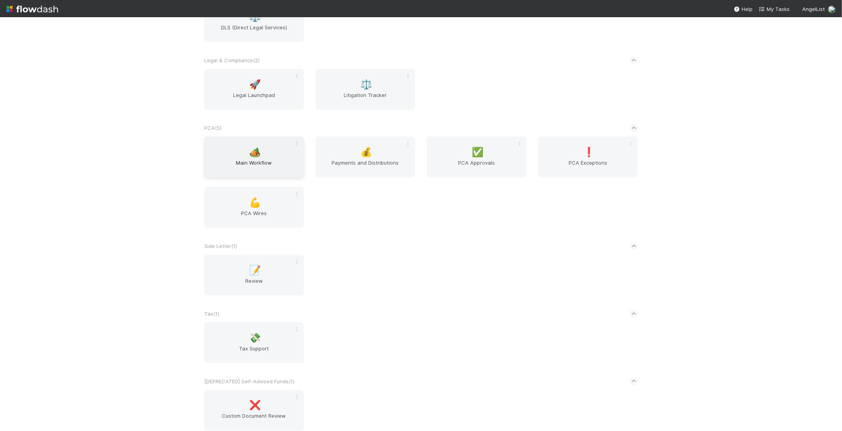
click at [262, 148] on div "🏕️ Main Workflow" at bounding box center [254, 156] width 100 height 41
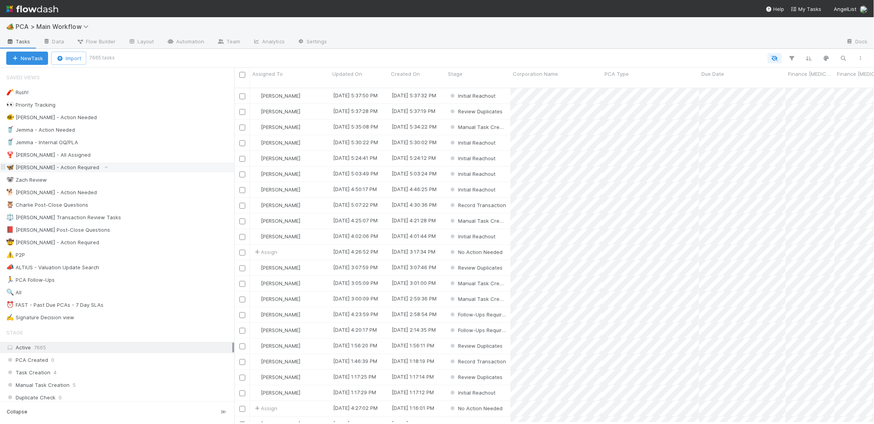
scroll to position [343, 640]
drag, startPoint x: 146, startPoint y: 195, endPoint x: 230, endPoint y: 180, distance: 84.9
click at [146, 195] on div "🐕 Charlie - Action Needed 7" at bounding box center [120, 193] width 228 height 10
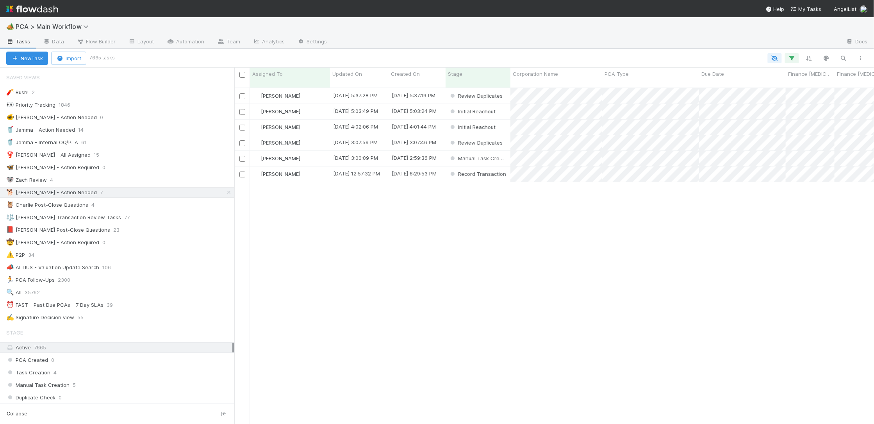
scroll to position [343, 640]
click at [336, 75] on span "Updated On" at bounding box center [348, 74] width 30 height 8
click at [358, 88] on div "Sort Oldest → Newest" at bounding box center [377, 89] width 89 height 12
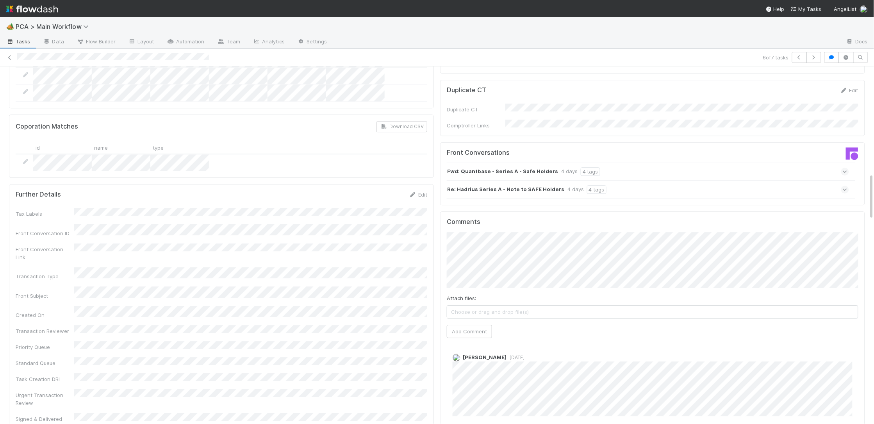
scroll to position [812, 0]
click at [521, 186] on strong "Re: Hadrius Series A - Note to SAFE Holders" at bounding box center [505, 190] width 117 height 9
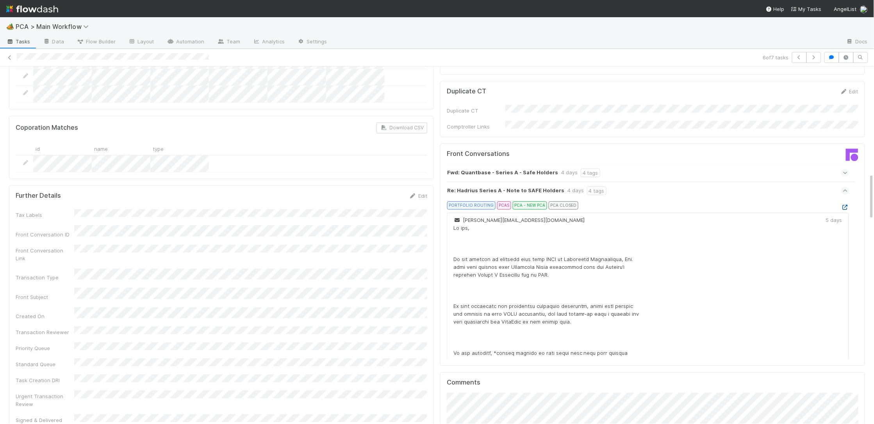
click at [845, 205] on icon at bounding box center [846, 207] width 8 height 5
click at [638, 164] on div "Fwd: Quantbase - Series A - Safe Holders 4 days 4 tags" at bounding box center [648, 173] width 402 height 18
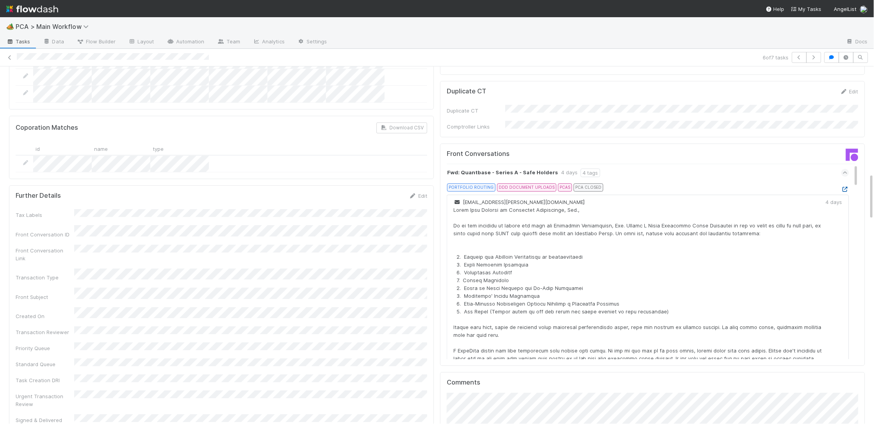
click at [843, 187] on icon at bounding box center [846, 189] width 8 height 5
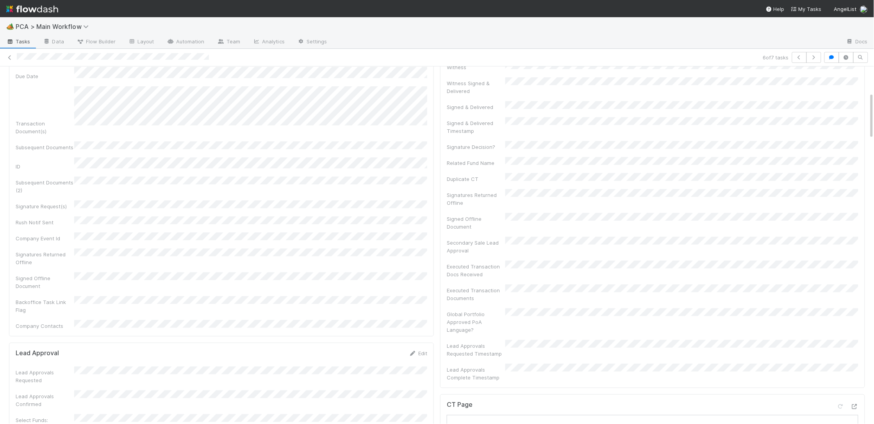
scroll to position [305, 0]
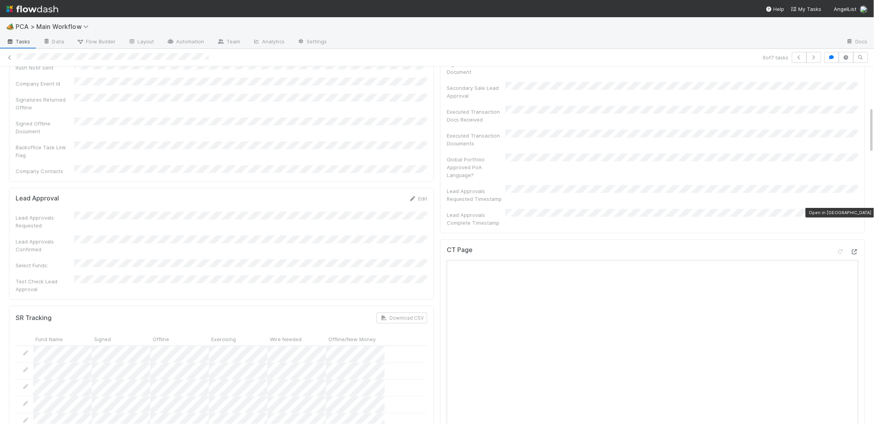
click at [856, 249] on icon at bounding box center [855, 251] width 8 height 5
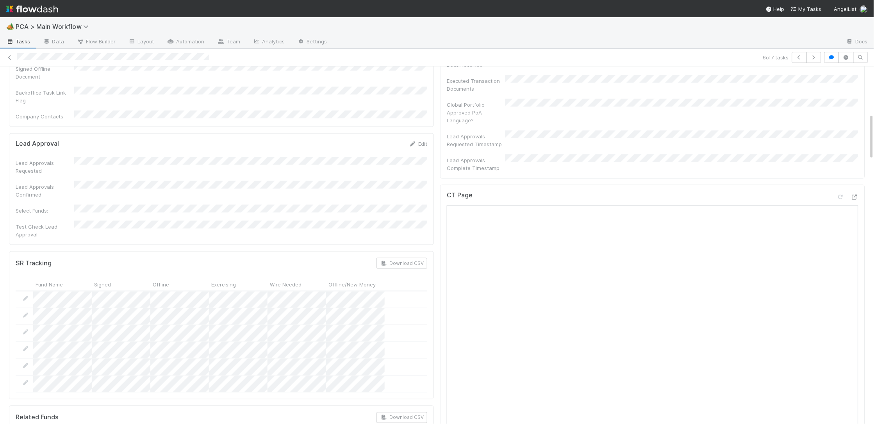
scroll to position [0, 0]
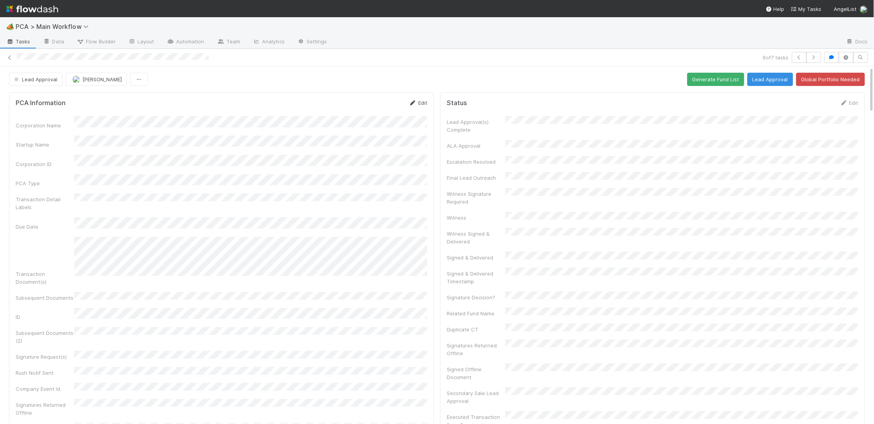
click at [416, 102] on icon at bounding box center [413, 102] width 8 height 5
click at [386, 106] on button "Save" at bounding box center [386, 104] width 22 height 13
click at [414, 103] on icon at bounding box center [413, 102] width 8 height 5
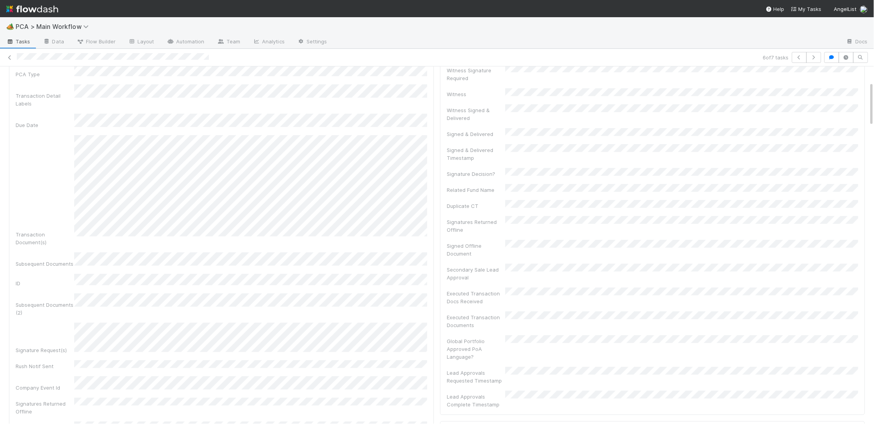
scroll to position [0, 0]
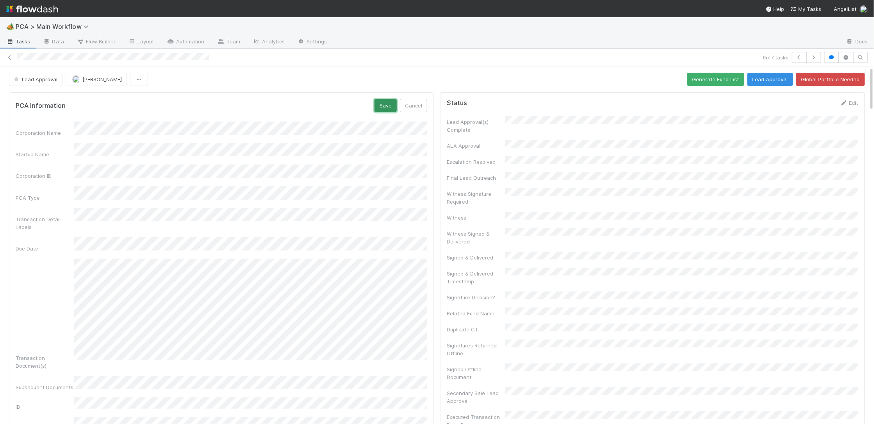
click at [388, 103] on button "Save" at bounding box center [386, 105] width 22 height 13
click at [421, 100] on link "Edit" at bounding box center [418, 103] width 18 height 6
click at [382, 114] on form "PCA Information Save Cancel Corporation Name Startup Name Corporation ID PCA Ty…" at bounding box center [222, 376] width 412 height 554
drag, startPoint x: 385, startPoint y: 107, endPoint x: 792, endPoint y: 135, distance: 407.7
click at [385, 106] on button "Save" at bounding box center [386, 105] width 22 height 13
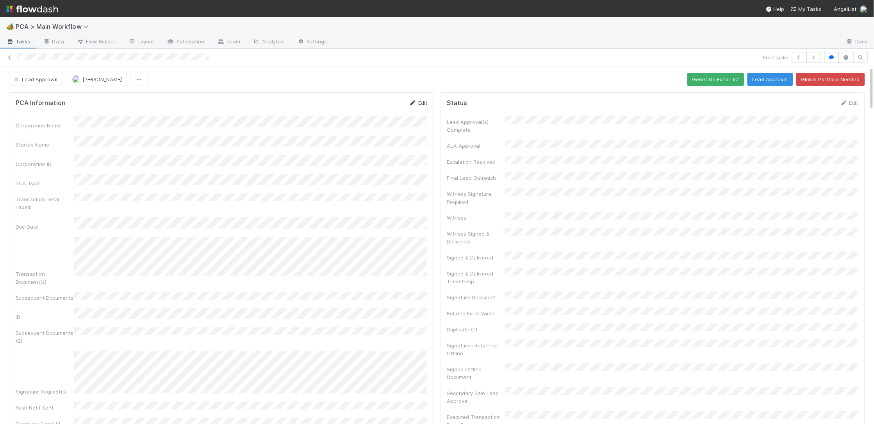
click at [411, 102] on icon at bounding box center [413, 102] width 8 height 5
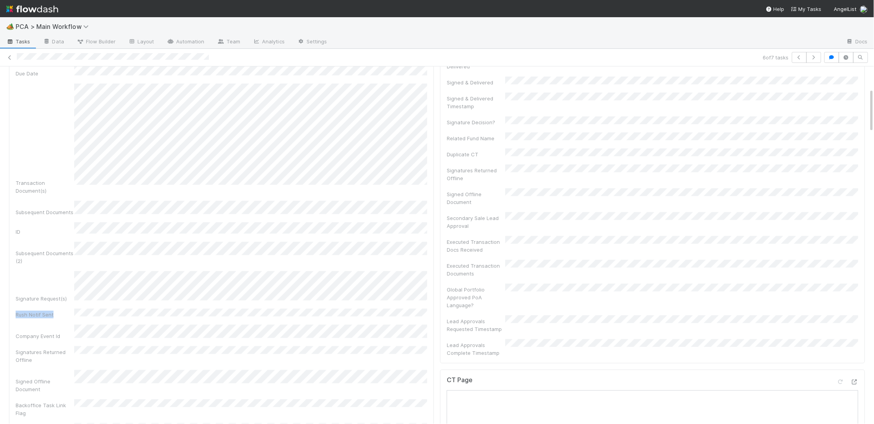
click at [427, 270] on div "PCA Information Save Cancel Corporation Name Startup Name Corporation ID PCA Ty…" at bounding box center [221, 181] width 425 height 528
click at [432, 351] on div "PCA Information Save Cancel Corporation Name Startup Name Corporation ID PCA Ty…" at bounding box center [221, 217] width 425 height 599
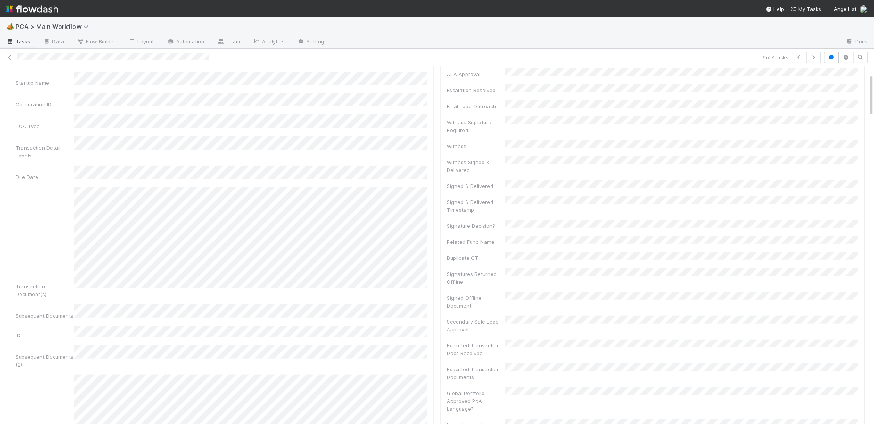
scroll to position [0, 0]
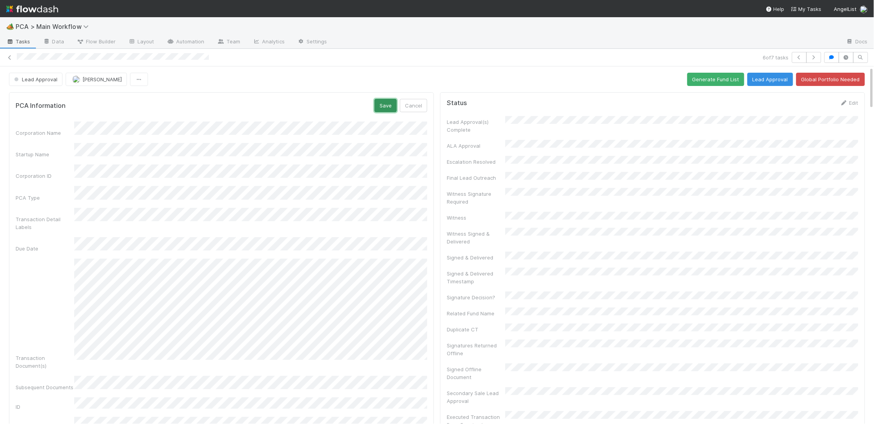
drag, startPoint x: 381, startPoint y: 104, endPoint x: 558, endPoint y: 114, distance: 177.7
click at [381, 104] on button "Save" at bounding box center [386, 105] width 22 height 13
click at [712, 76] on button "Generate Fund List" at bounding box center [716, 79] width 57 height 13
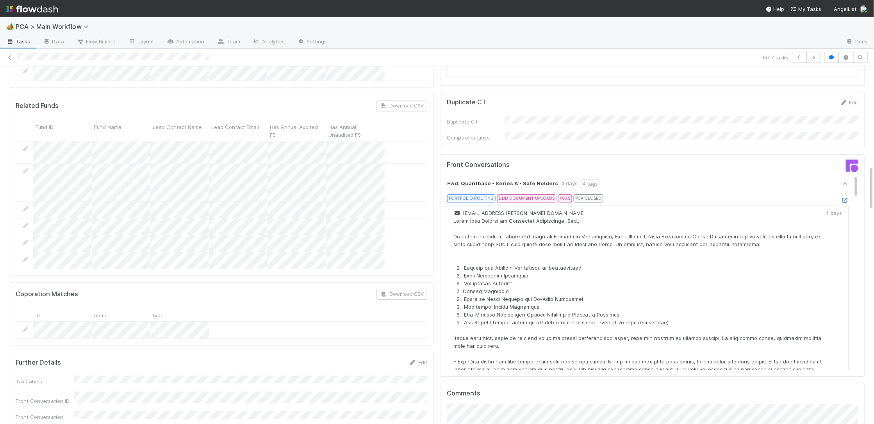
scroll to position [800, 0]
click at [846, 198] on icon at bounding box center [846, 200] width 8 height 5
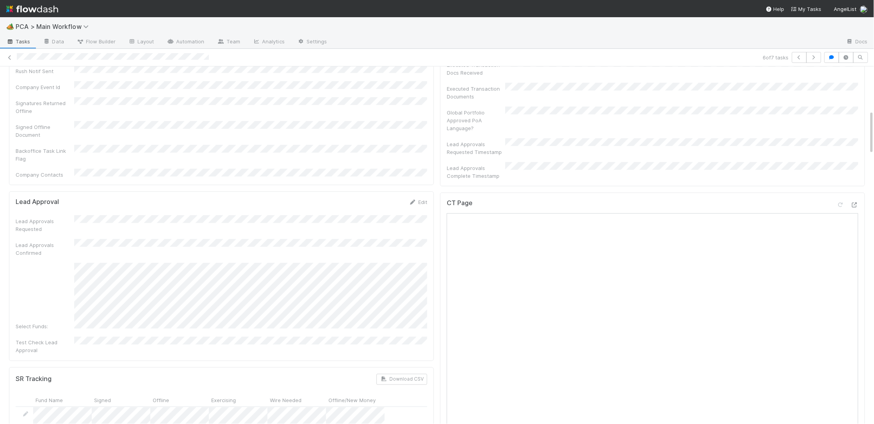
scroll to position [0, 0]
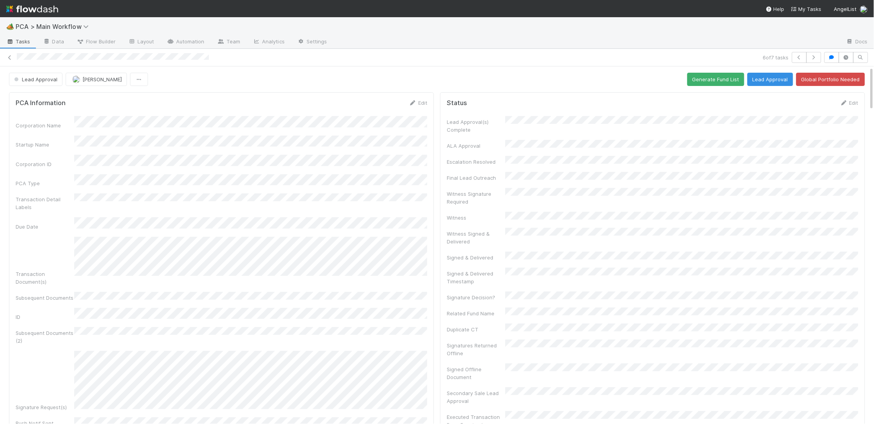
click at [778, 82] on button "Lead Approval" at bounding box center [771, 79] width 46 height 13
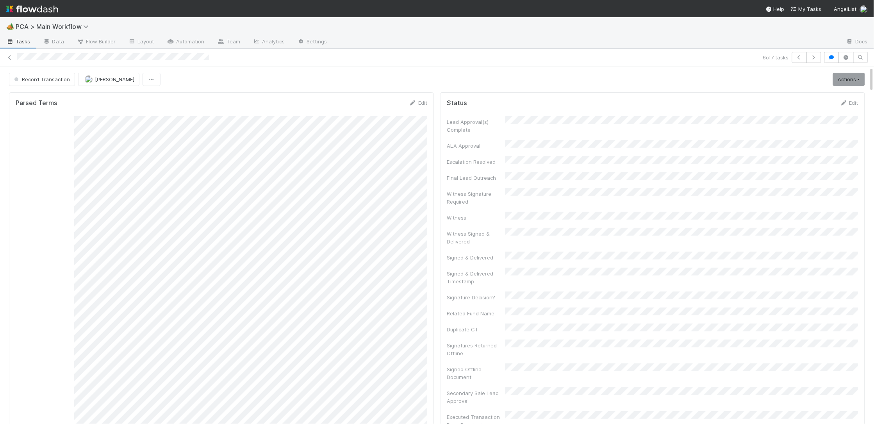
click at [41, 5] on img at bounding box center [32, 8] width 52 height 13
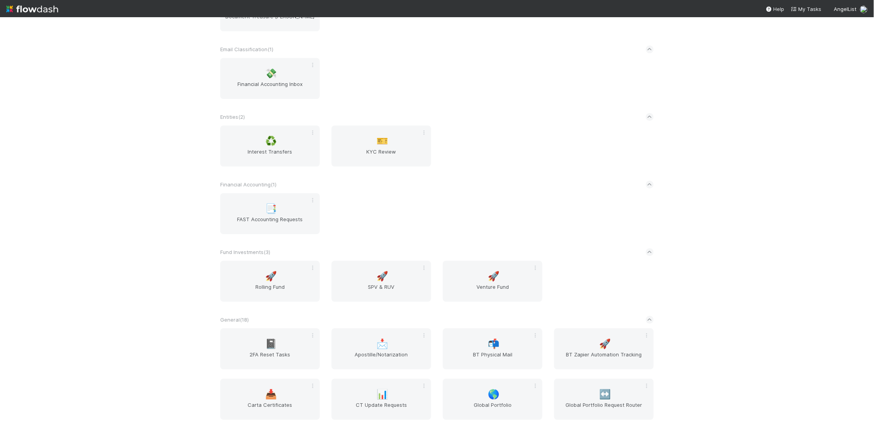
scroll to position [1370, 0]
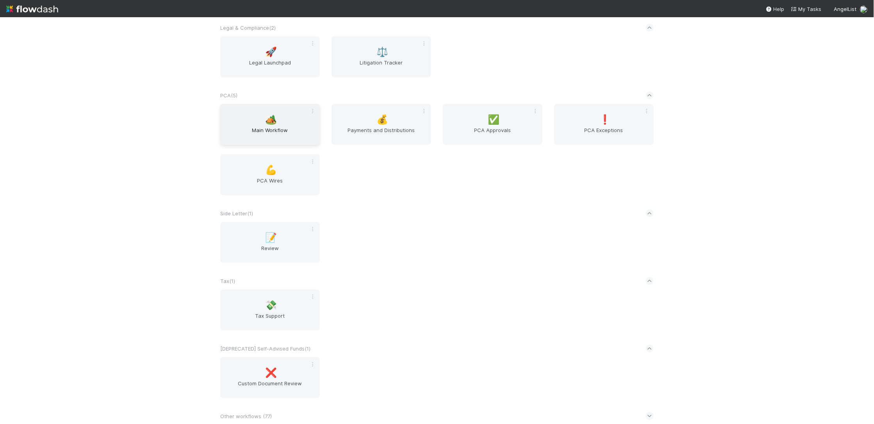
click at [313, 114] on div "🏕️ Main Workflow" at bounding box center [270, 124] width 100 height 41
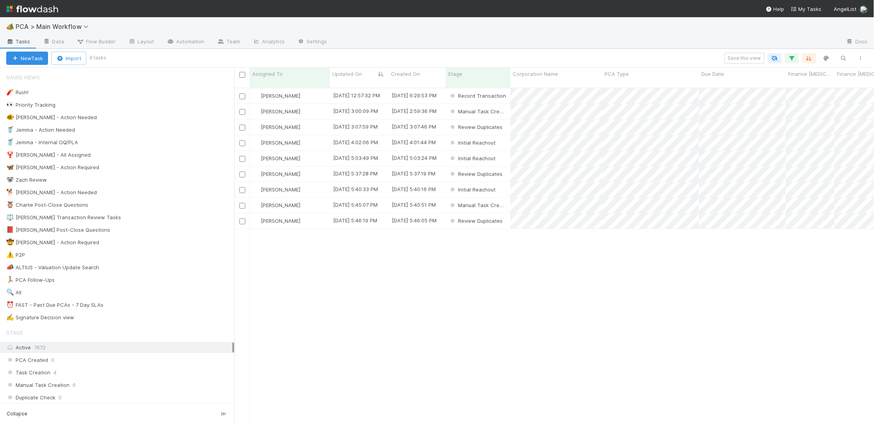
scroll to position [343, 640]
click at [163, 193] on div "🐕 Charlie - Action Needed 9" at bounding box center [120, 193] width 228 height 10
click at [347, 79] on div "Updated On" at bounding box center [359, 78] width 59 height 20
click at [307, 104] on div "Charlie Bell" at bounding box center [290, 111] width 80 height 15
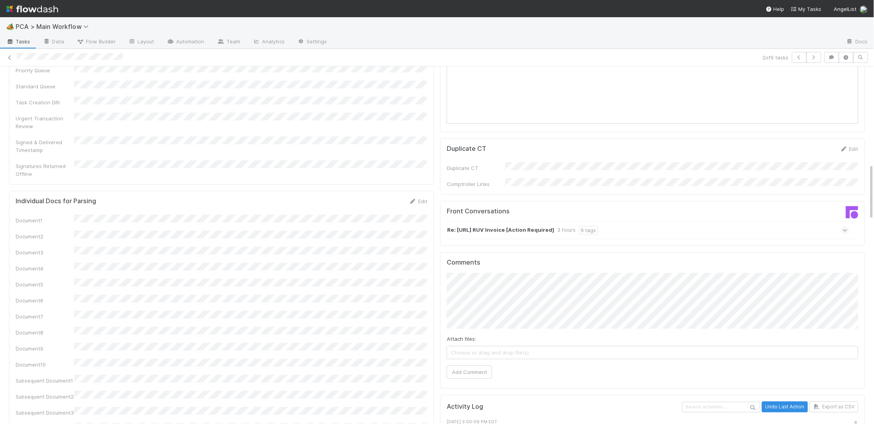
scroll to position [761, 0]
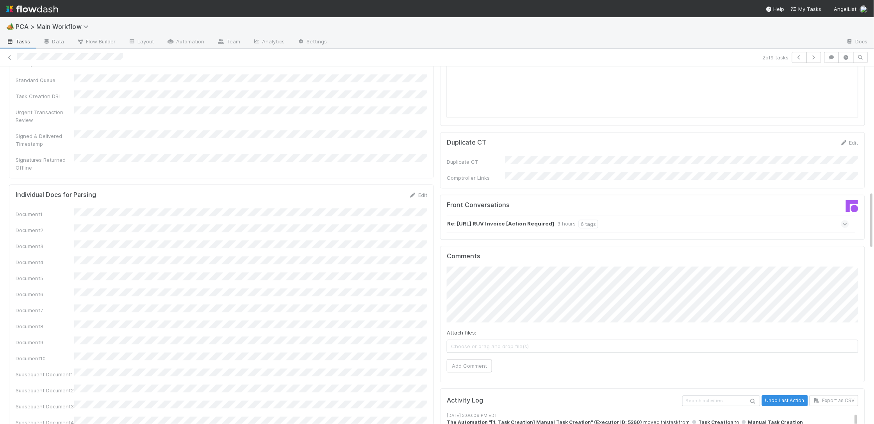
click at [510, 215] on div "Re: Builder.ai RUV Invoice [Action Required] 3 hours 6 tags" at bounding box center [648, 224] width 402 height 18
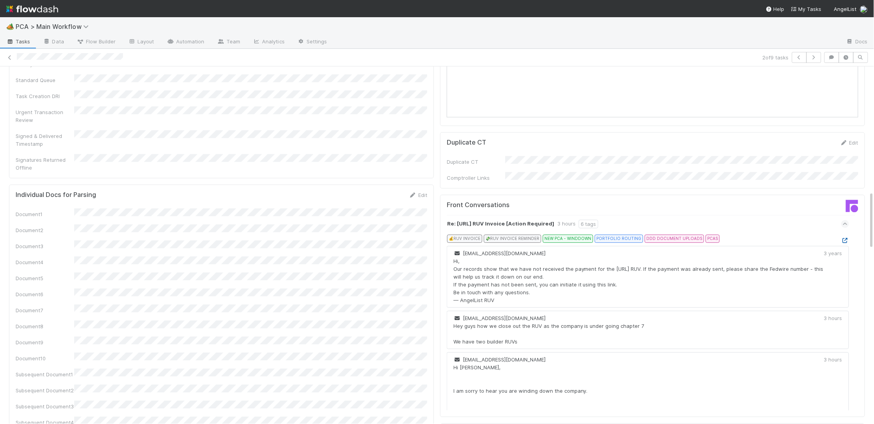
click at [844, 238] on icon at bounding box center [846, 240] width 8 height 5
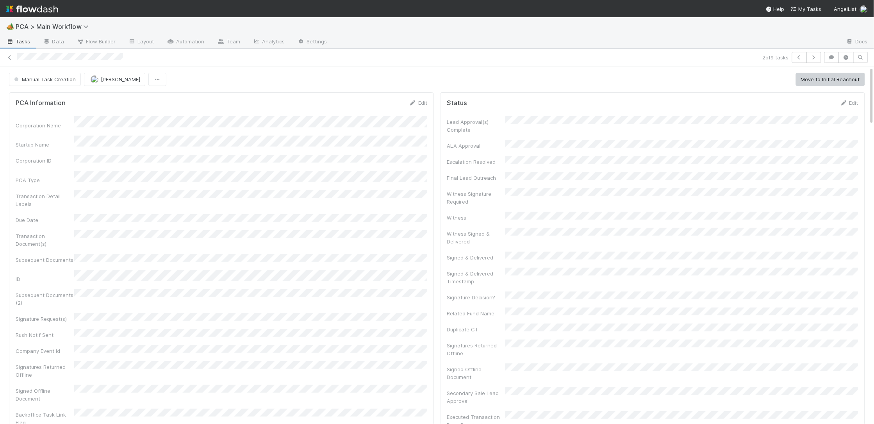
drag, startPoint x: 422, startPoint y: 103, endPoint x: 264, endPoint y: 120, distance: 159.5
click at [422, 103] on link "Edit" at bounding box center [418, 103] width 18 height 6
click at [184, 156] on div "Corporation Name Startup Name Corporation ID PCA Type Transaction Detail Labels…" at bounding box center [222, 324] width 412 height 404
click at [381, 110] on button "Save" at bounding box center [386, 105] width 22 height 13
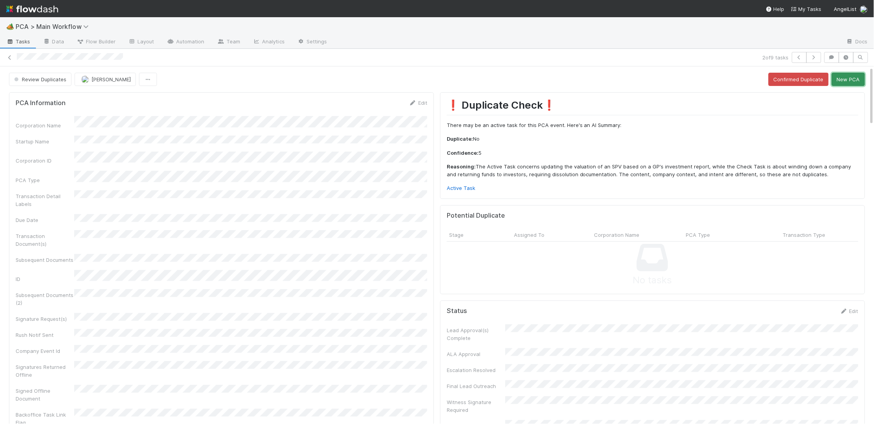
drag, startPoint x: 844, startPoint y: 77, endPoint x: 482, endPoint y: 157, distance: 370.7
click at [844, 77] on button "New PCA" at bounding box center [848, 79] width 33 height 13
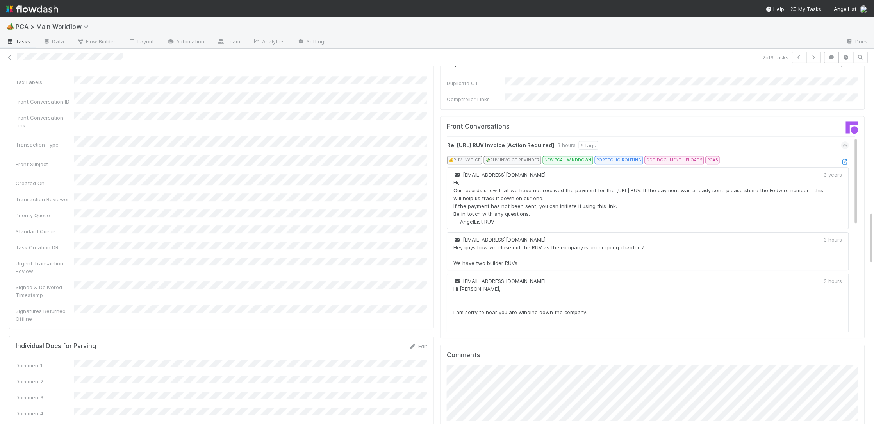
scroll to position [980, 0]
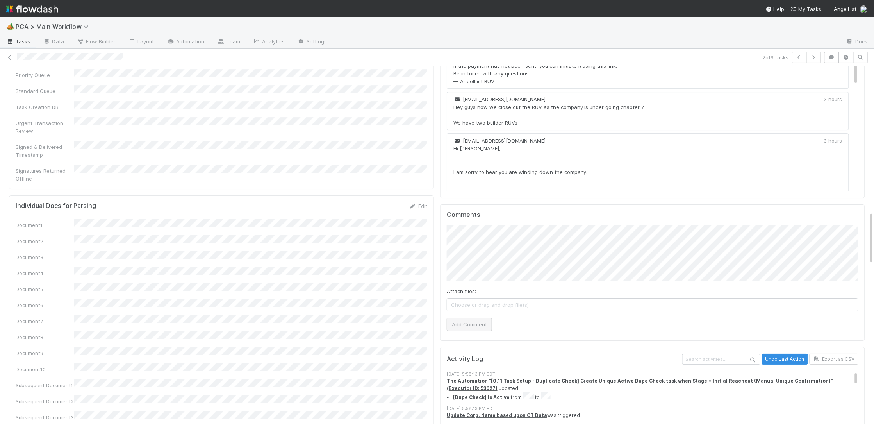
drag, startPoint x: 446, startPoint y: 281, endPoint x: 452, endPoint y: 279, distance: 5.7
click at [448, 280] on div "Comments Attach files: Choose or drag and drop file(s) Add Comment" at bounding box center [652, 272] width 425 height 136
click at [454, 318] on button "Add Comment" at bounding box center [469, 324] width 45 height 13
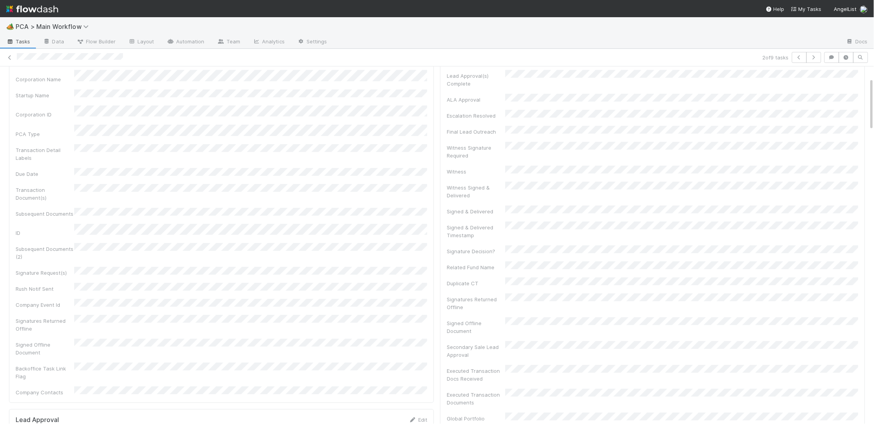
scroll to position [0, 0]
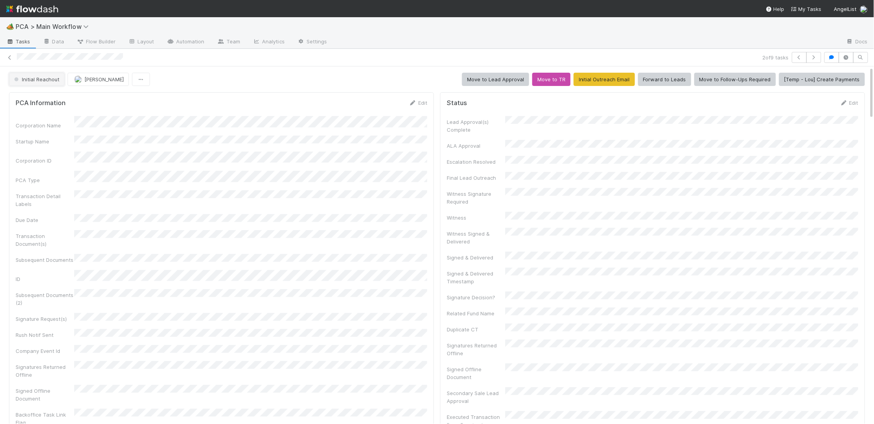
click at [53, 84] on button "Initial Reachout" at bounding box center [36, 79] width 55 height 13
drag, startPoint x: 176, startPoint y: 124, endPoint x: 61, endPoint y: 93, distance: 118.7
click at [157, 118] on div at bounding box center [437, 212] width 874 height 424
click at [45, 79] on span "Initial Reachout" at bounding box center [36, 79] width 47 height 6
click at [74, 100] on span "Bankruptcy Proceedings/Pending Outcome" at bounding box center [56, 103] width 91 height 14
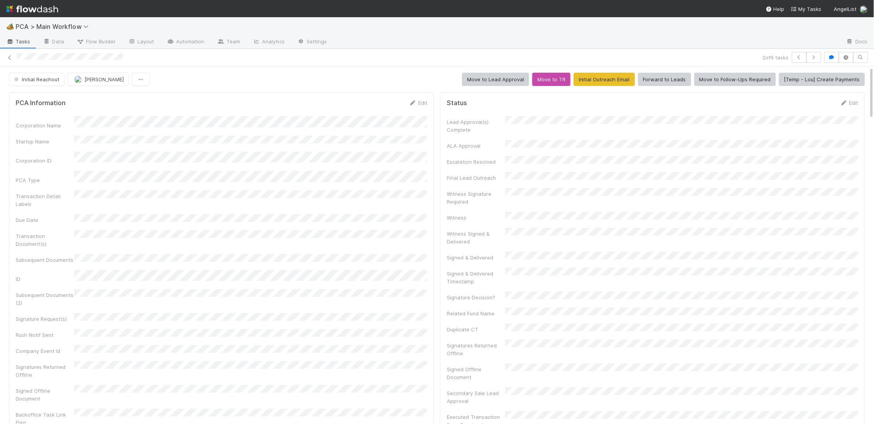
click at [55, 13] on img at bounding box center [32, 8] width 52 height 13
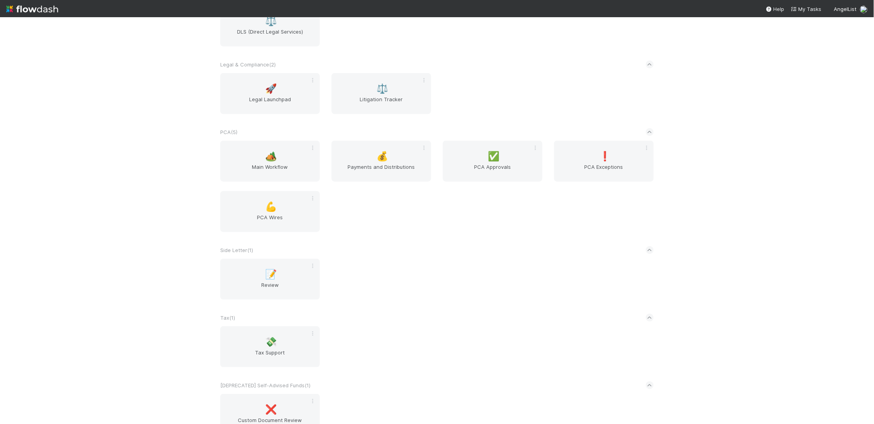
scroll to position [1370, 0]
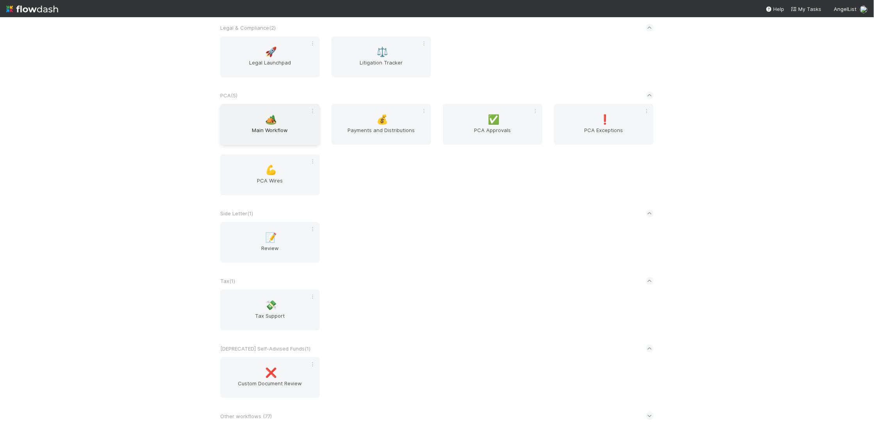
click at [274, 126] on span "Main Workflow" at bounding box center [269, 134] width 93 height 16
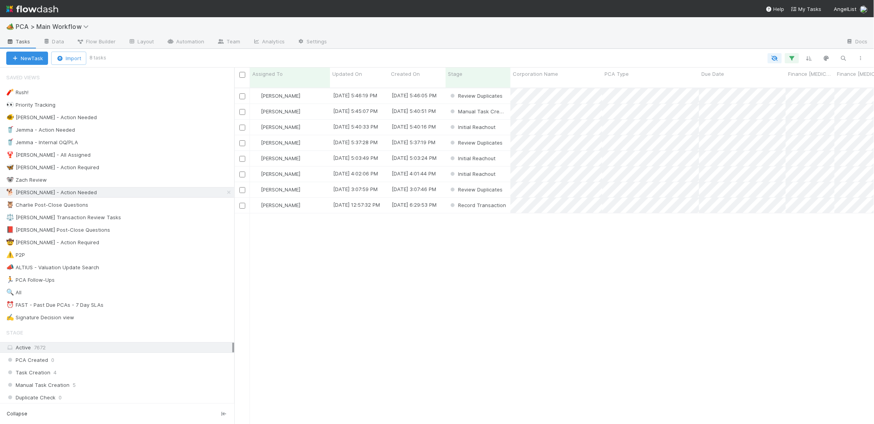
scroll to position [343, 640]
click at [359, 75] on span "Updated On" at bounding box center [348, 74] width 30 height 8
click at [371, 87] on div "Sort Oldest → Newest" at bounding box center [377, 89] width 89 height 12
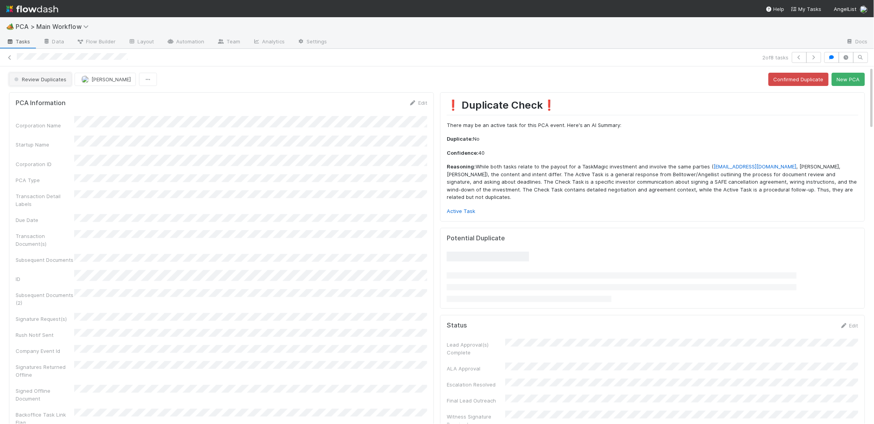
click at [41, 79] on span "Review Duplicates" at bounding box center [40, 79] width 54 height 6
click at [54, 110] on span "Duplicate / Dead PCAs" at bounding box center [43, 113] width 65 height 6
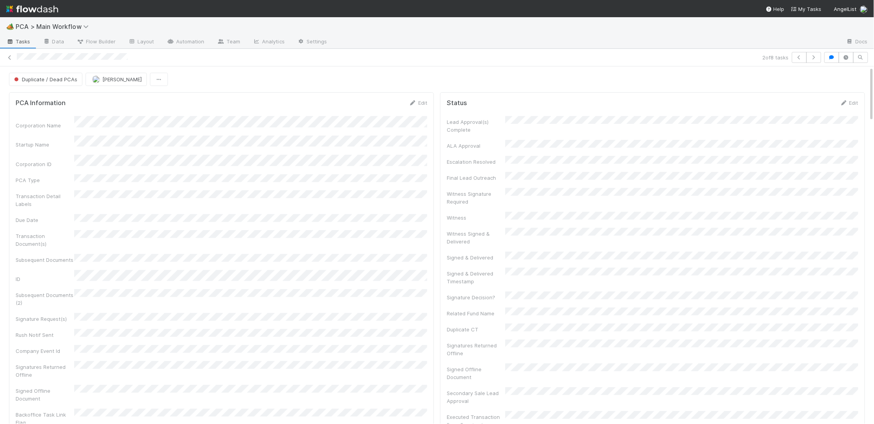
click at [44, 13] on img at bounding box center [32, 8] width 52 height 13
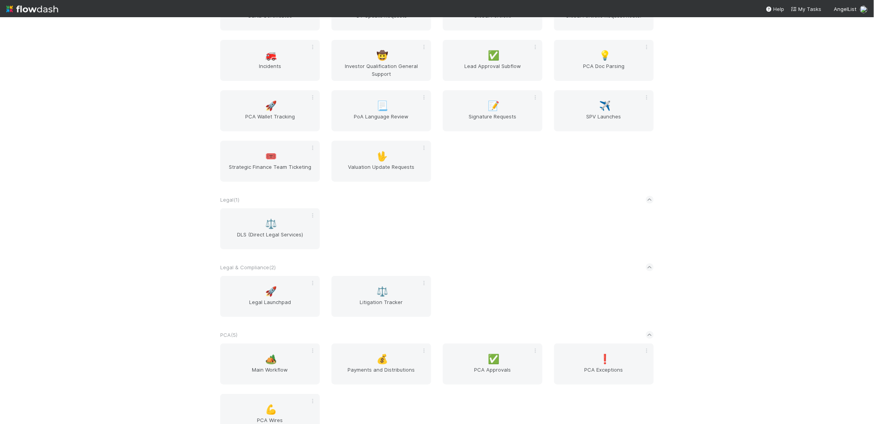
scroll to position [1370, 0]
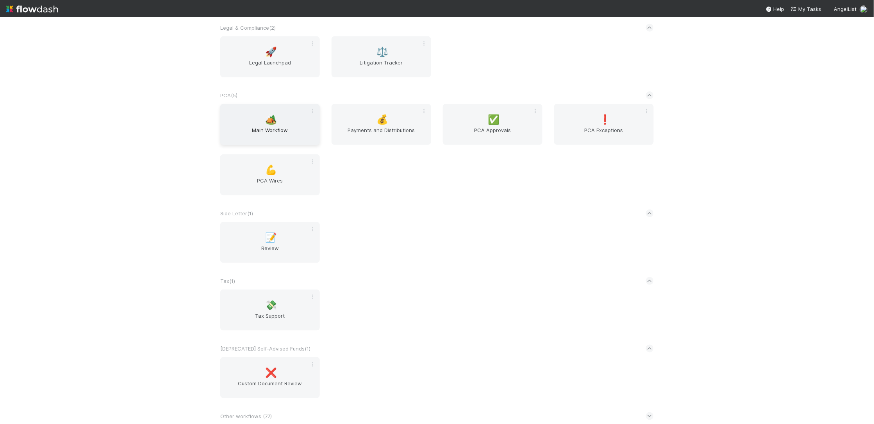
click at [275, 117] on span "🏕️" at bounding box center [272, 119] width 12 height 10
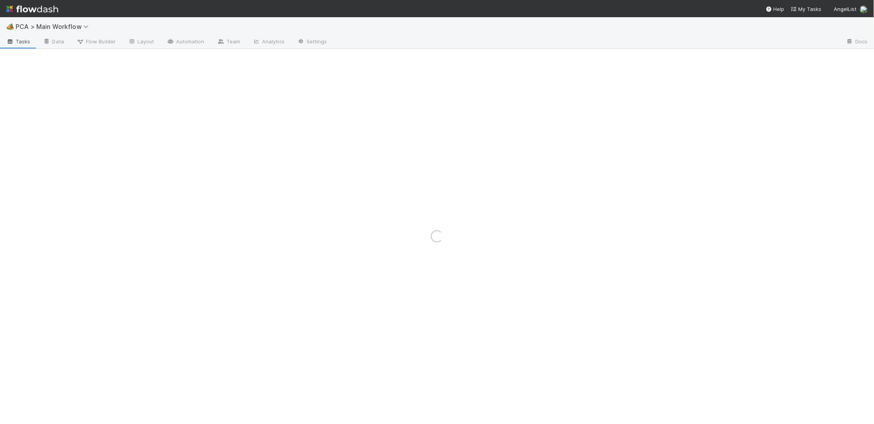
click at [275, 118] on div "Loading..." at bounding box center [437, 236] width 874 height 375
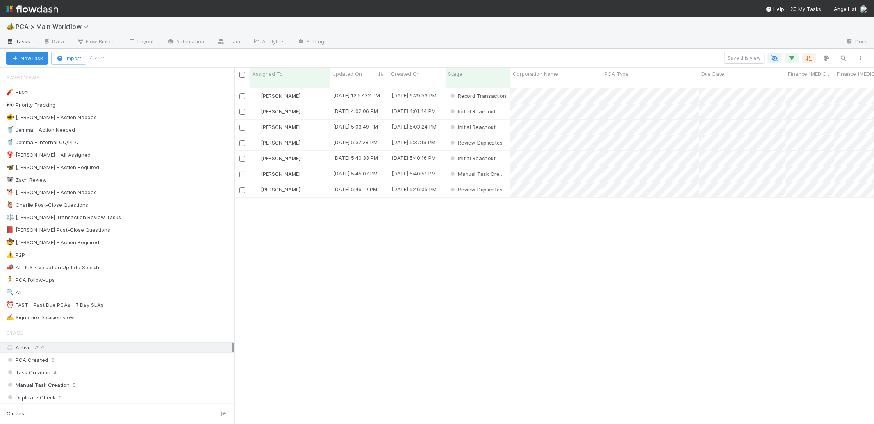
scroll to position [343, 640]
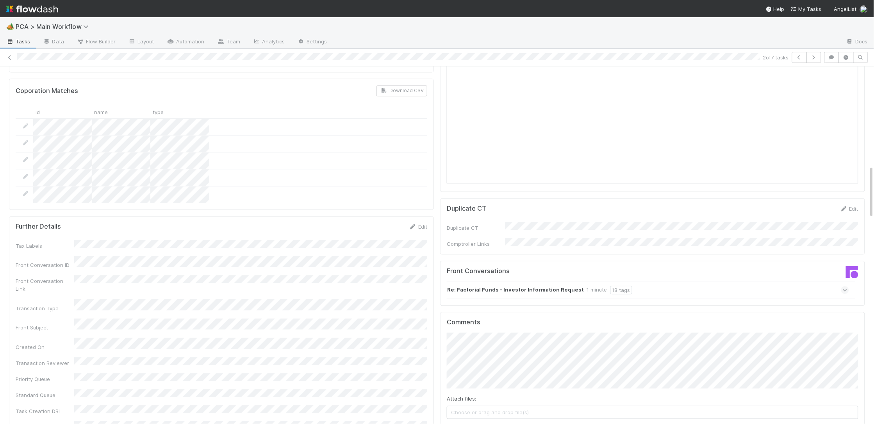
scroll to position [708, 0]
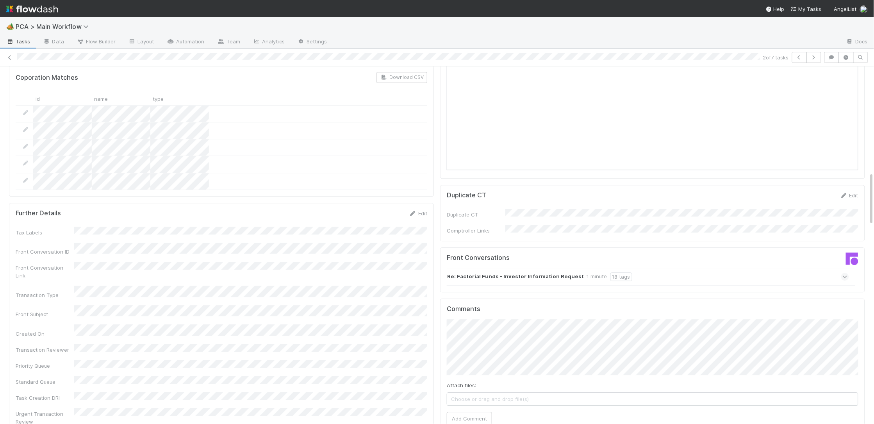
click at [514, 272] on strong "Re: Factorial Funds - Investor Information Request" at bounding box center [515, 276] width 137 height 9
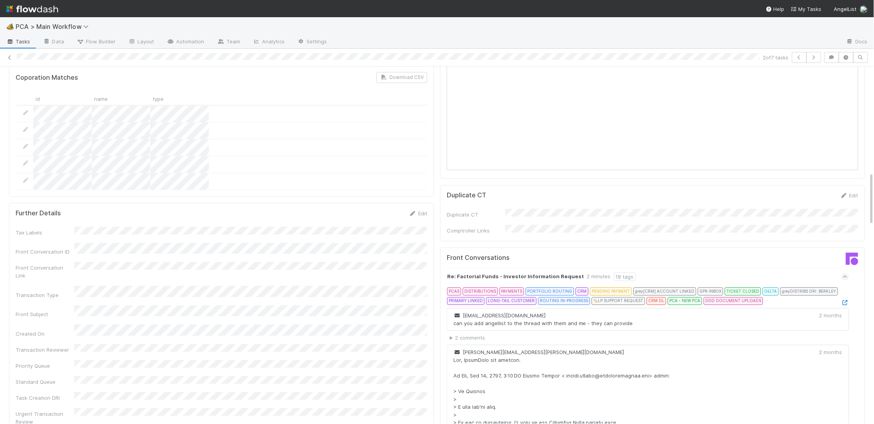
click at [846, 287] on div "PCAS DISTRIBUTIONS PAYMENTS PORTFOLIO ROUTING CRM PENDING PAYMENT grey [CRM] AC…" at bounding box center [647, 296] width 400 height 19
click at [844, 299] on link at bounding box center [846, 302] width 8 height 6
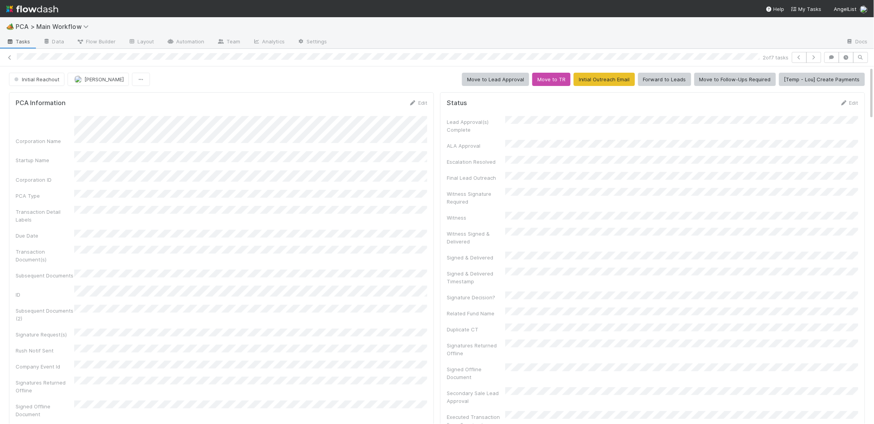
scroll to position [367, 0]
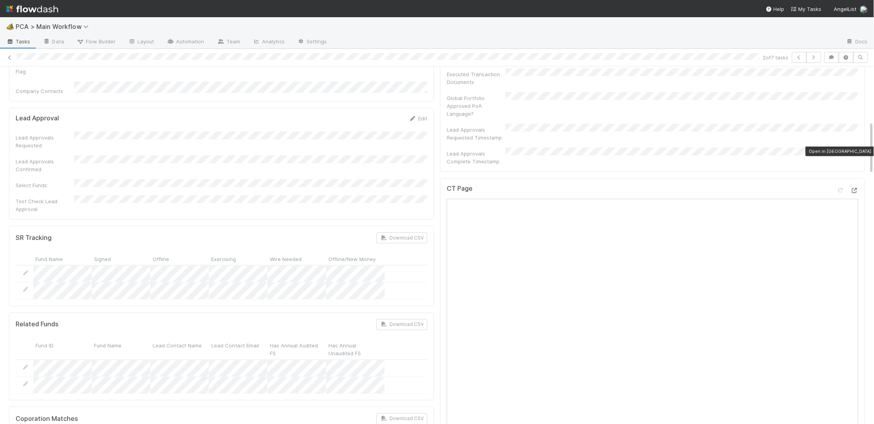
click at [854, 188] on icon at bounding box center [855, 190] width 8 height 5
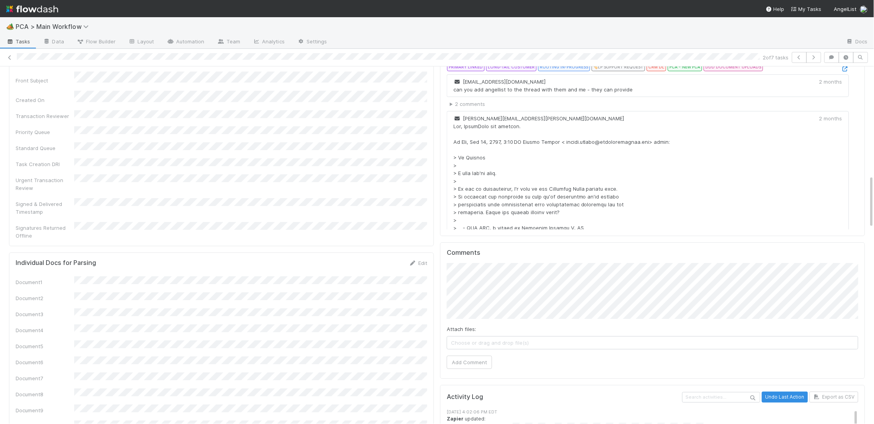
scroll to position [1008, 0]
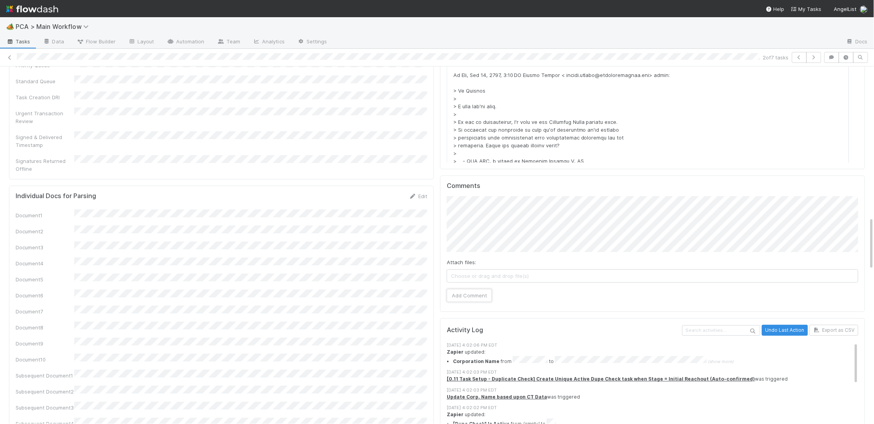
drag, startPoint x: 479, startPoint y: 258, endPoint x: 379, endPoint y: 216, distance: 108.3
click at [476, 289] on button "Add Comment" at bounding box center [469, 295] width 45 height 13
click at [376, 209] on div "Document1 Document2 Document3 Document4 Document5 Document6 Document7 Document8…" at bounding box center [222, 370] width 412 height 322
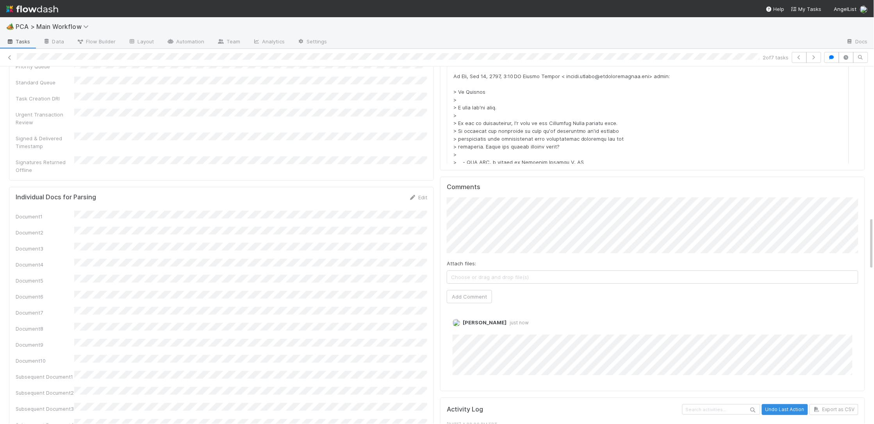
scroll to position [0, 0]
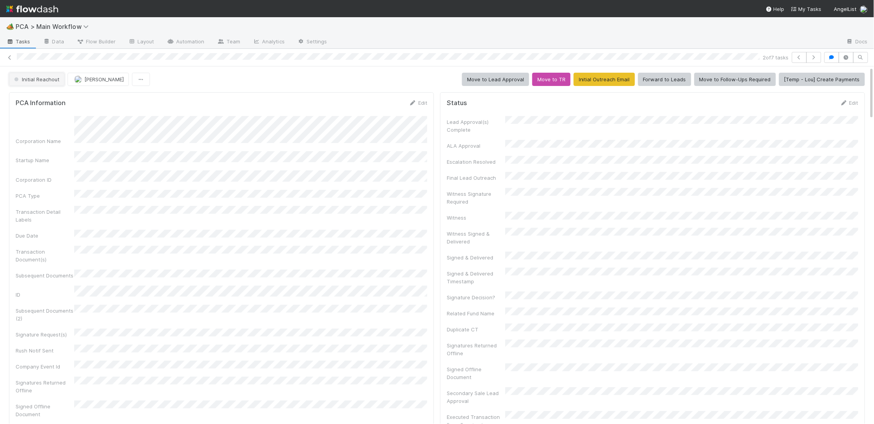
click at [34, 82] on button "Initial Reachout" at bounding box center [36, 79] width 55 height 13
click at [40, 97] on span "Follow-Ups Required" at bounding box center [40, 99] width 59 height 6
click at [45, 7] on img at bounding box center [32, 8] width 52 height 13
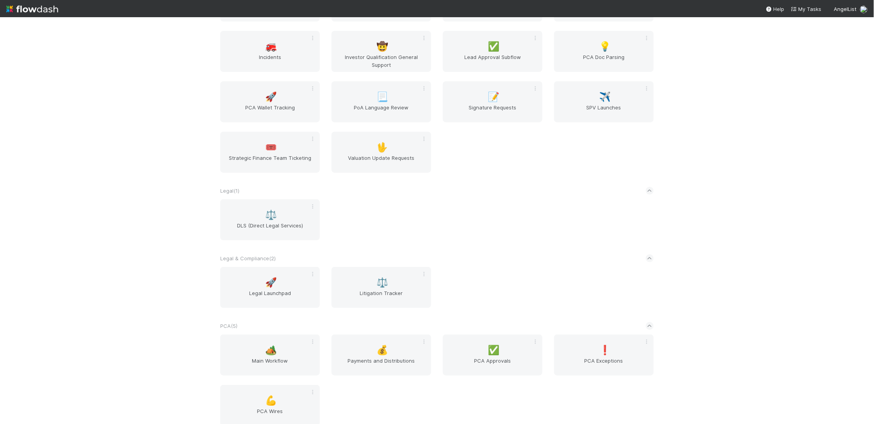
scroll to position [1239, 0]
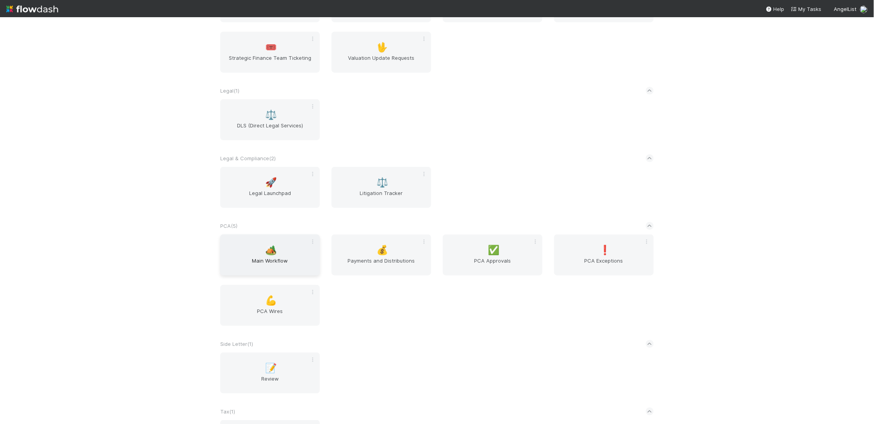
click at [252, 257] on span "Main Workflow" at bounding box center [269, 265] width 93 height 16
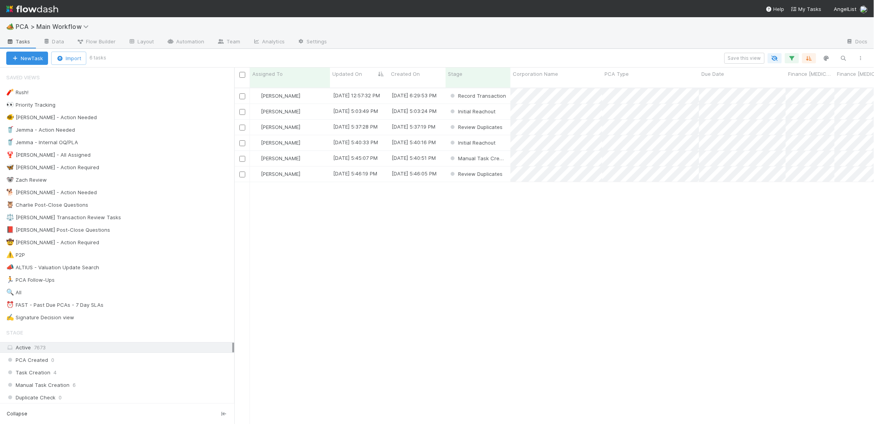
scroll to position [343, 640]
click at [113, 180] on div "🐨 Zach Review 5" at bounding box center [120, 180] width 228 height 10
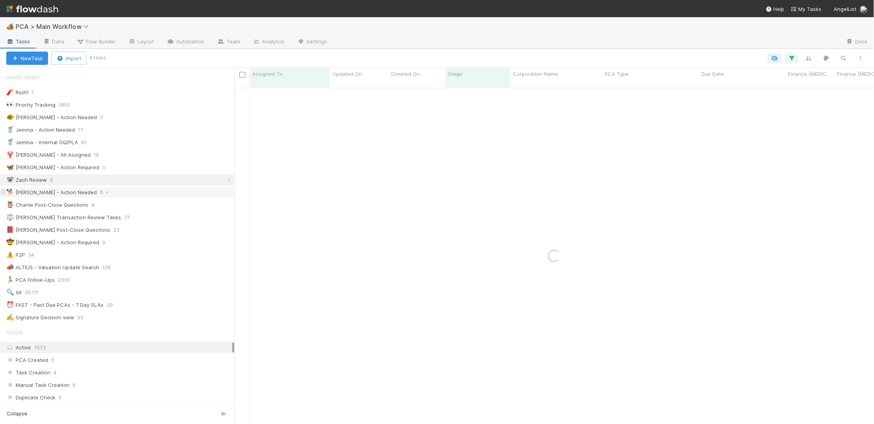
click at [130, 193] on div "🐕 Charlie - Action Needed 6" at bounding box center [120, 193] width 228 height 10
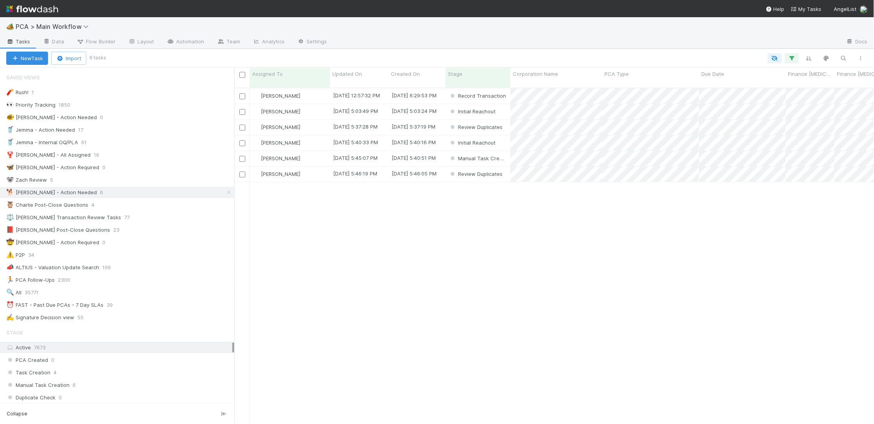
scroll to position [343, 640]
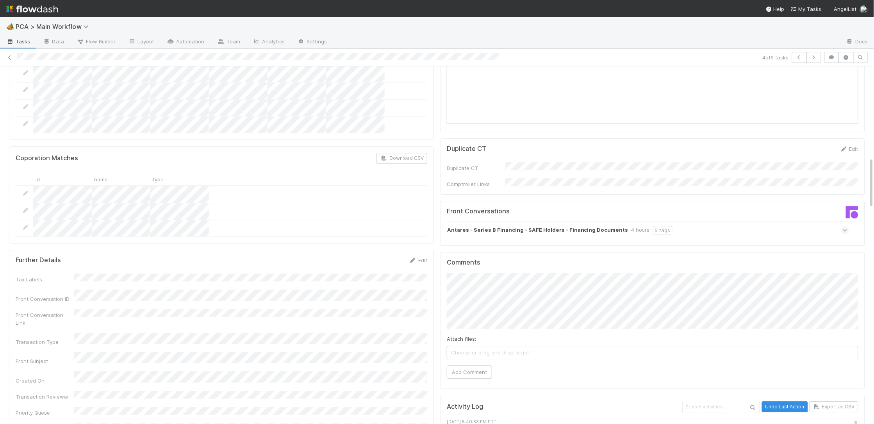
scroll to position [761, 0]
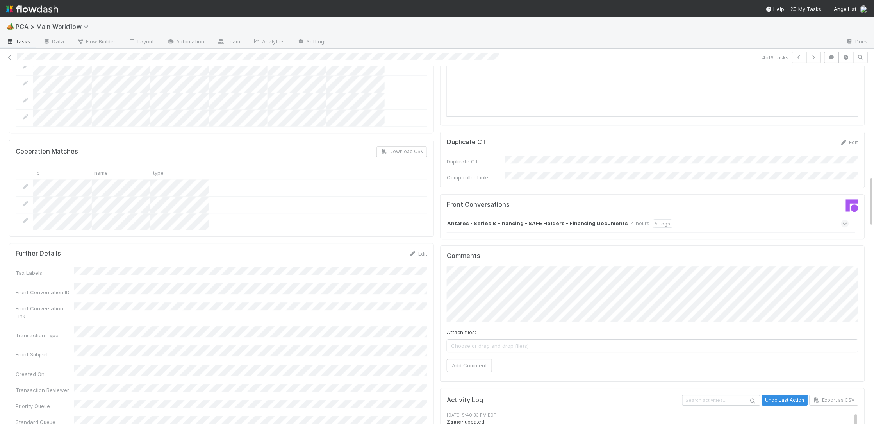
click at [561, 219] on strong "Antares - Series B Financing - SAFE Holders - Financing Documents" at bounding box center [537, 223] width 181 height 9
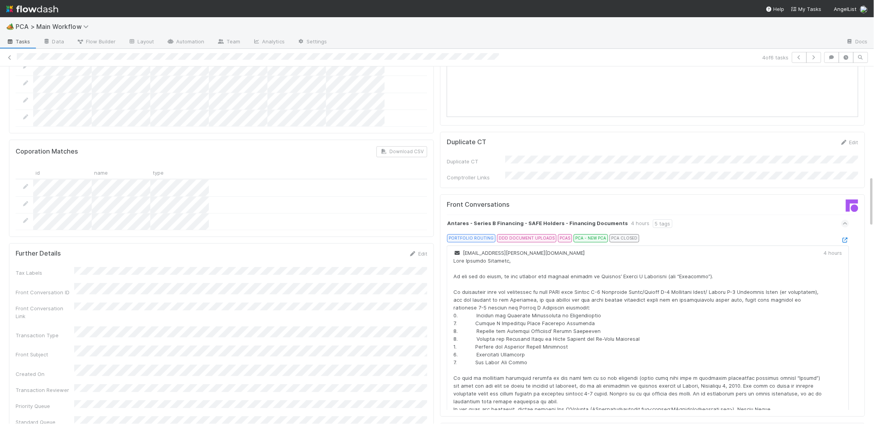
click at [848, 238] on icon at bounding box center [846, 240] width 8 height 5
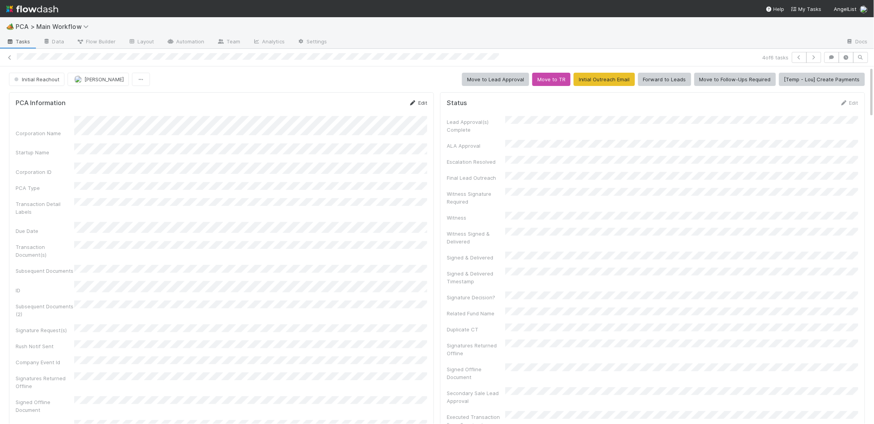
click at [415, 100] on link "Edit" at bounding box center [418, 103] width 18 height 6
click at [379, 103] on button "Save" at bounding box center [386, 105] width 22 height 13
click at [413, 101] on icon at bounding box center [413, 102] width 8 height 5
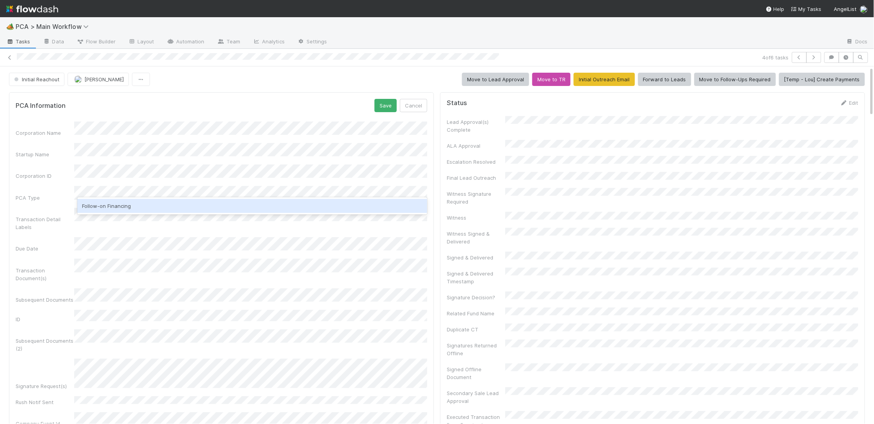
click at [167, 202] on div "Follow-on Financing" at bounding box center [252, 206] width 350 height 14
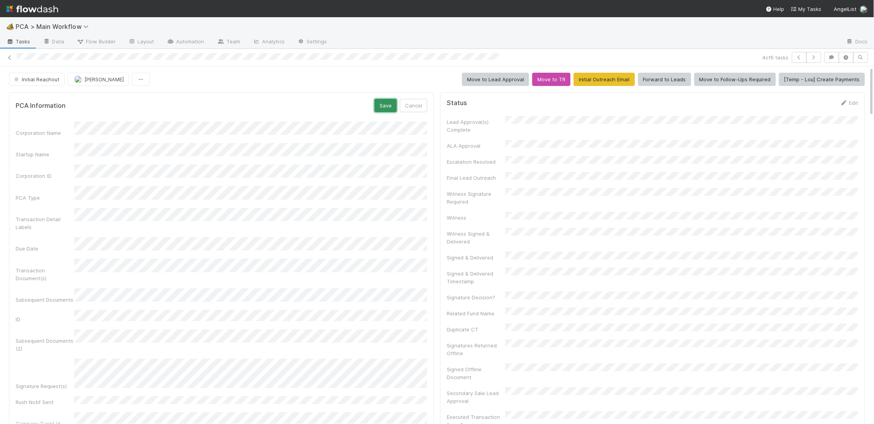
click at [379, 110] on button "Save" at bounding box center [386, 105] width 22 height 13
click at [409, 104] on icon at bounding box center [413, 102] width 8 height 5
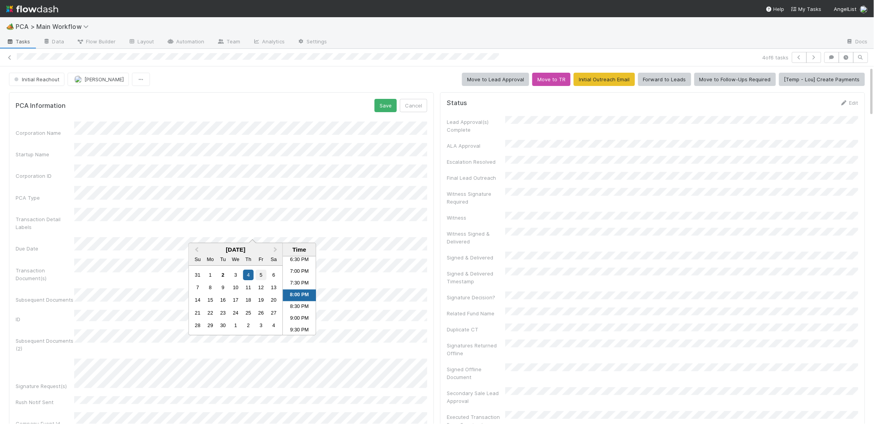
click at [257, 272] on div "5" at bounding box center [261, 275] width 11 height 11
drag, startPoint x: 298, startPoint y: 271, endPoint x: 331, endPoint y: 215, distance: 65.0
click at [298, 271] on li "7:00 PM" at bounding box center [299, 272] width 33 height 12
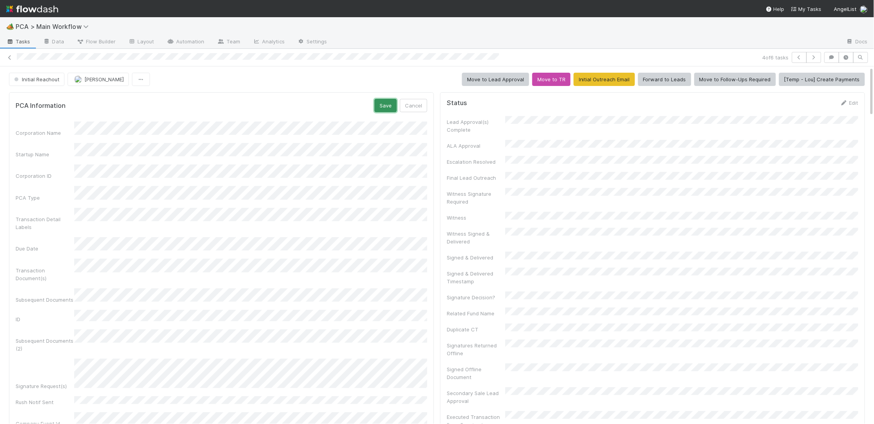
click at [388, 107] on button "Save" at bounding box center [386, 105] width 22 height 13
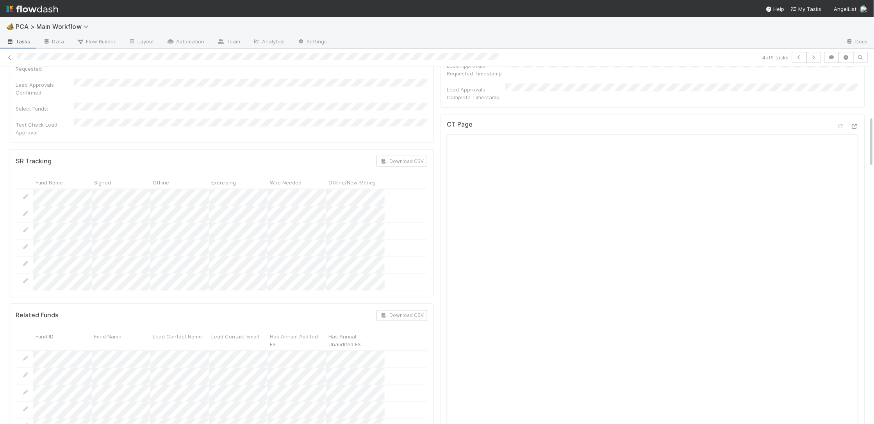
scroll to position [0, 0]
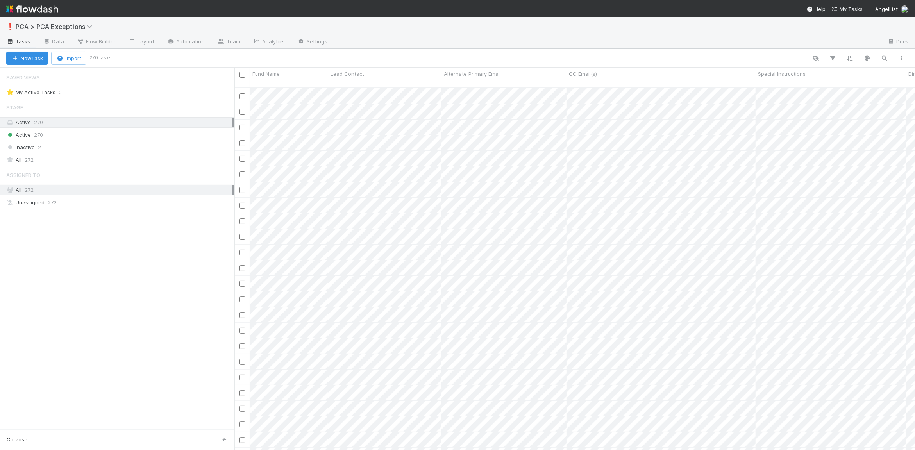
scroll to position [368, 681]
click at [881, 57] on icon "button" at bounding box center [885, 58] width 8 height 7
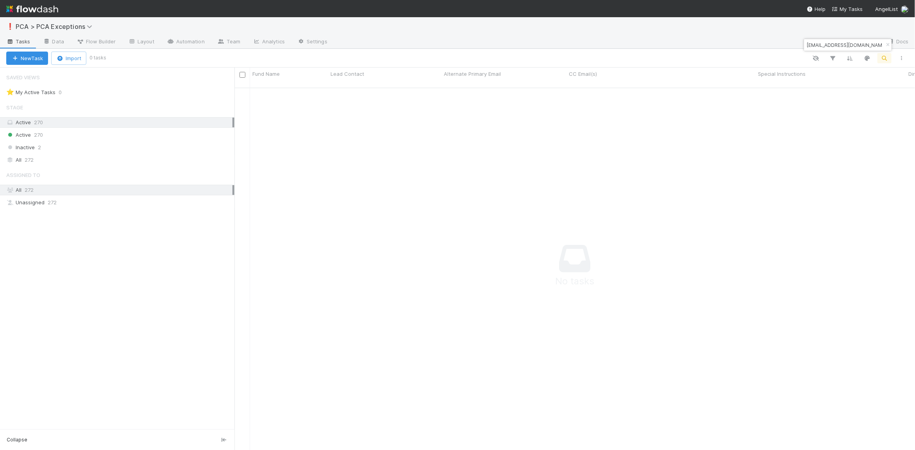
type input "[EMAIL_ADDRESS][DOMAIN_NAME]"
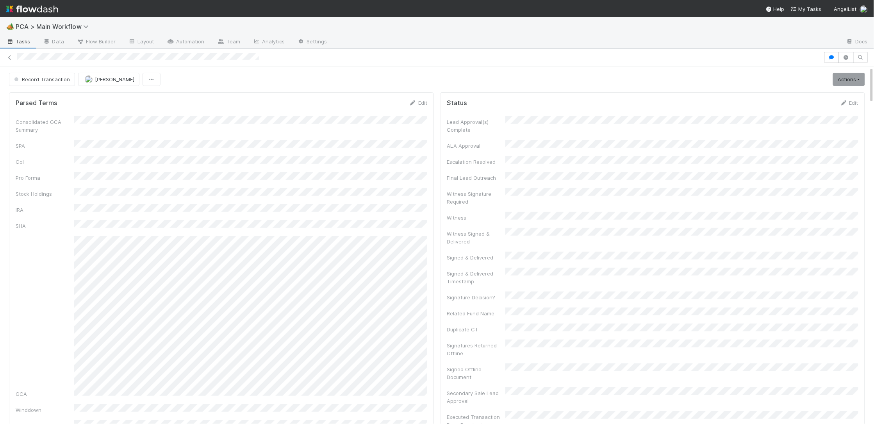
click at [39, 12] on img at bounding box center [32, 8] width 52 height 13
